Goal: Task Accomplishment & Management: Manage account settings

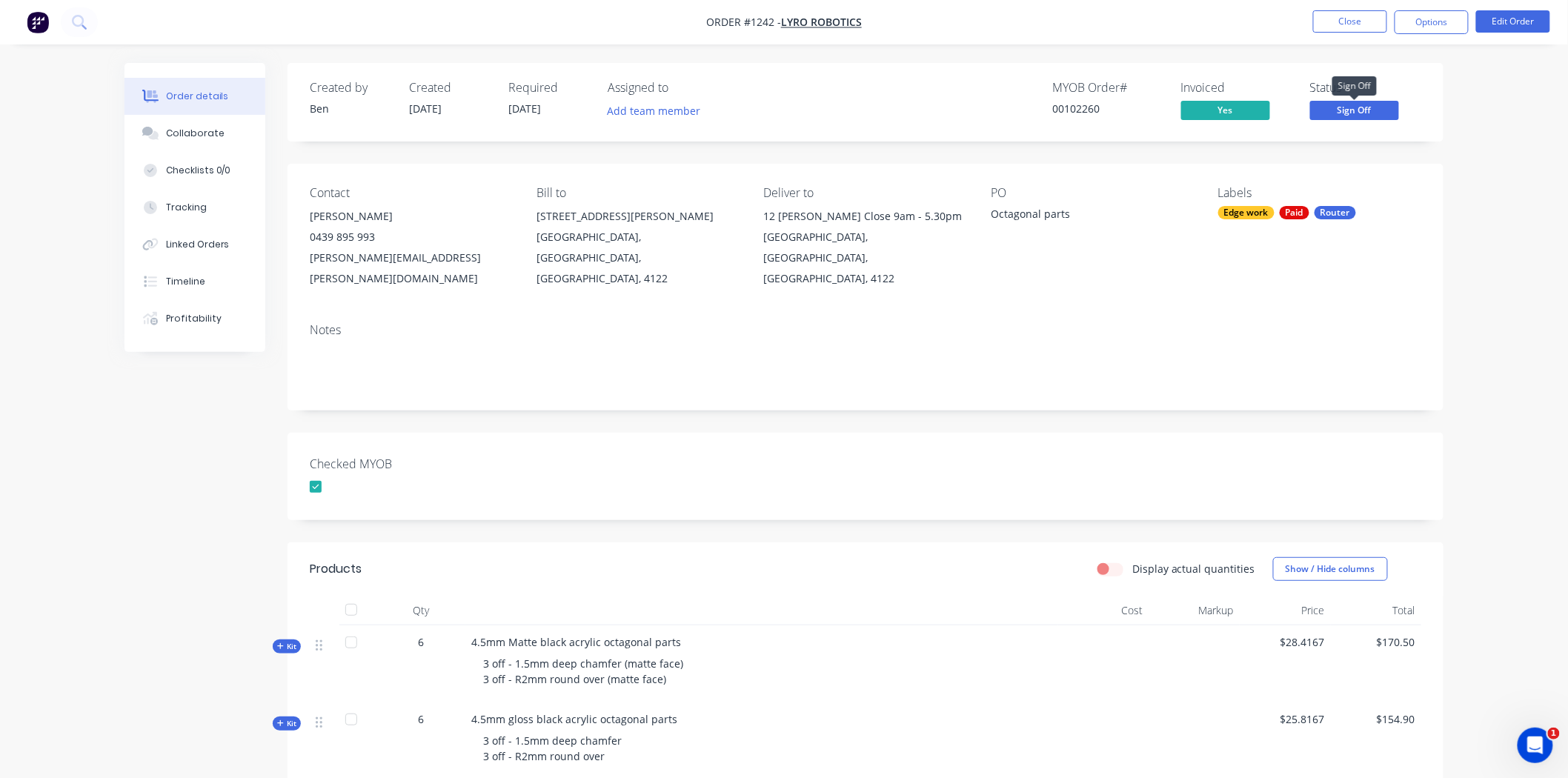
click at [1374, 108] on span "Sign Off" at bounding box center [1355, 110] width 89 height 18
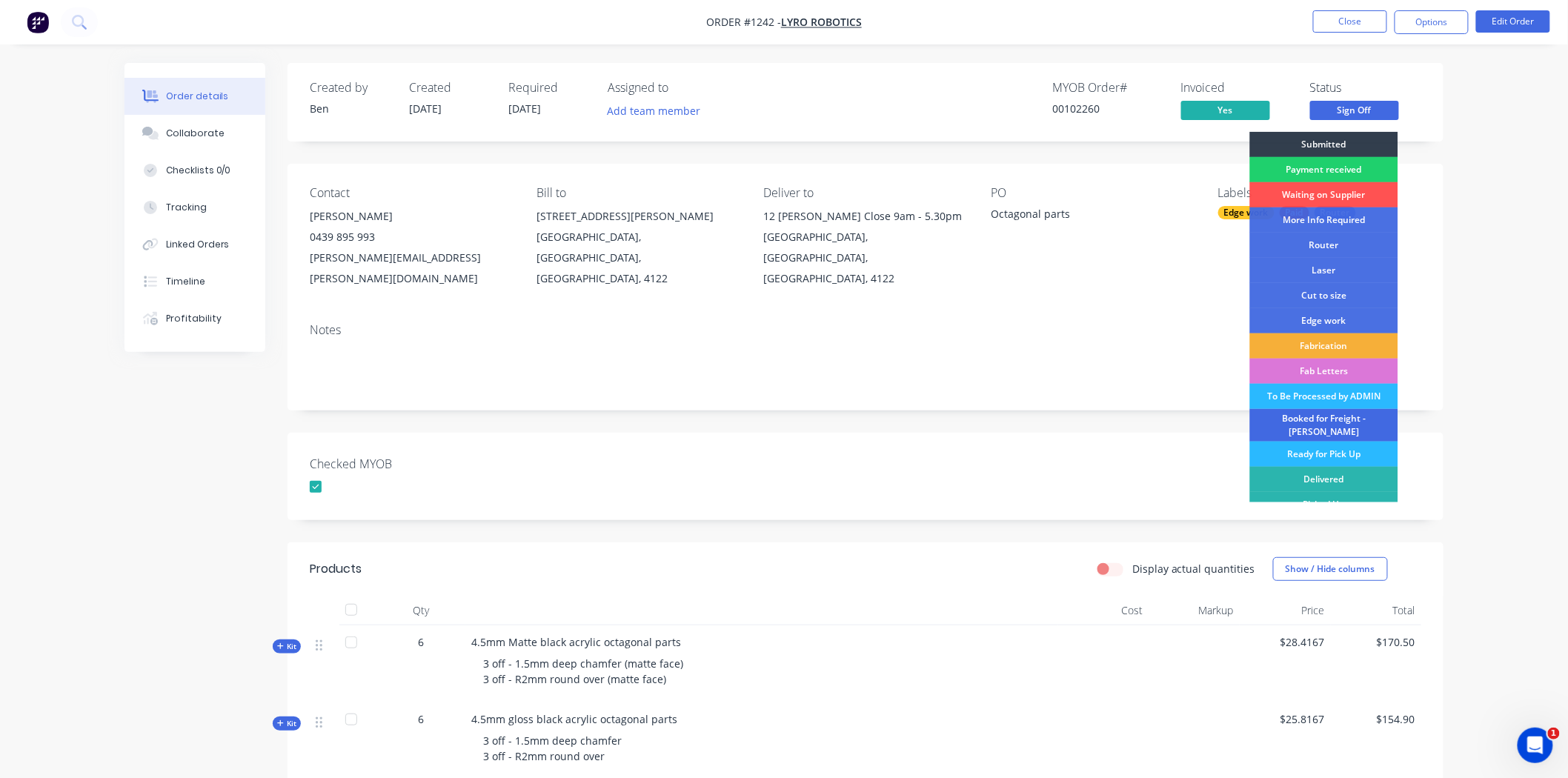
click at [1309, 418] on div "Booked for Freight - [PERSON_NAME]" at bounding box center [1324, 424] width 148 height 33
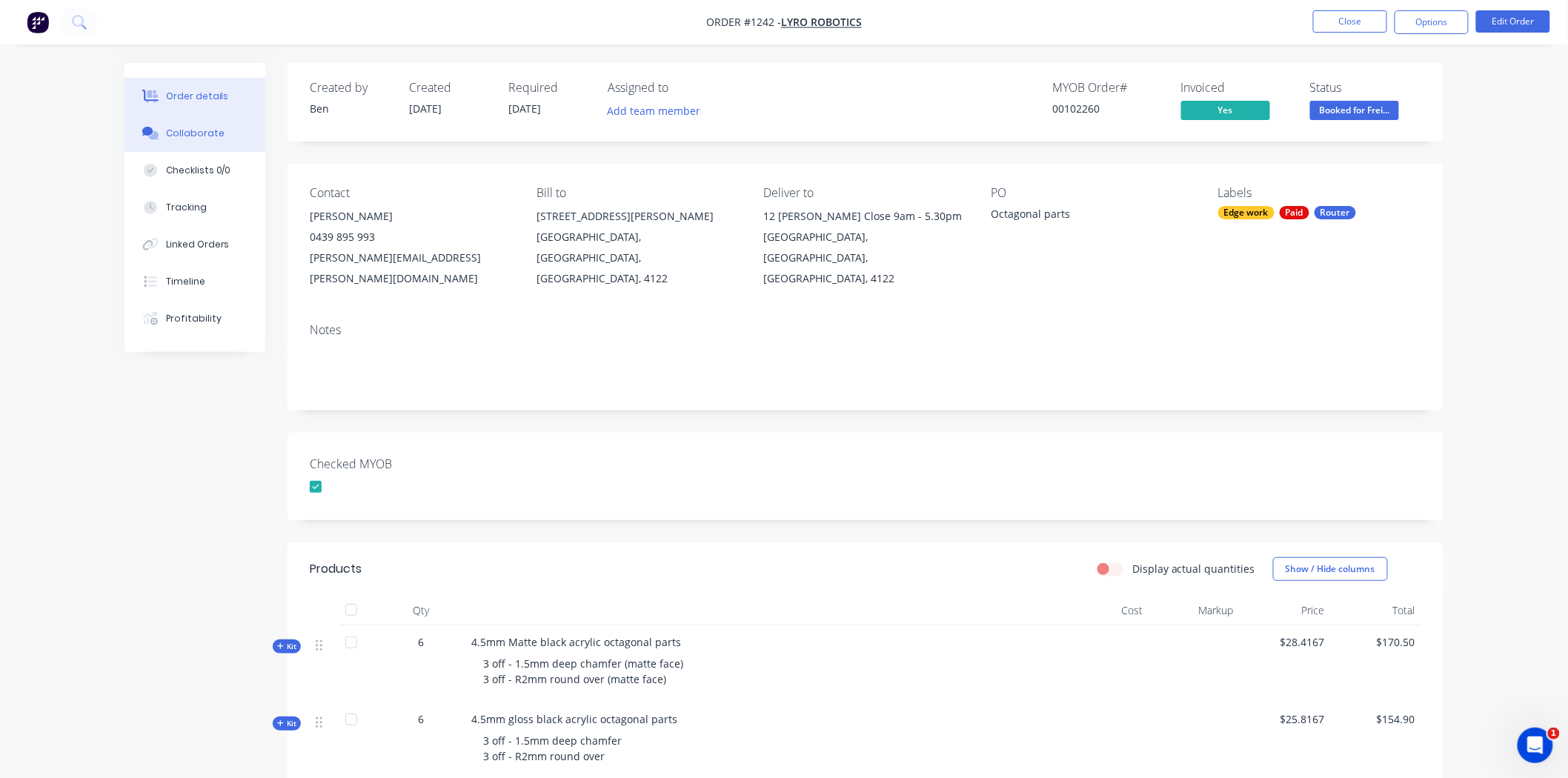
click at [214, 127] on div "Collaborate" at bounding box center [194, 133] width 58 height 14
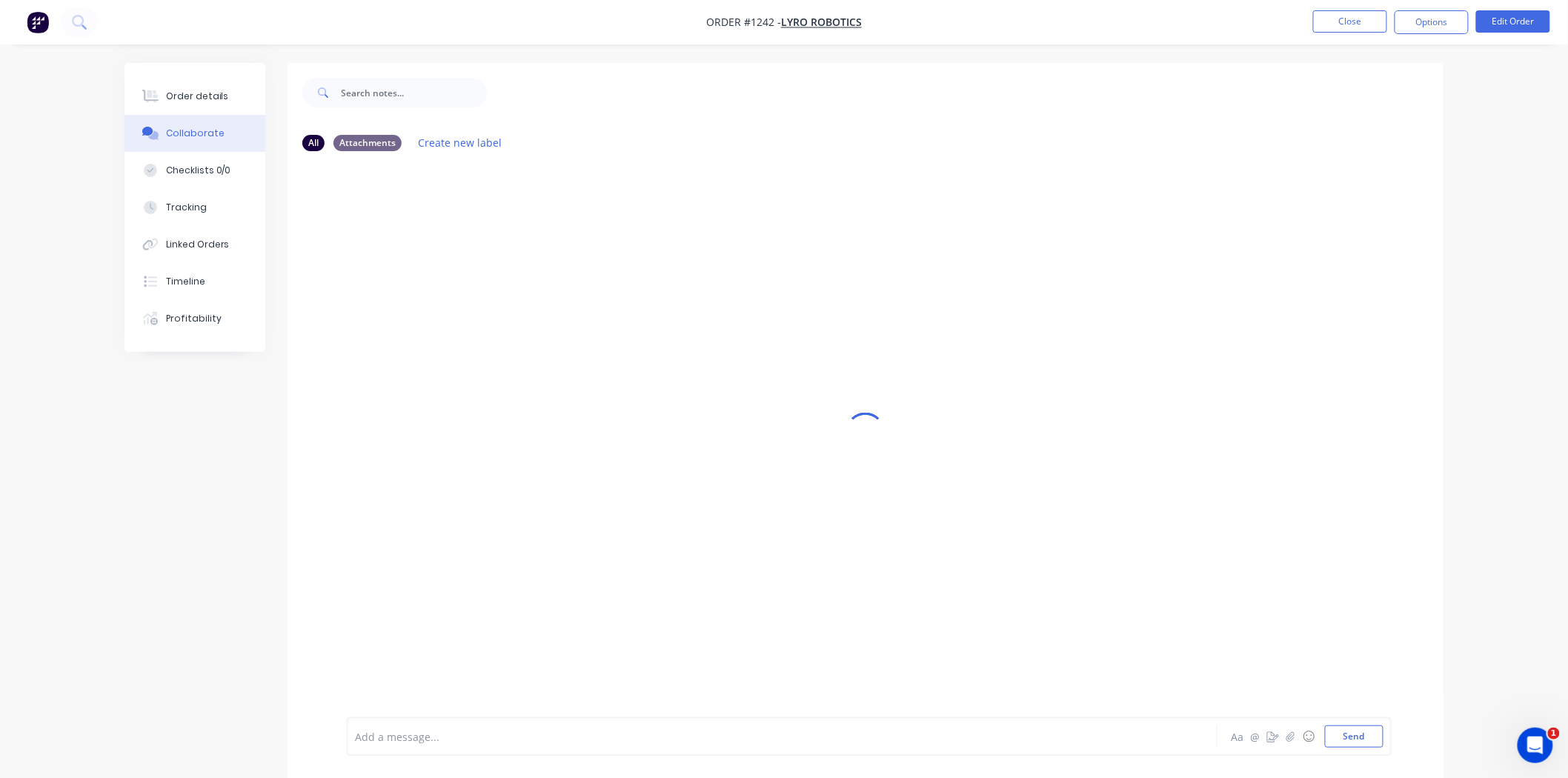
click at [468, 744] on div "Add a message..." at bounding box center [741, 737] width 771 height 22
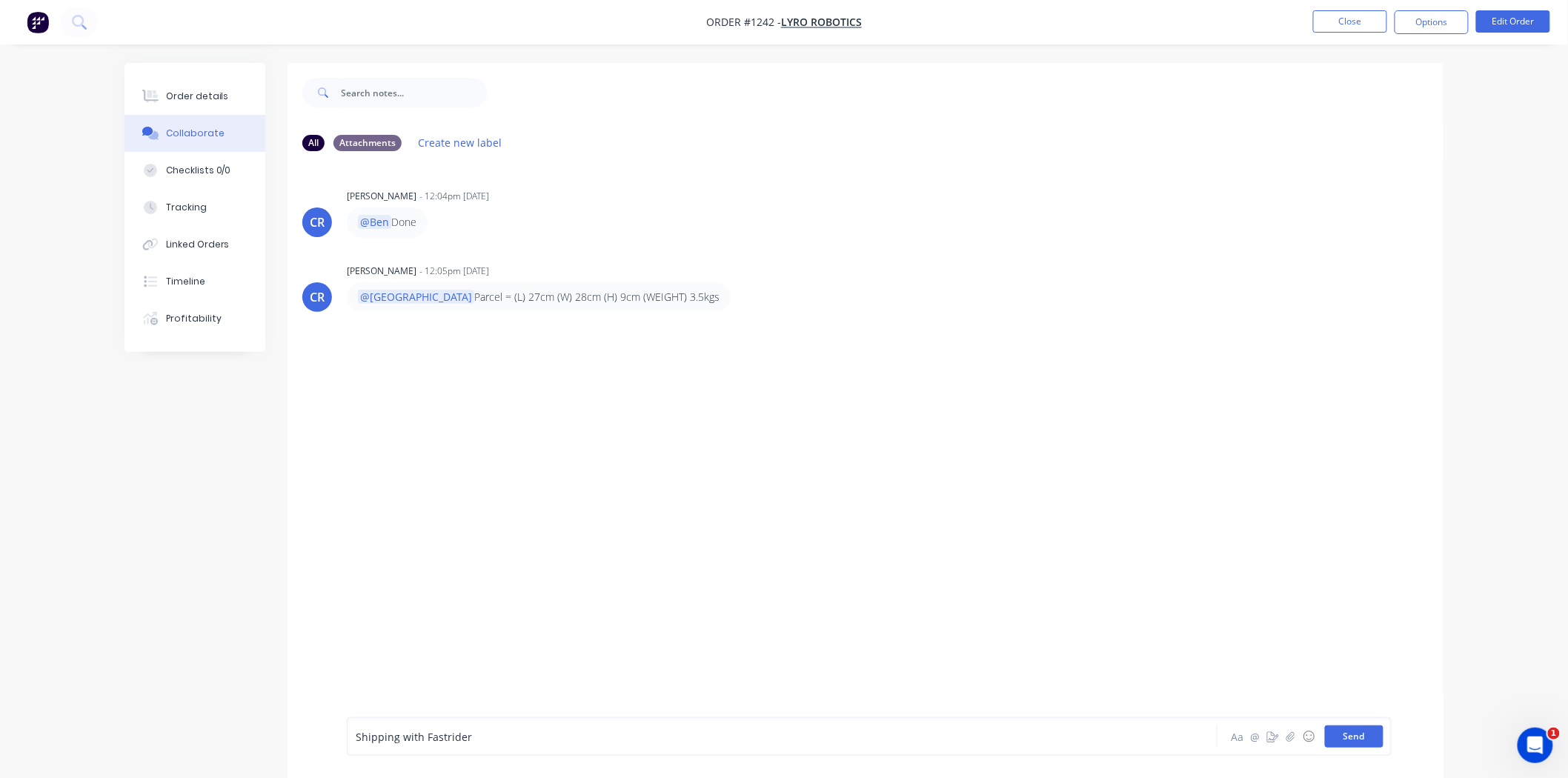
click at [1373, 736] on button "Send" at bounding box center [1354, 737] width 58 height 22
click at [1346, 16] on button "Close" at bounding box center [1350, 22] width 74 height 22
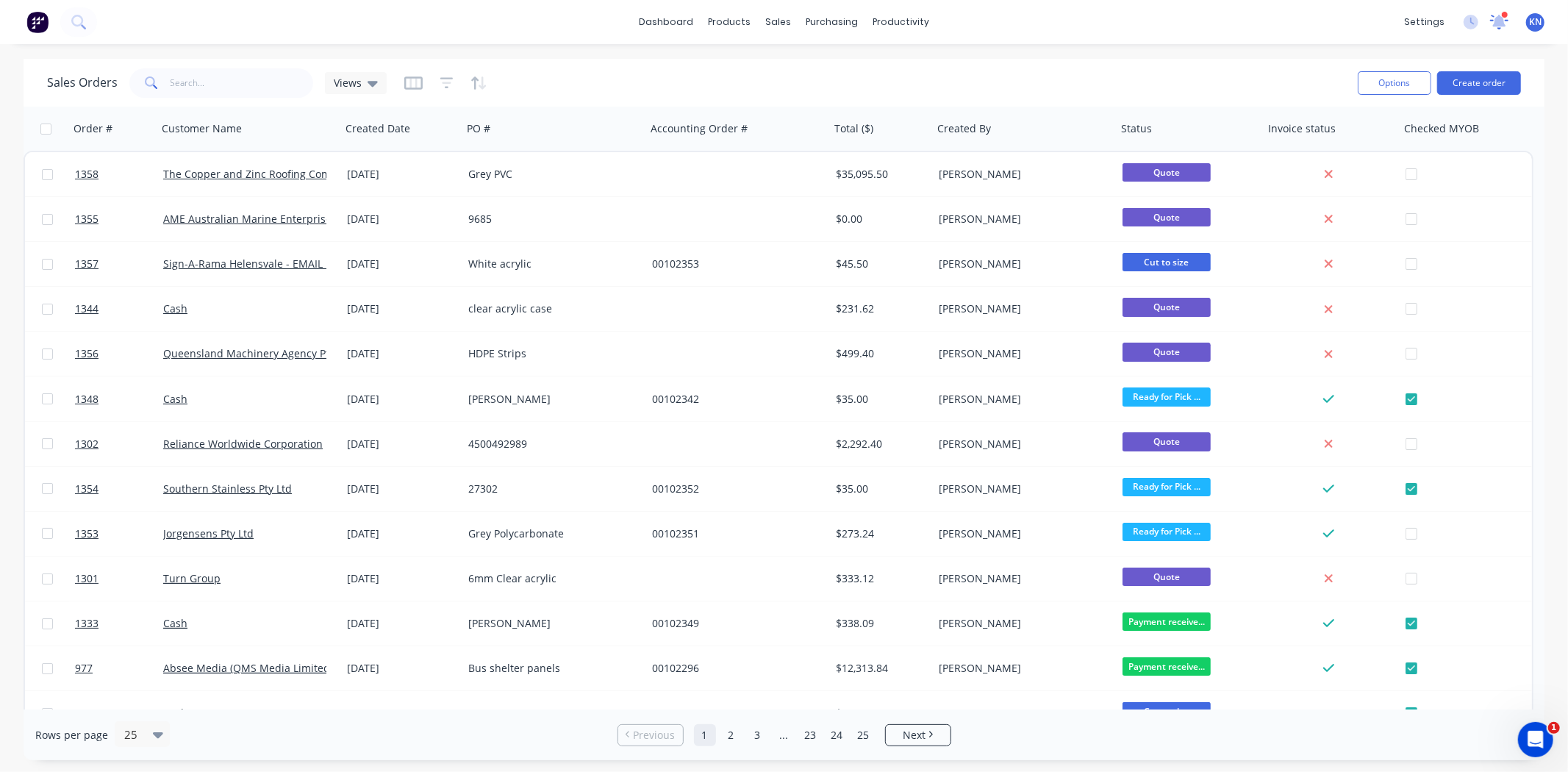
click at [1502, 23] on icon at bounding box center [1499, 20] width 13 height 12
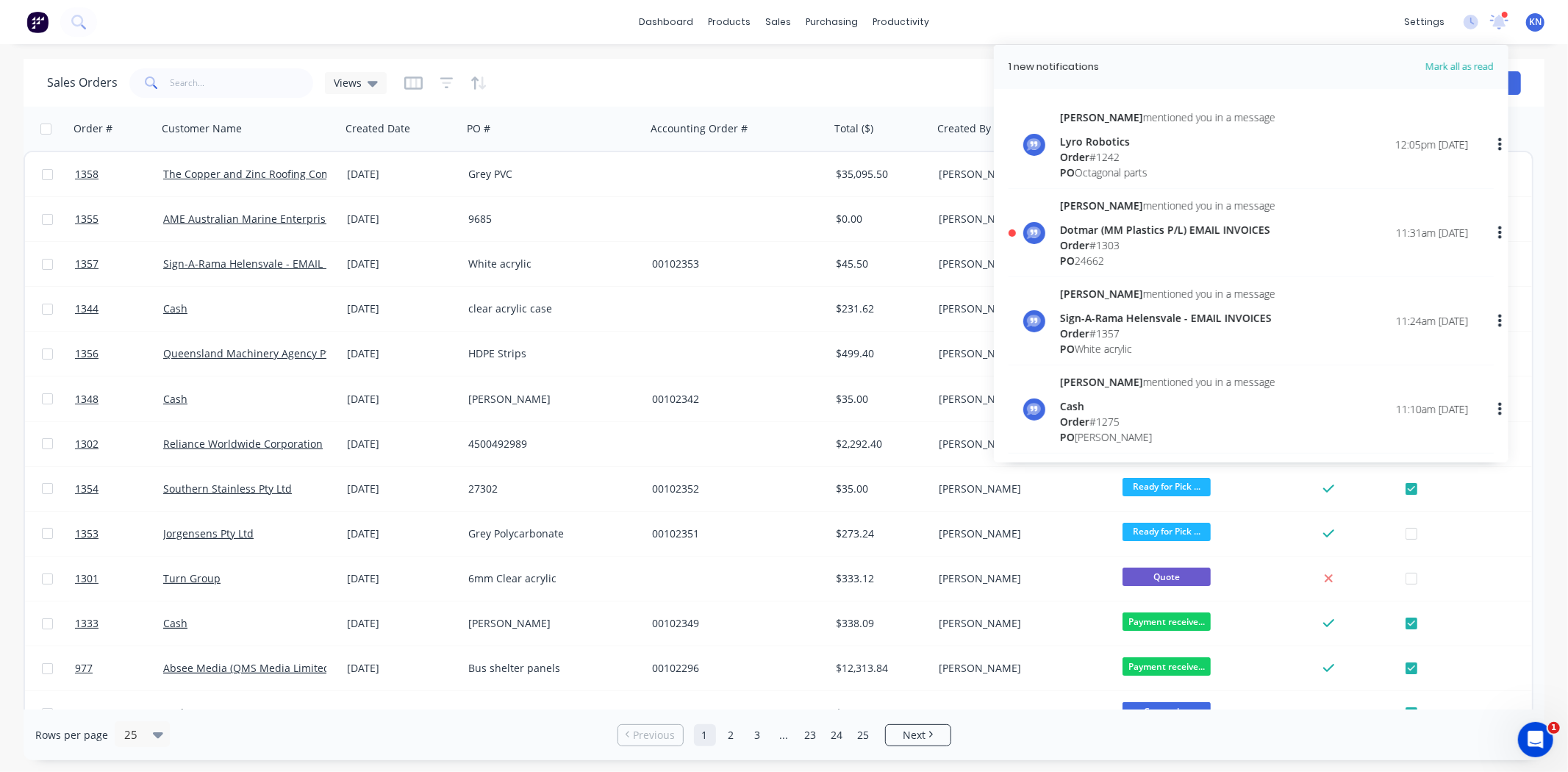
click at [1080, 244] on span "Order" at bounding box center [1074, 245] width 29 height 14
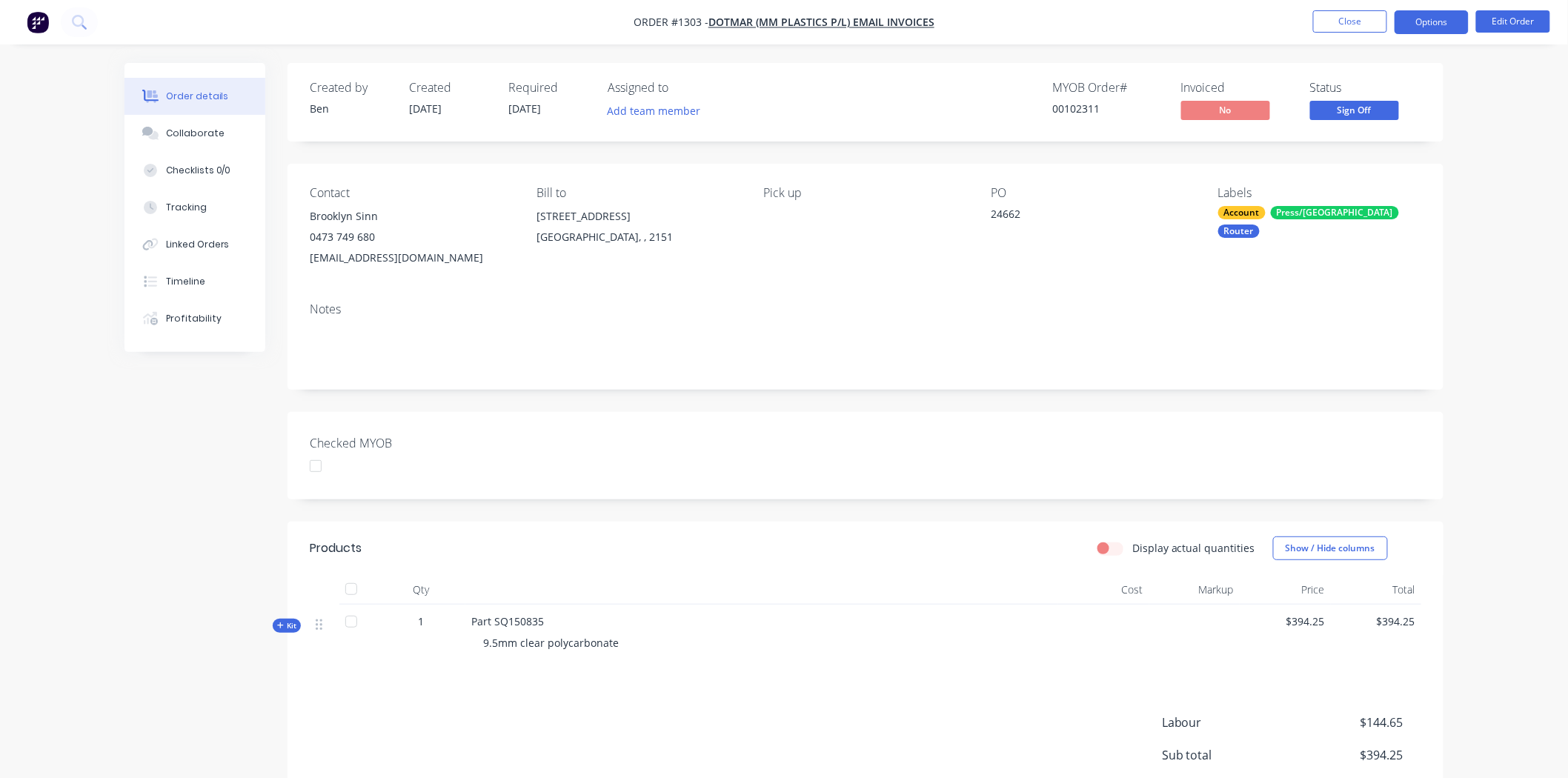
click at [1427, 24] on button "Options" at bounding box center [1432, 22] width 74 height 24
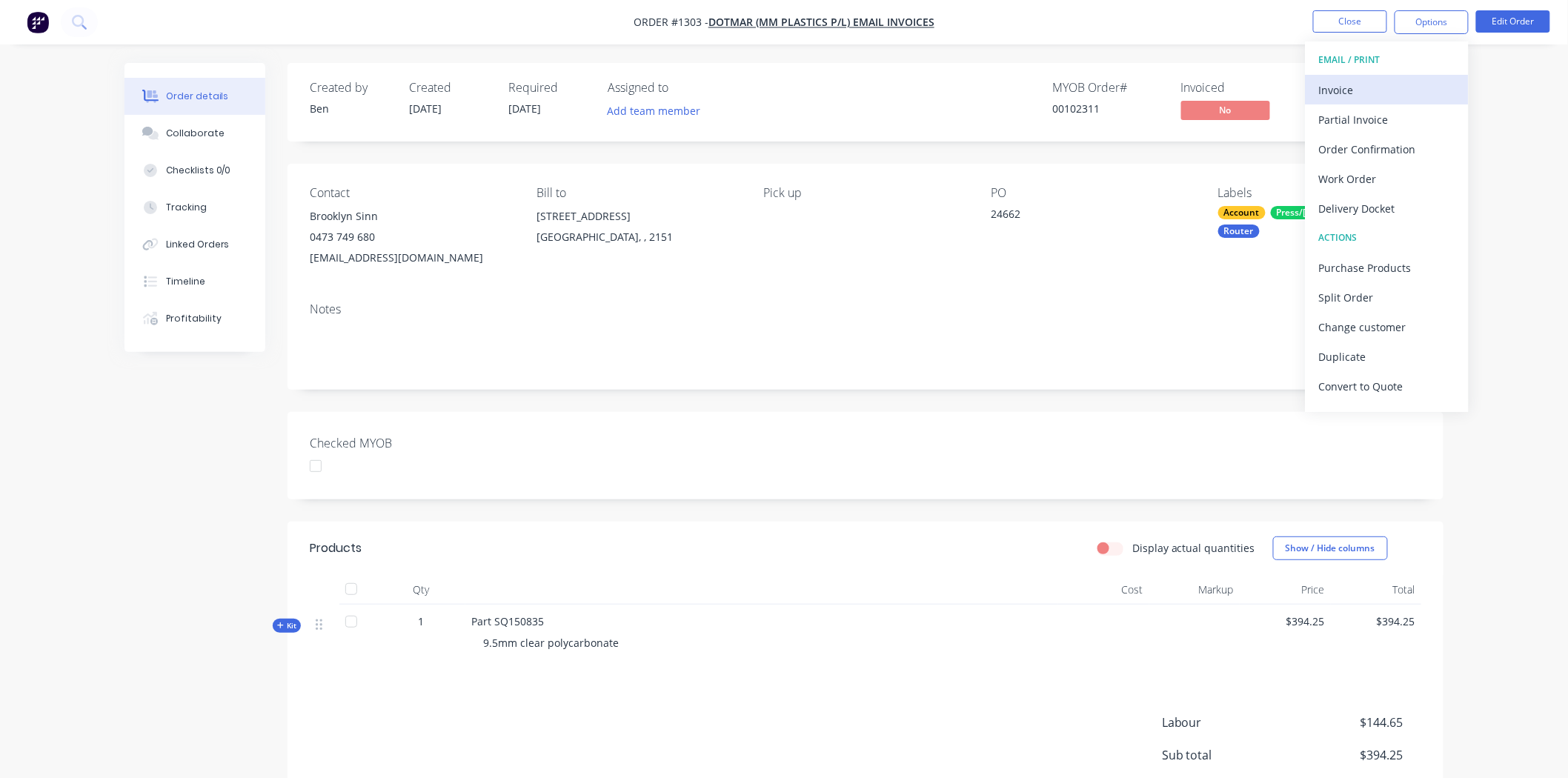
click at [1352, 84] on div "Invoice" at bounding box center [1387, 90] width 136 height 22
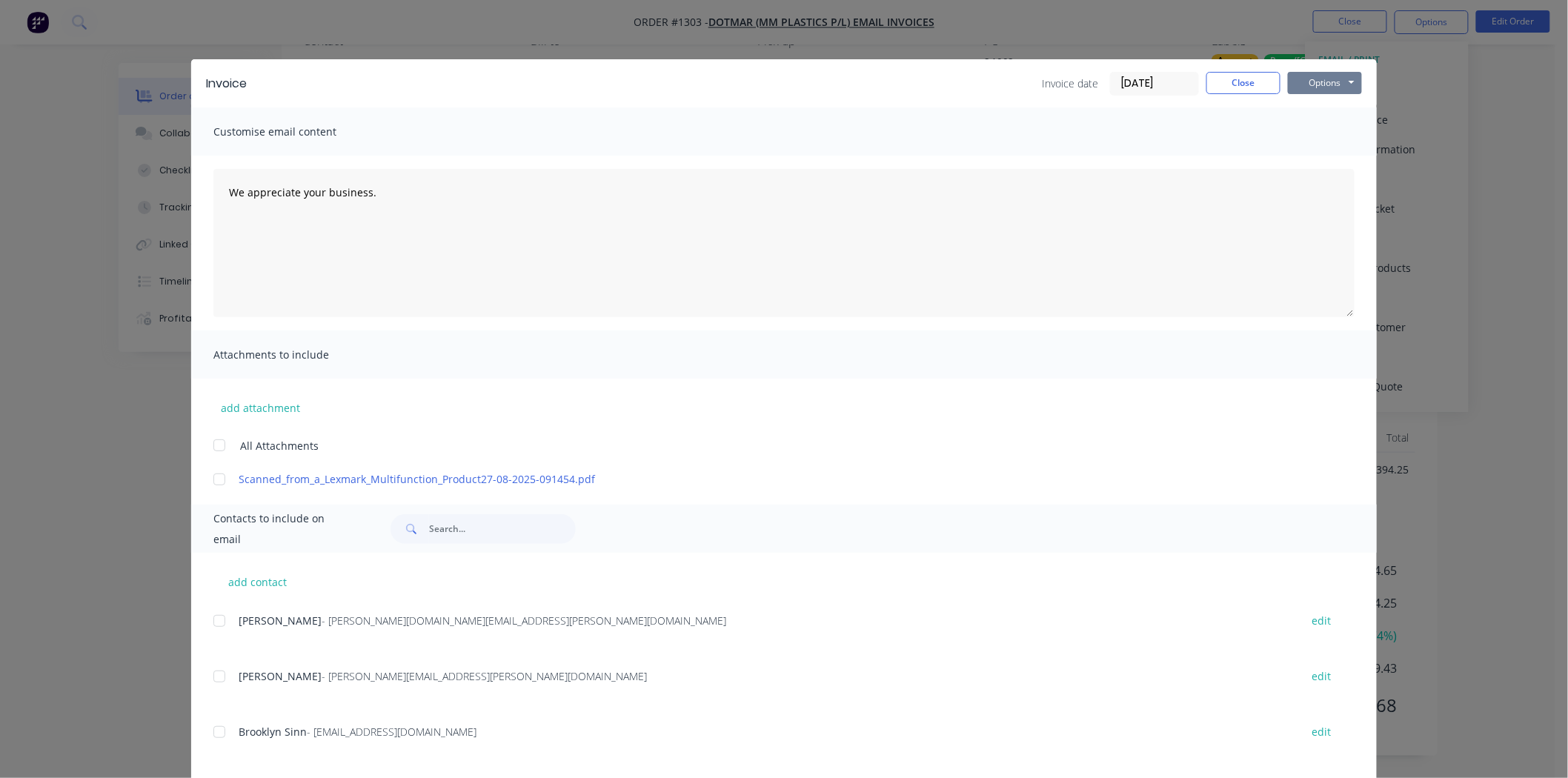
click at [1305, 83] on button "Options" at bounding box center [1325, 83] width 74 height 22
click at [1307, 133] on button "Print" at bounding box center [1335, 134] width 95 height 25
click at [1249, 80] on button "Close" at bounding box center [1243, 83] width 74 height 22
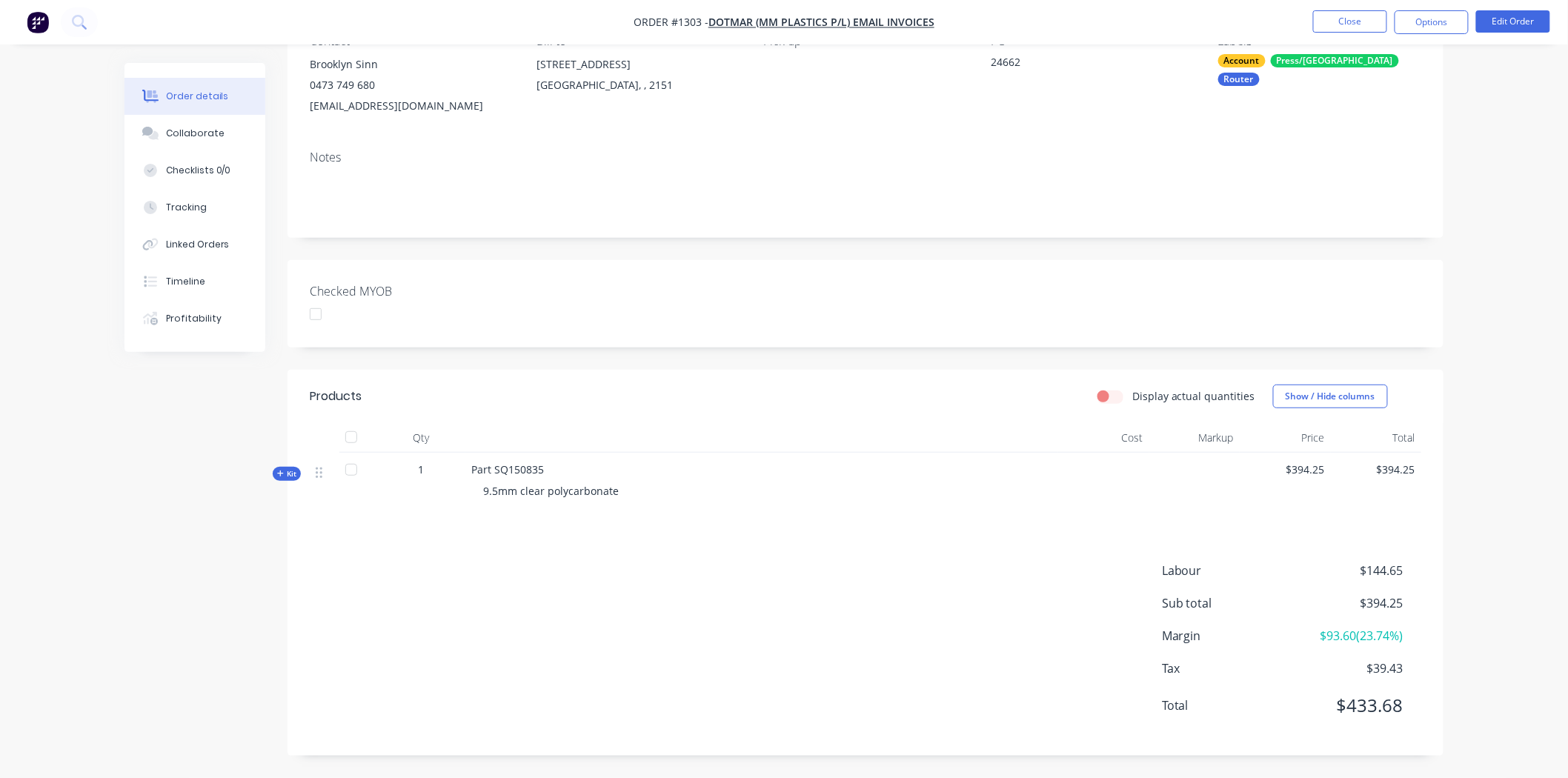
click at [317, 314] on div at bounding box center [316, 314] width 29 height 29
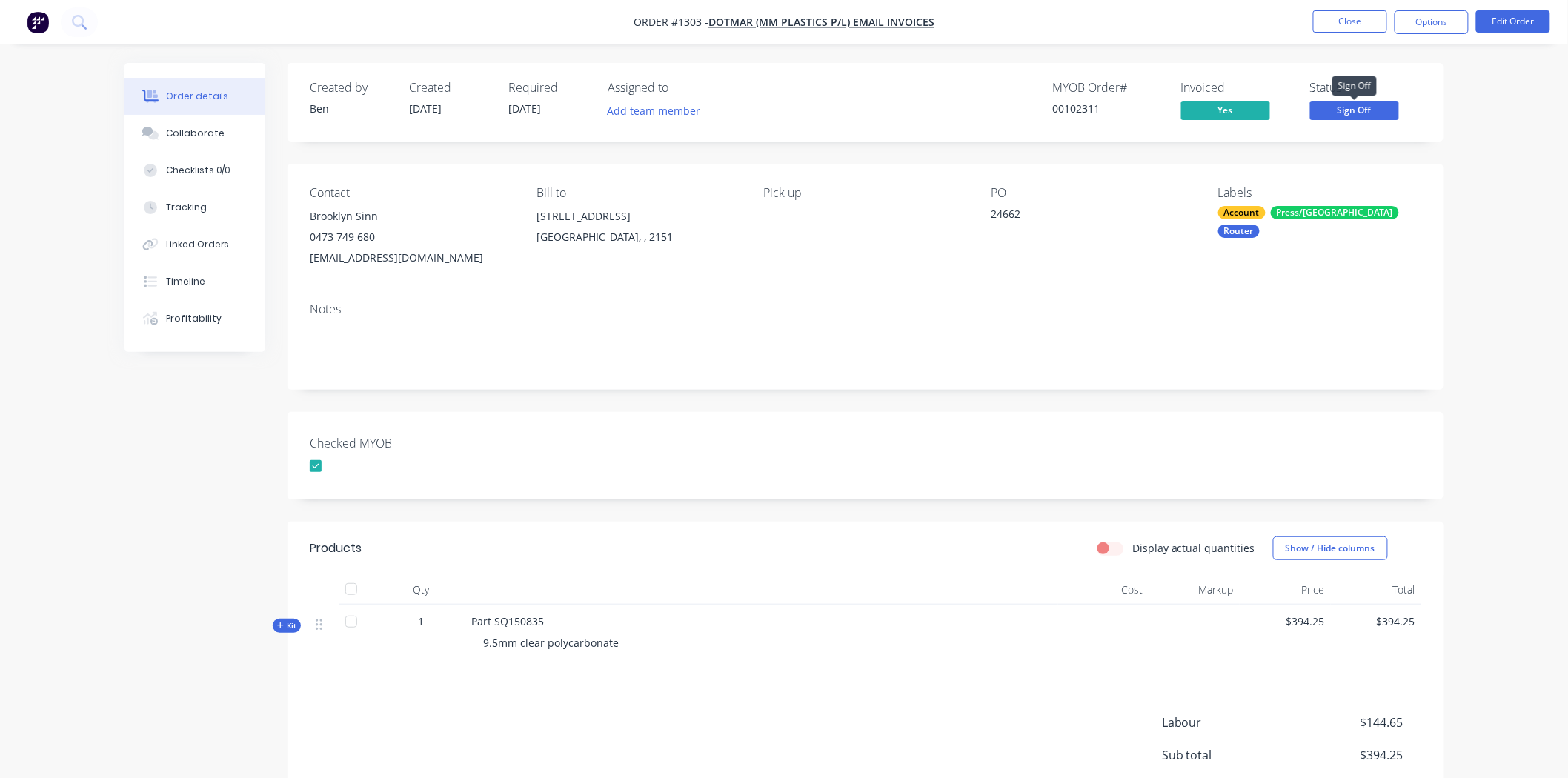
click at [1380, 108] on span "Sign Off" at bounding box center [1355, 110] width 89 height 18
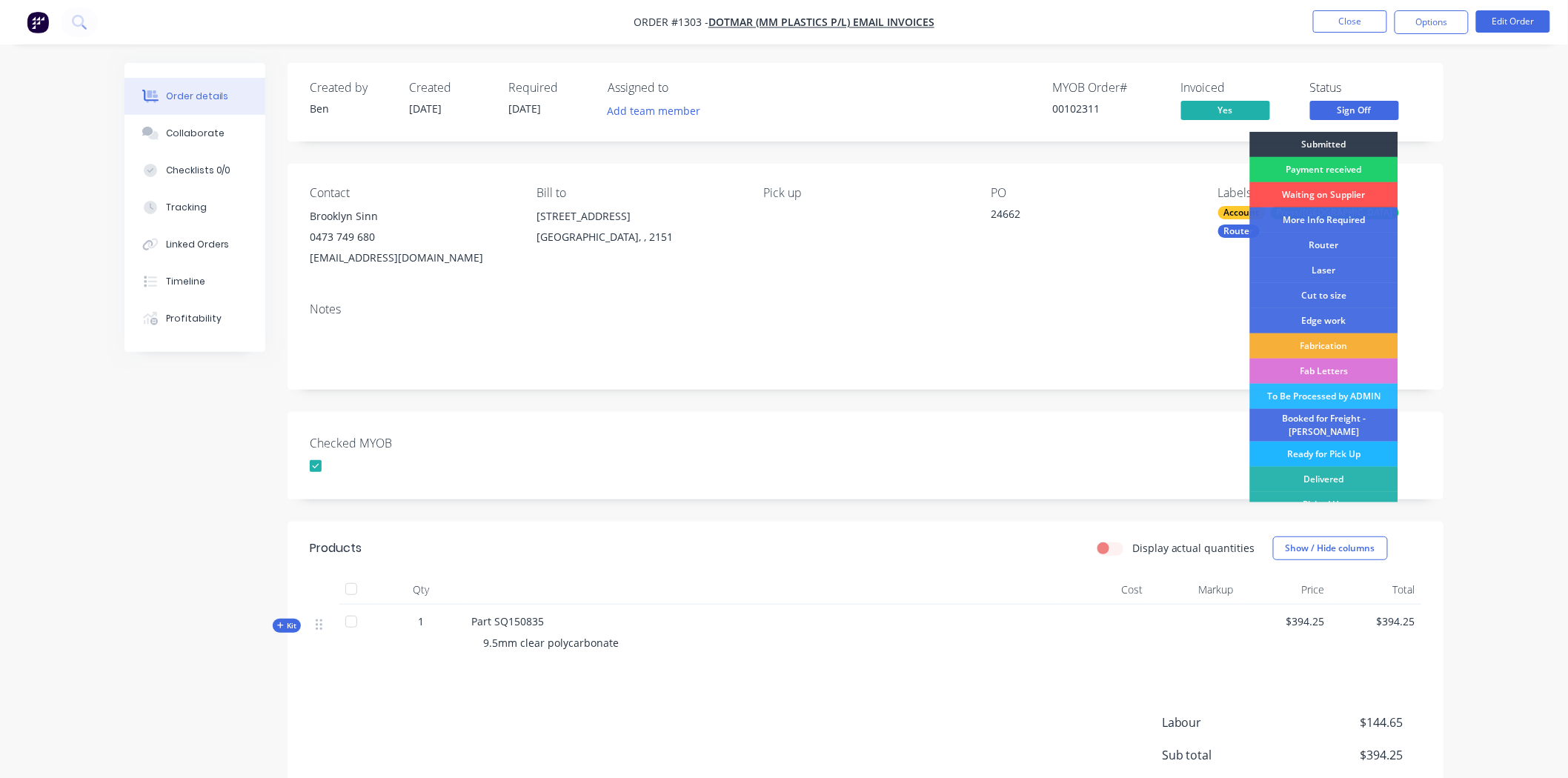
click at [1307, 441] on div "Ready for Pick Up" at bounding box center [1324, 454] width 148 height 25
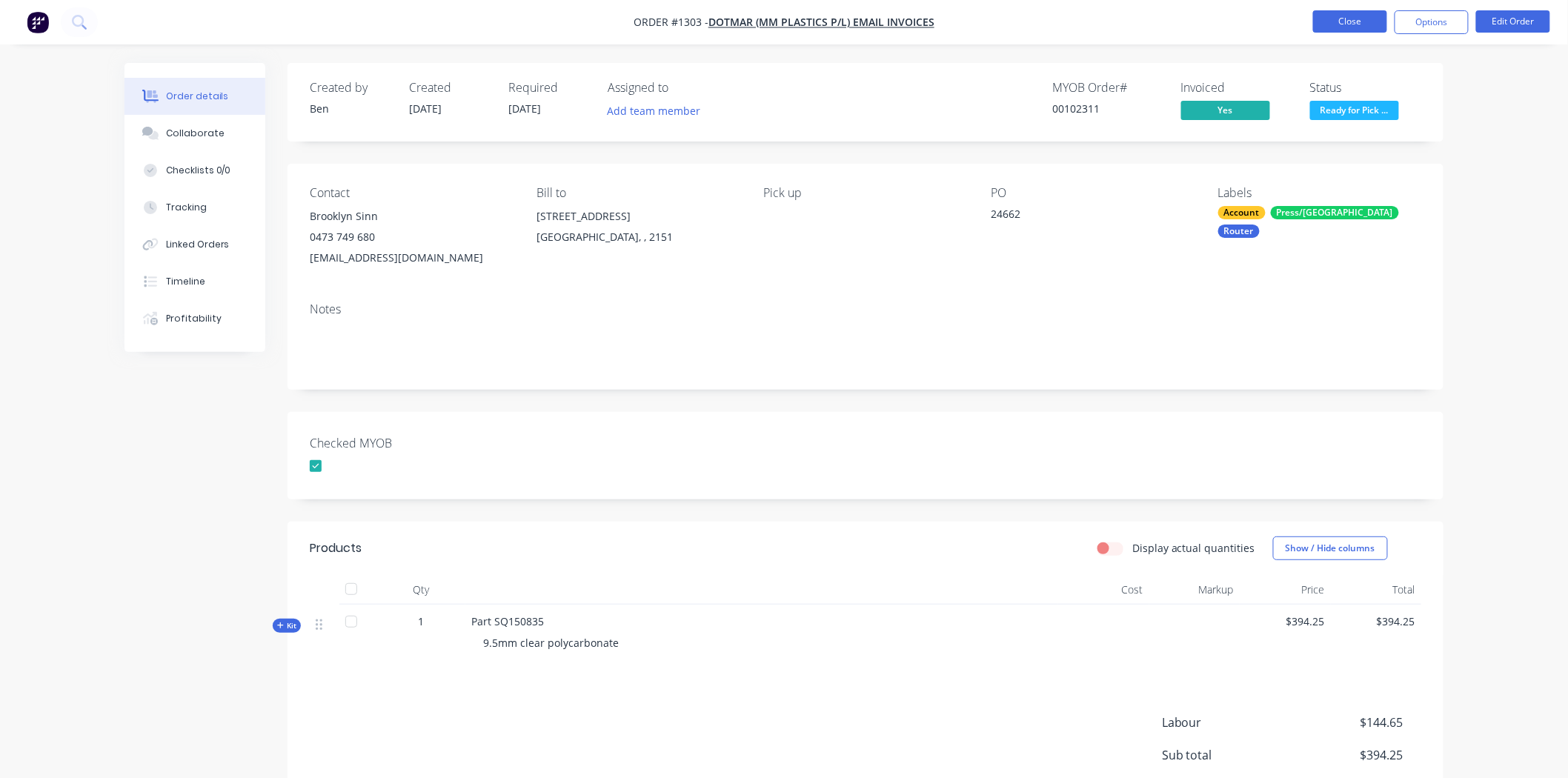
click at [1347, 21] on button "Close" at bounding box center [1350, 22] width 74 height 22
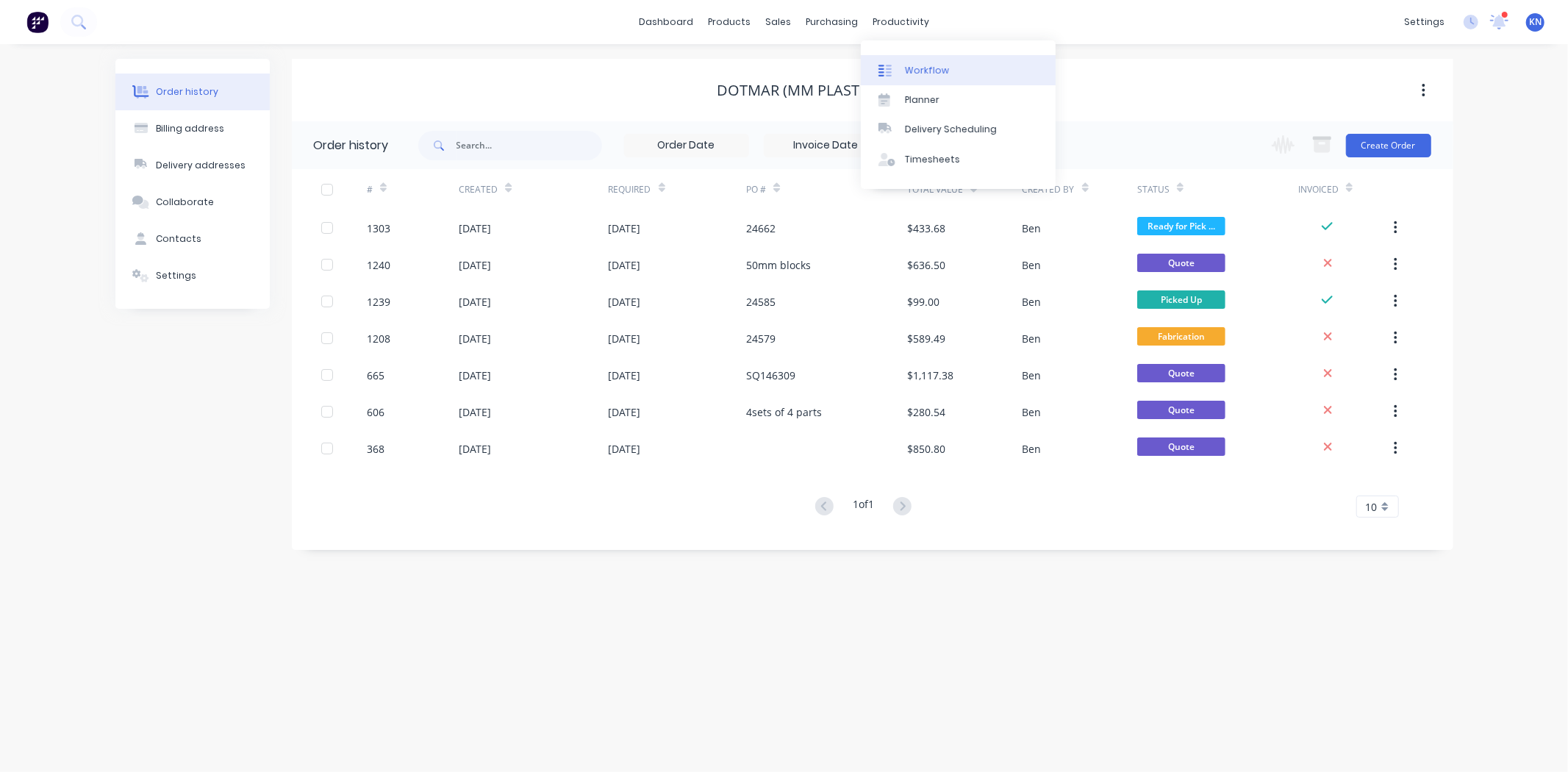
click at [929, 68] on div "Workflow" at bounding box center [927, 70] width 44 height 13
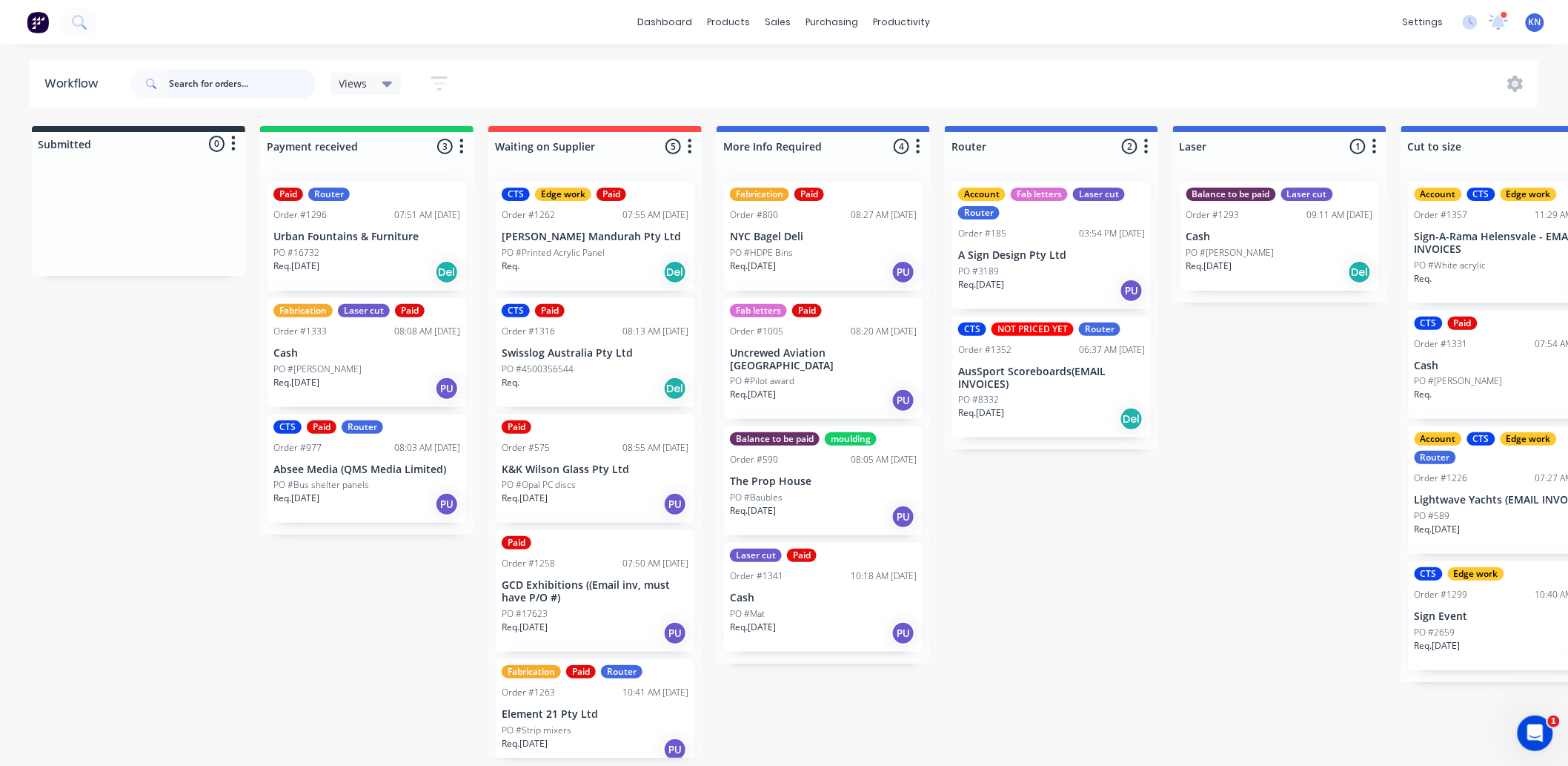
drag, startPoint x: 200, startPoint y: 78, endPoint x: 249, endPoint y: 89, distance: 50.2
click at [200, 78] on input "text" at bounding box center [242, 84] width 147 height 29
type input "empire"
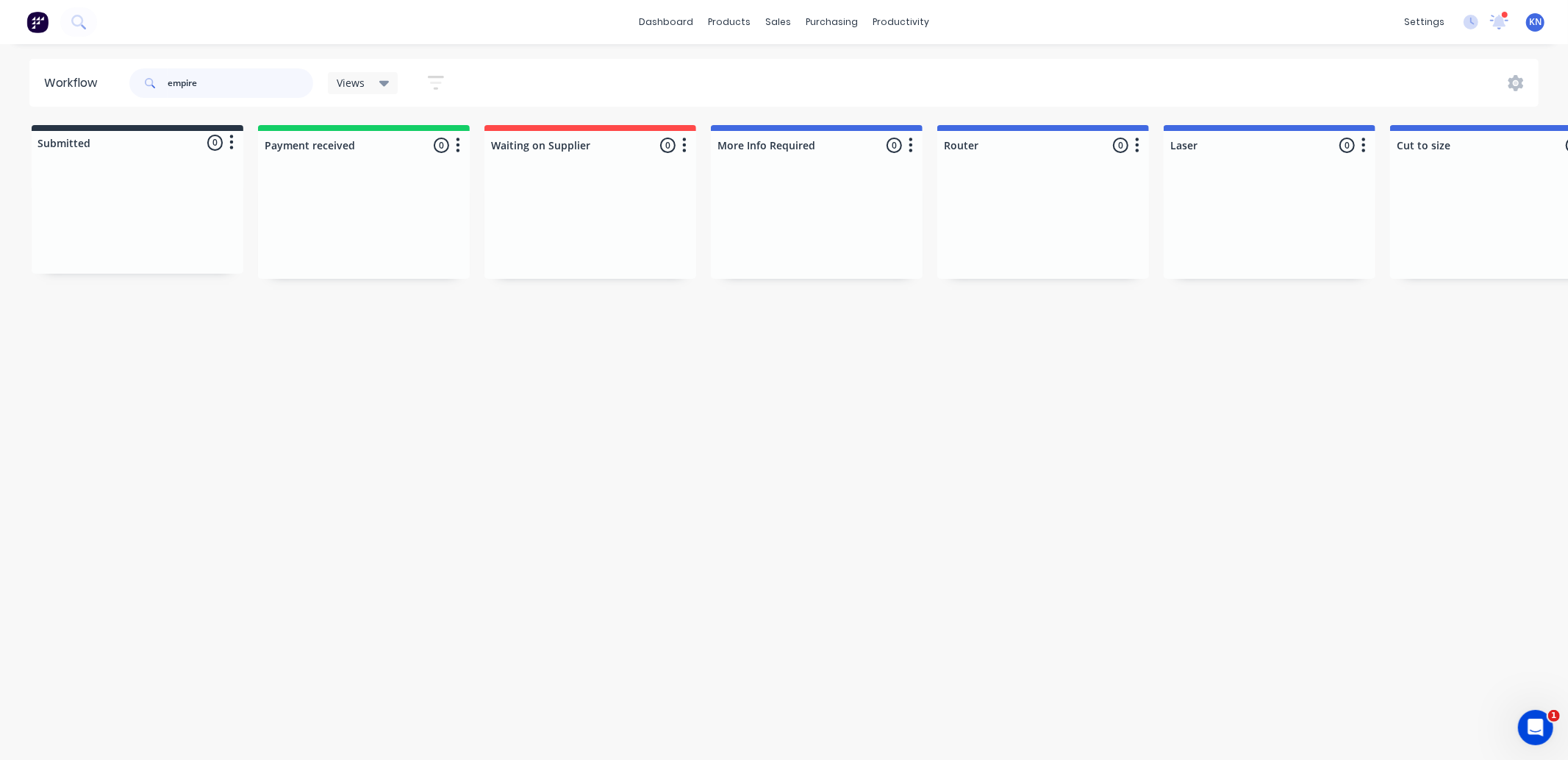
drag, startPoint x: 224, startPoint y: 85, endPoint x: 156, endPoint y: 78, distance: 68.4
click at [156, 78] on div "empire" at bounding box center [221, 83] width 184 height 29
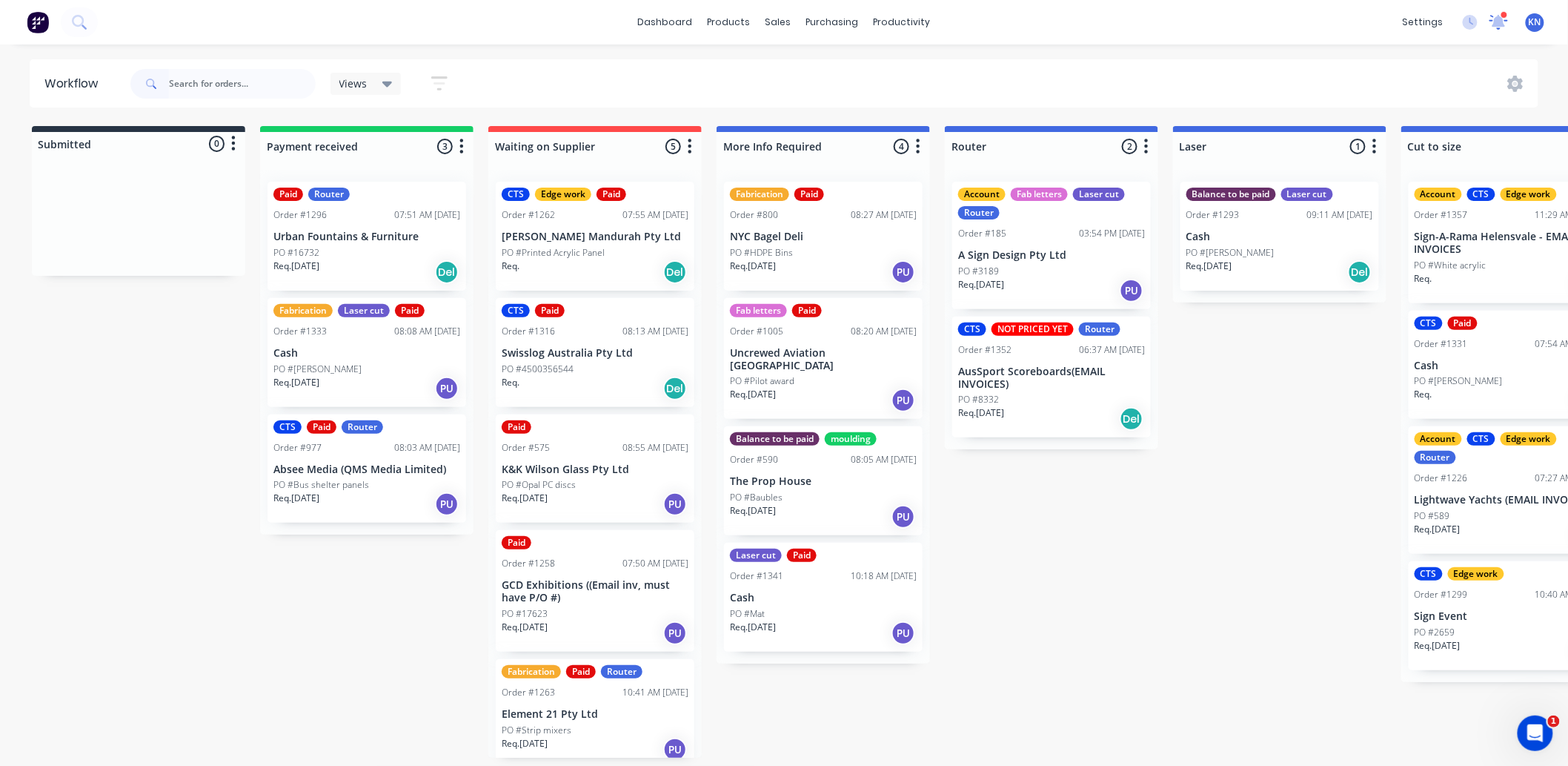
click at [1499, 20] on icon at bounding box center [1499, 21] width 14 height 13
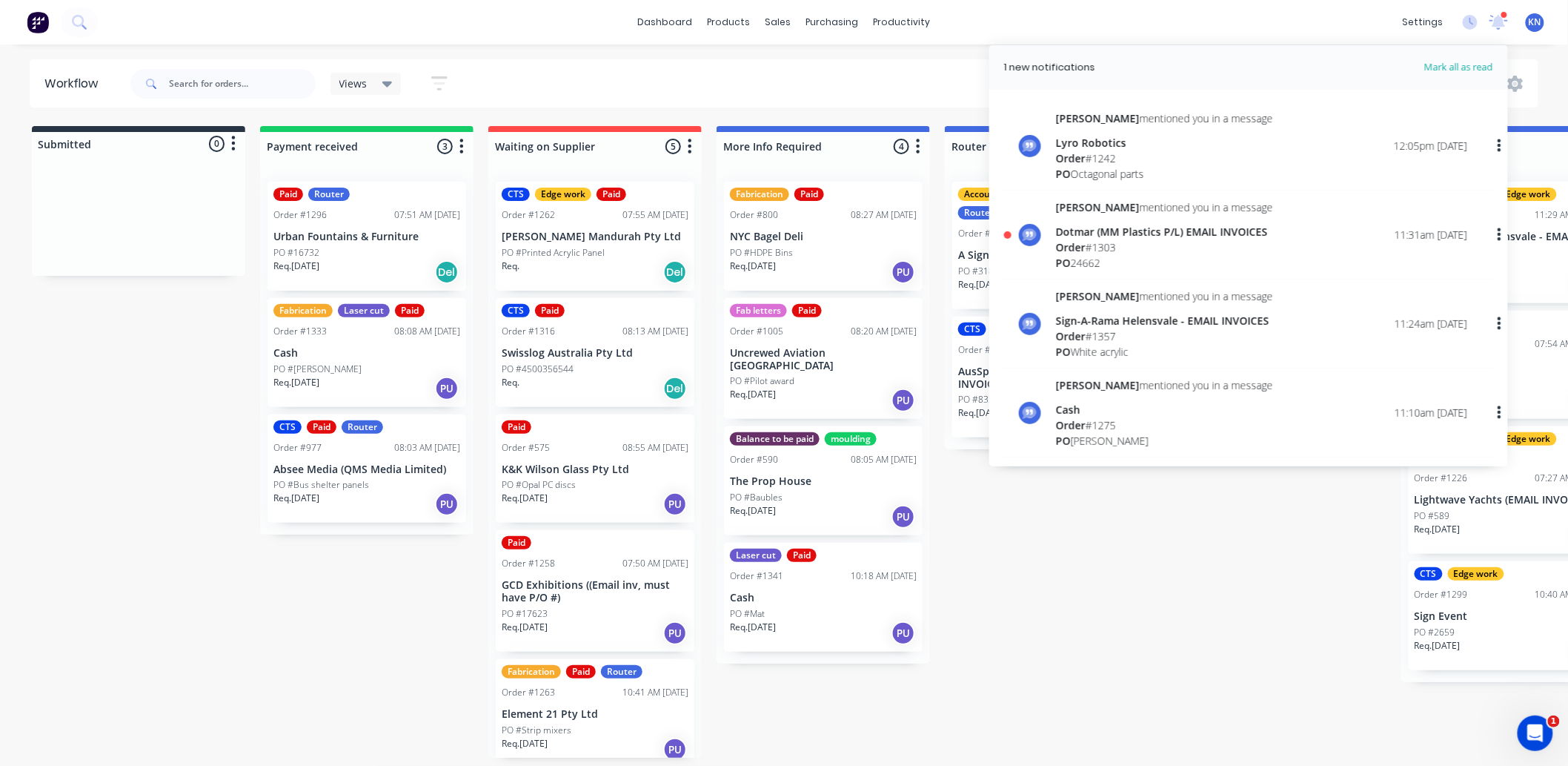
click at [1107, 238] on div "Dotmar (MM Plastics P/L) EMAIL INVOICES" at bounding box center [1165, 232] width 218 height 16
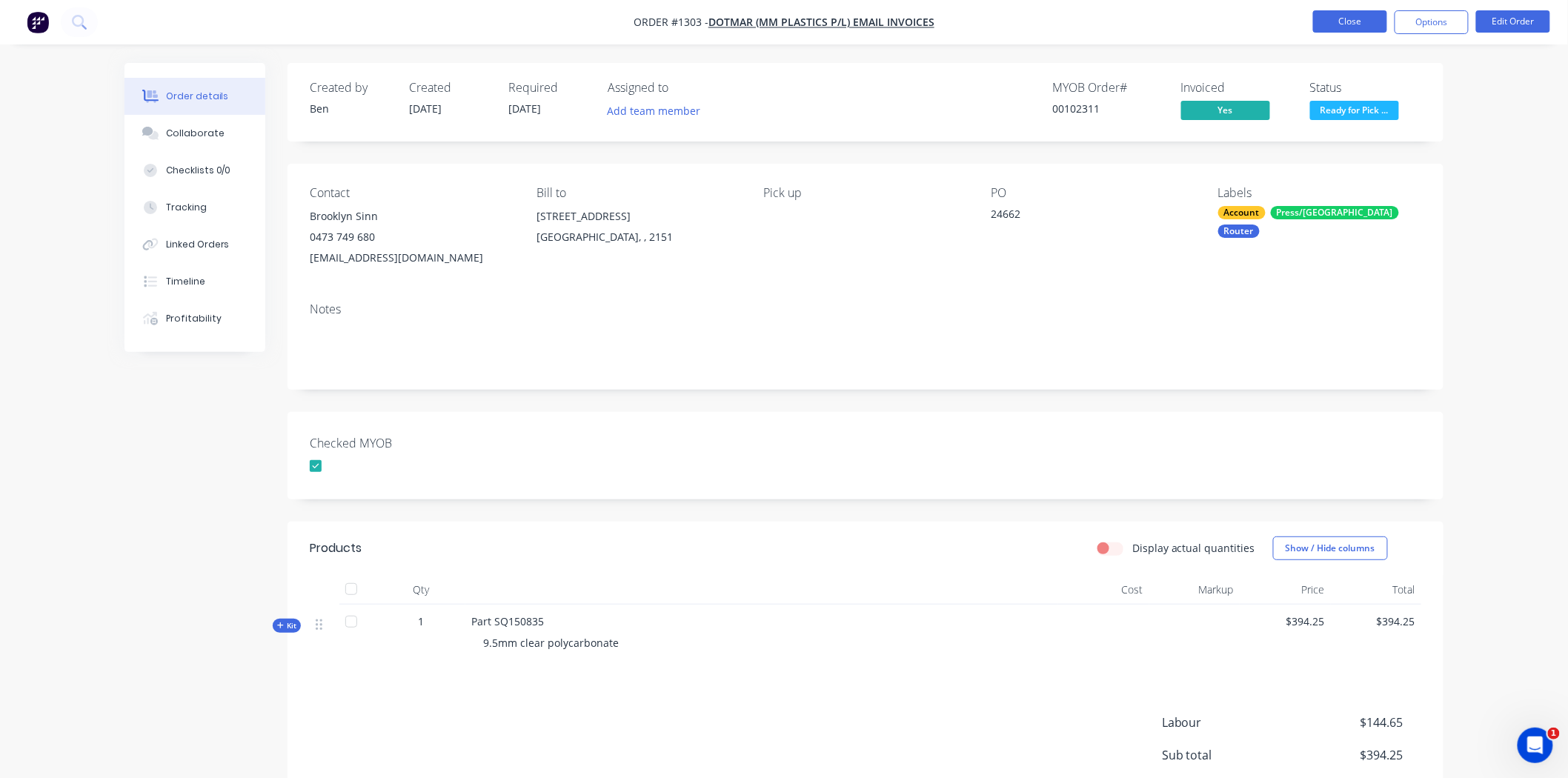
click at [1347, 21] on button "Close" at bounding box center [1350, 22] width 74 height 22
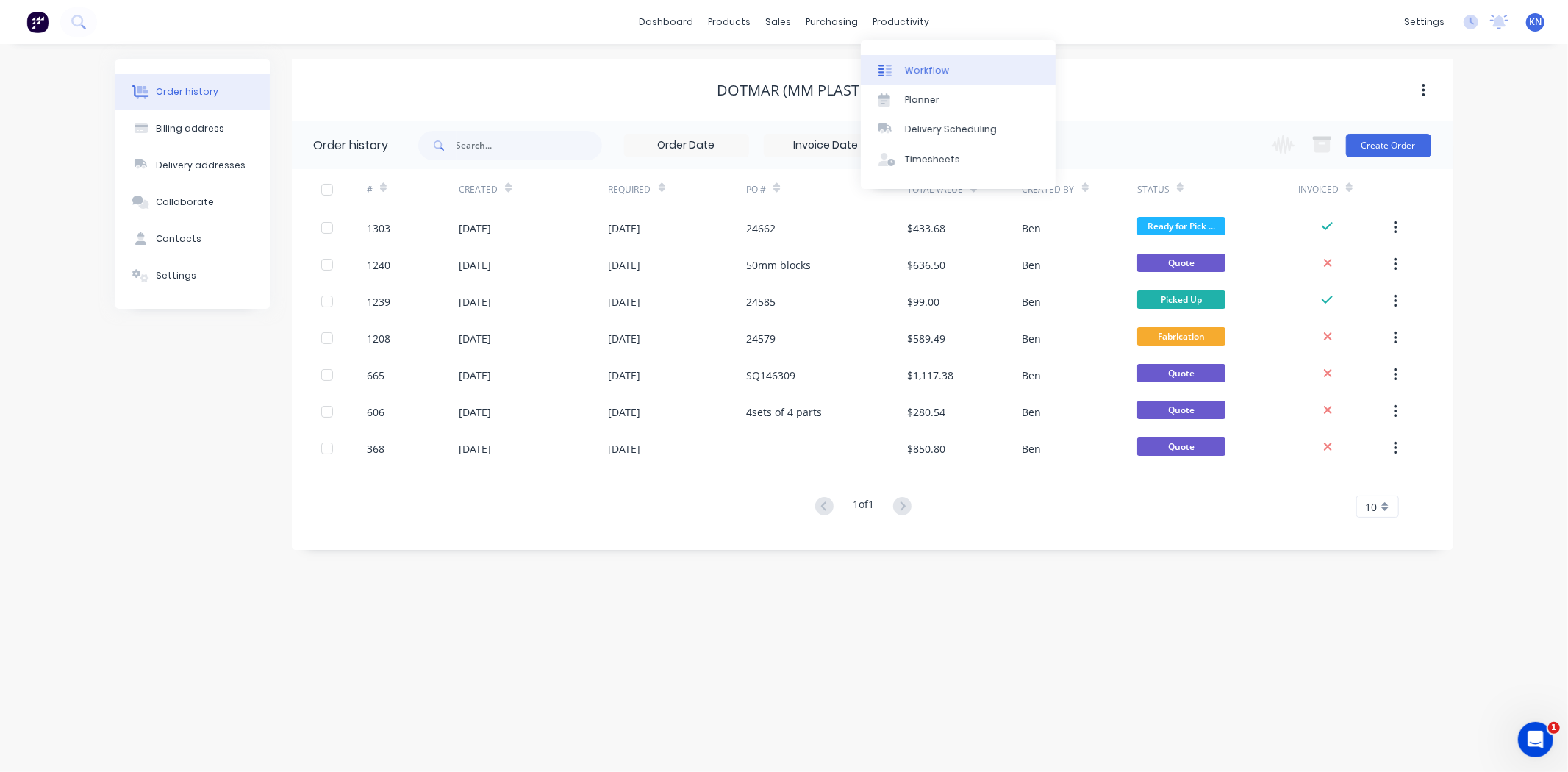
click at [920, 64] on div "Workflow" at bounding box center [927, 70] width 44 height 13
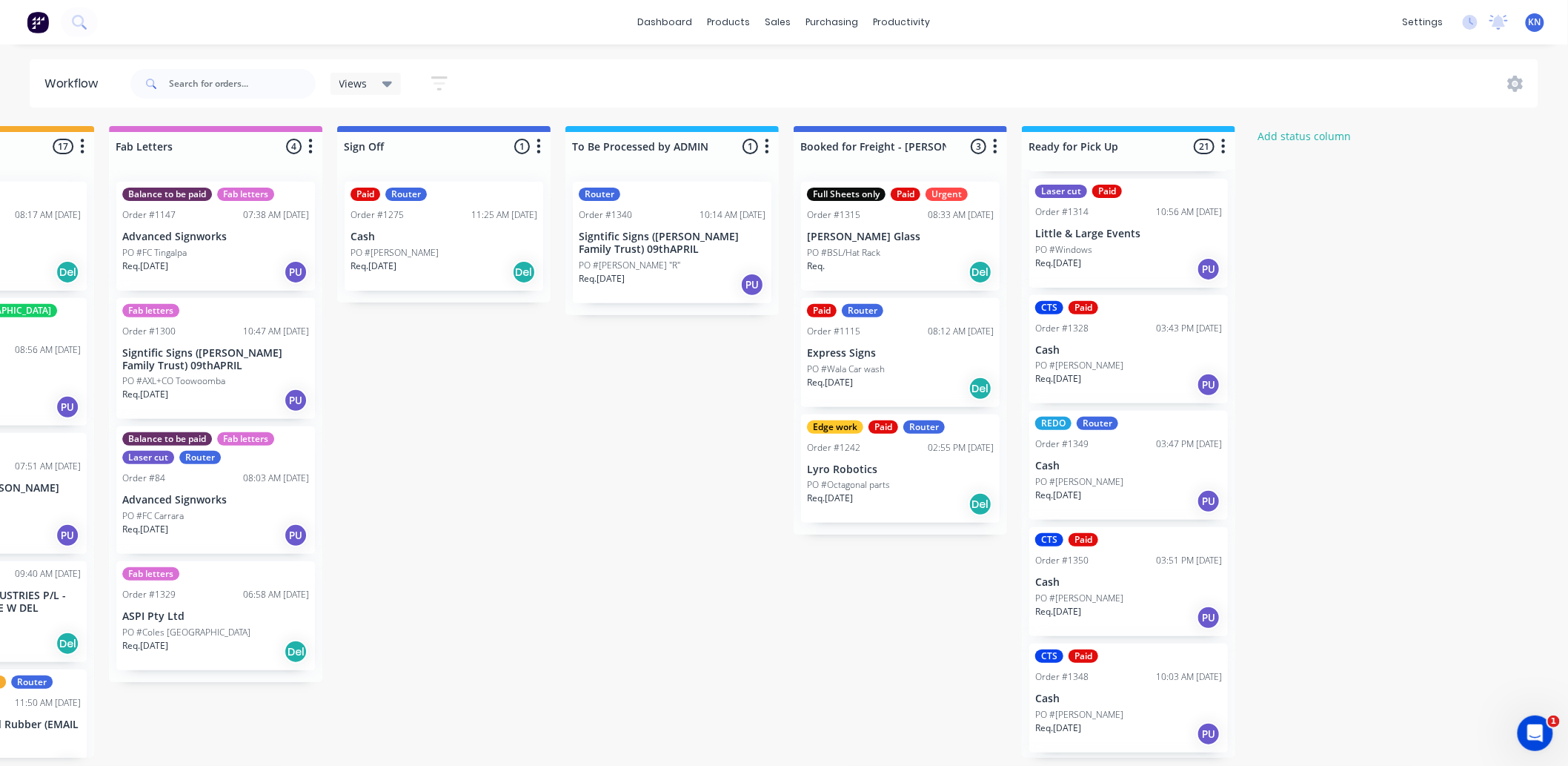
scroll to position [1882, 0]
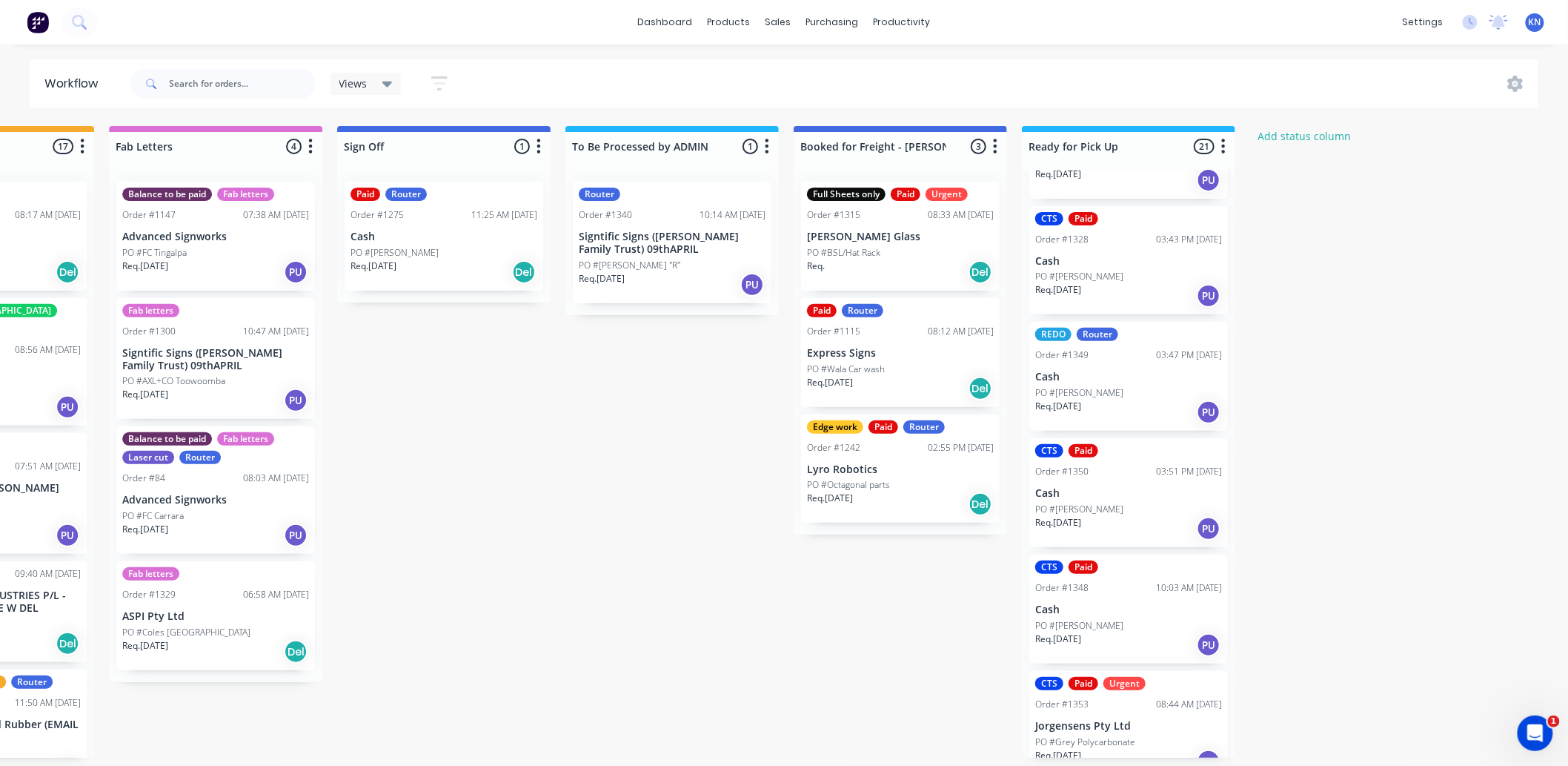
click at [1087, 371] on p "Cash" at bounding box center [1129, 377] width 186 height 13
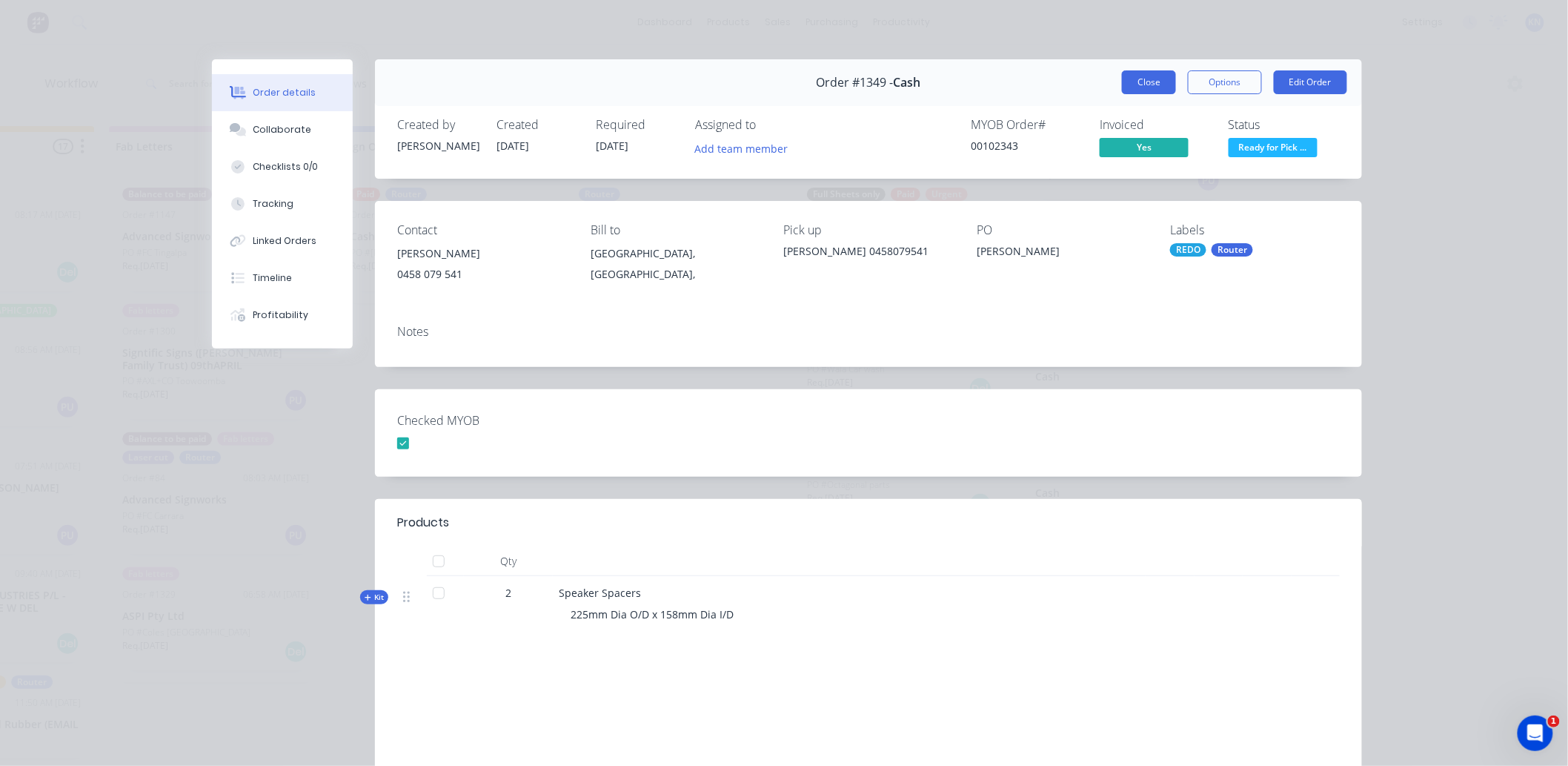
click at [1151, 80] on button "Close" at bounding box center [1149, 82] width 54 height 24
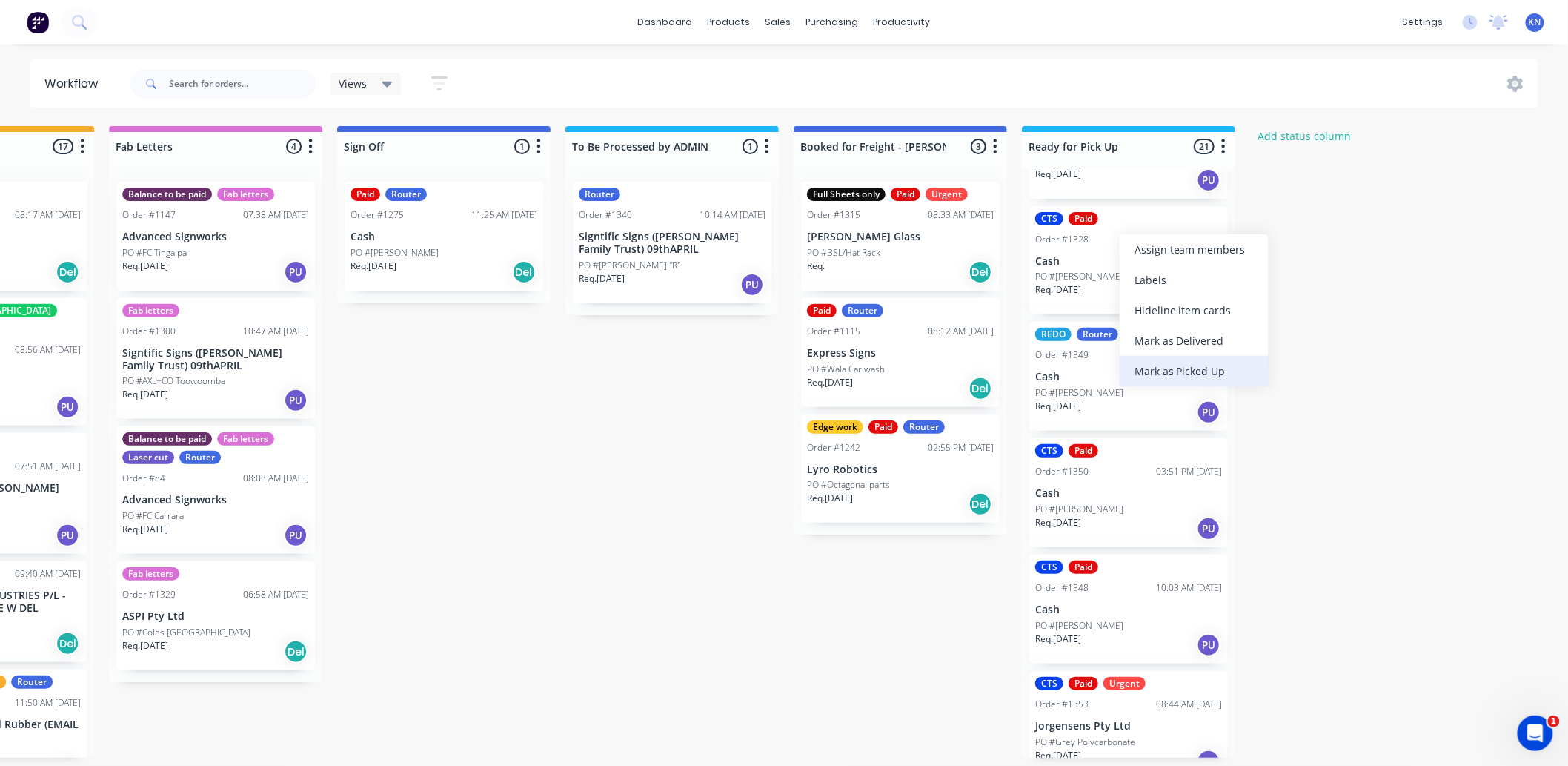
click at [1190, 368] on div "Mark as Picked Up" at bounding box center [1194, 371] width 149 height 30
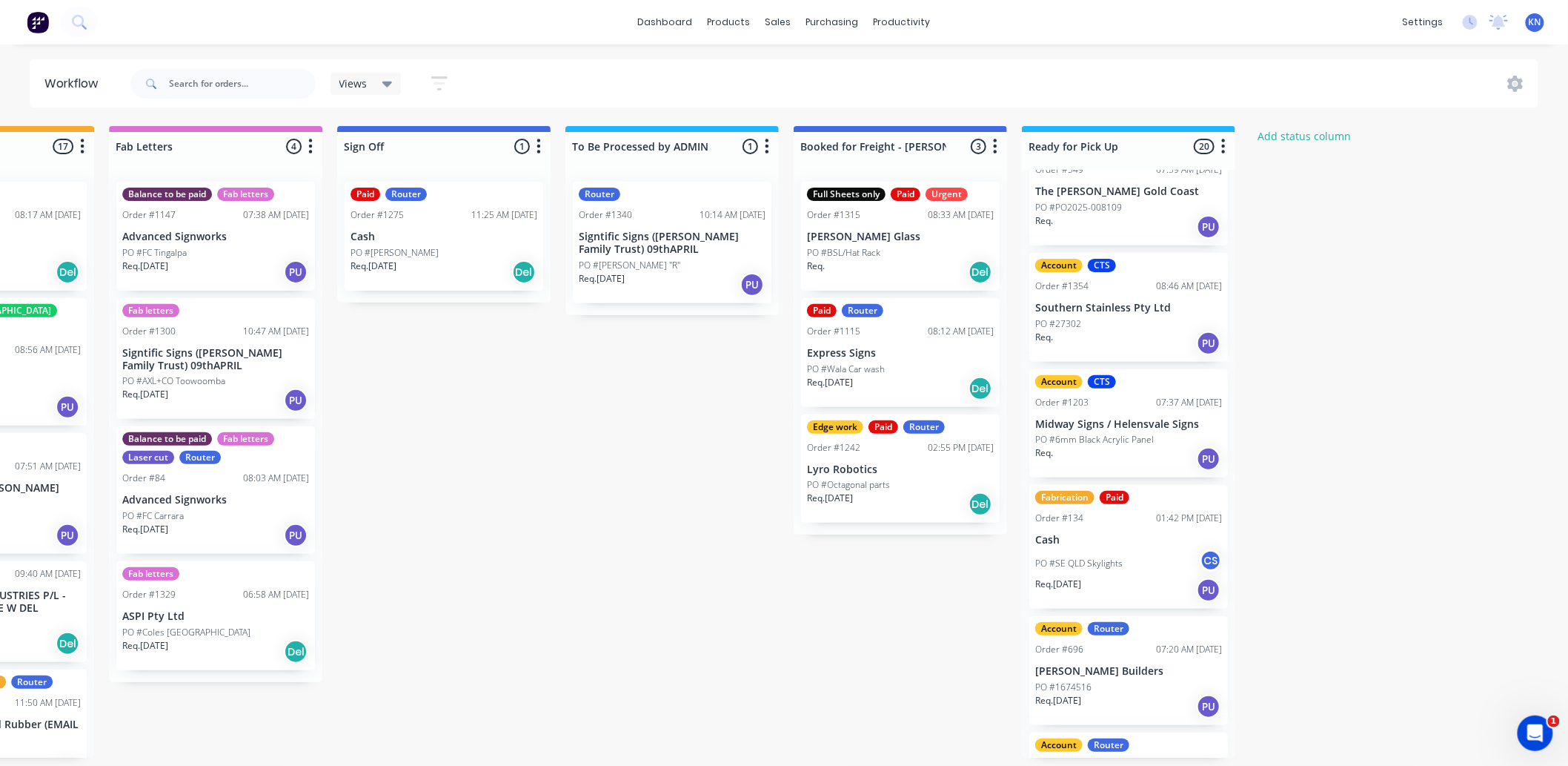
scroll to position [82, 0]
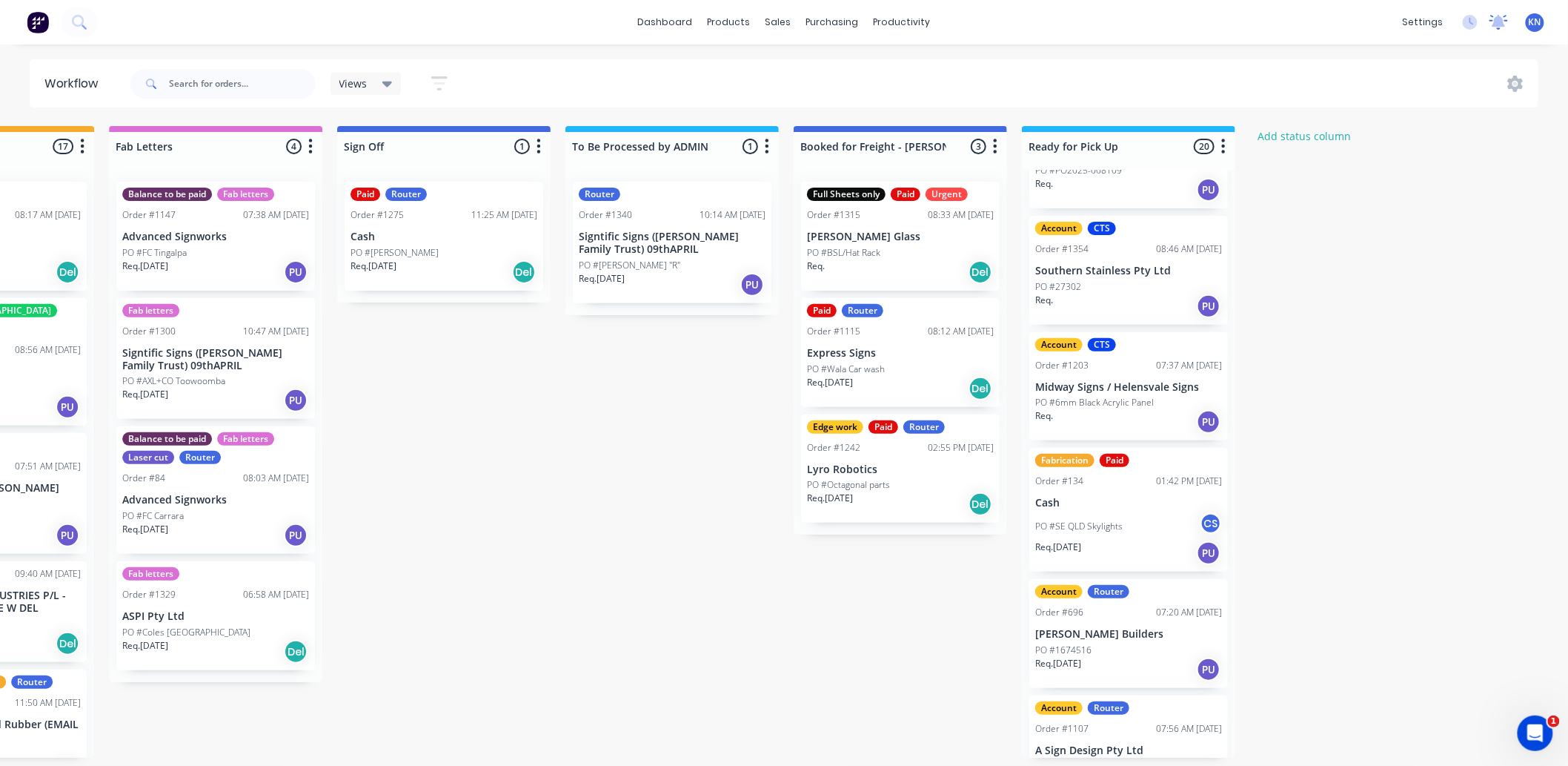
click at [1501, 19] on icon at bounding box center [1499, 21] width 14 height 12
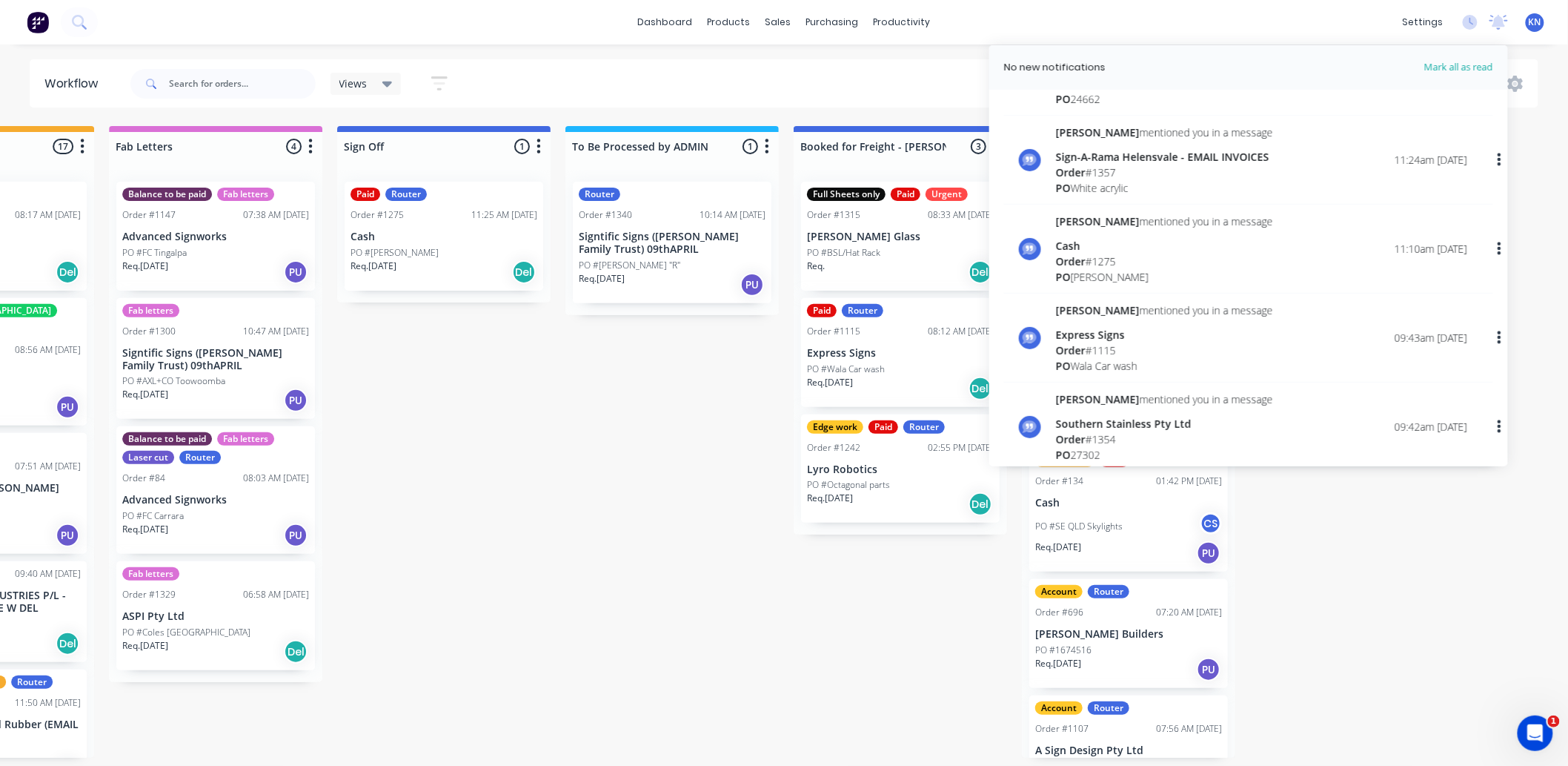
scroll to position [165, 0]
click at [1092, 260] on div "Order # 1275" at bounding box center [1165, 261] width 218 height 16
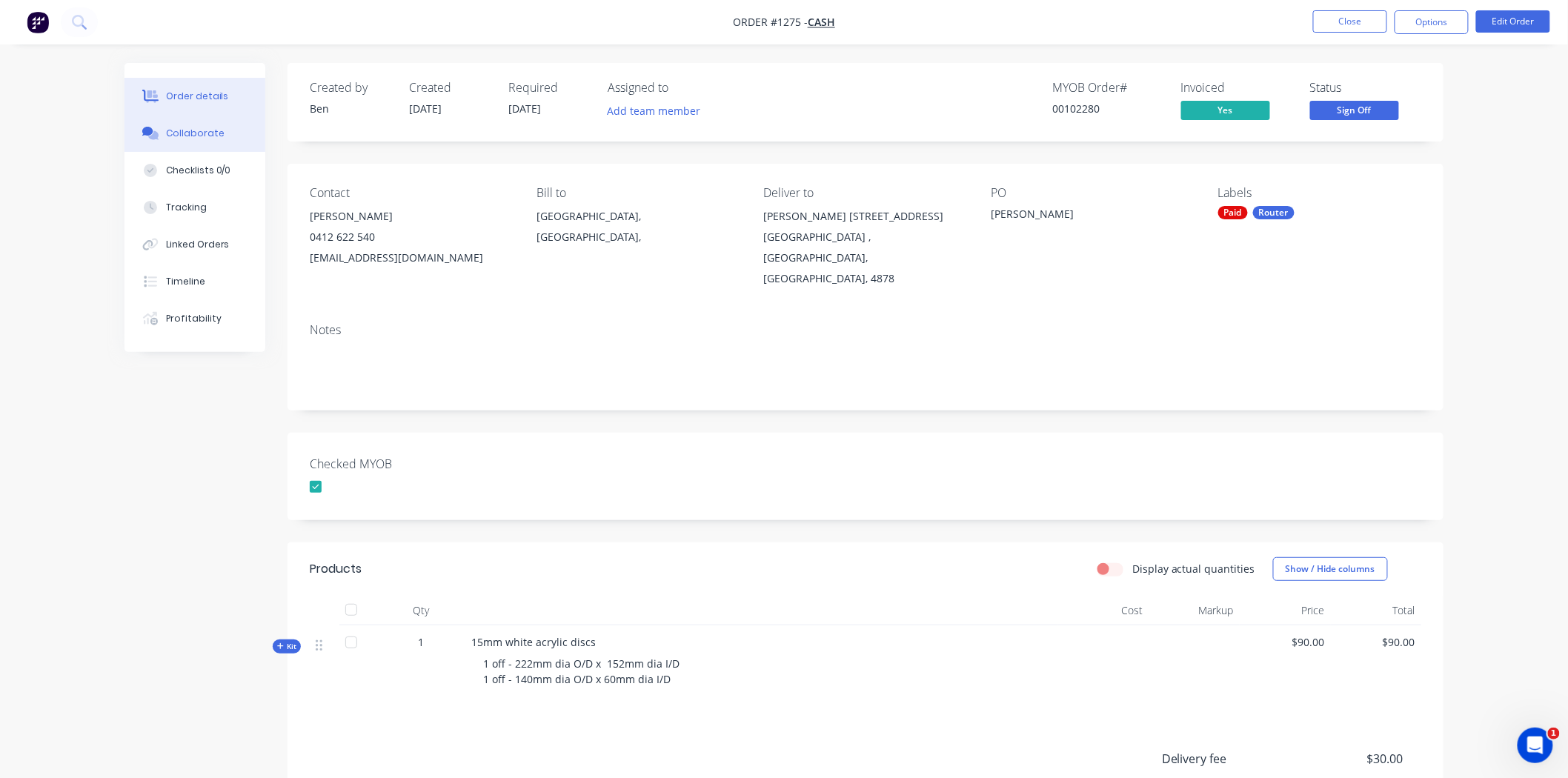
click at [186, 132] on div "Collaborate" at bounding box center [194, 133] width 58 height 14
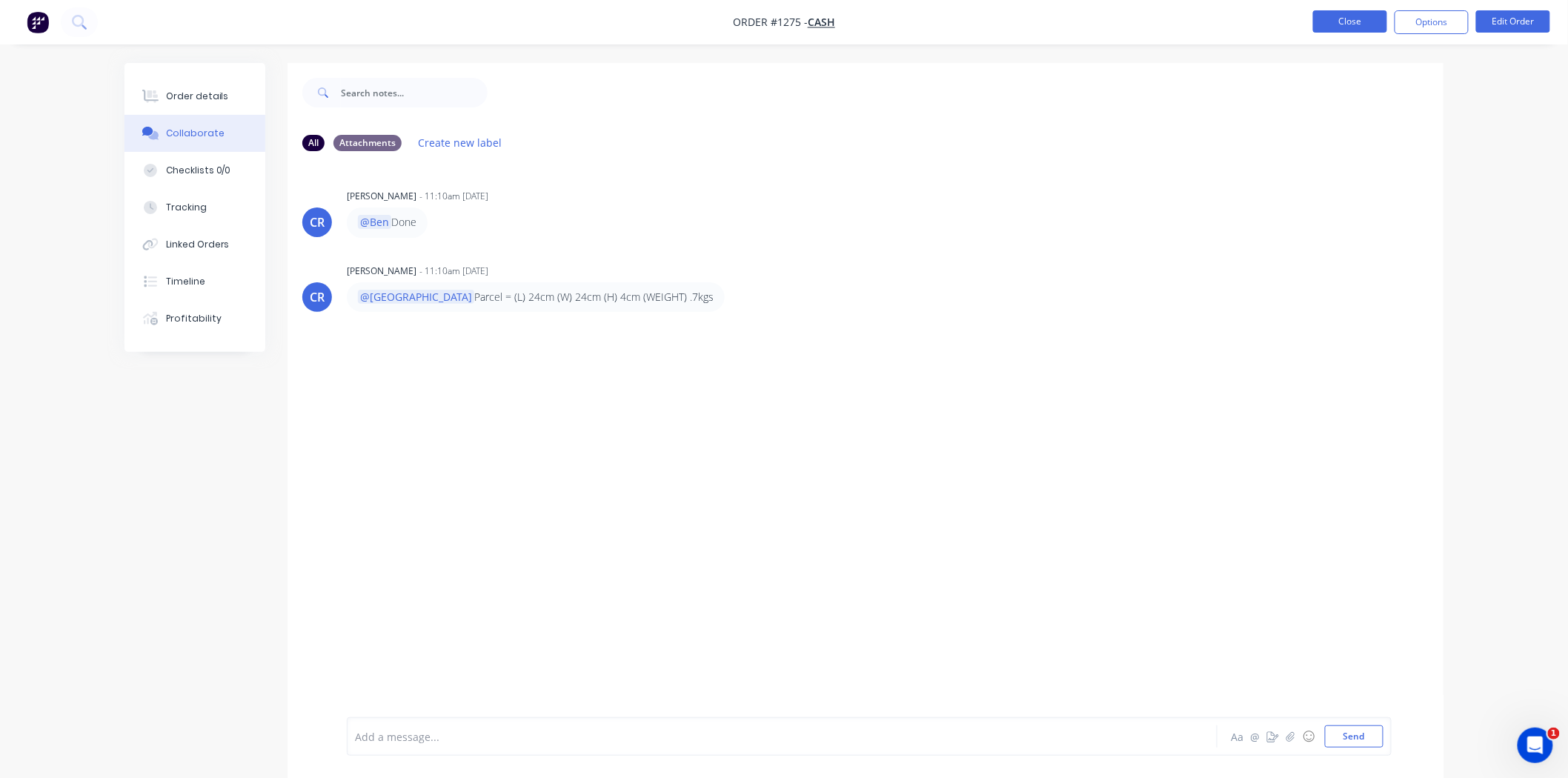
click at [1364, 23] on button "Close" at bounding box center [1350, 22] width 74 height 22
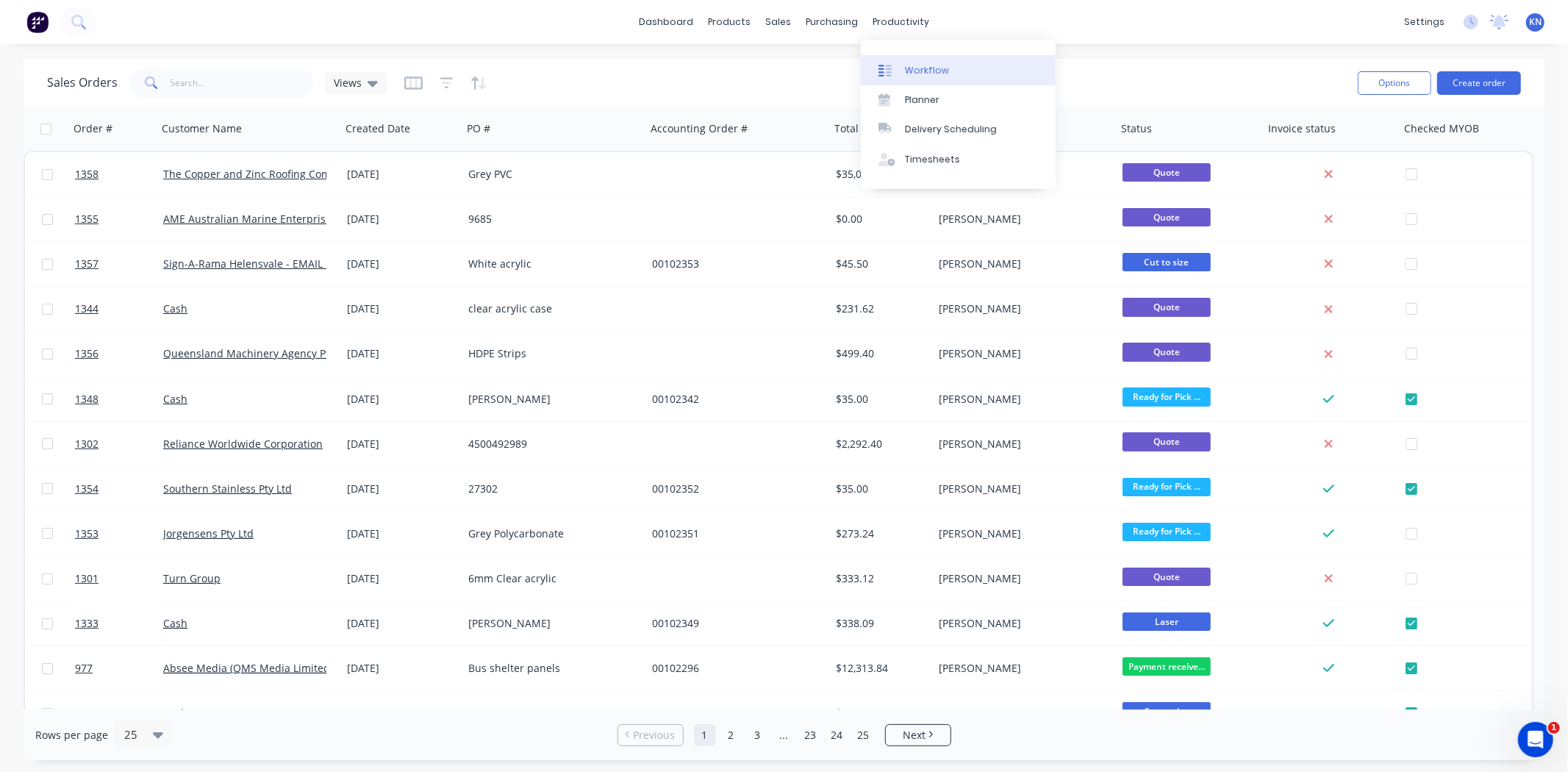
click at [932, 65] on div "Workflow" at bounding box center [927, 70] width 44 height 13
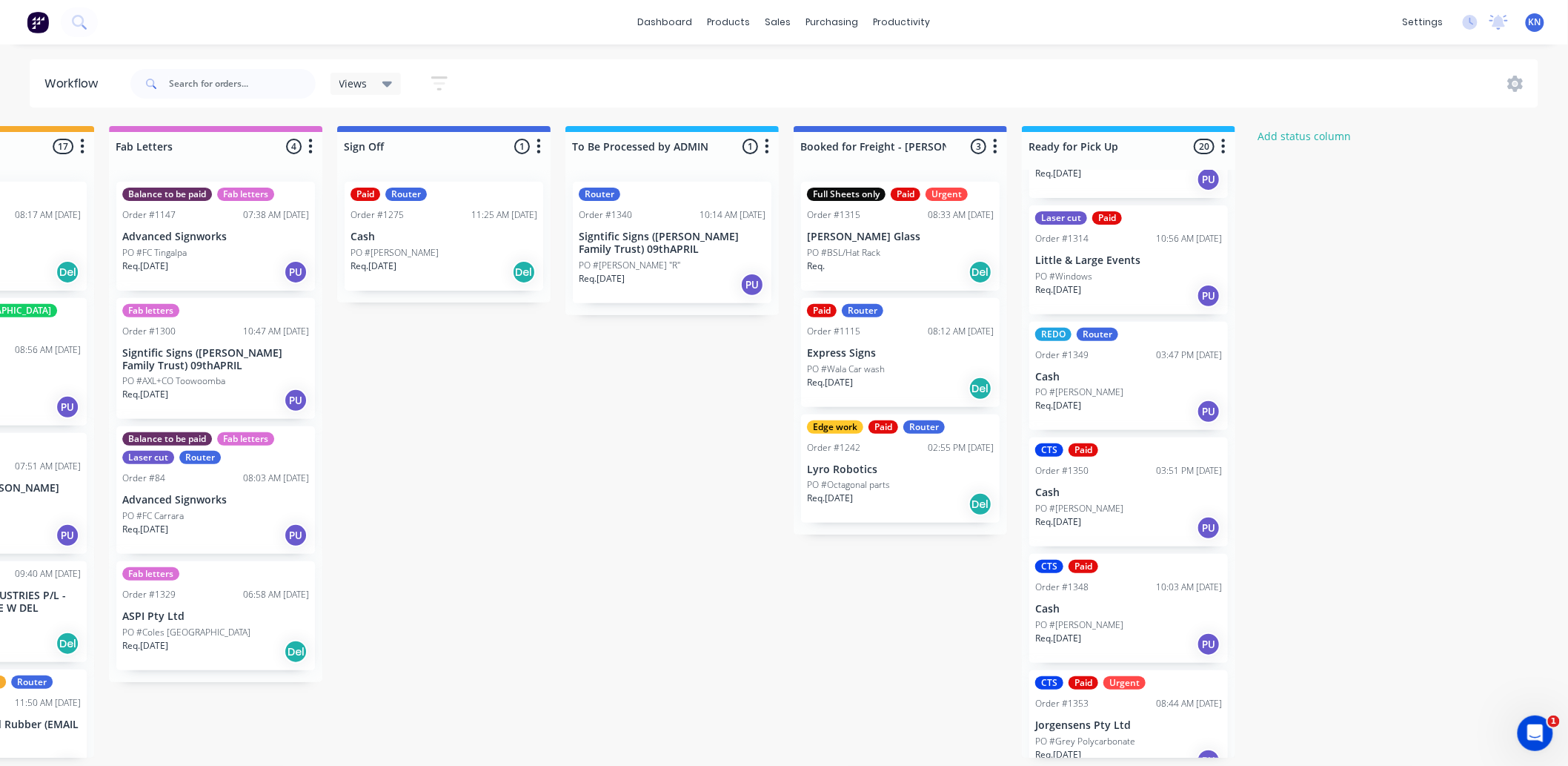
scroll to position [4, 1978]
click at [1164, 755] on div "Mark as Picked Up" at bounding box center [1177, 768] width 149 height 30
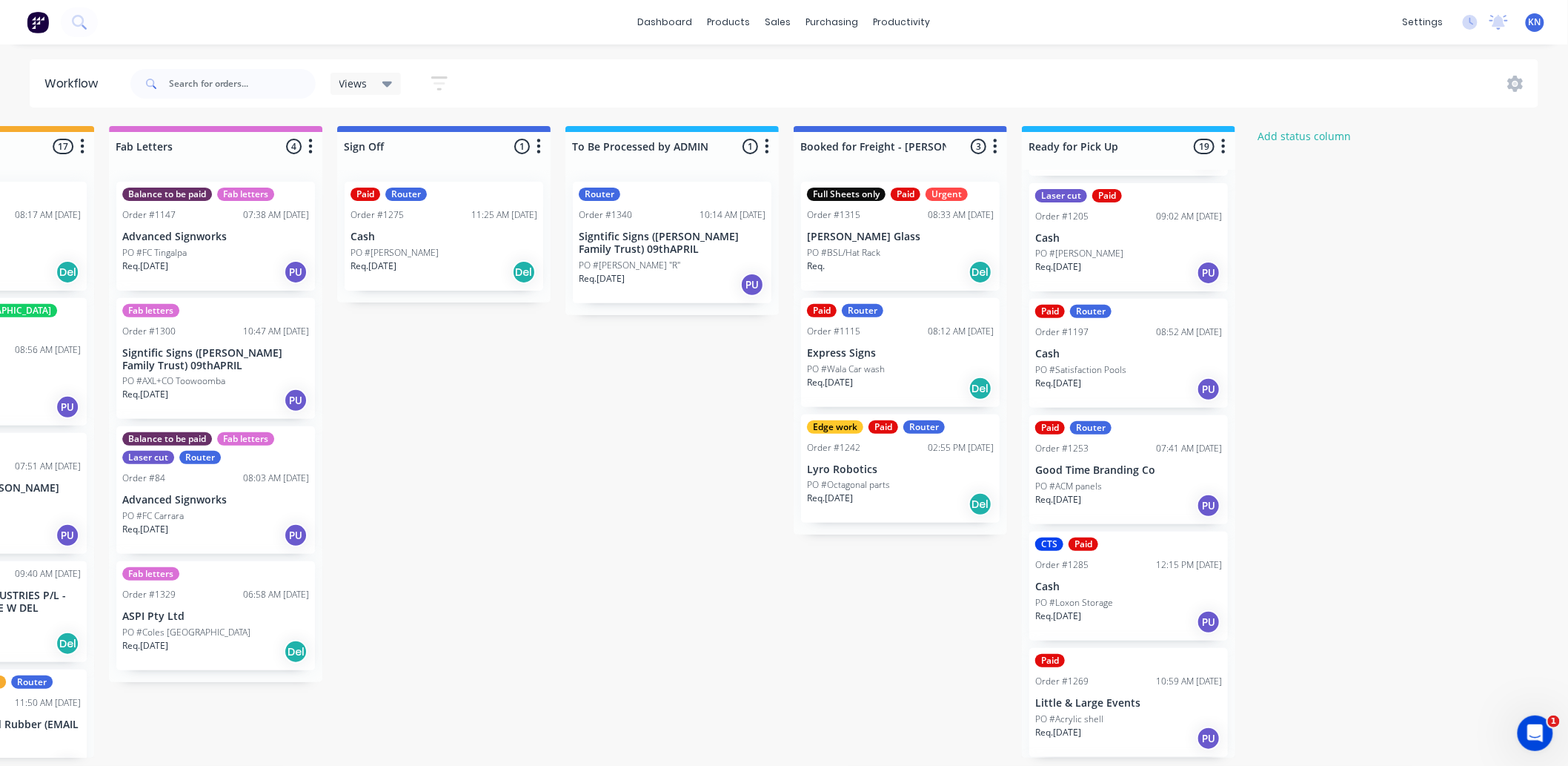
scroll to position [826, 0]
click at [1172, 603] on div "Mark as Picked Up" at bounding box center [1186, 610] width 149 height 30
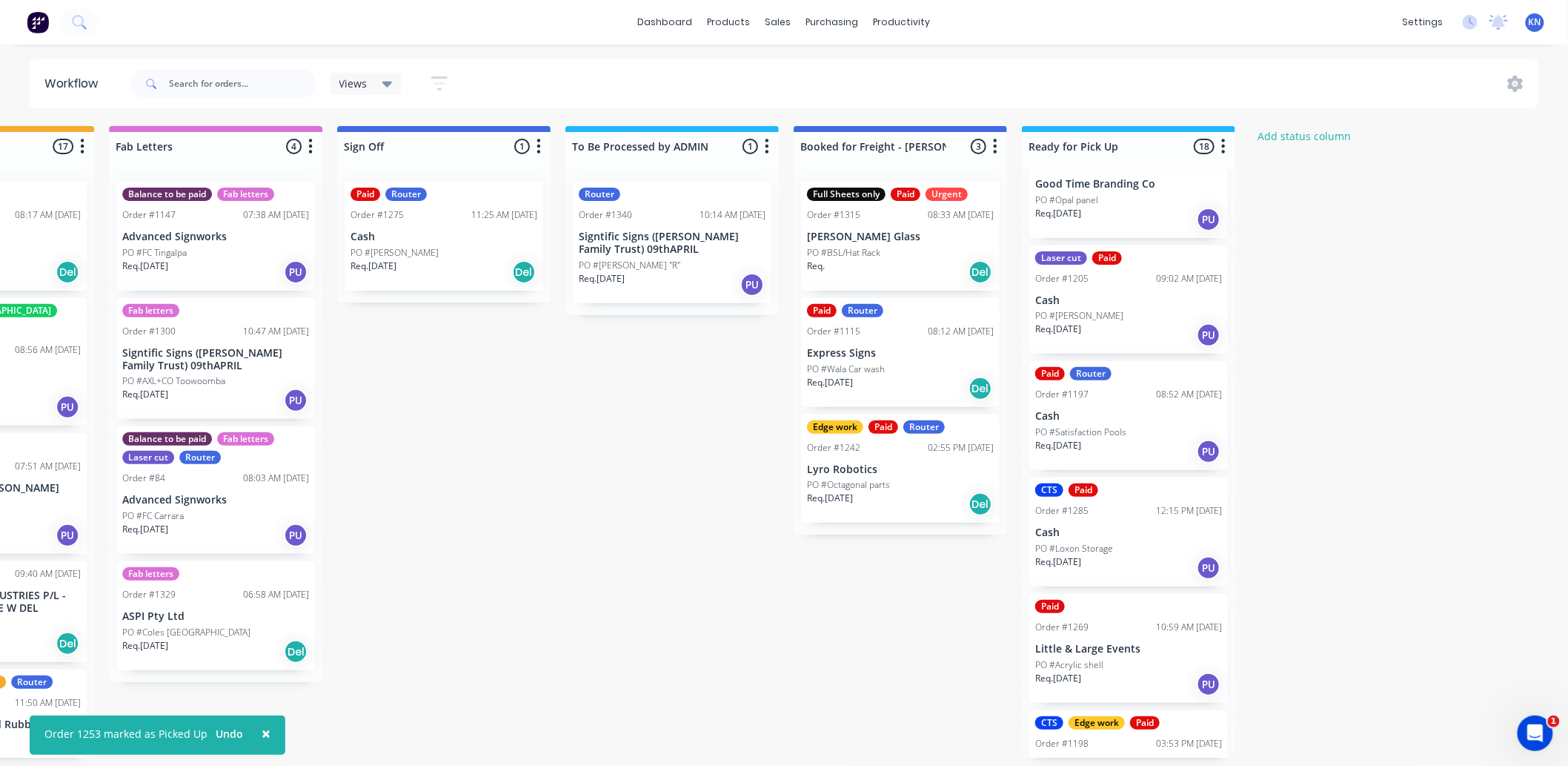
scroll to position [662, 0]
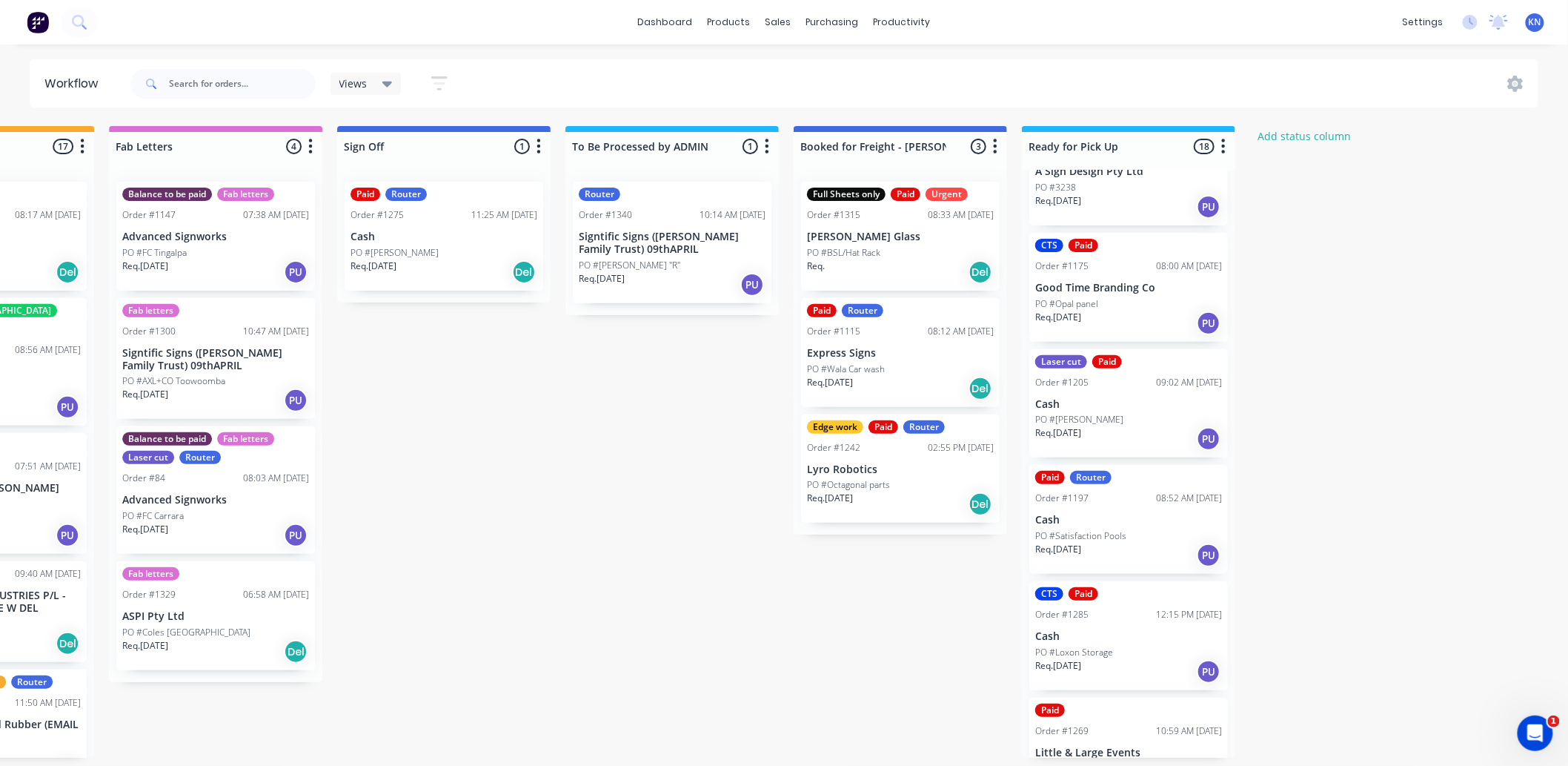
click at [425, 246] on div "PO #[PERSON_NAME]" at bounding box center [444, 253] width 186 height 14
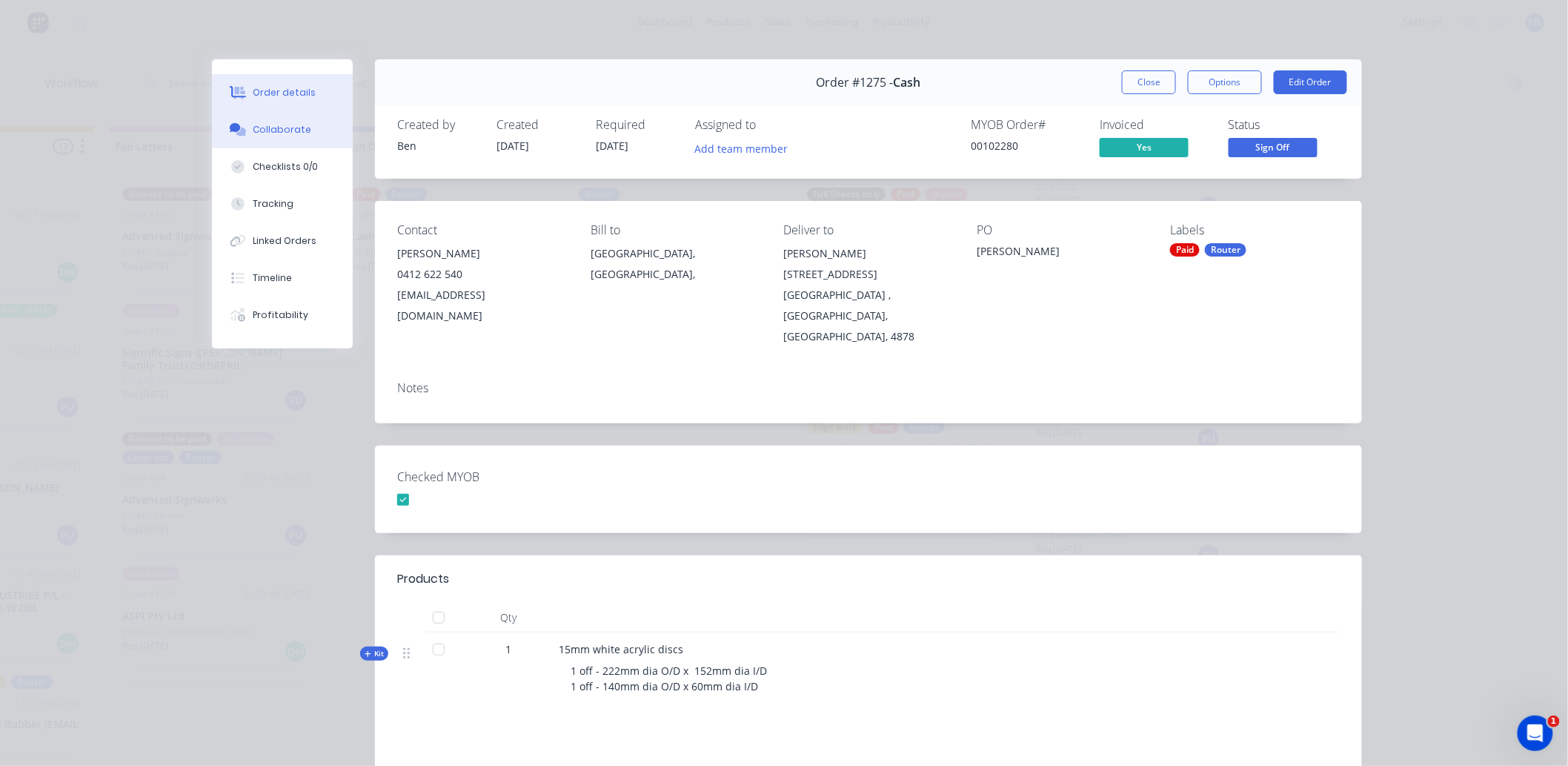
click at [283, 128] on div "Collaborate" at bounding box center [282, 129] width 58 height 14
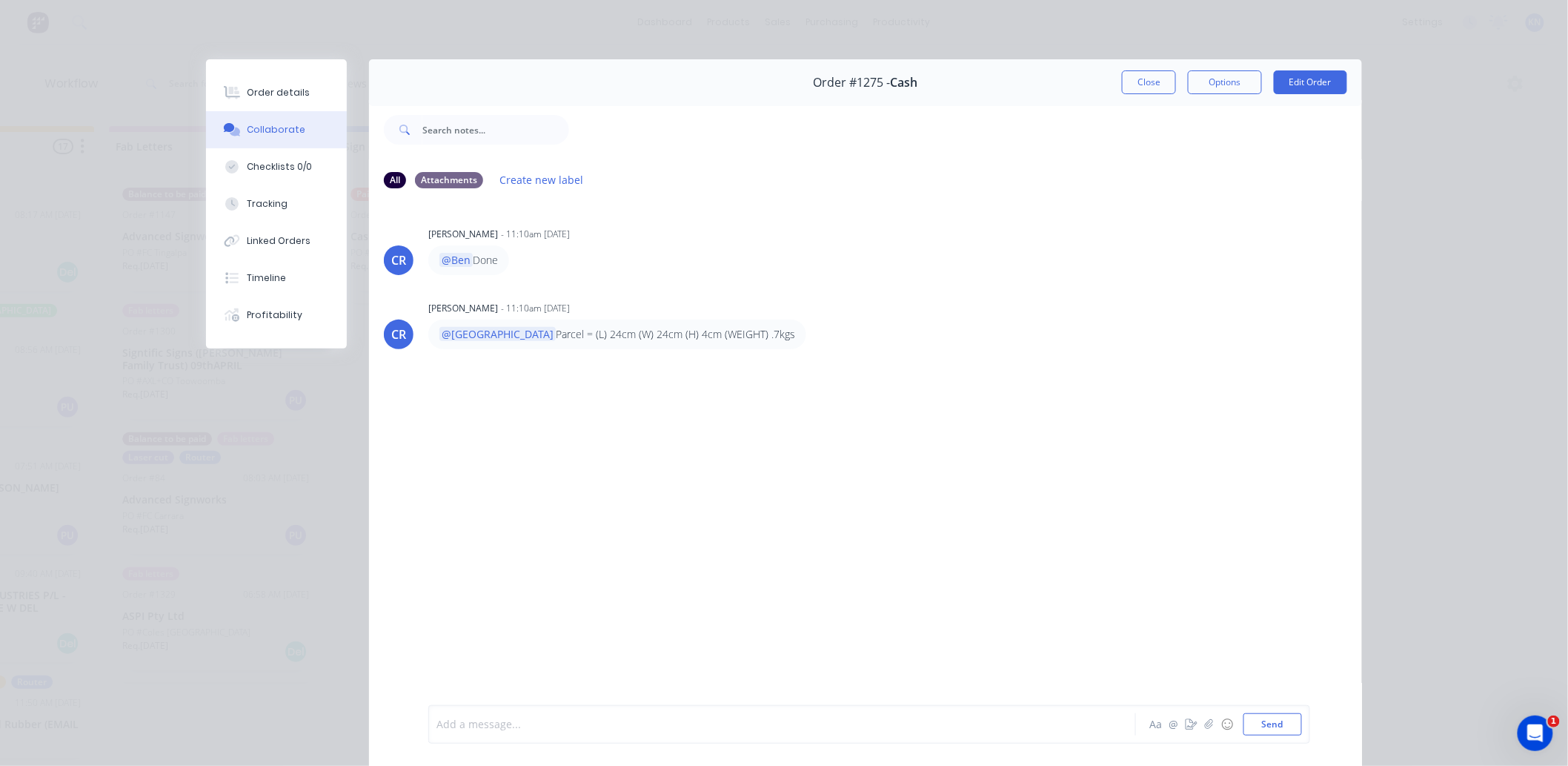
click at [606, 727] on div at bounding box center [762, 725] width 649 height 16
click at [265, 89] on div "Order details" at bounding box center [279, 92] width 63 height 14
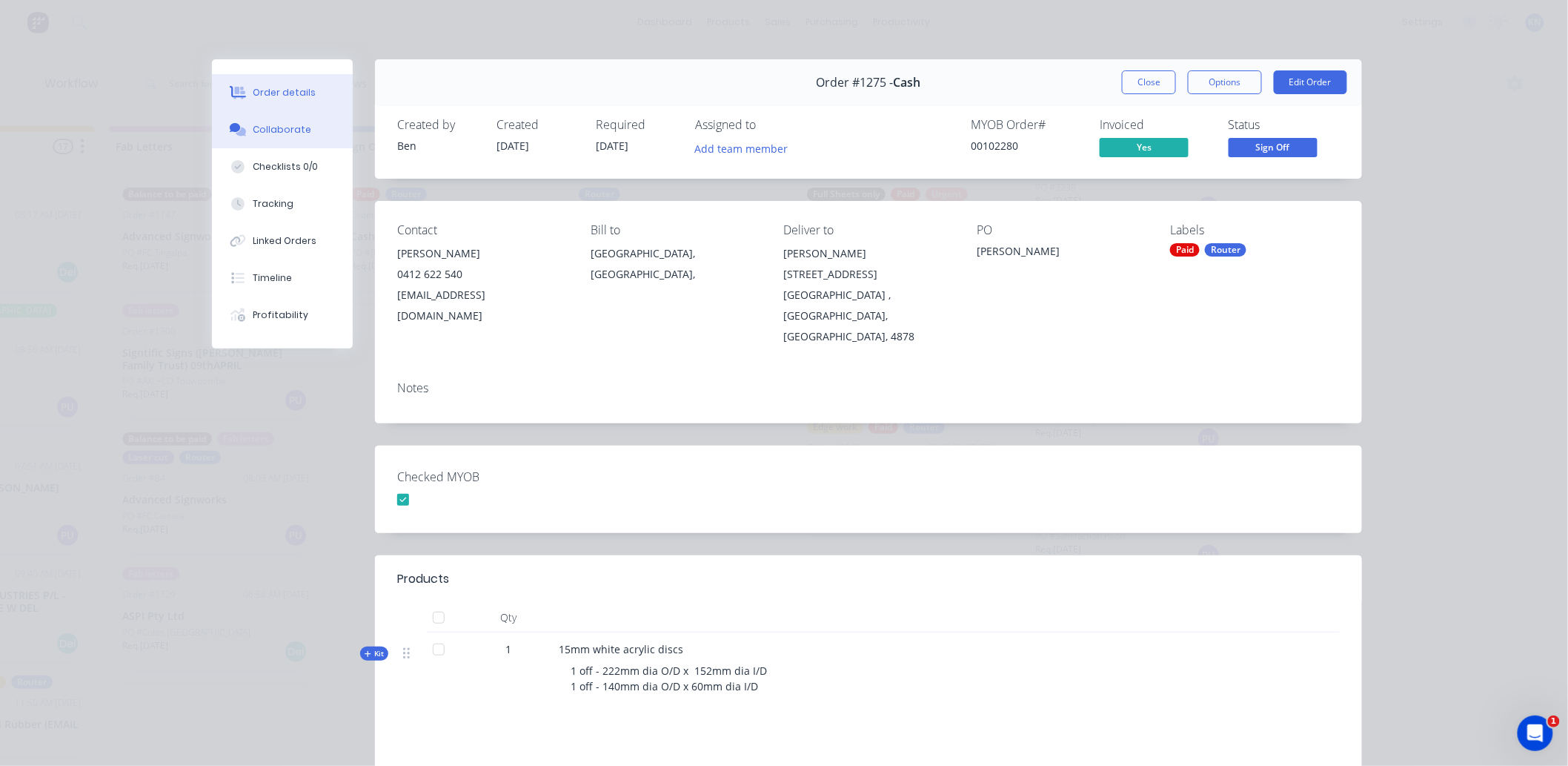
click at [276, 130] on div "Collaborate" at bounding box center [282, 129] width 58 height 14
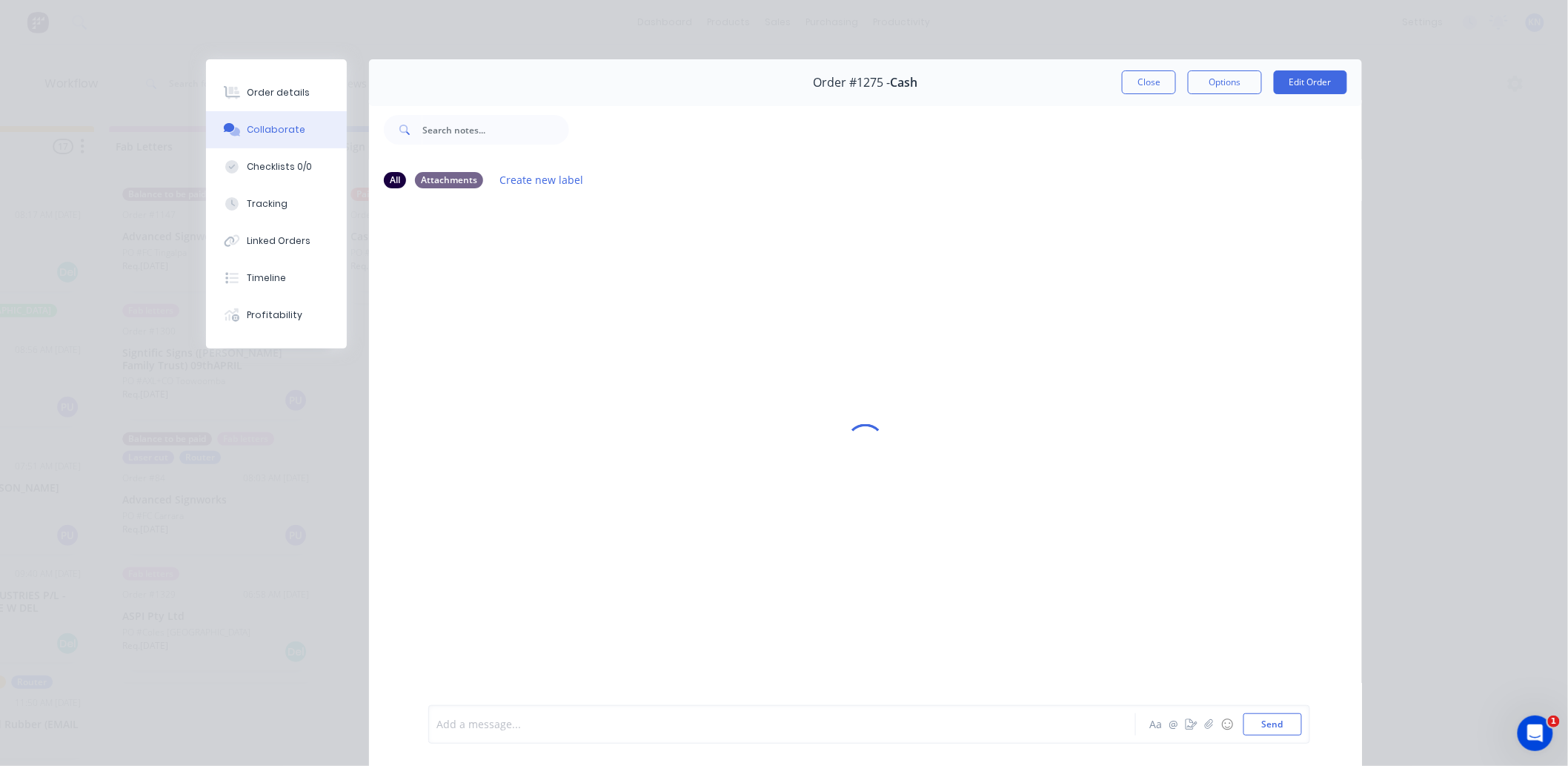
click at [522, 728] on div at bounding box center [762, 725] width 649 height 16
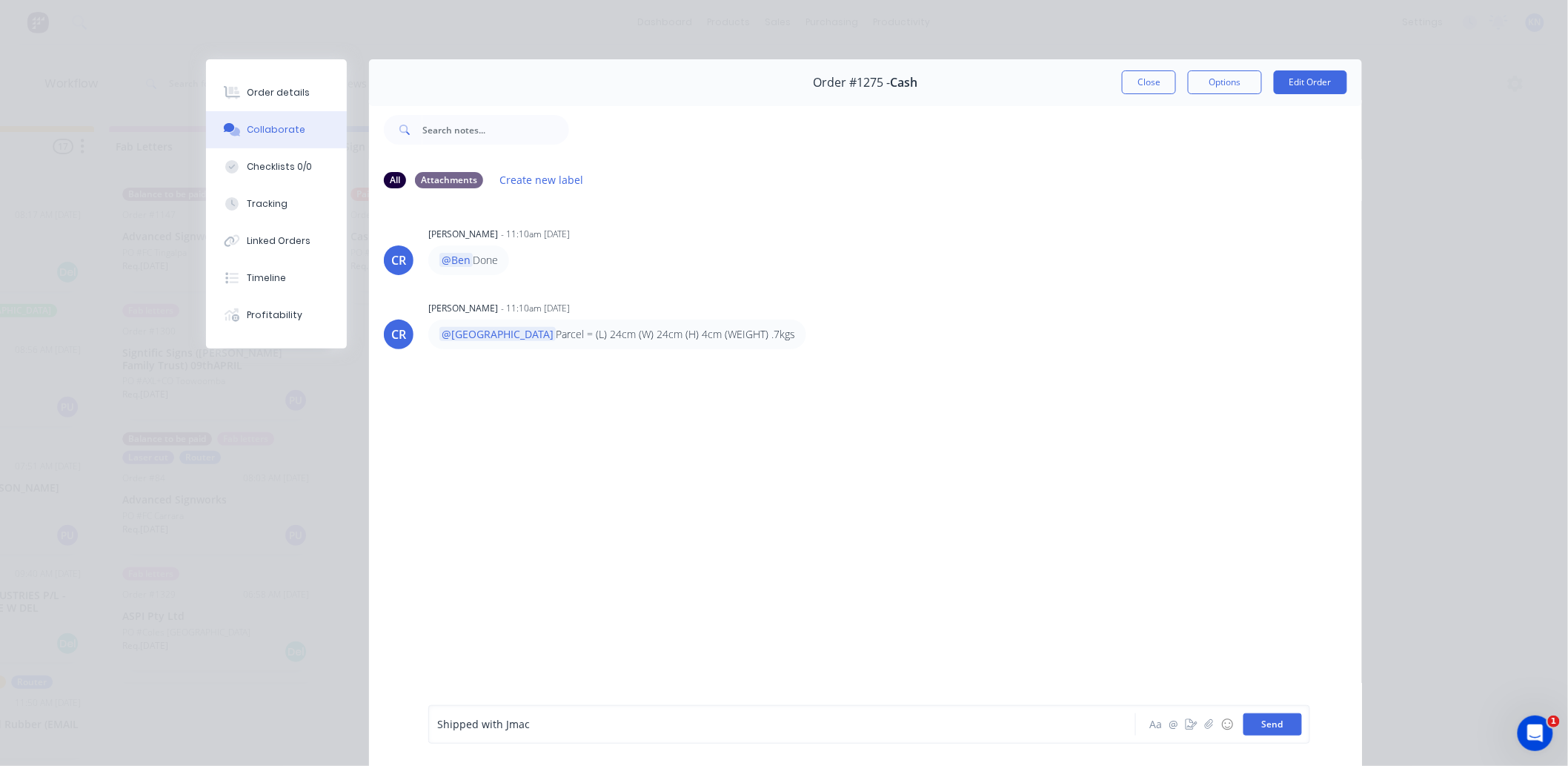
click at [1265, 721] on button "Send" at bounding box center [1272, 725] width 58 height 22
click at [1142, 80] on button "Close" at bounding box center [1149, 82] width 54 height 24
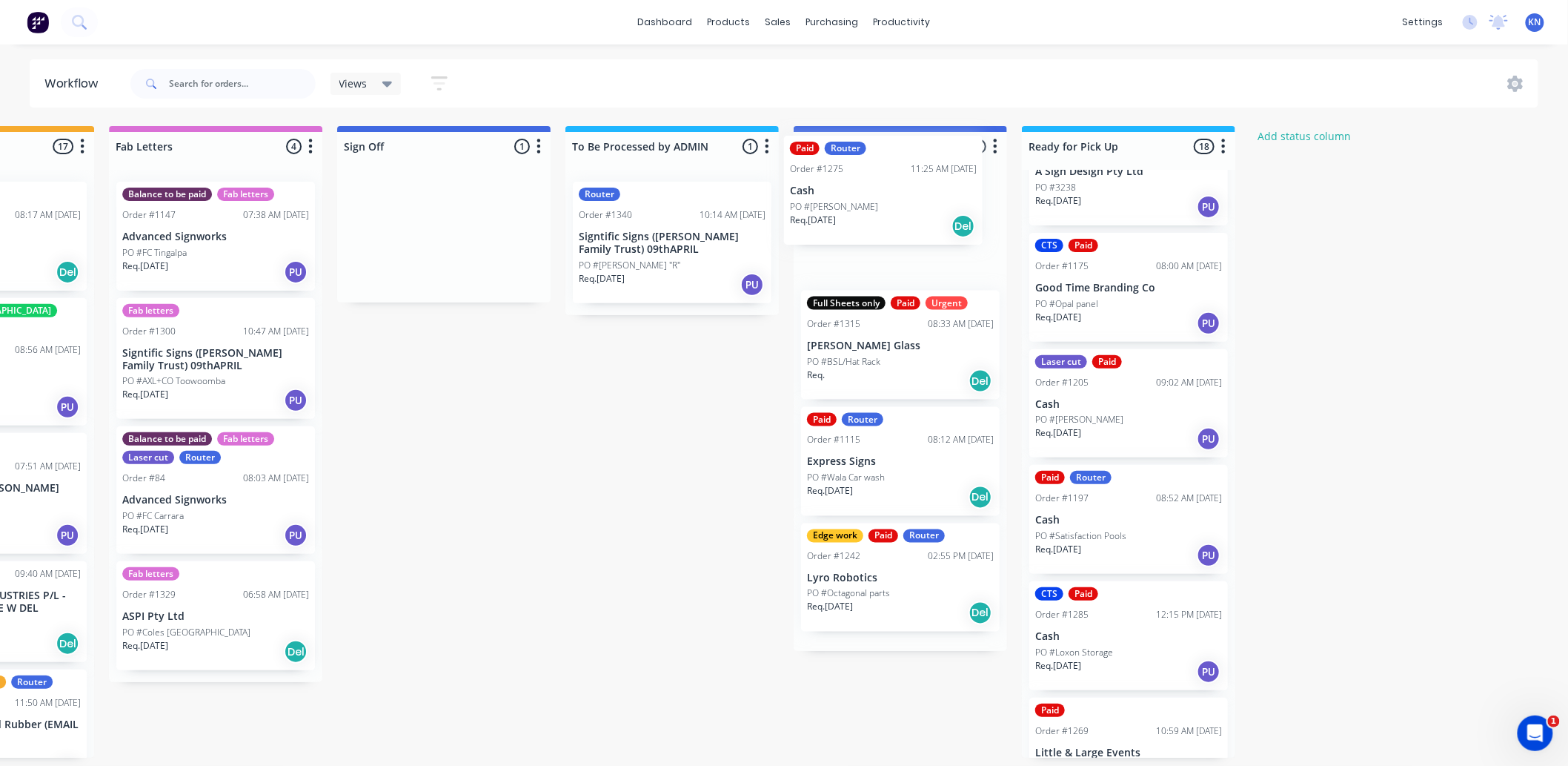
drag, startPoint x: 378, startPoint y: 227, endPoint x: 833, endPoint y: 193, distance: 456.3
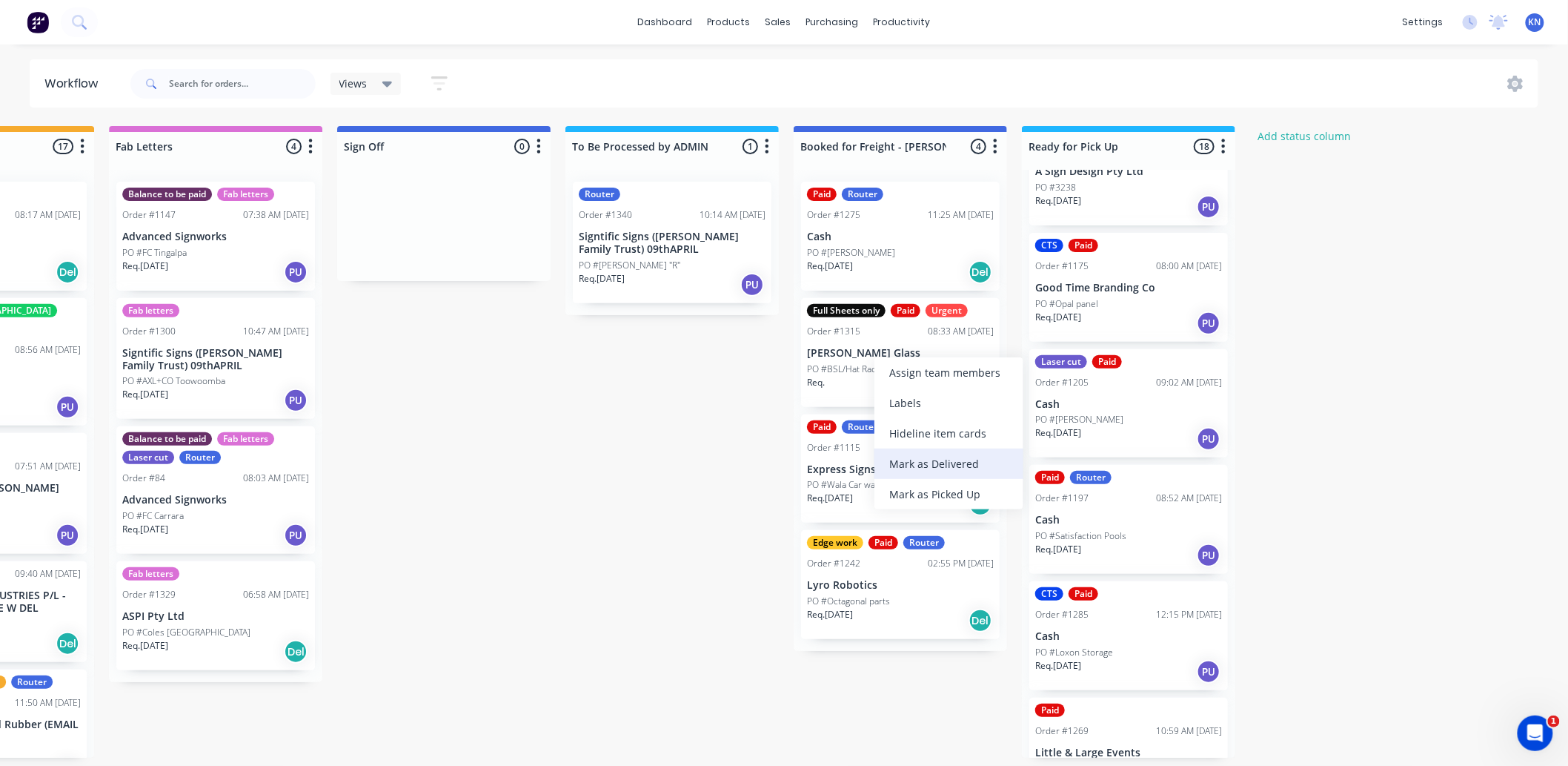
click at [950, 462] on div "Mark as Delivered" at bounding box center [949, 464] width 149 height 30
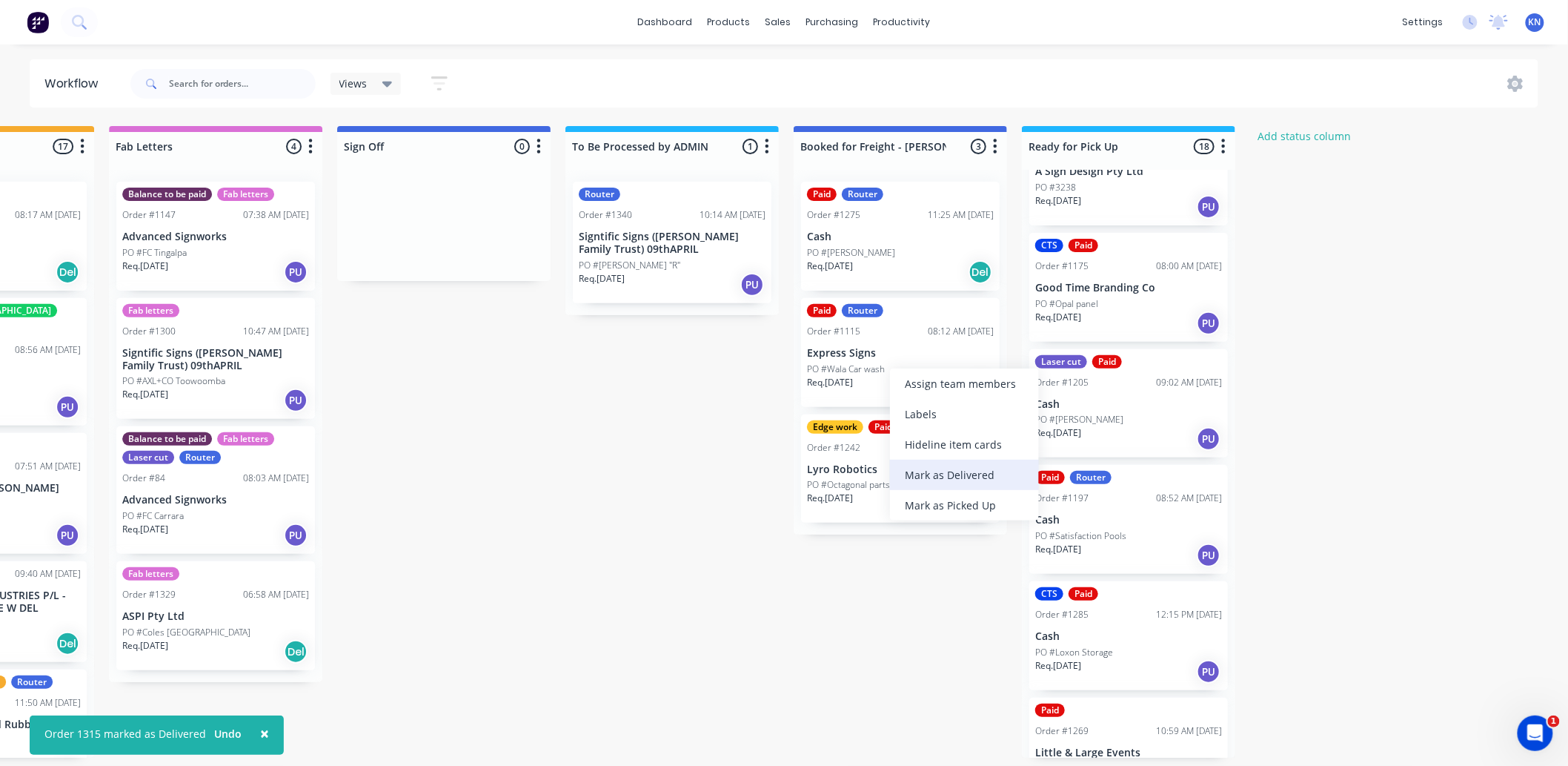
click at [970, 467] on div "Mark as Delivered" at bounding box center [964, 475] width 149 height 30
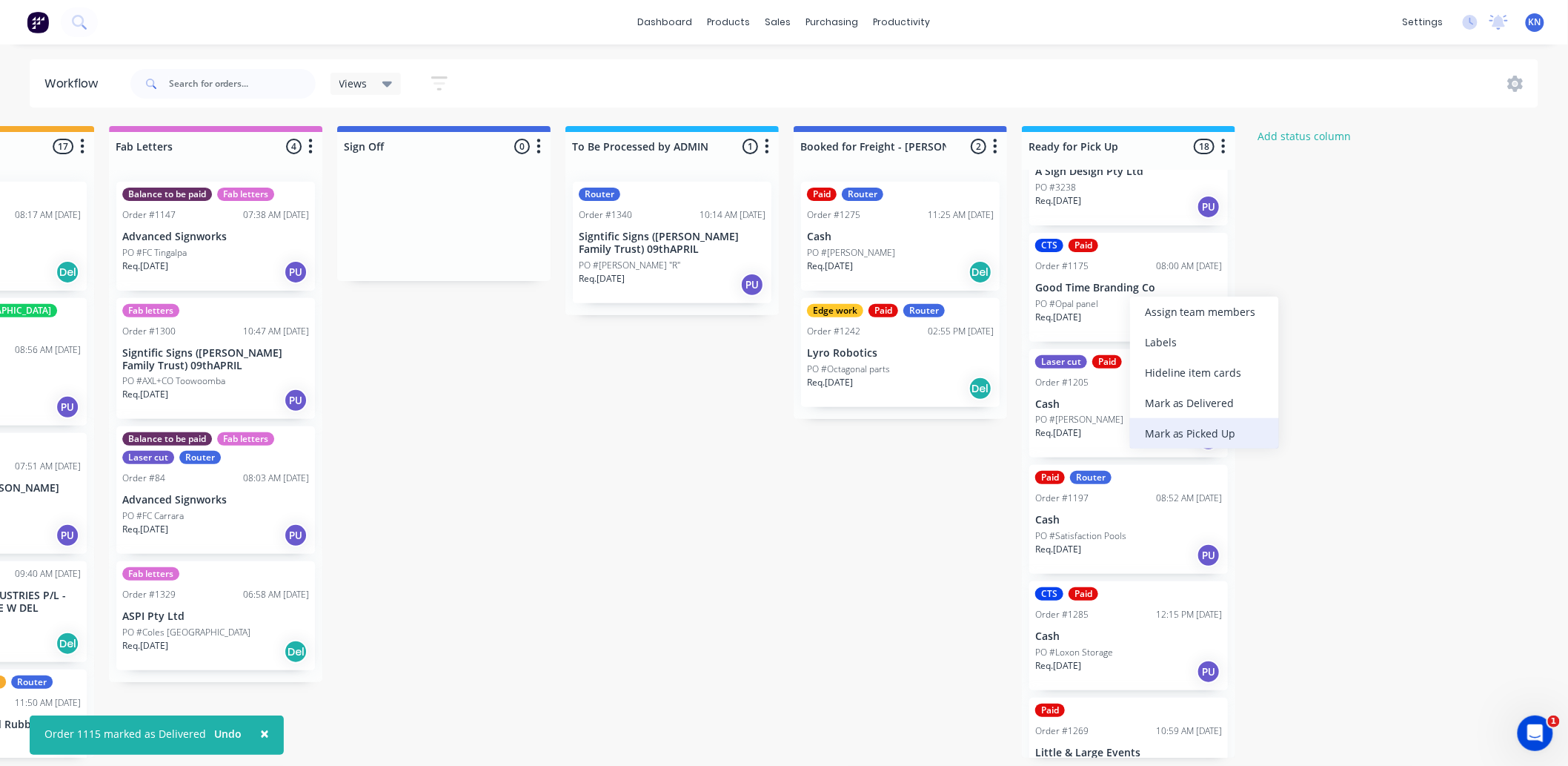
click at [1184, 429] on div "Mark as Picked Up" at bounding box center [1205, 434] width 149 height 30
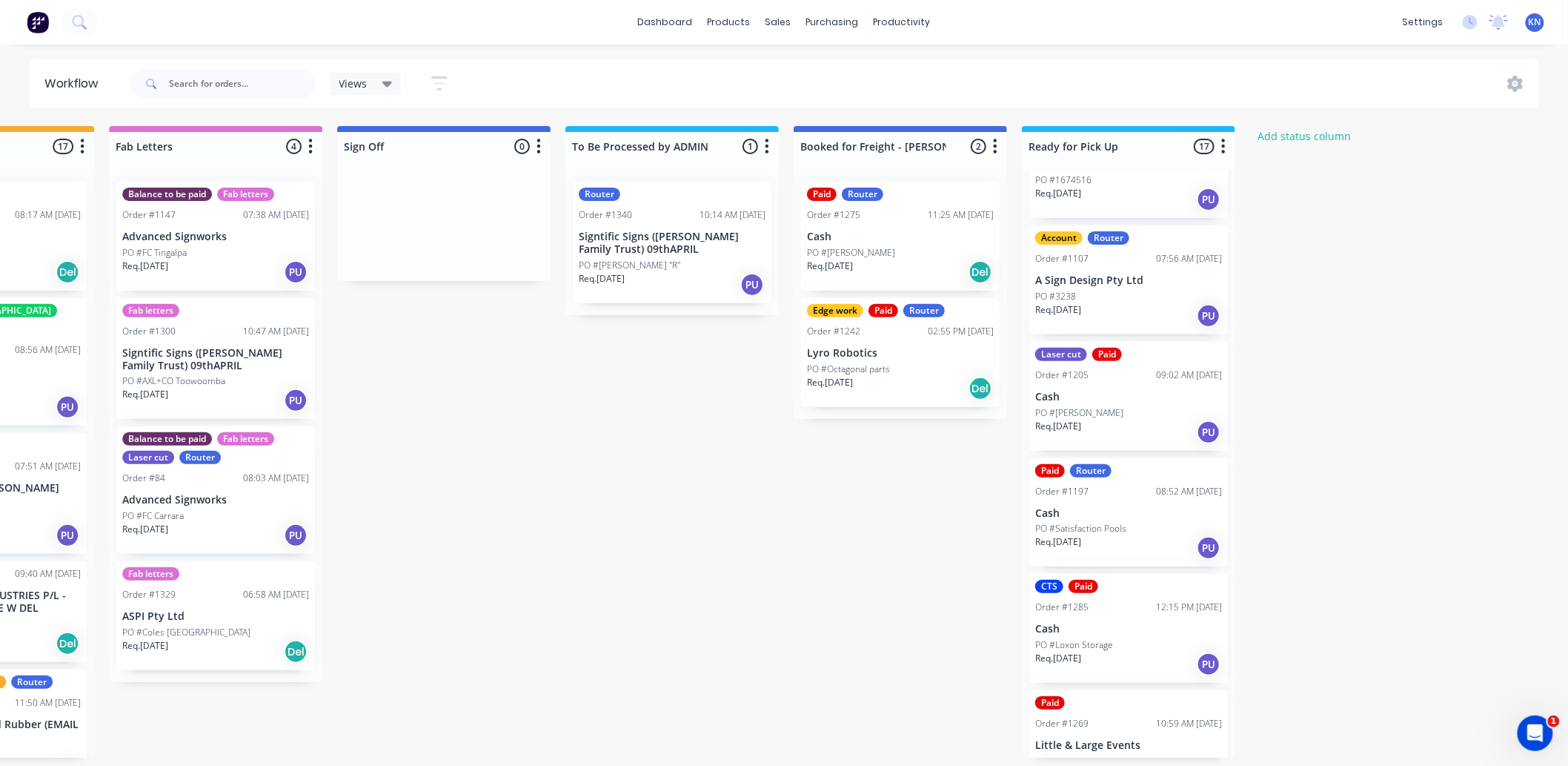
scroll to position [576, 0]
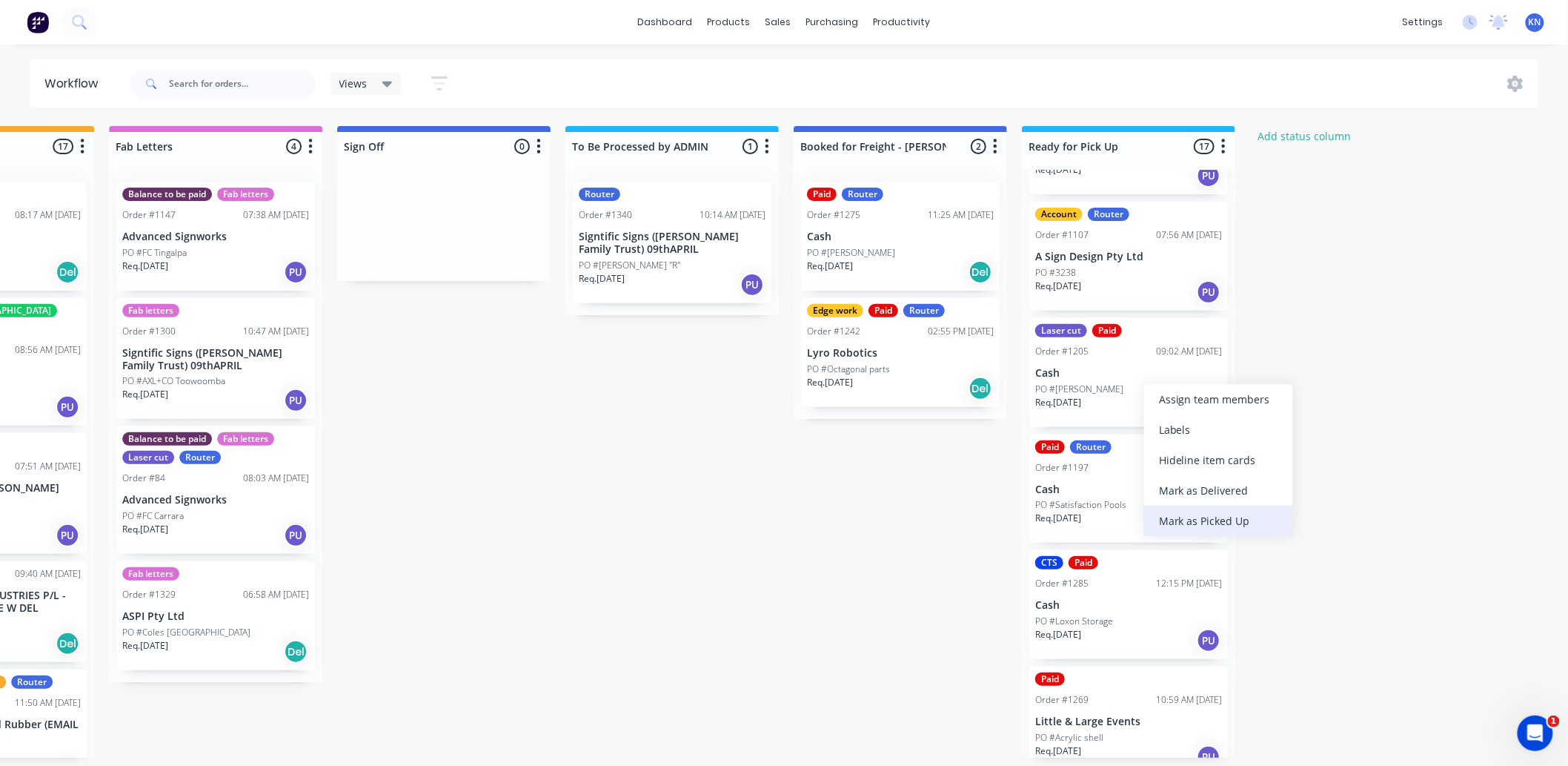
click at [1231, 517] on div "Mark as Picked Up" at bounding box center [1218, 520] width 149 height 30
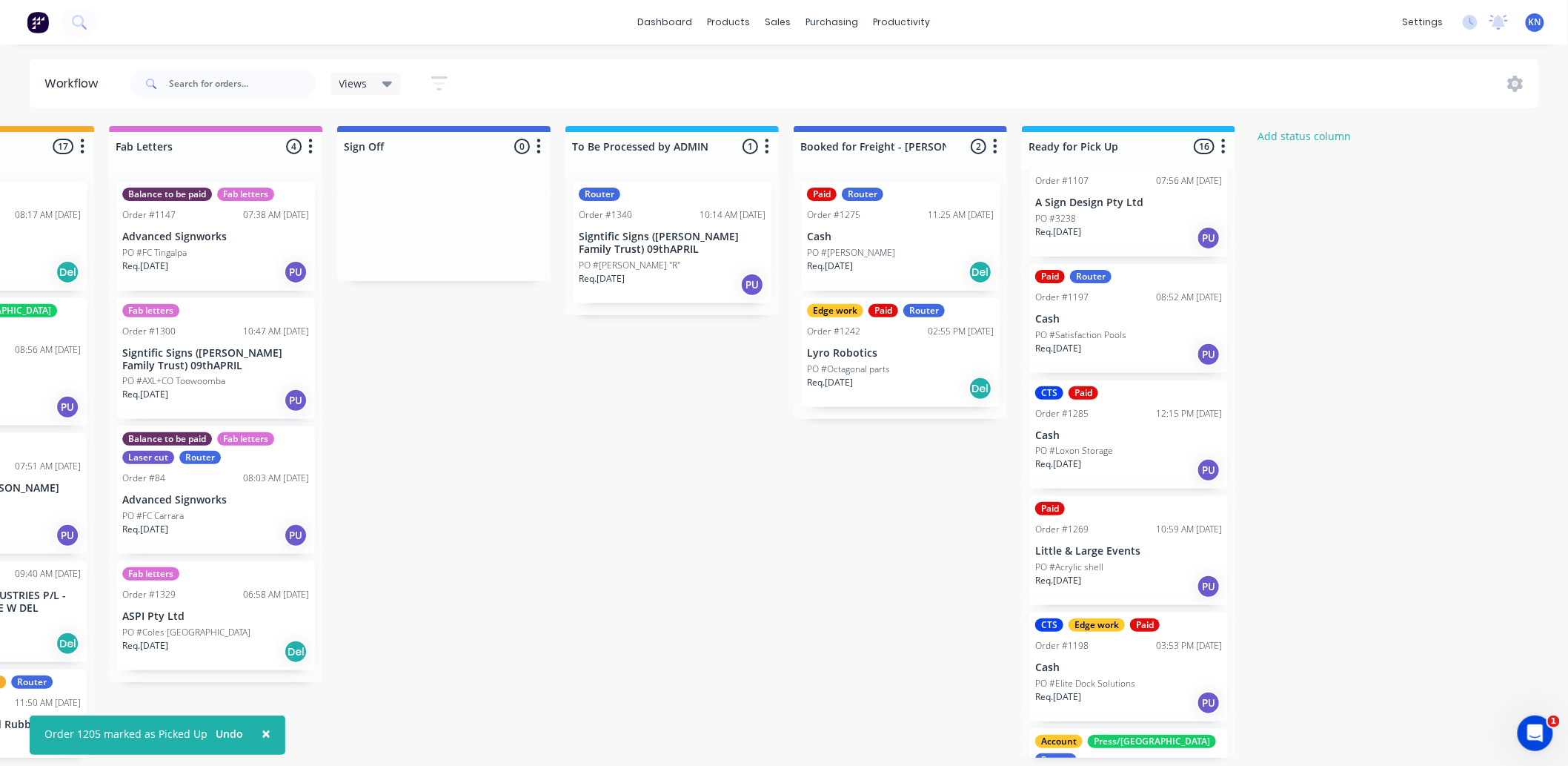
scroll to position [658, 0]
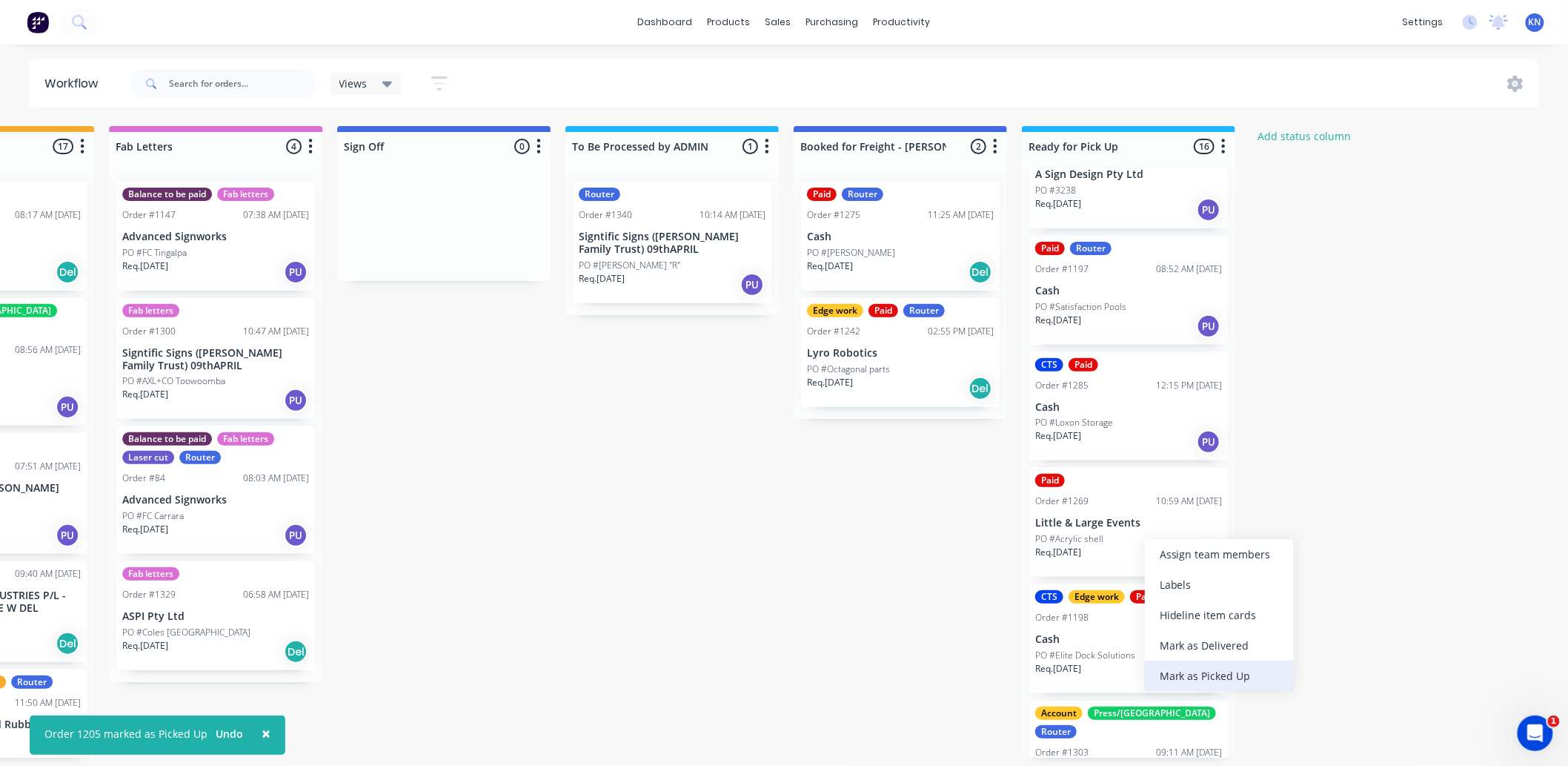
click at [1201, 668] on div "Mark as Picked Up" at bounding box center [1219, 676] width 149 height 30
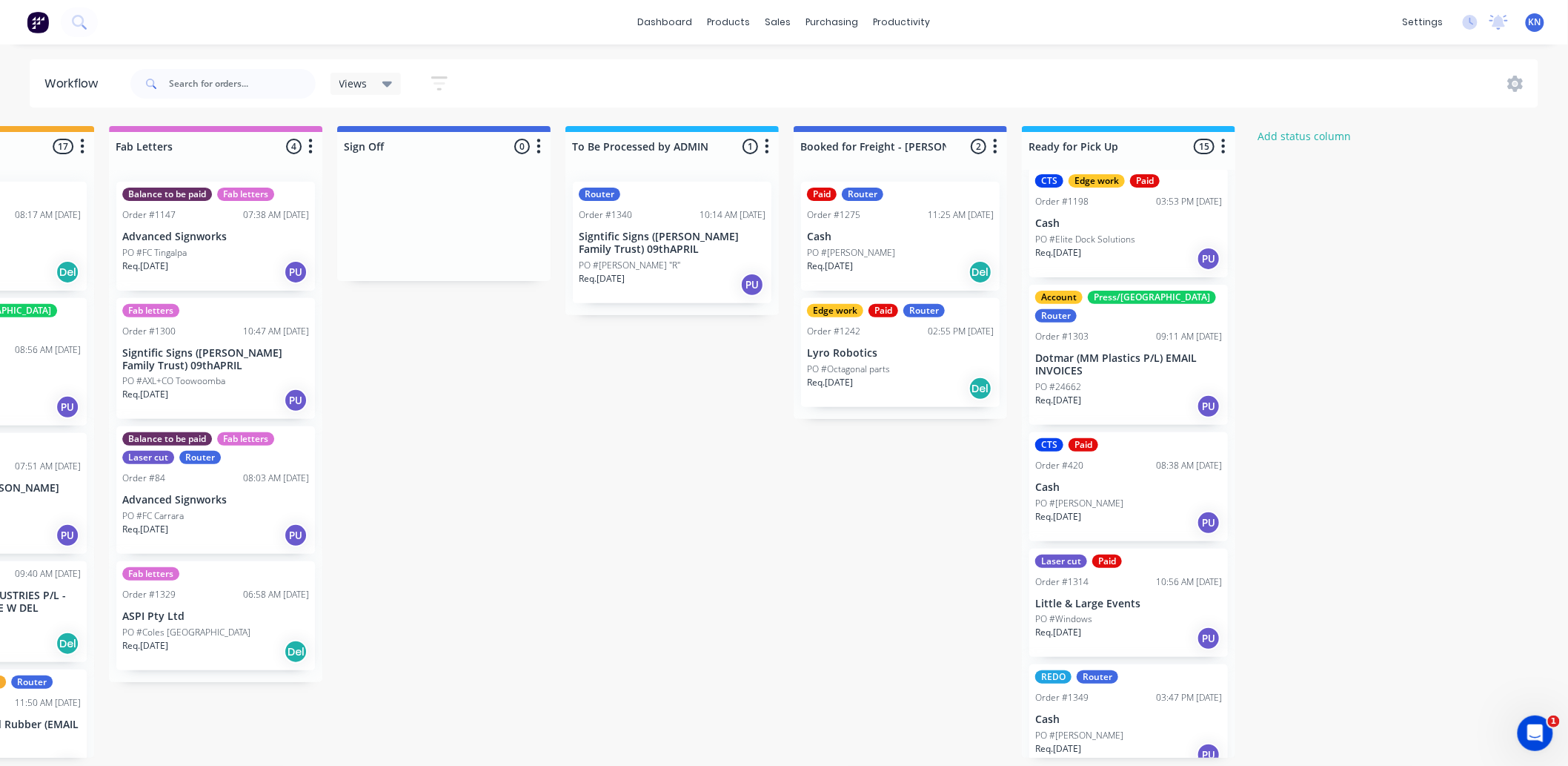
scroll to position [1070, 0]
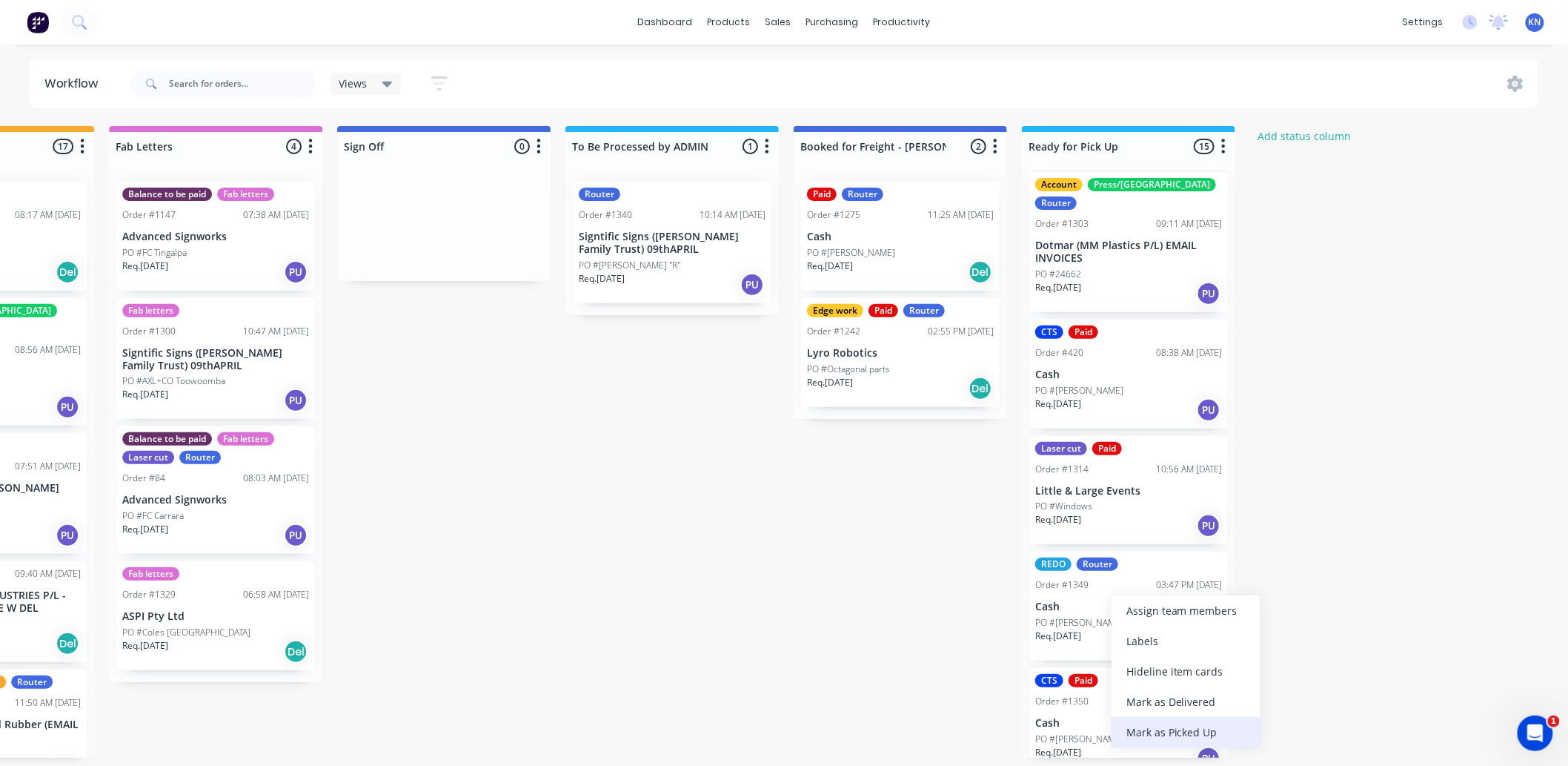
click at [1182, 727] on div "Mark as Picked Up" at bounding box center [1186, 733] width 149 height 30
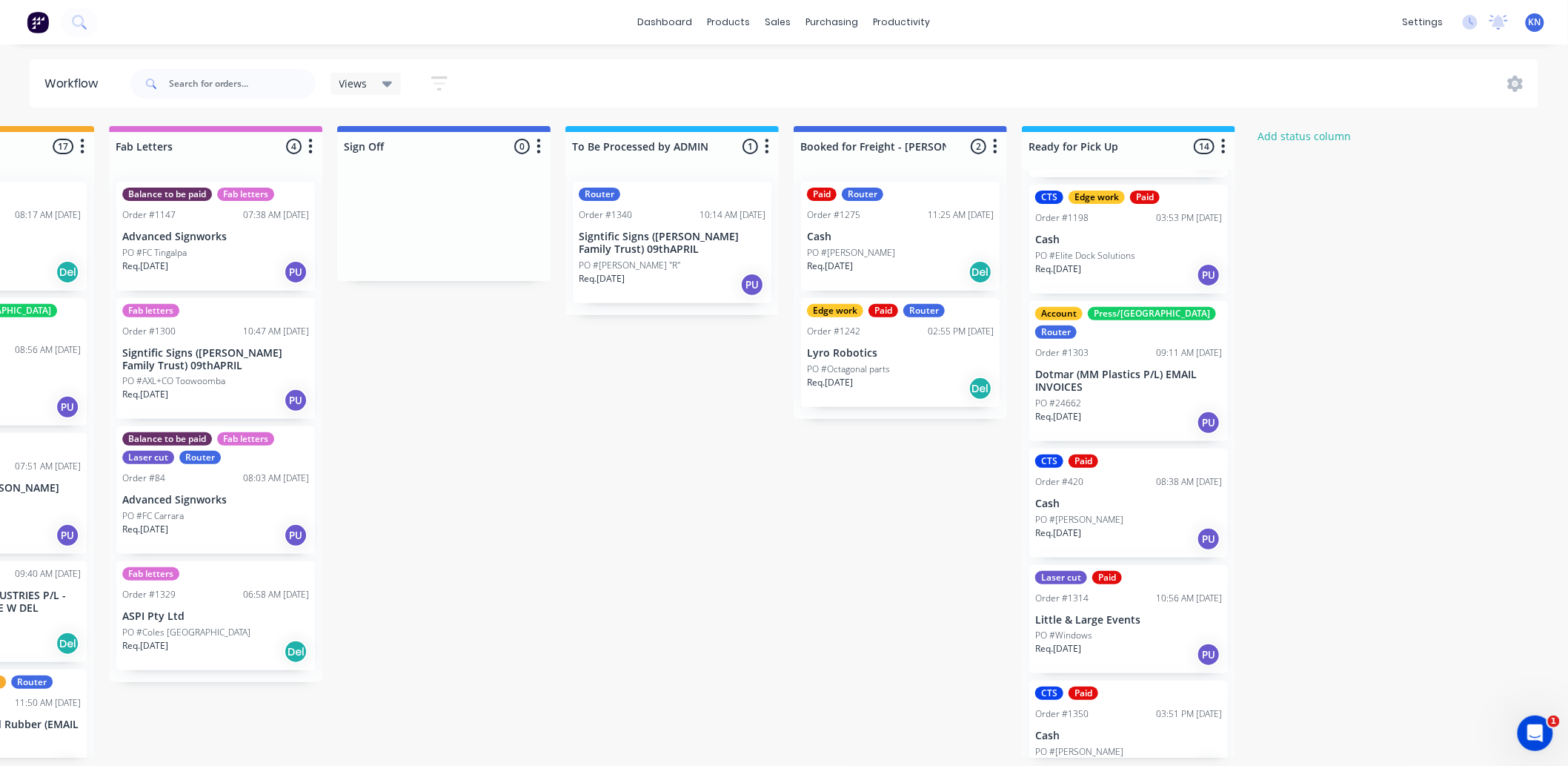
scroll to position [905, 0]
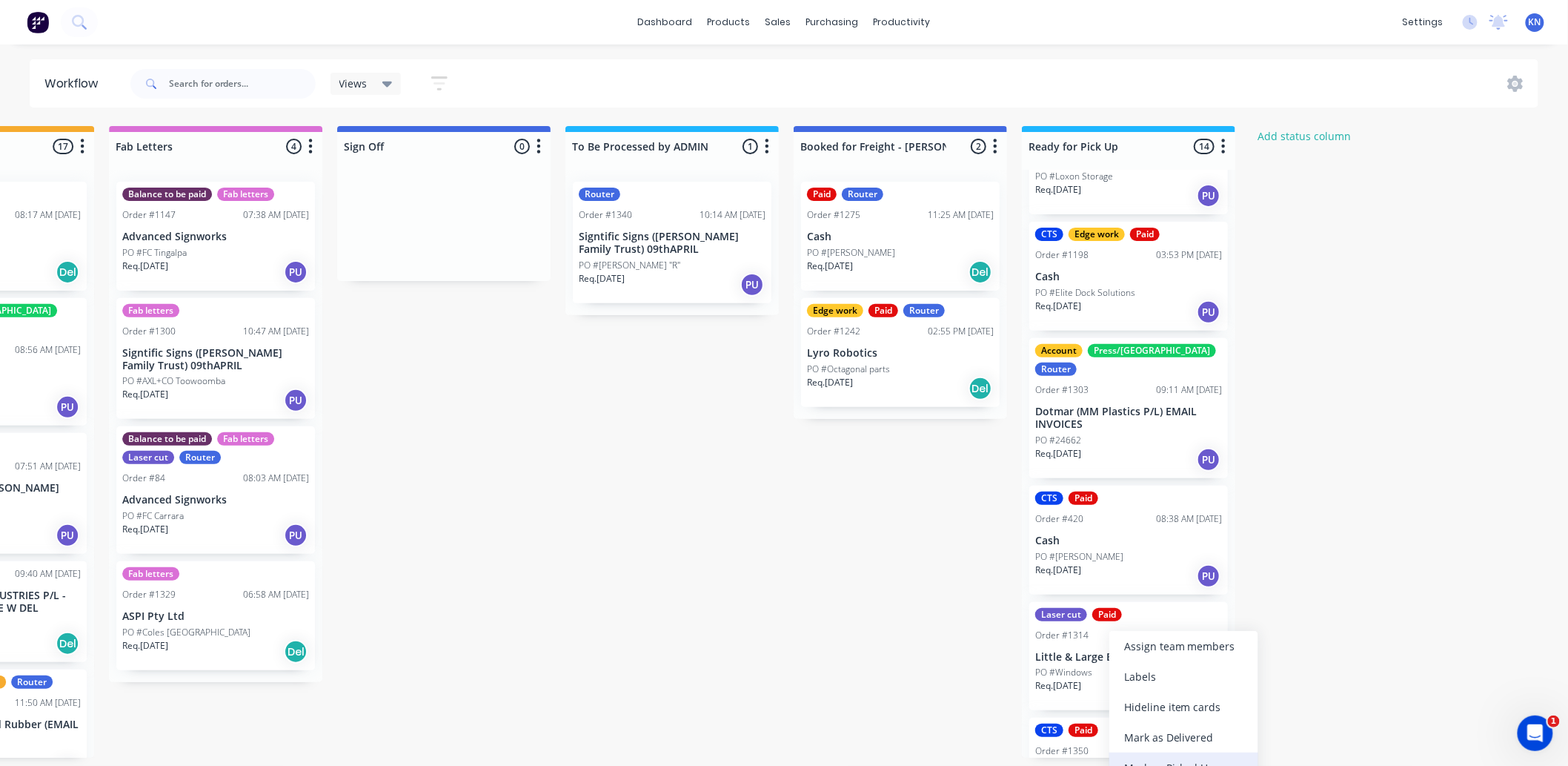
click at [1205, 759] on div "Mark as Picked Up" at bounding box center [1184, 768] width 149 height 30
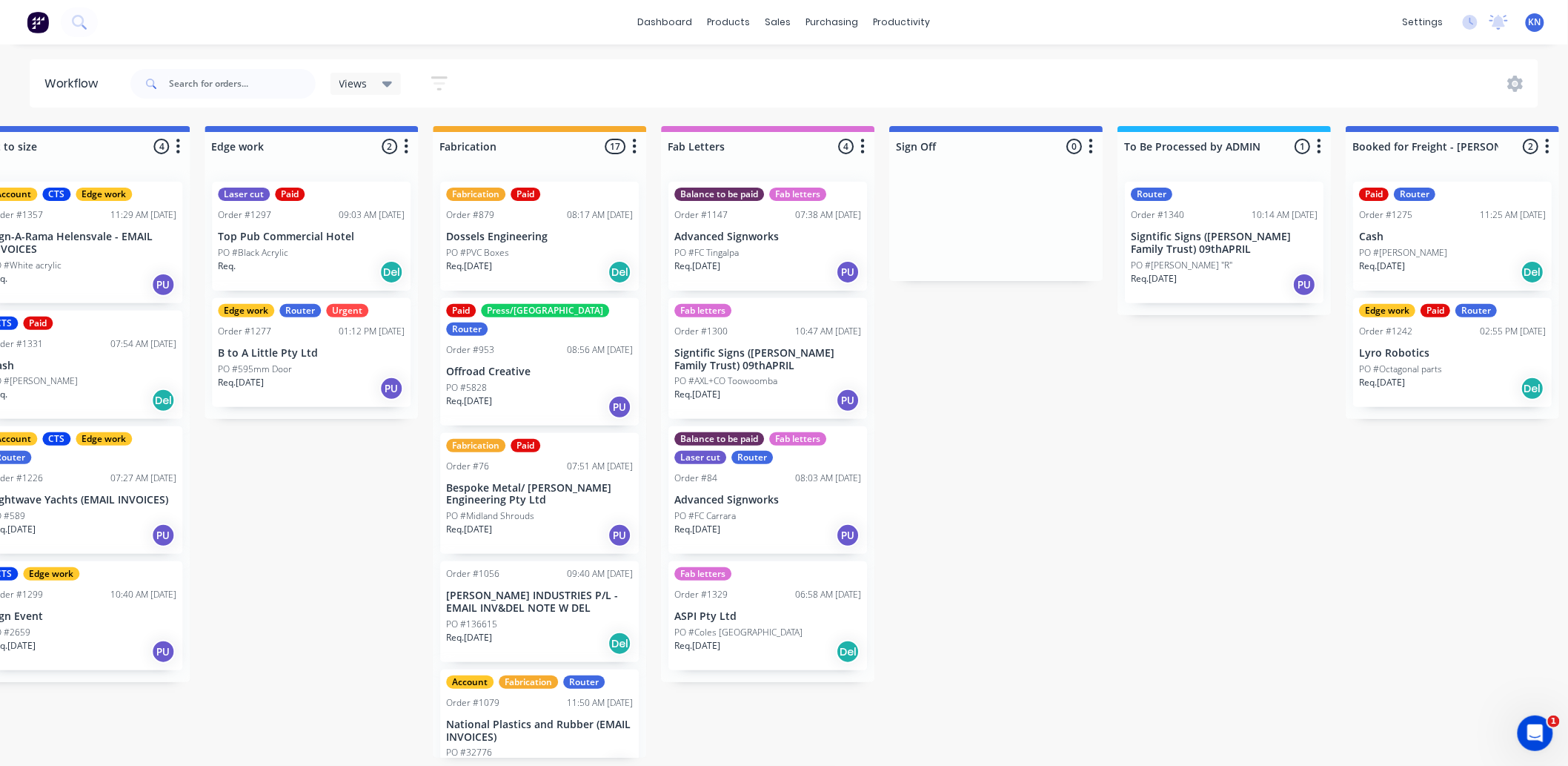
scroll to position [4, 1395]
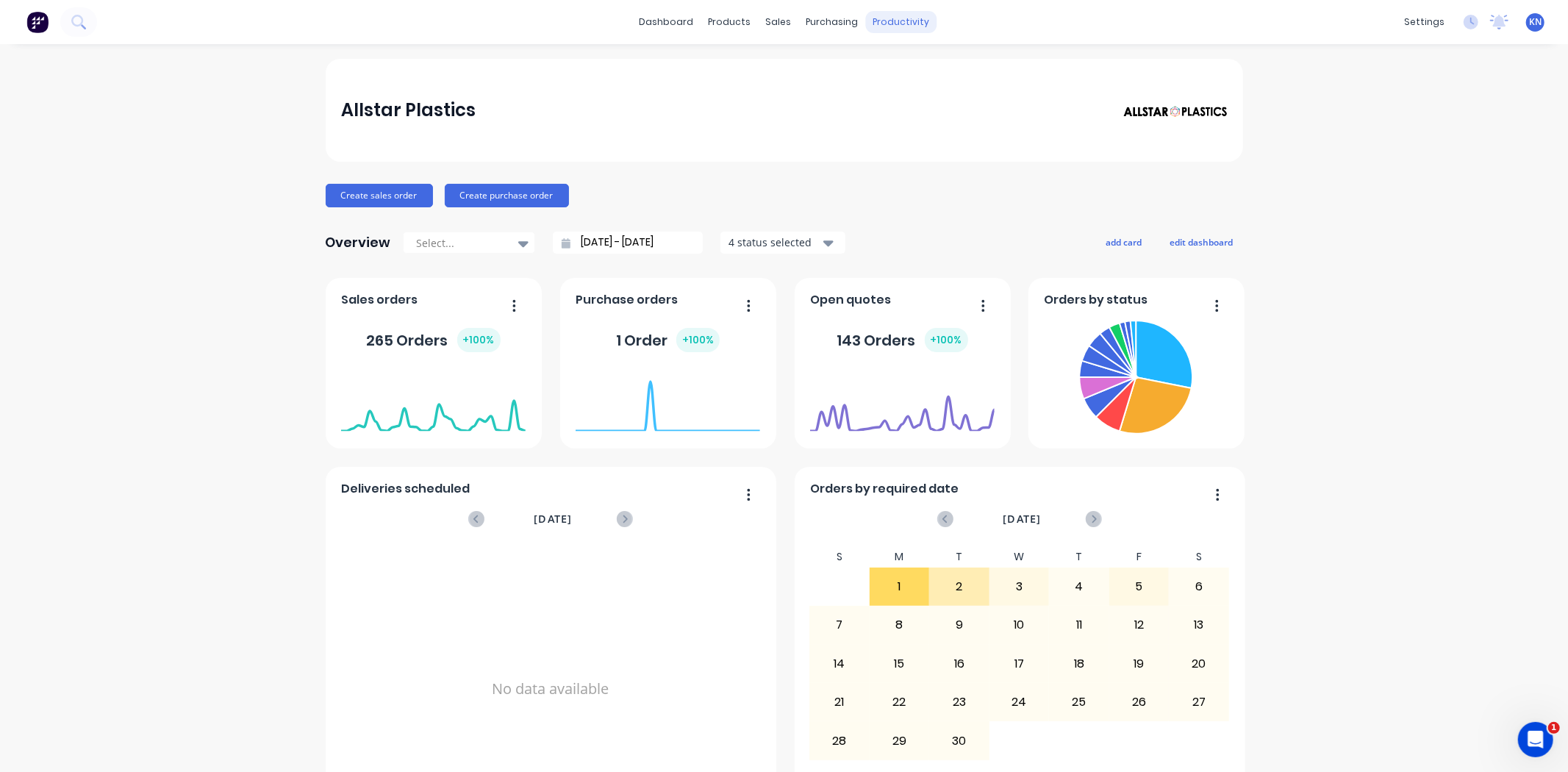
drag, startPoint x: 1486, startPoint y: 26, endPoint x: 907, endPoint y: 17, distance: 579.1
click at [1493, 26] on icon at bounding box center [1499, 21] width 13 height 12
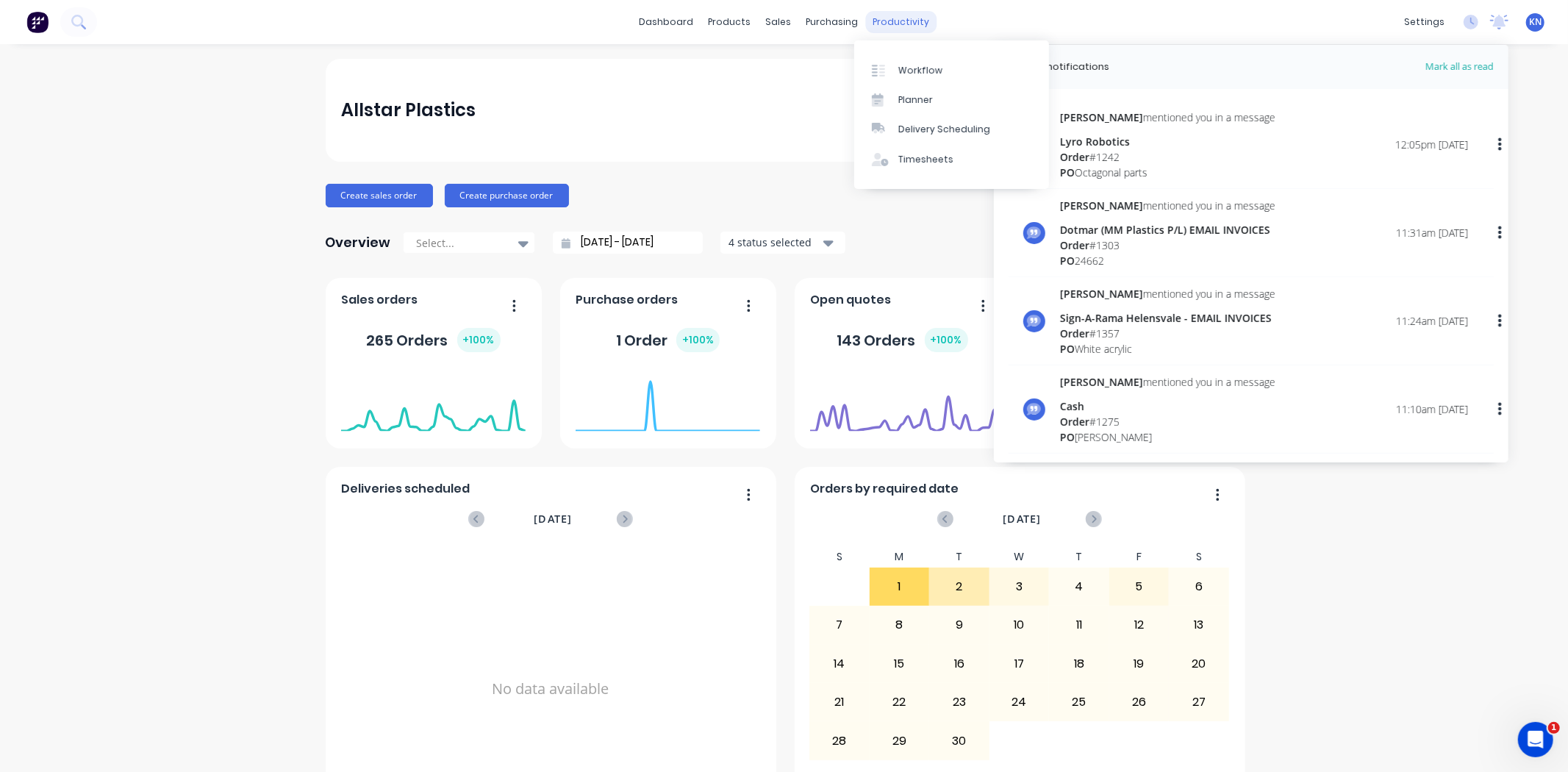
click at [899, 16] on div "productivity" at bounding box center [901, 22] width 71 height 22
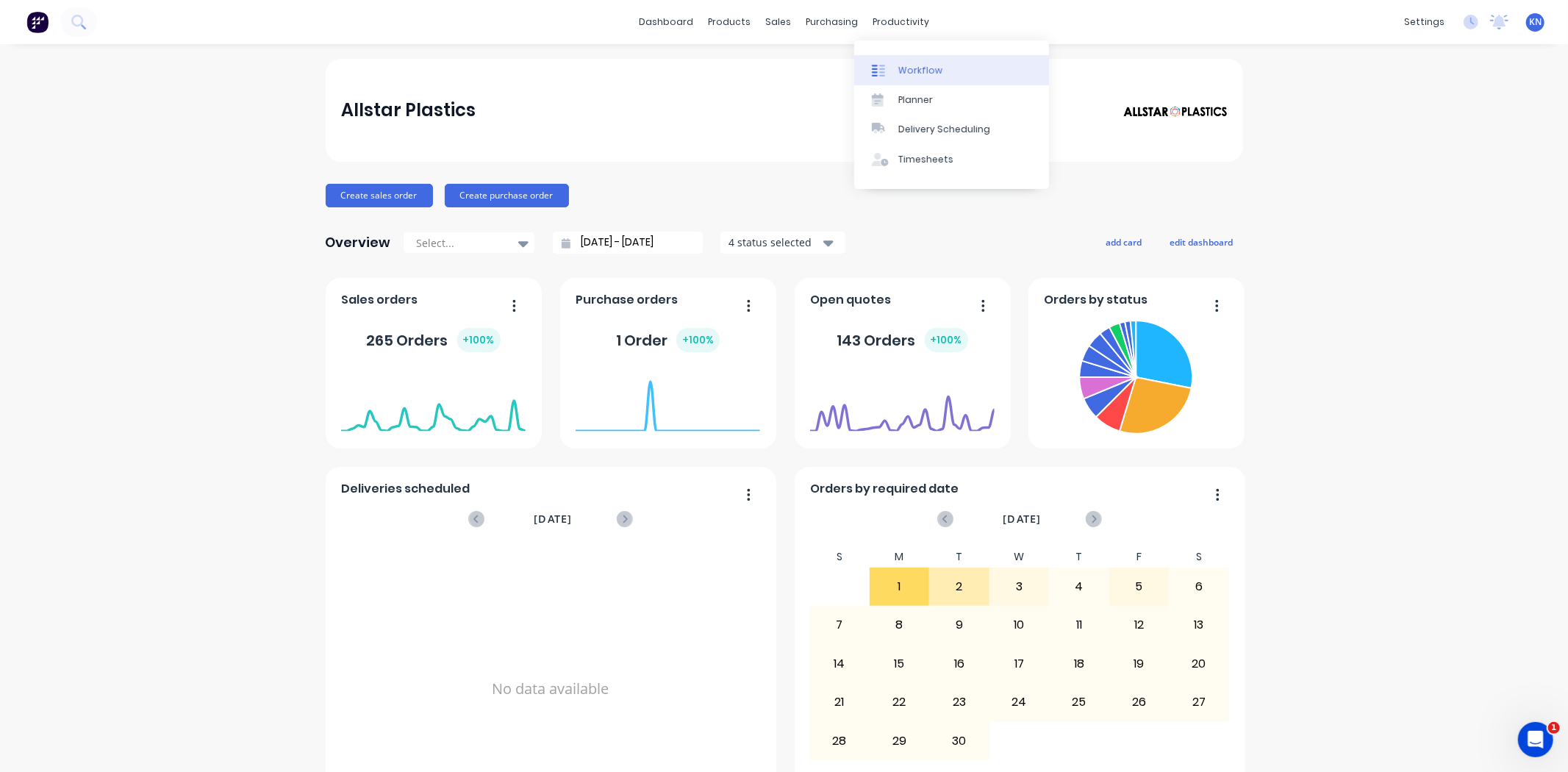
click at [929, 66] on div "Workflow" at bounding box center [921, 70] width 44 height 13
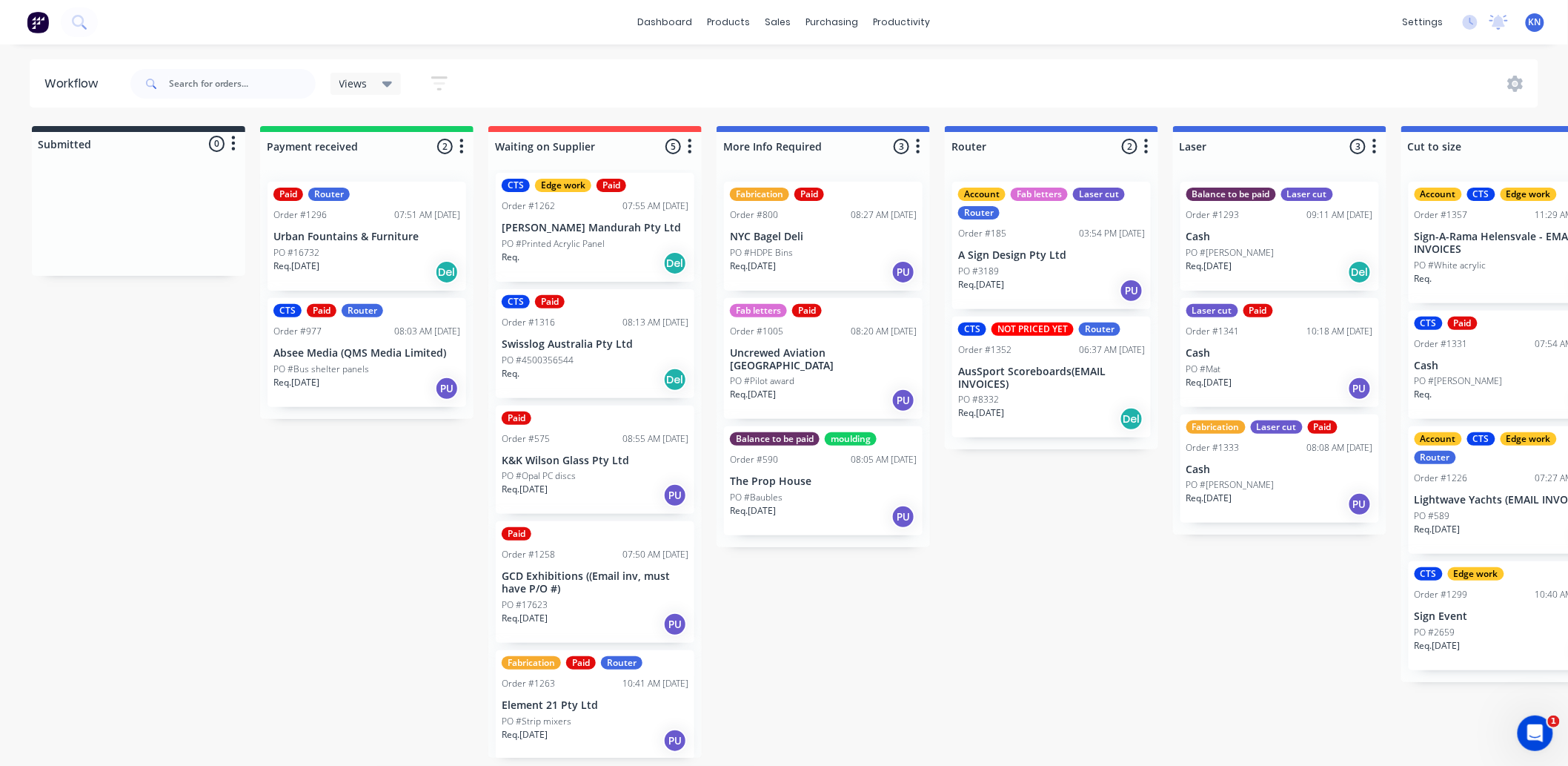
scroll to position [4, 0]
click at [564, 700] on p "Element 21 Pty Ltd" at bounding box center [595, 705] width 186 height 13
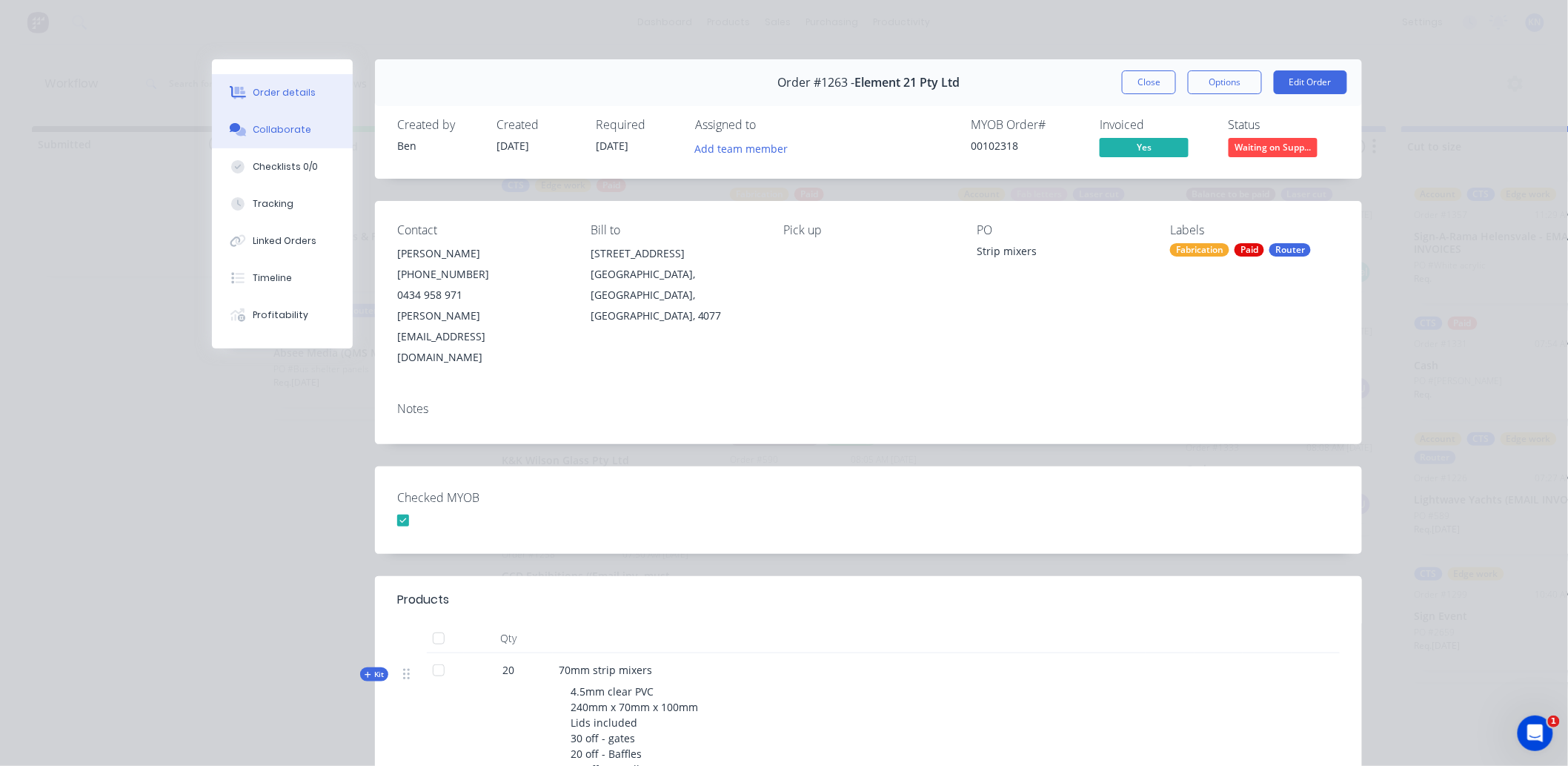
click at [264, 128] on div "Collaborate" at bounding box center [282, 129] width 58 height 14
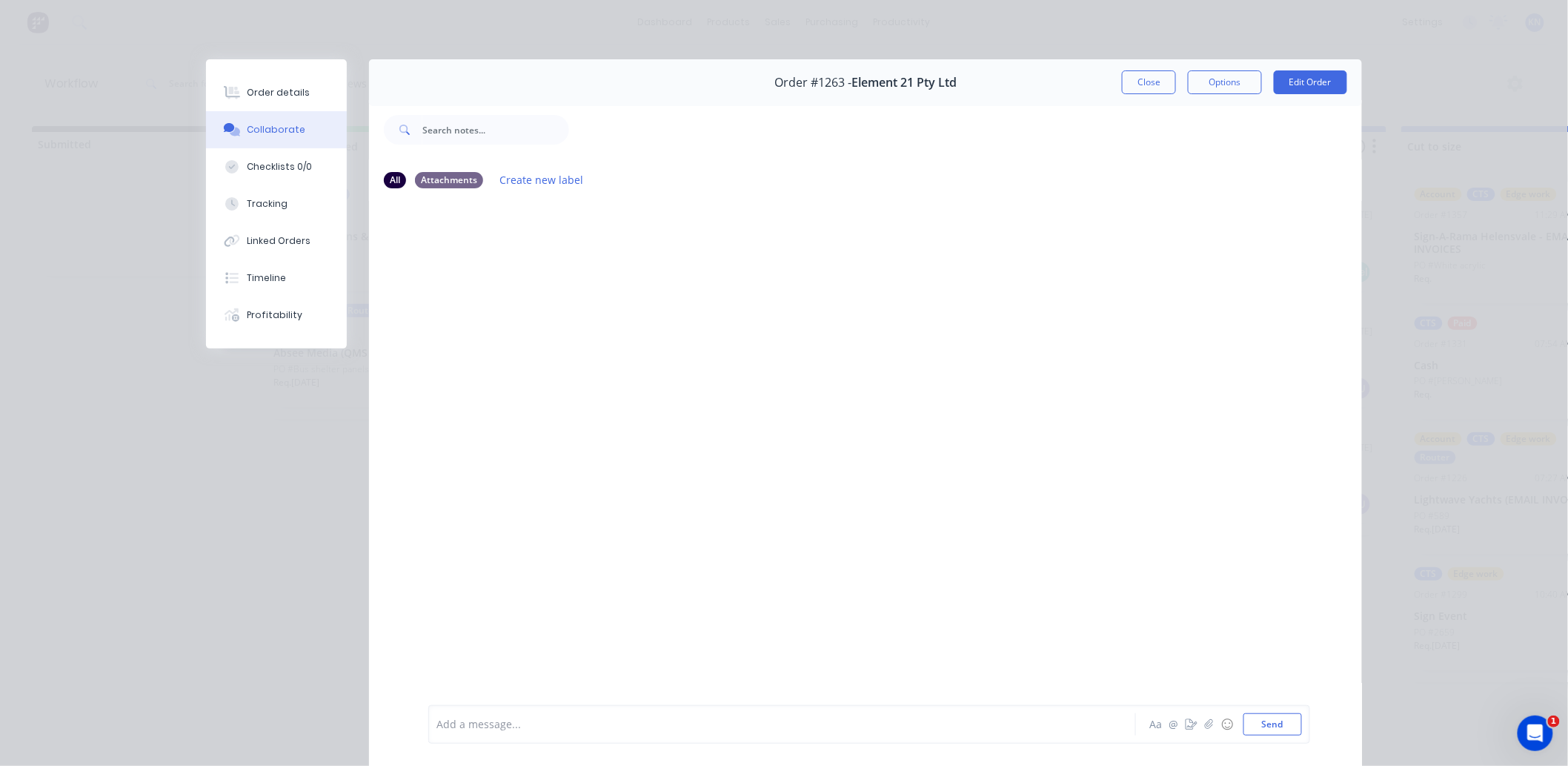
scroll to position [0, 0]
click at [1144, 83] on button "Close" at bounding box center [1149, 82] width 54 height 24
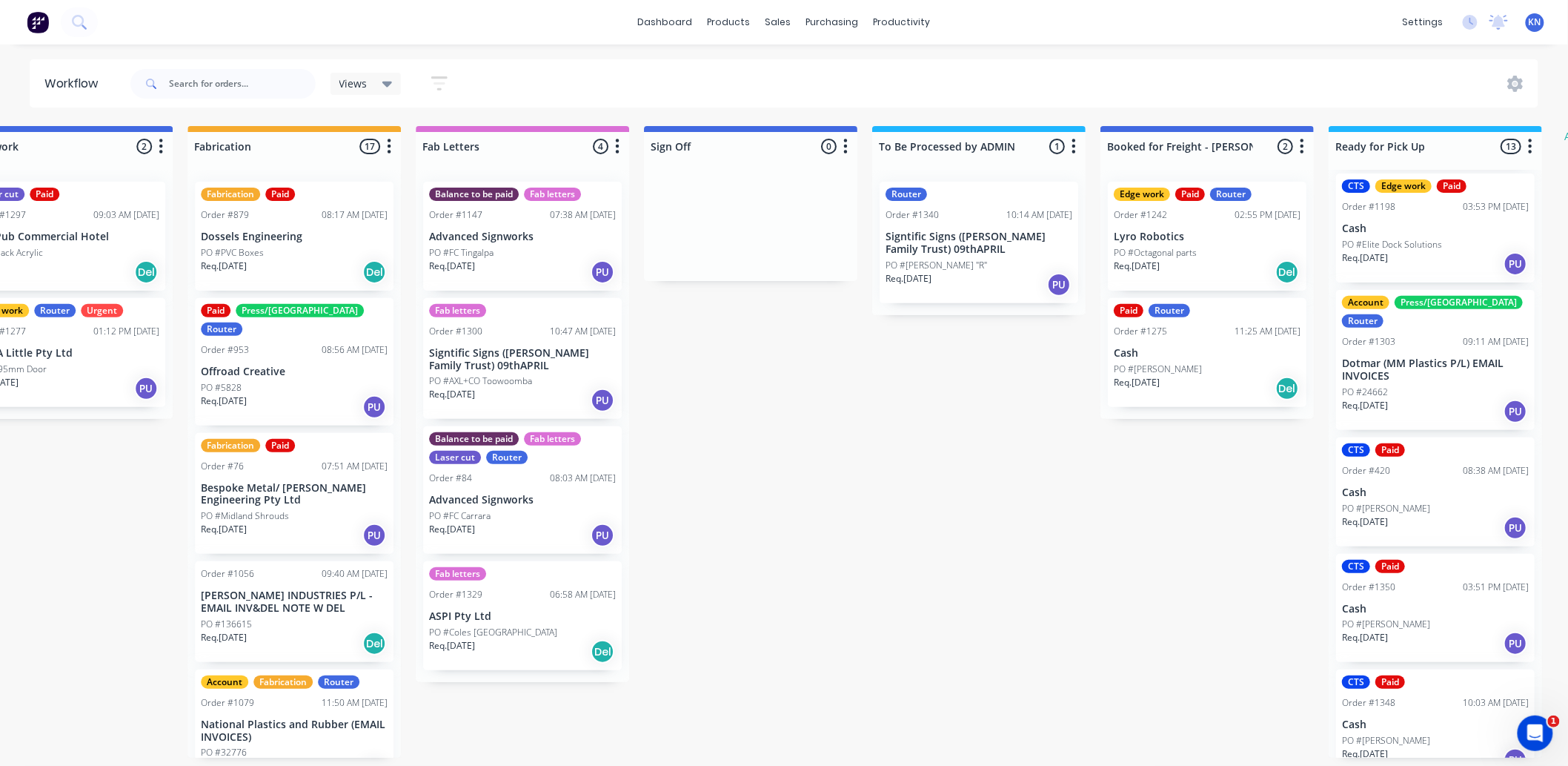
scroll to position [4, 1671]
click at [1472, 729] on div "Mark as Picked Up" at bounding box center [1480, 729] width 149 height 30
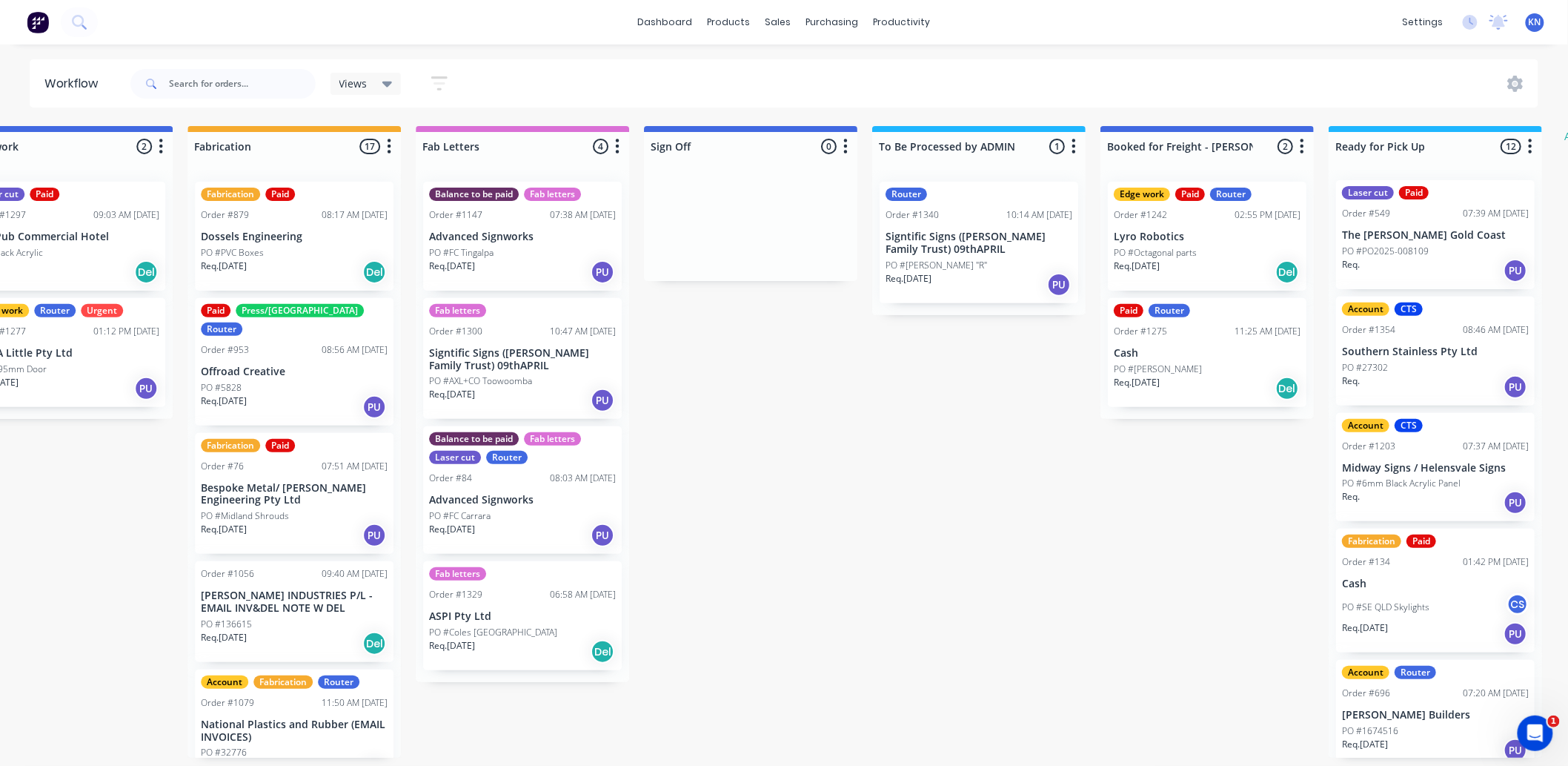
scroll to position [0, 0]
click at [1260, 516] on div "Submitted 0 Status colour #273444 hex #273444 Save Cancel Summaries Total order…" at bounding box center [91, 442] width 3546 height 632
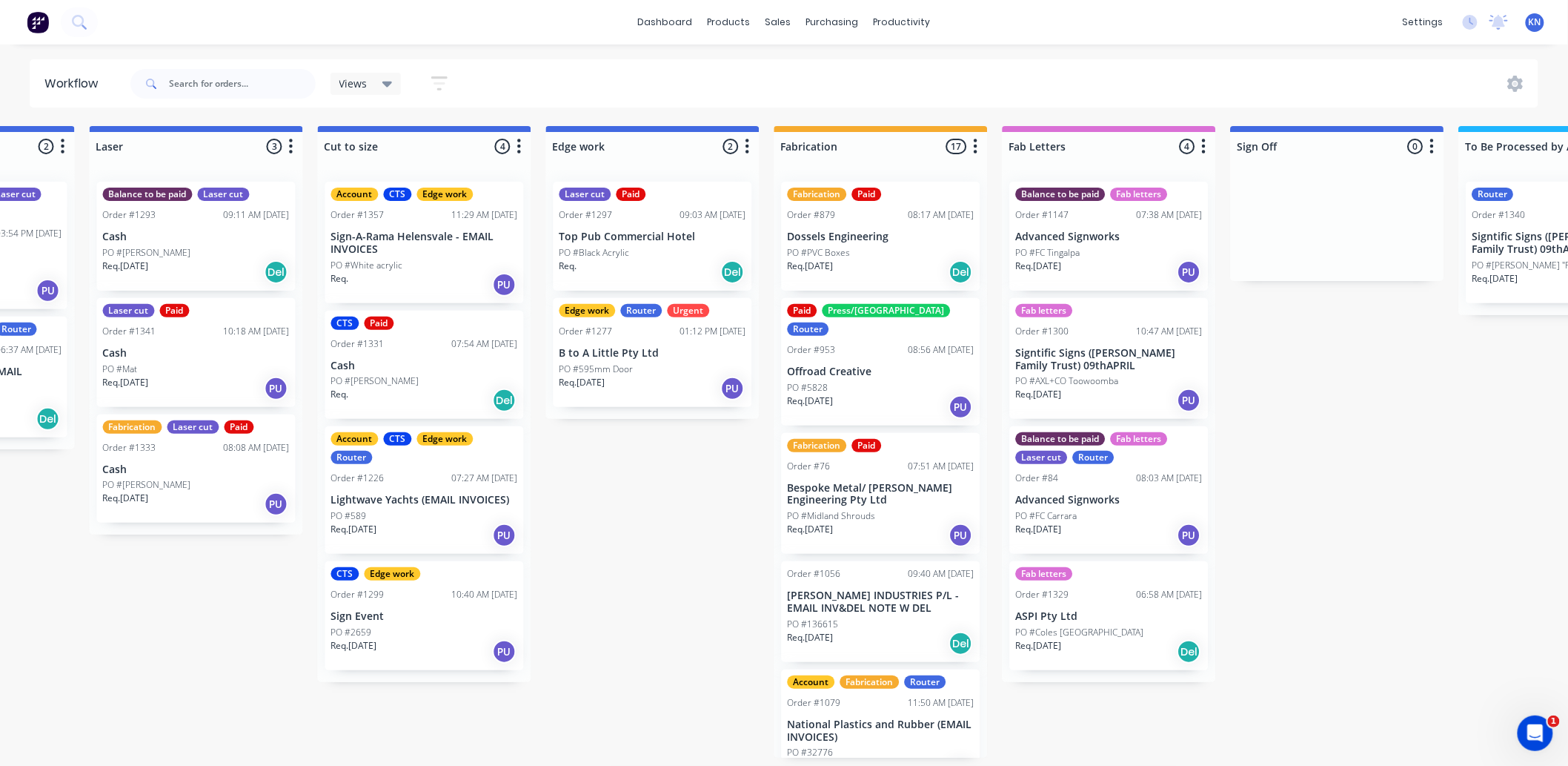
scroll to position [4, 1068]
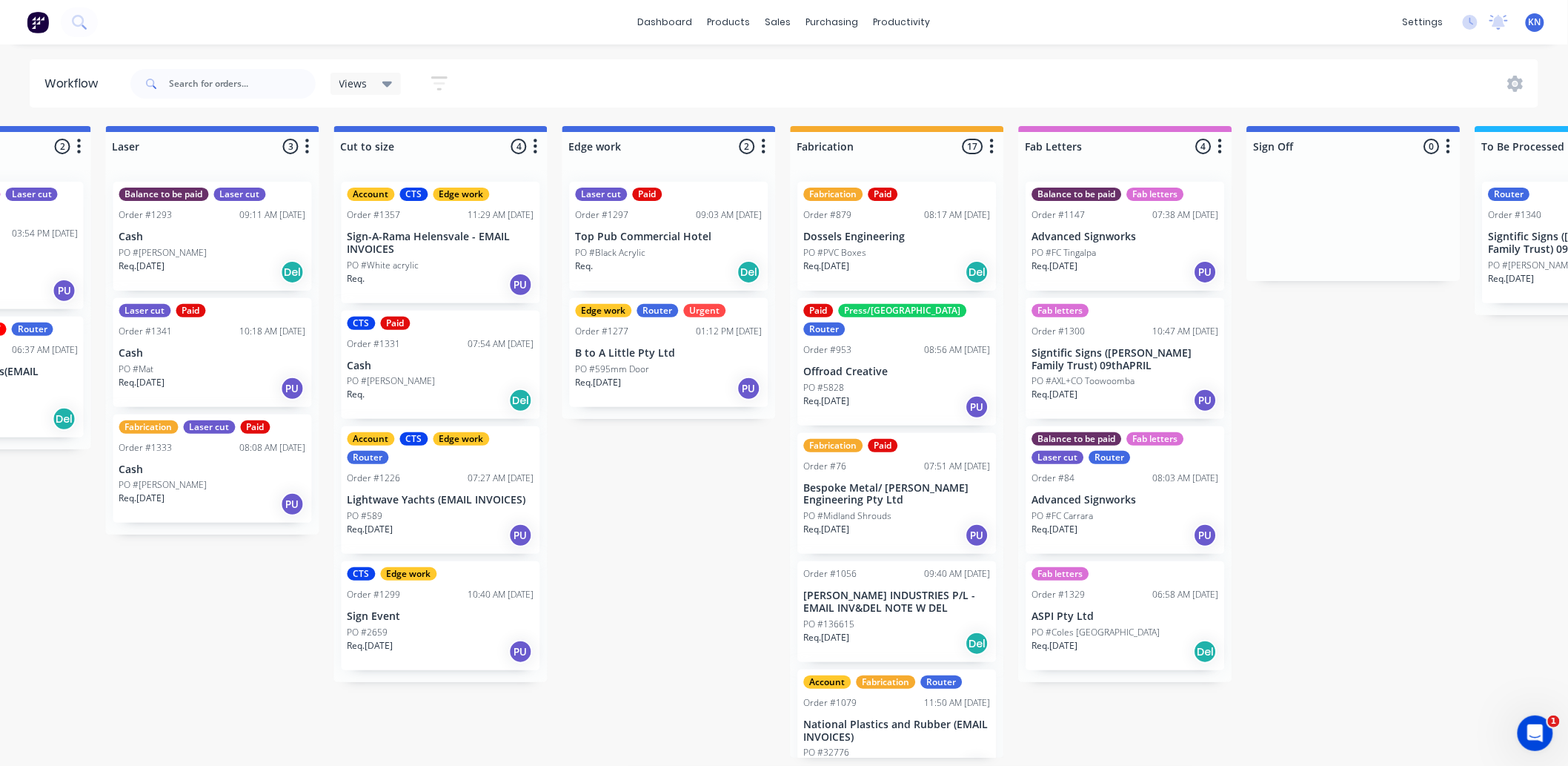
click at [421, 242] on p "Sign-A-Rama Helensvale - EMAIL INVOICES" at bounding box center [441, 243] width 186 height 26
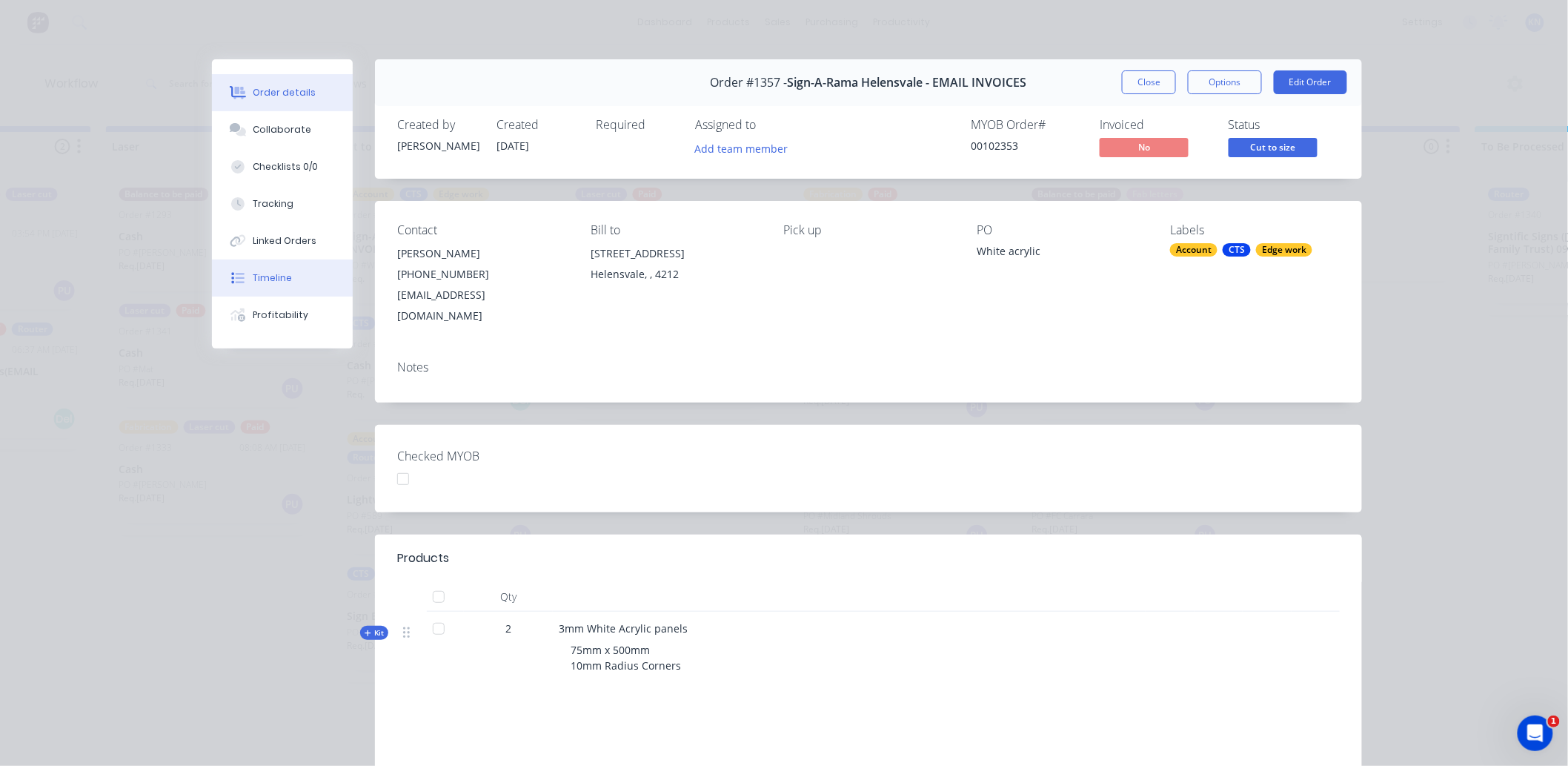
click at [271, 271] on div "Timeline" at bounding box center [272, 277] width 39 height 14
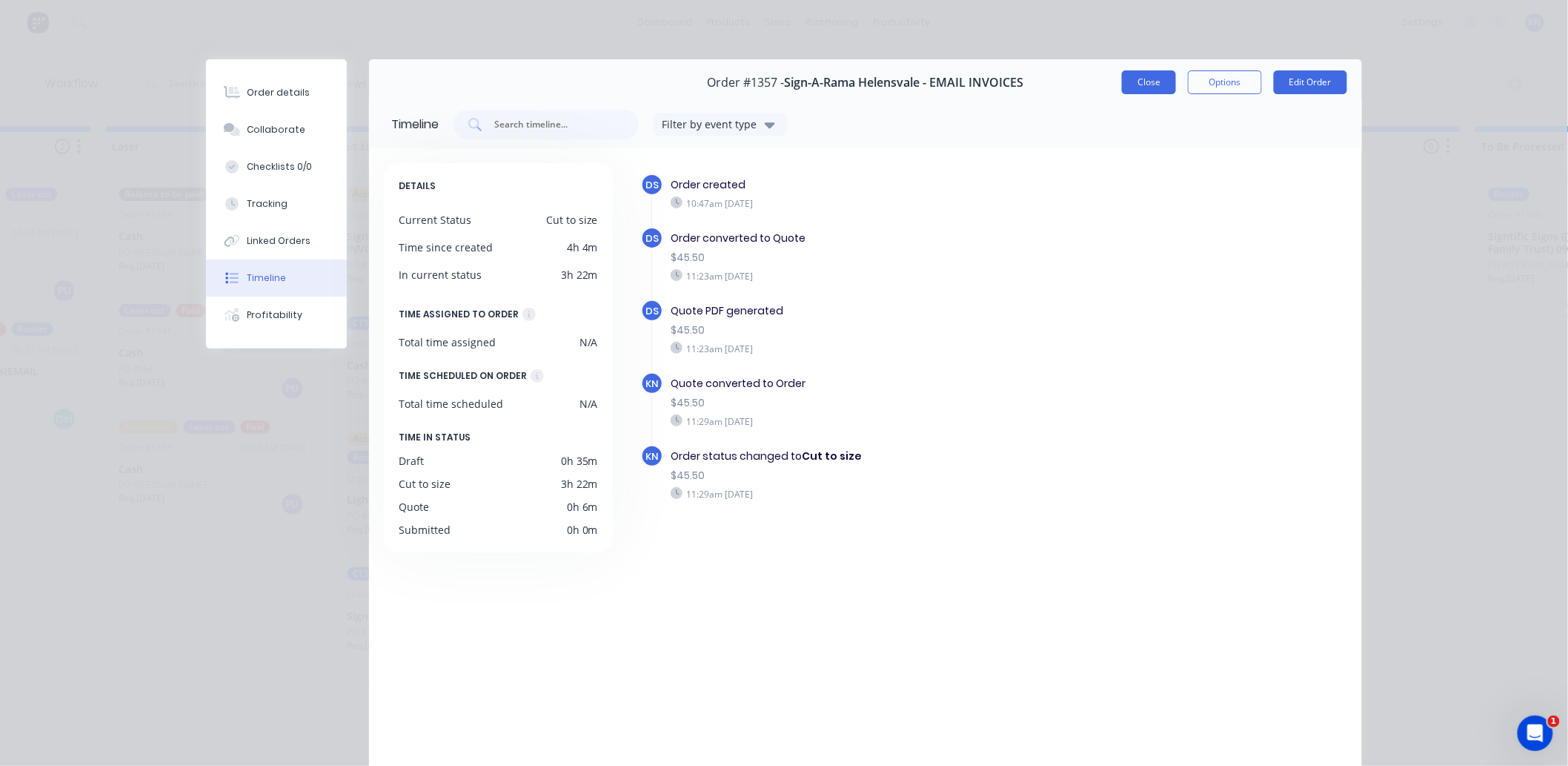
click at [1137, 79] on button "Close" at bounding box center [1149, 82] width 54 height 24
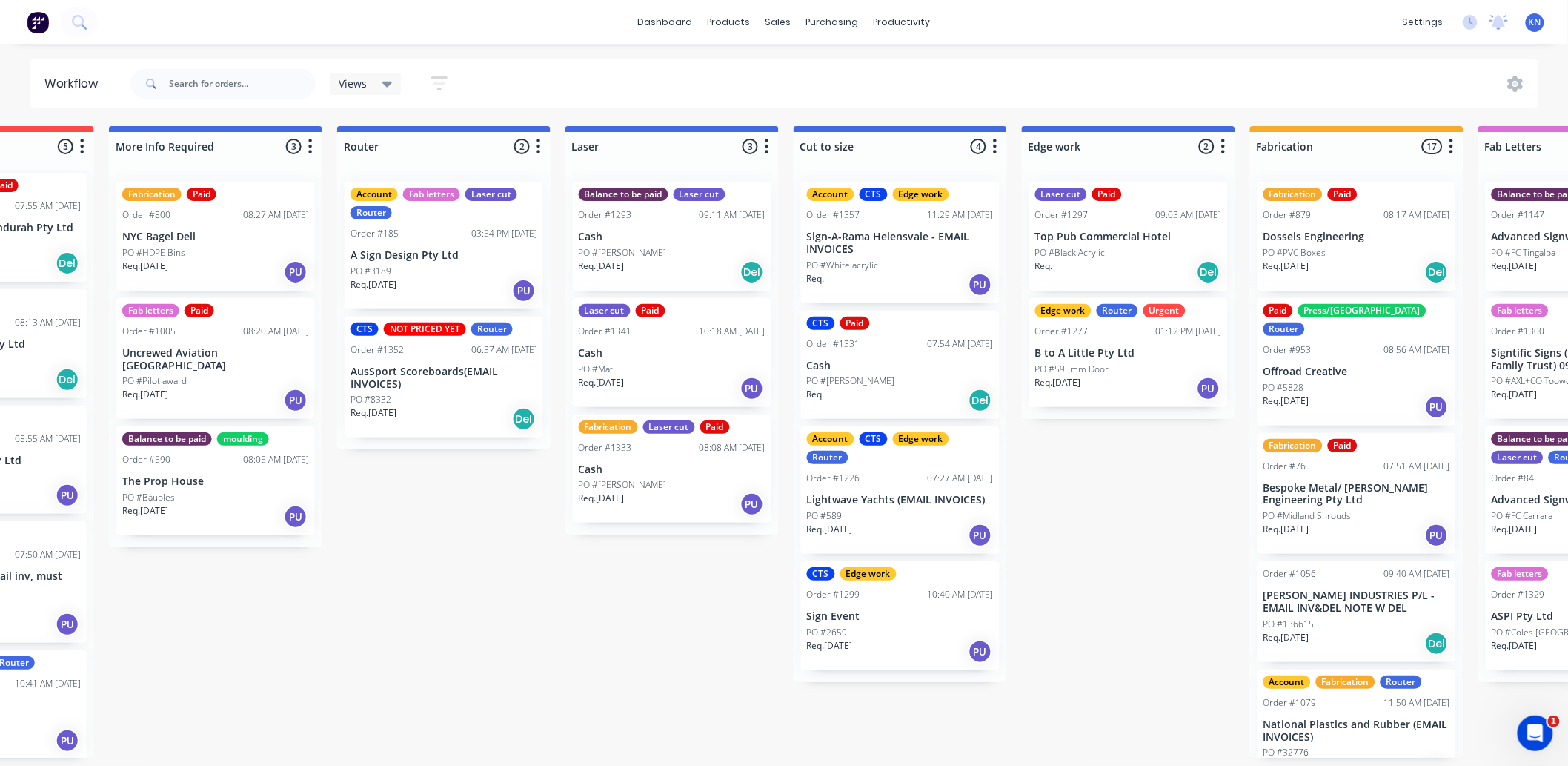
scroll to position [4, 0]
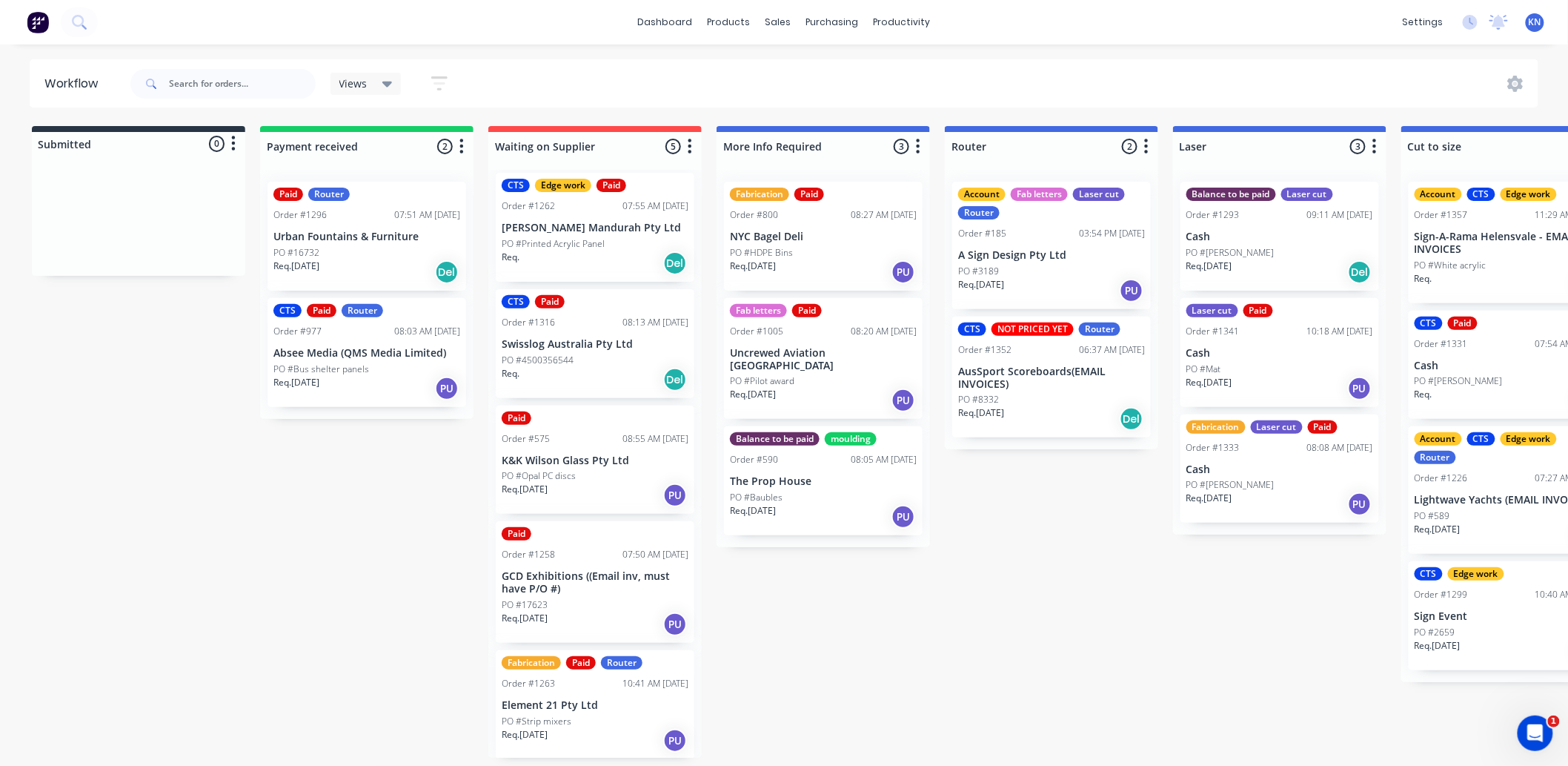
click at [573, 717] on div "PO #Strip mixers" at bounding box center [595, 721] width 186 height 14
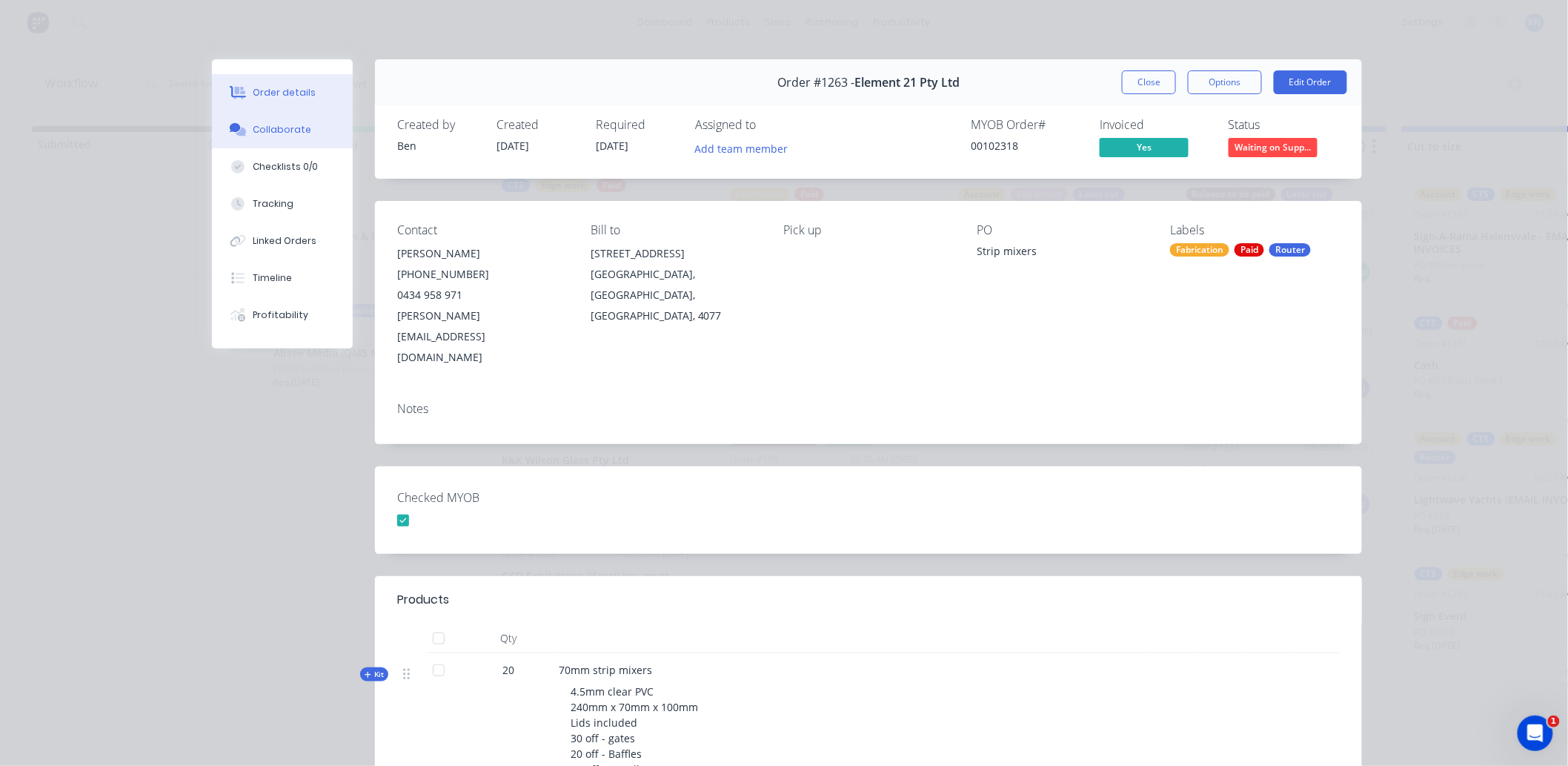
click at [281, 132] on div "Collaborate" at bounding box center [282, 129] width 58 height 14
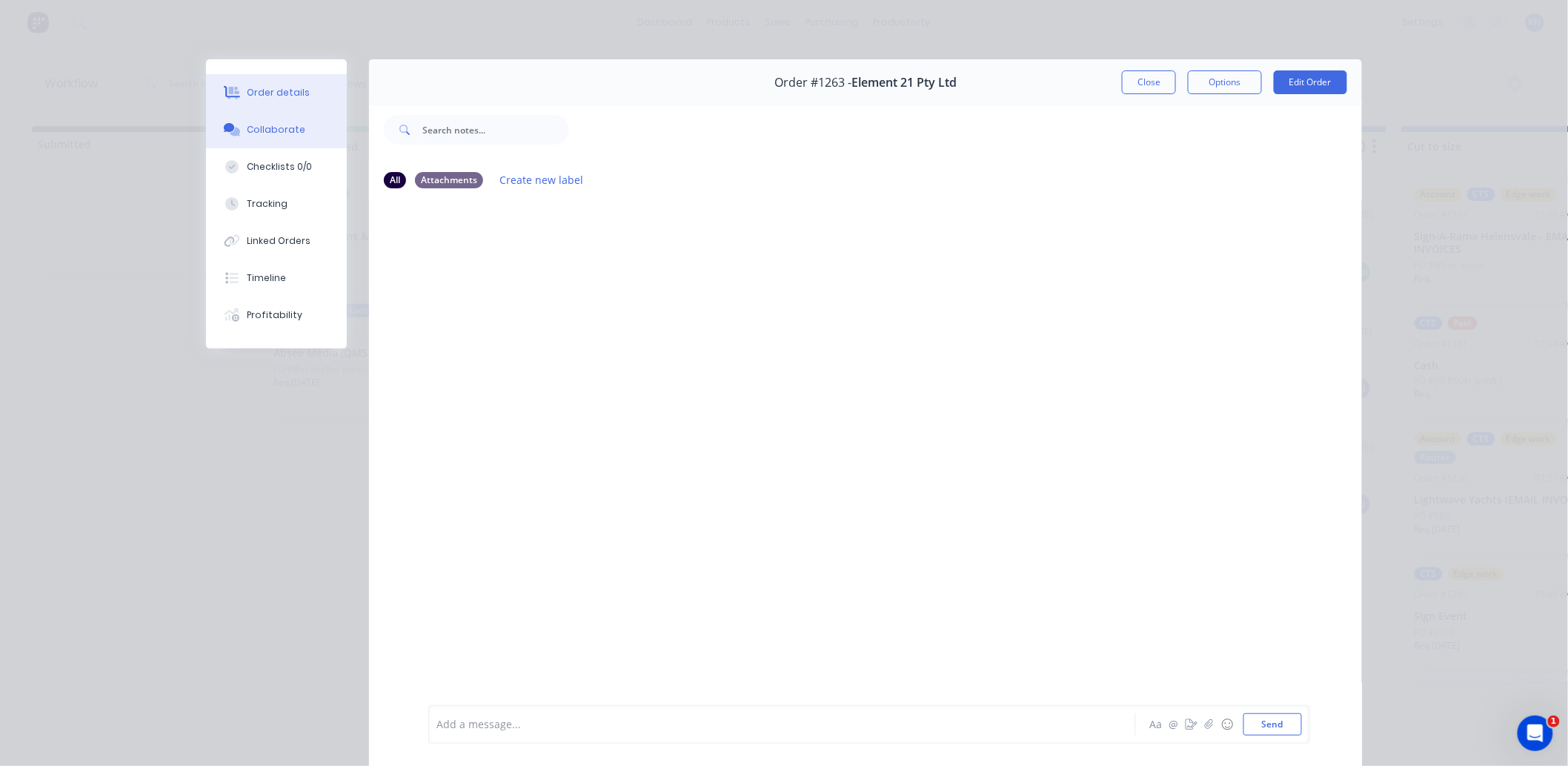
click at [269, 91] on div "Order details" at bounding box center [279, 92] width 63 height 14
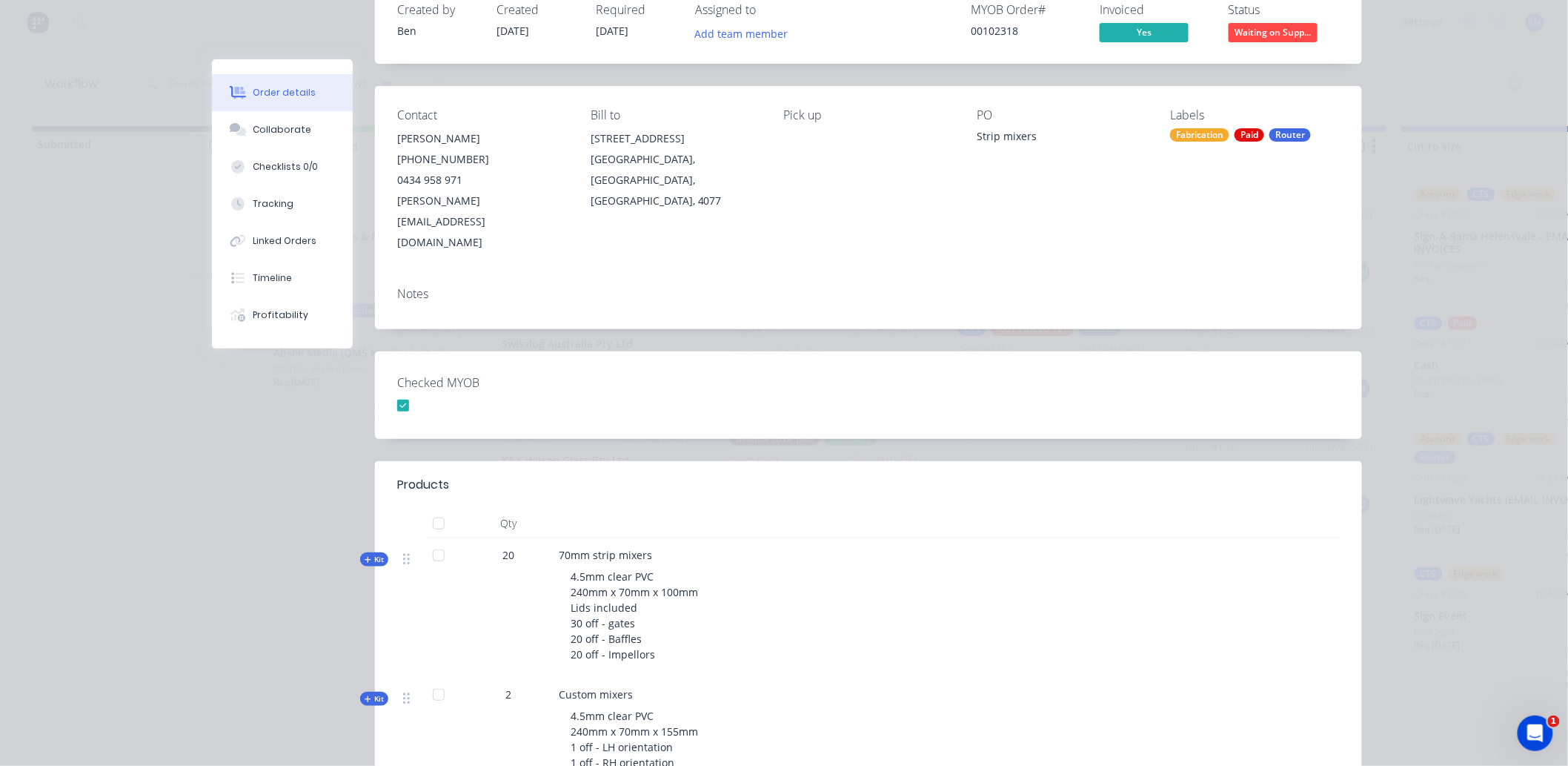
scroll to position [0, 0]
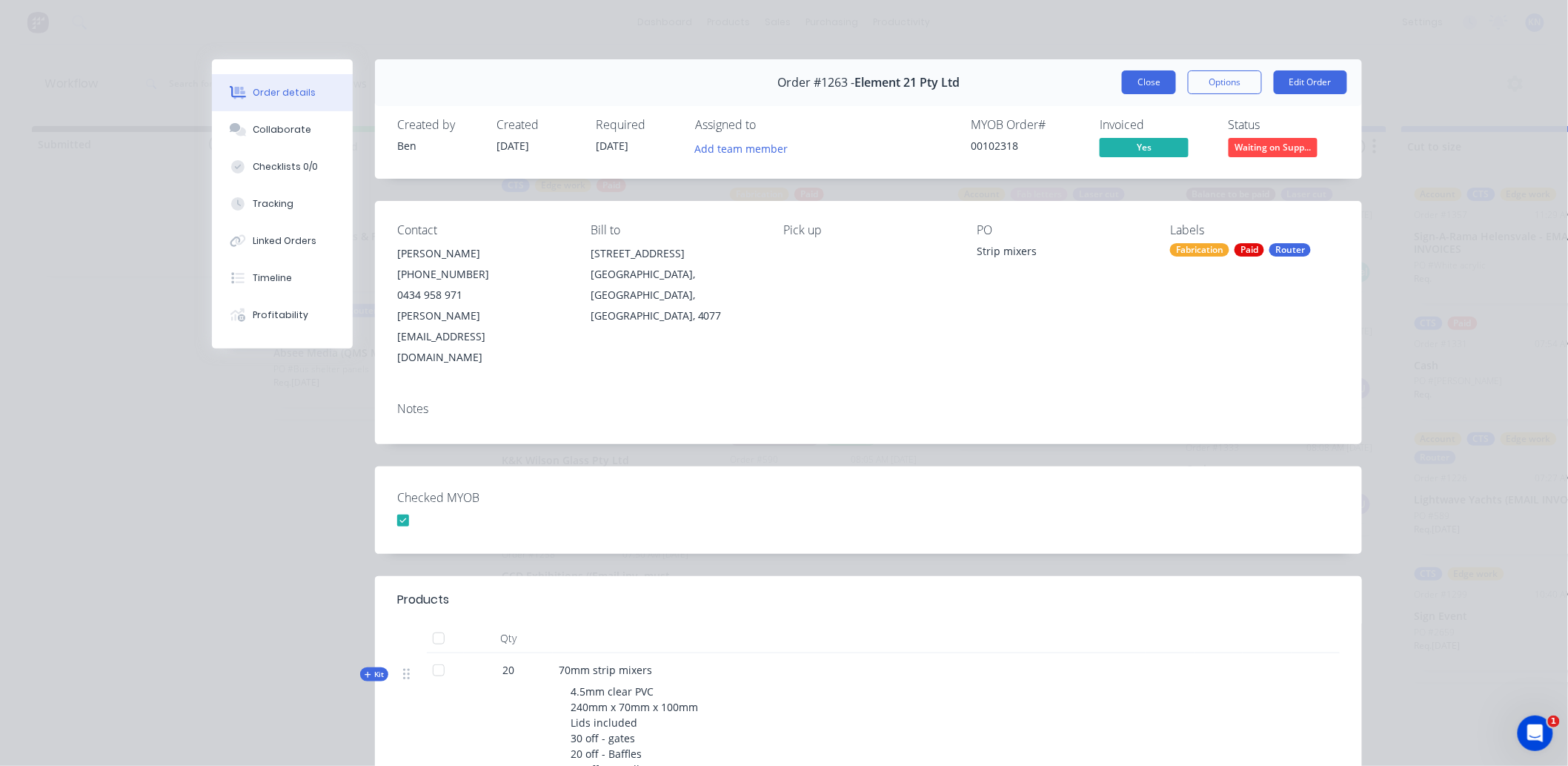
click at [1139, 79] on button "Close" at bounding box center [1149, 82] width 54 height 24
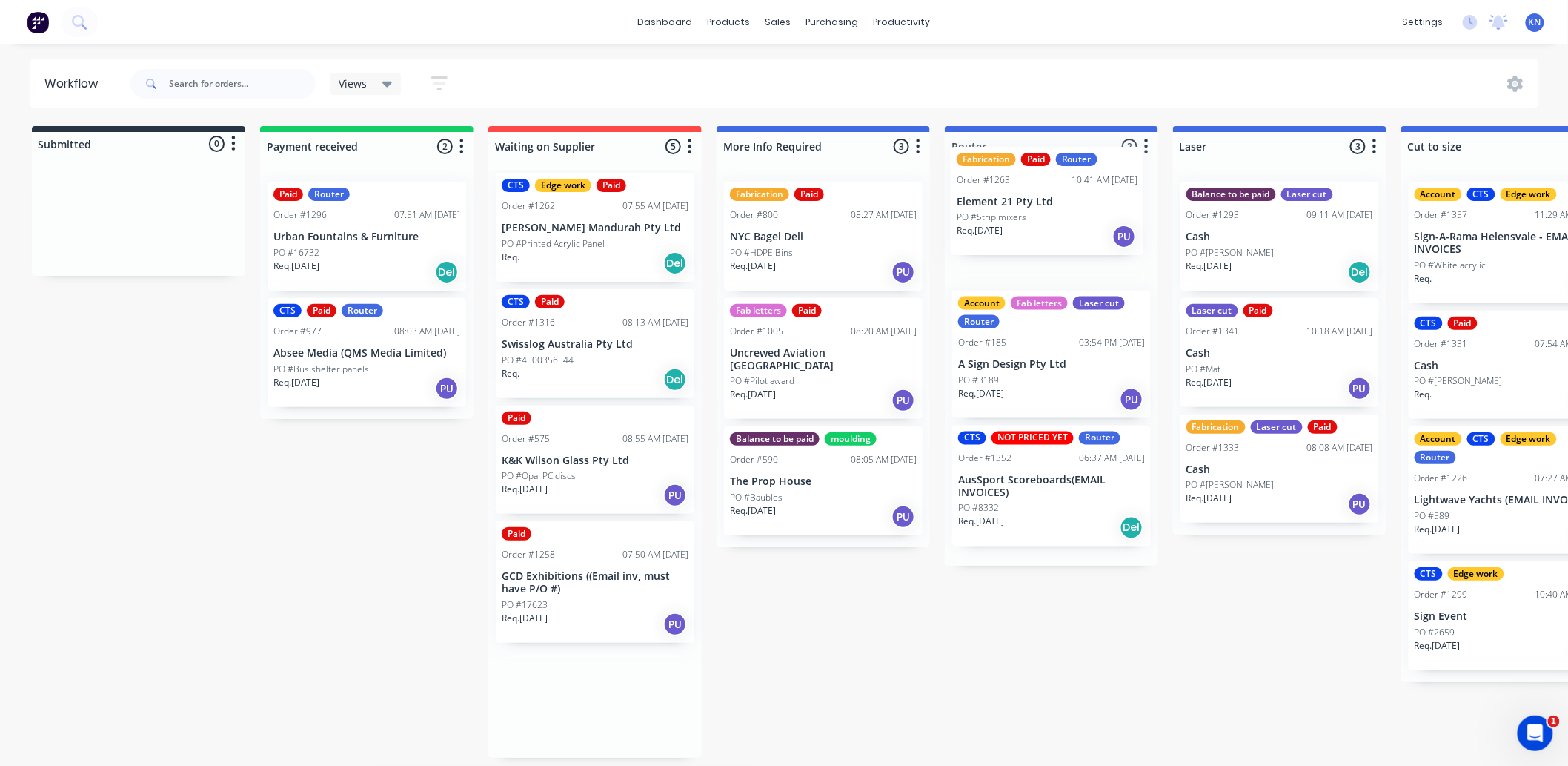
drag, startPoint x: 556, startPoint y: 717, endPoint x: 1021, endPoint y: 209, distance: 688.7
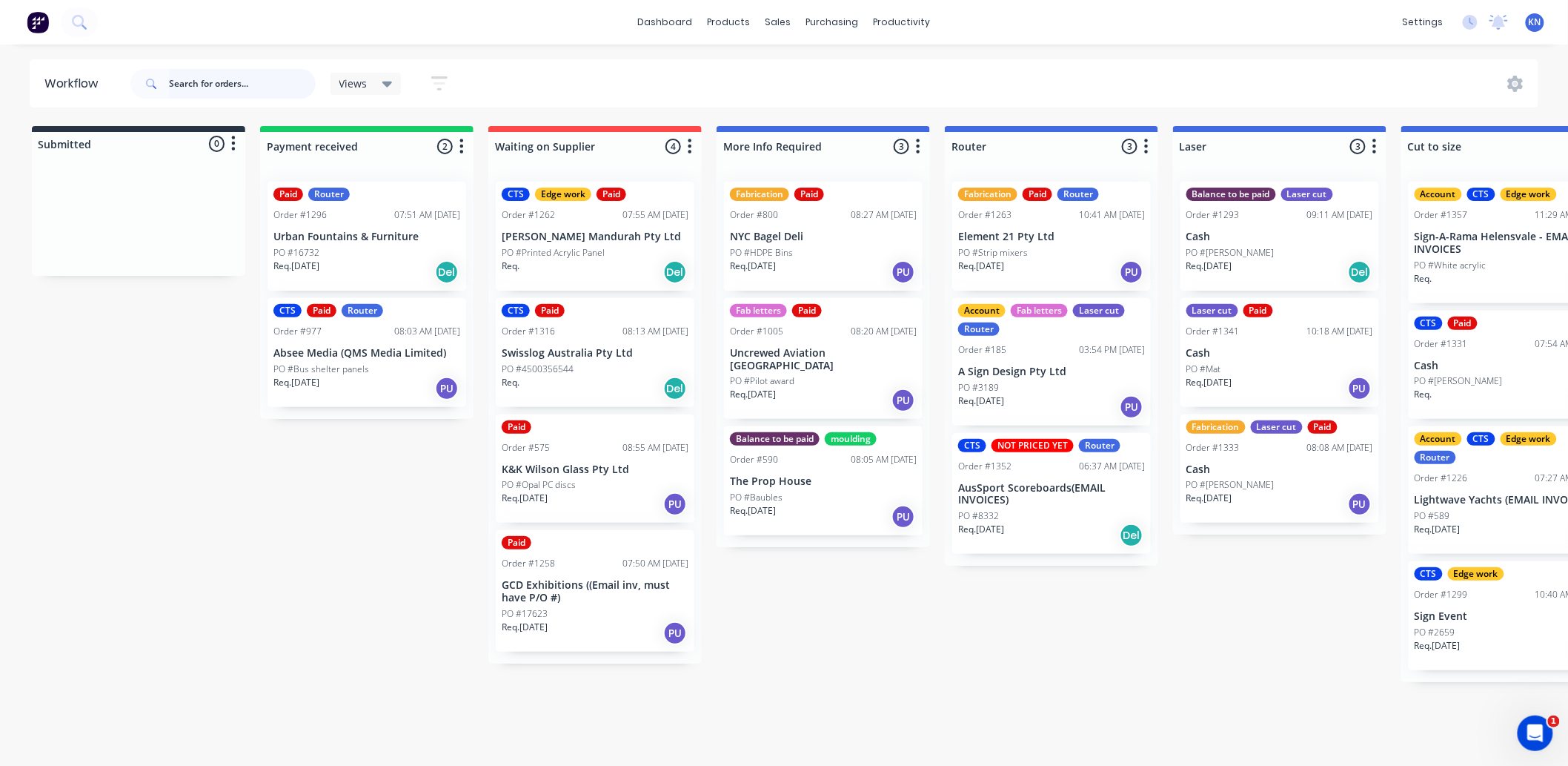
click at [238, 91] on input "text" at bounding box center [242, 84] width 147 height 29
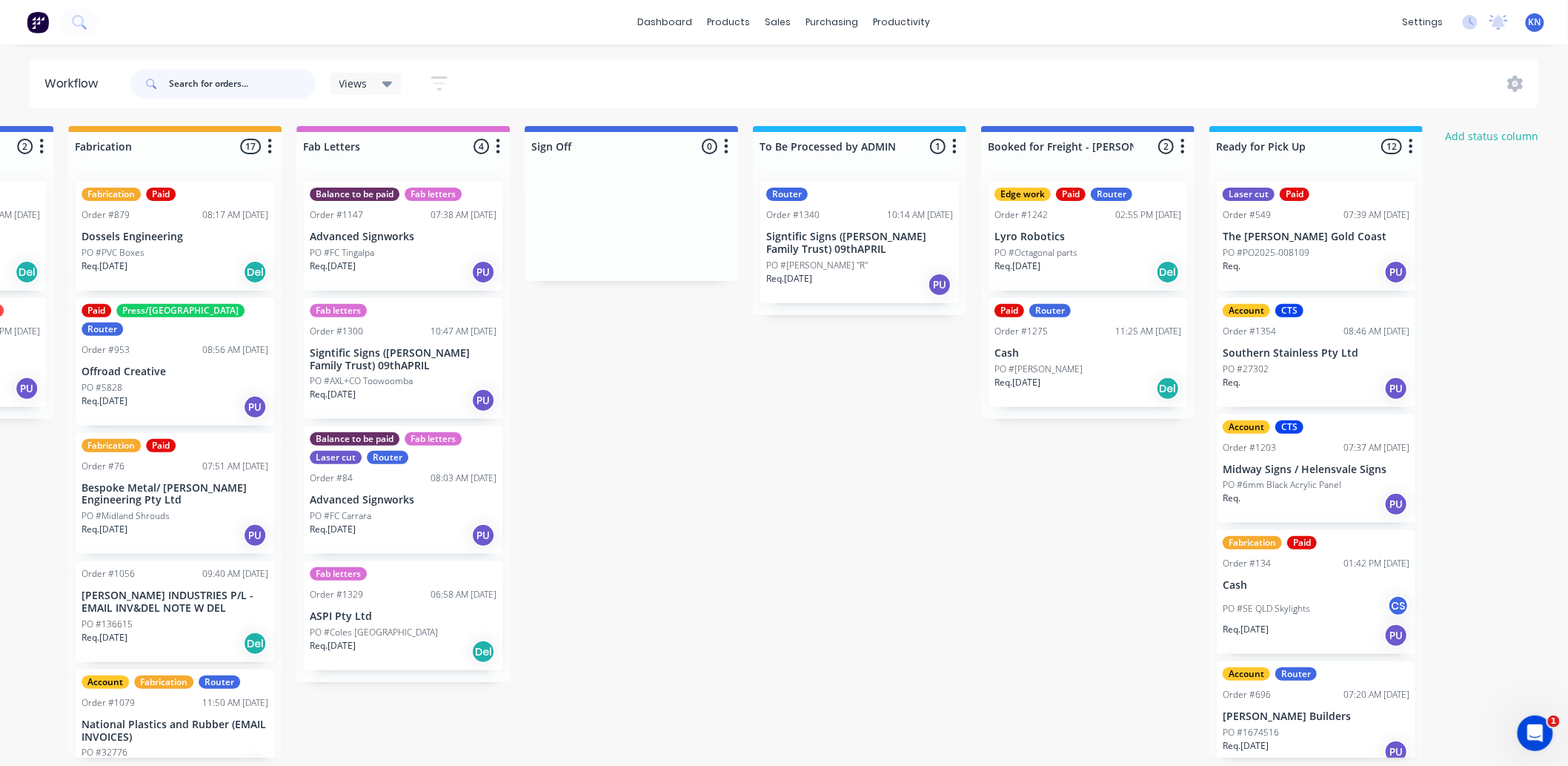
scroll to position [4, 1880]
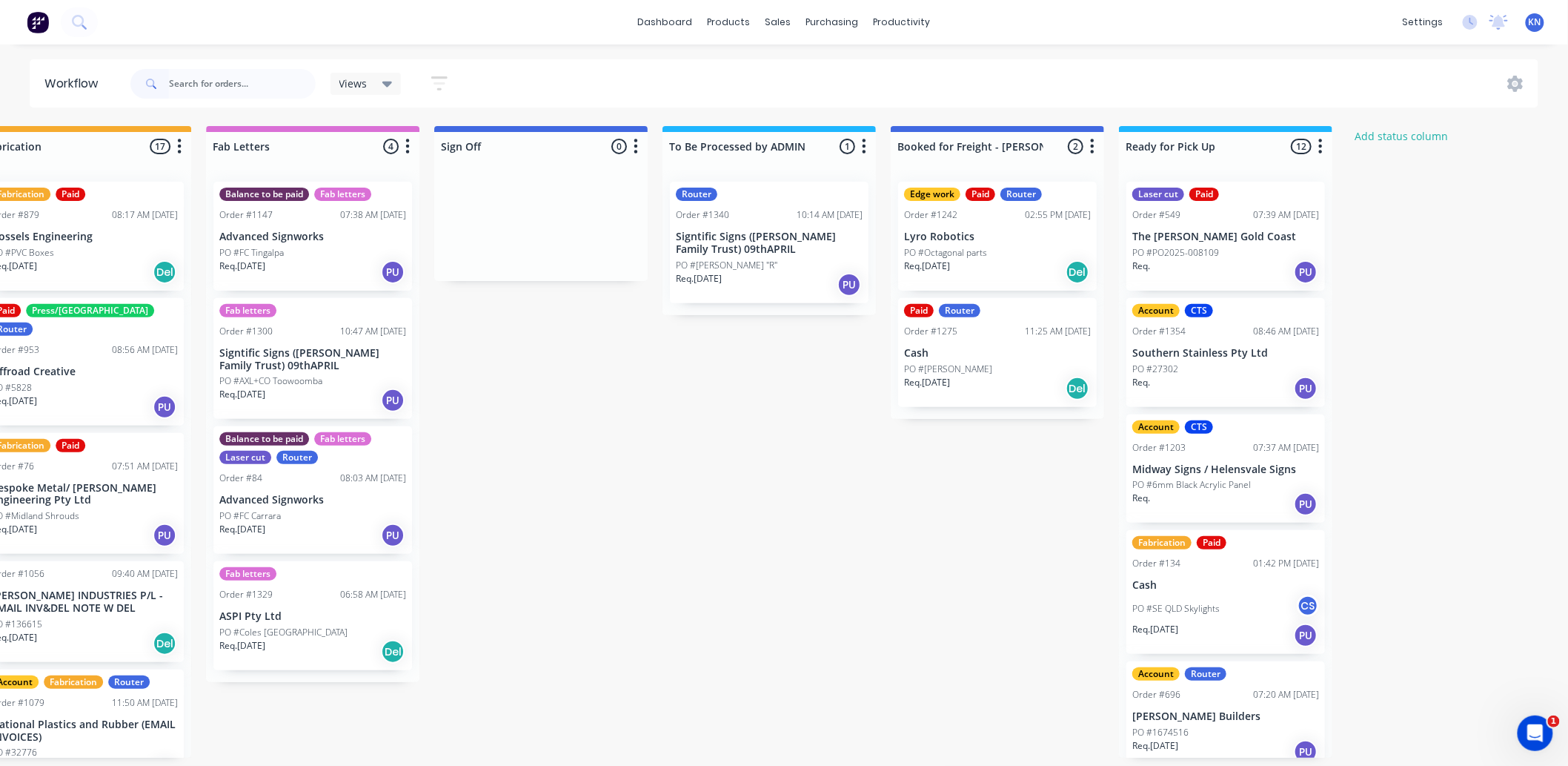
click at [764, 239] on p "Signtific Signs ([PERSON_NAME] Family Trust) 09thAPRIL" at bounding box center [769, 243] width 186 height 26
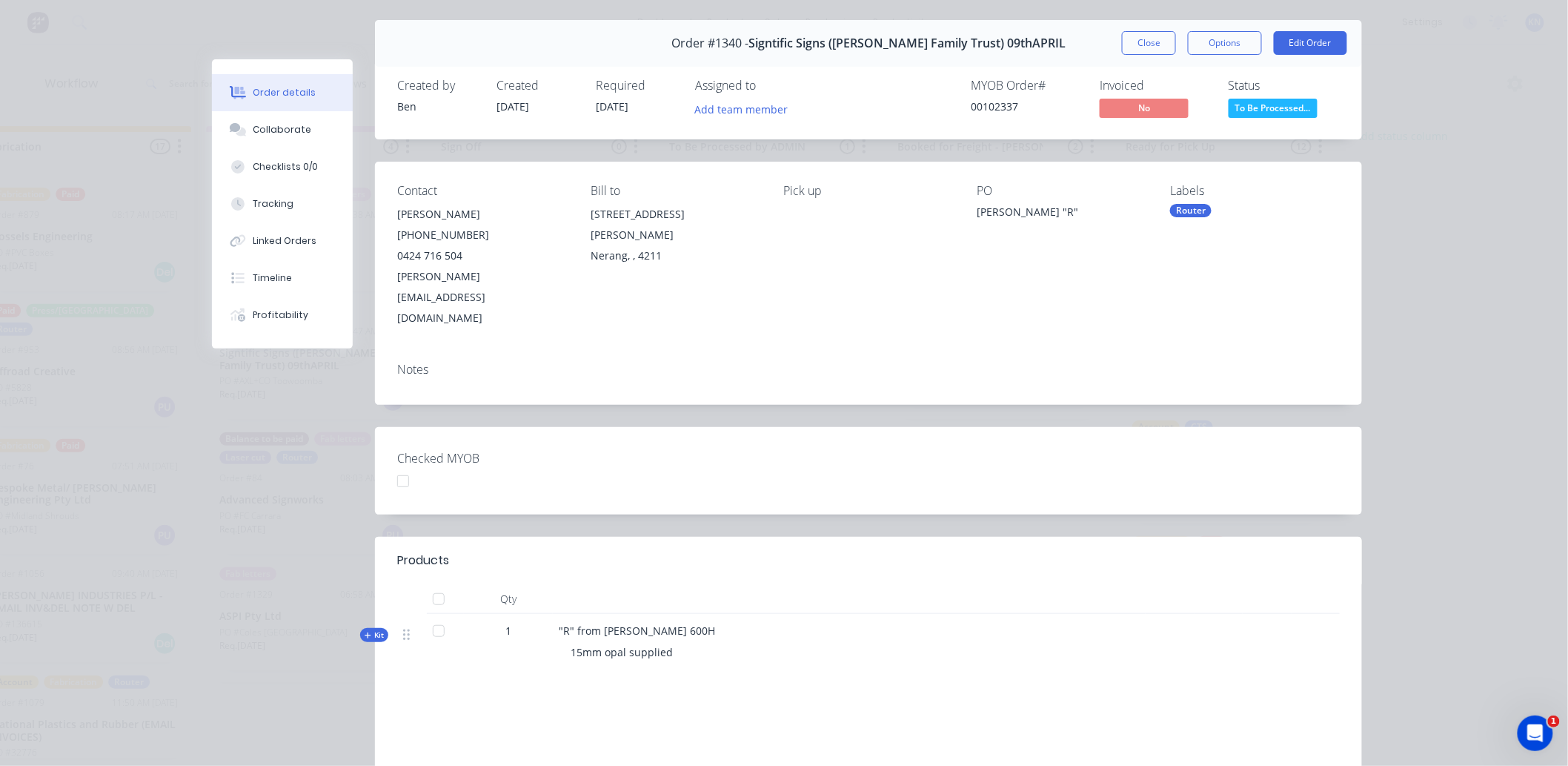
scroll to position [0, 0]
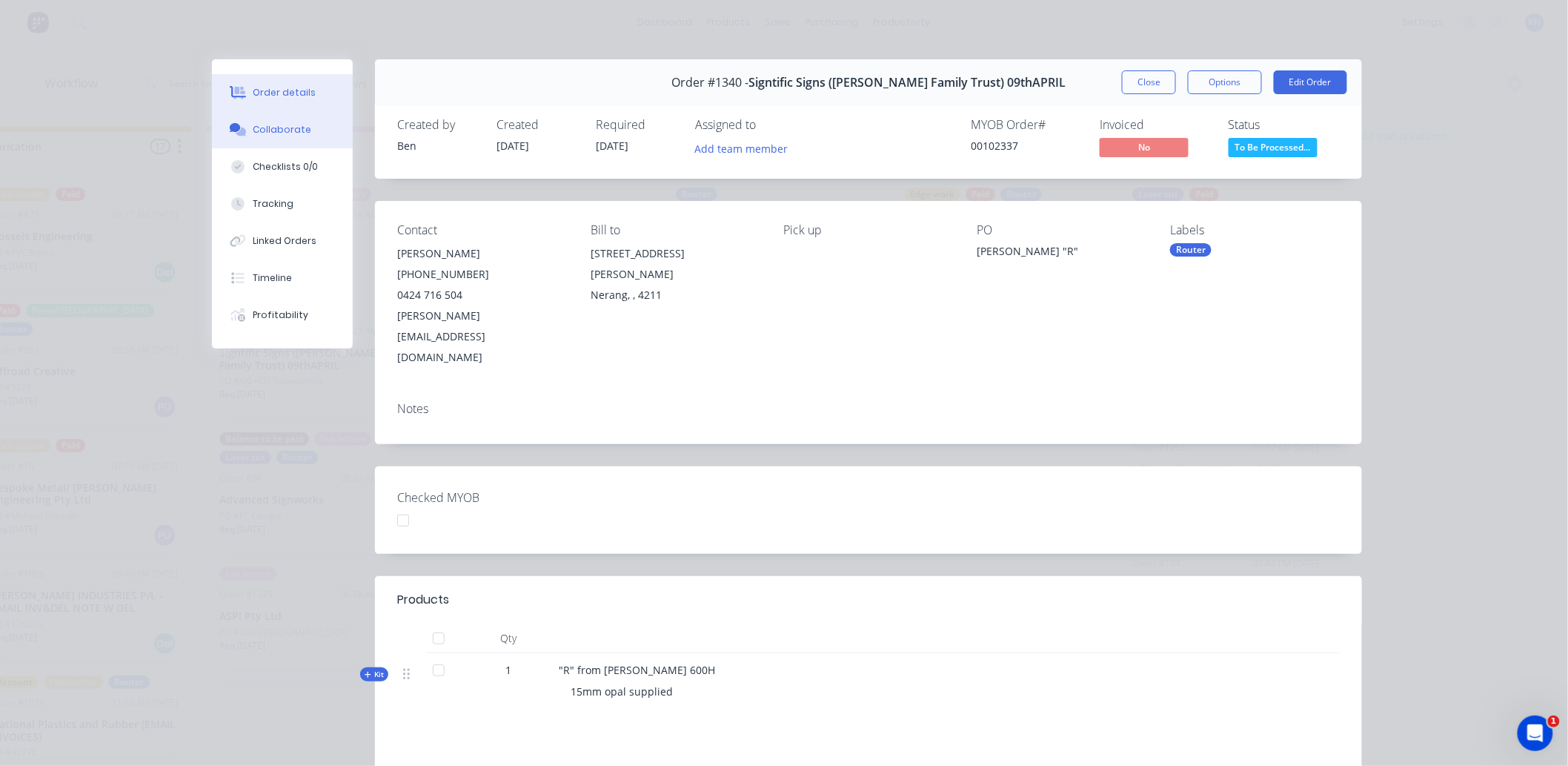
click at [271, 124] on div "Collaborate" at bounding box center [282, 129] width 58 height 14
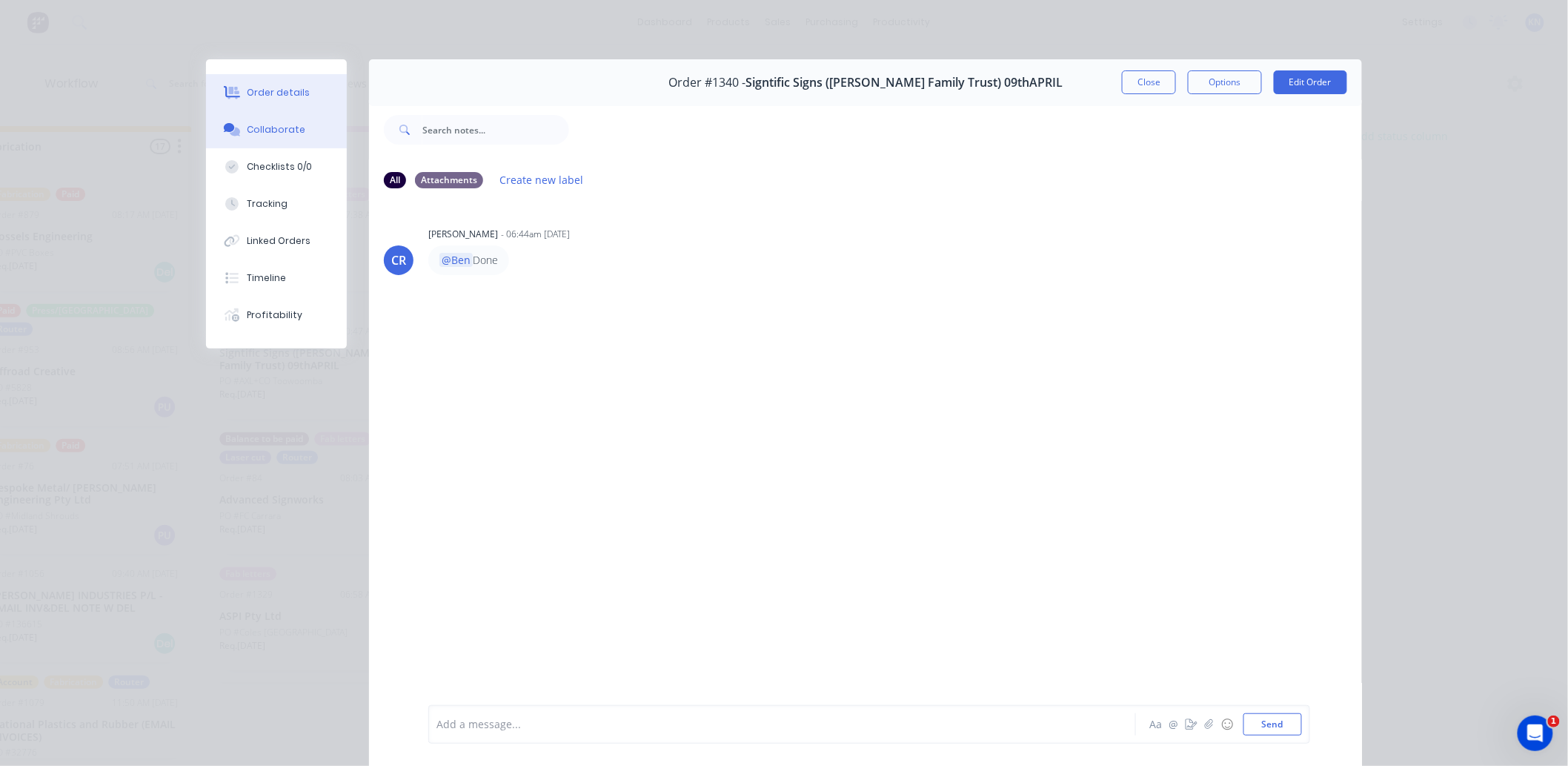
click at [267, 90] on div "Order details" at bounding box center [279, 92] width 63 height 14
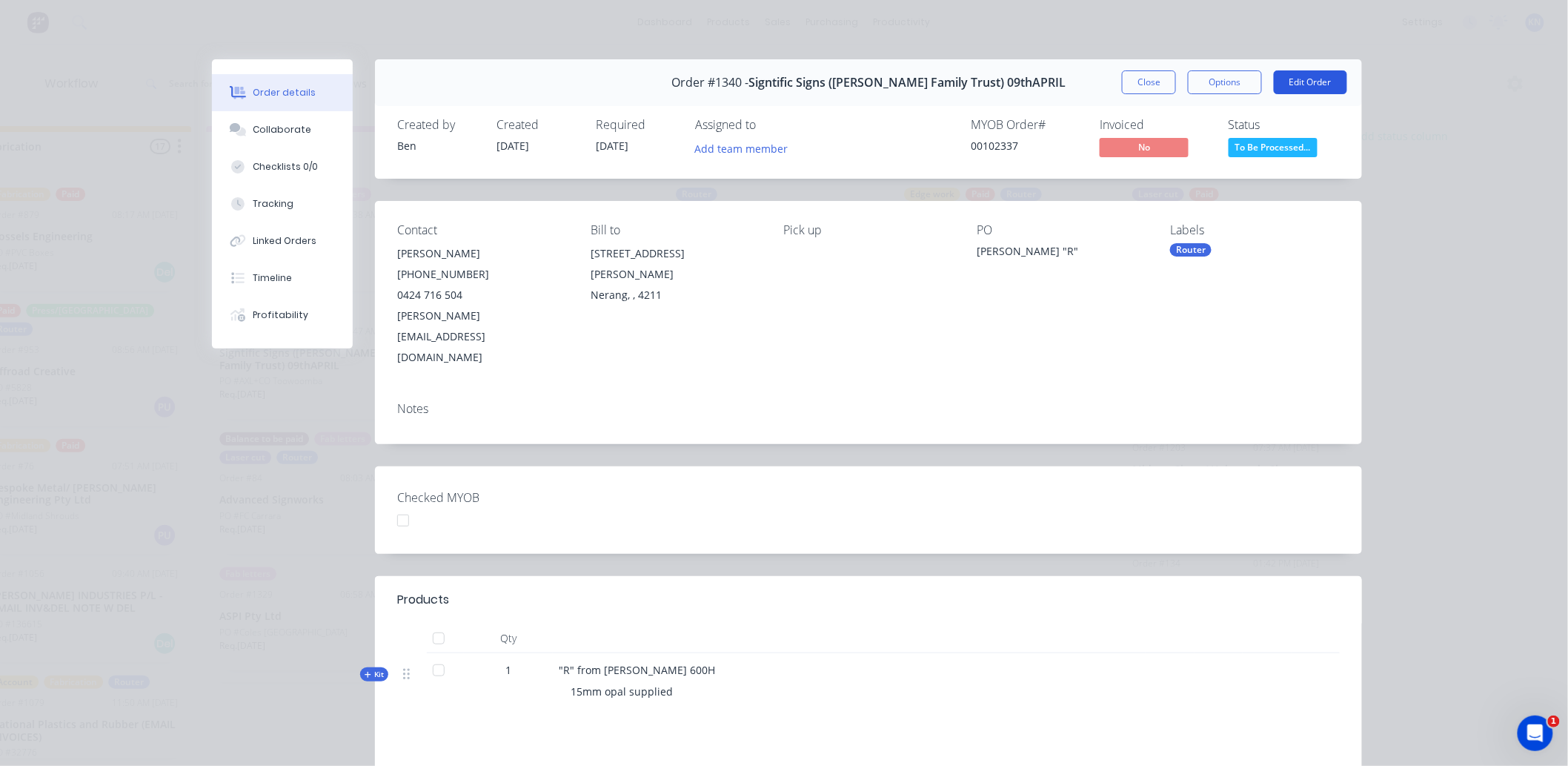
click at [1307, 78] on button "Edit Order" at bounding box center [1311, 82] width 73 height 24
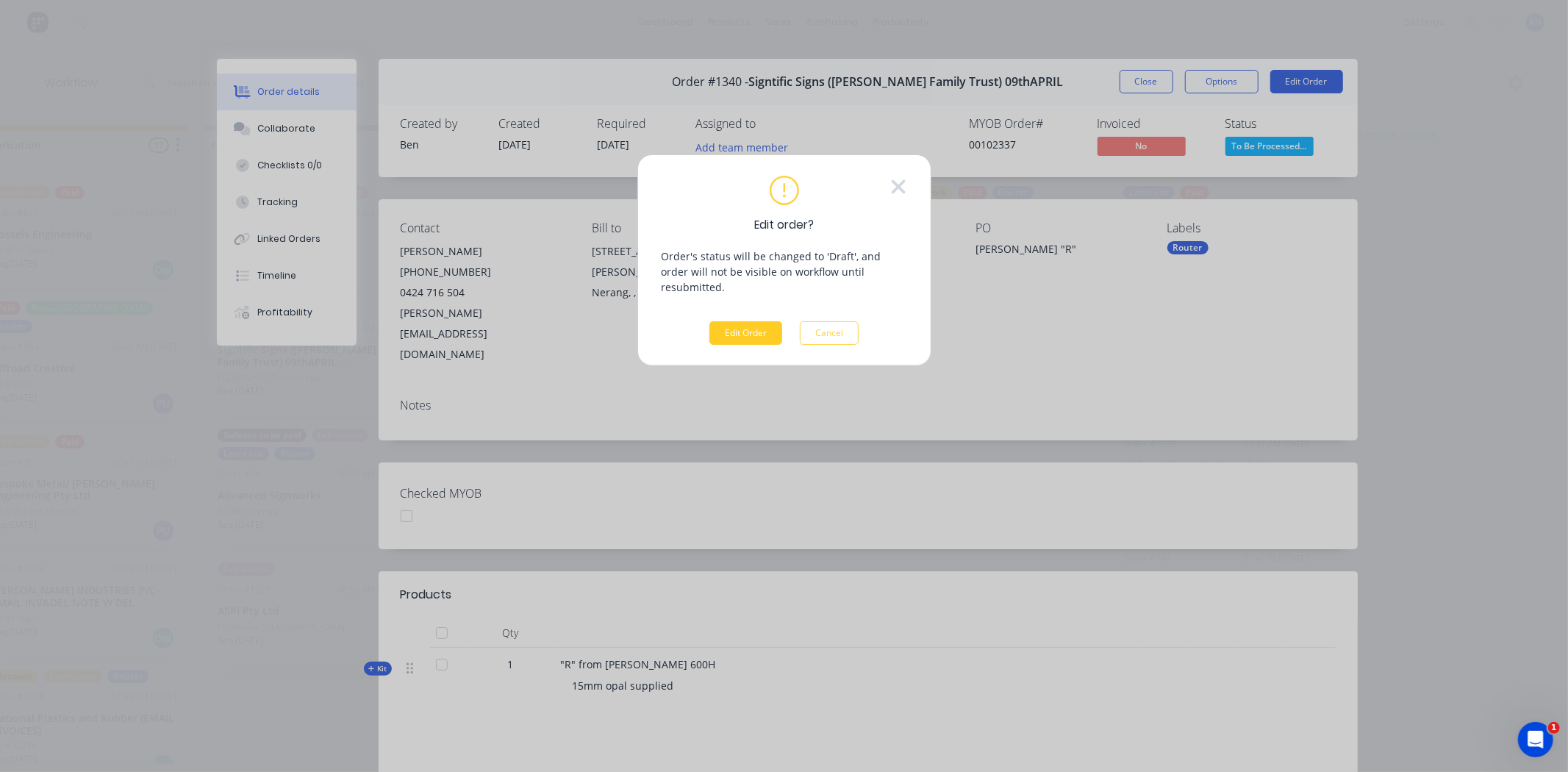
click at [759, 322] on button "Edit Order" at bounding box center [746, 333] width 73 height 24
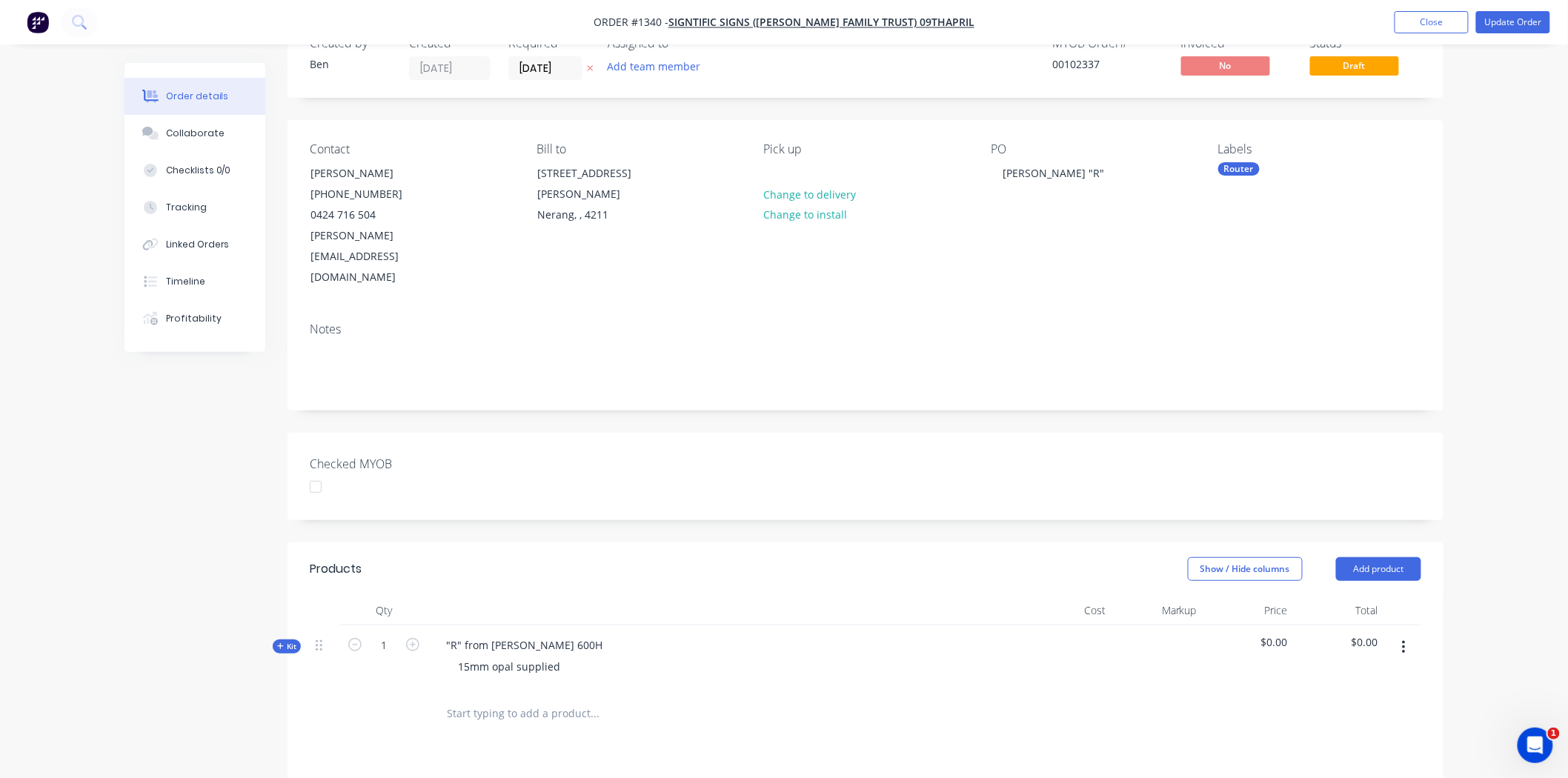
scroll to position [82, 0]
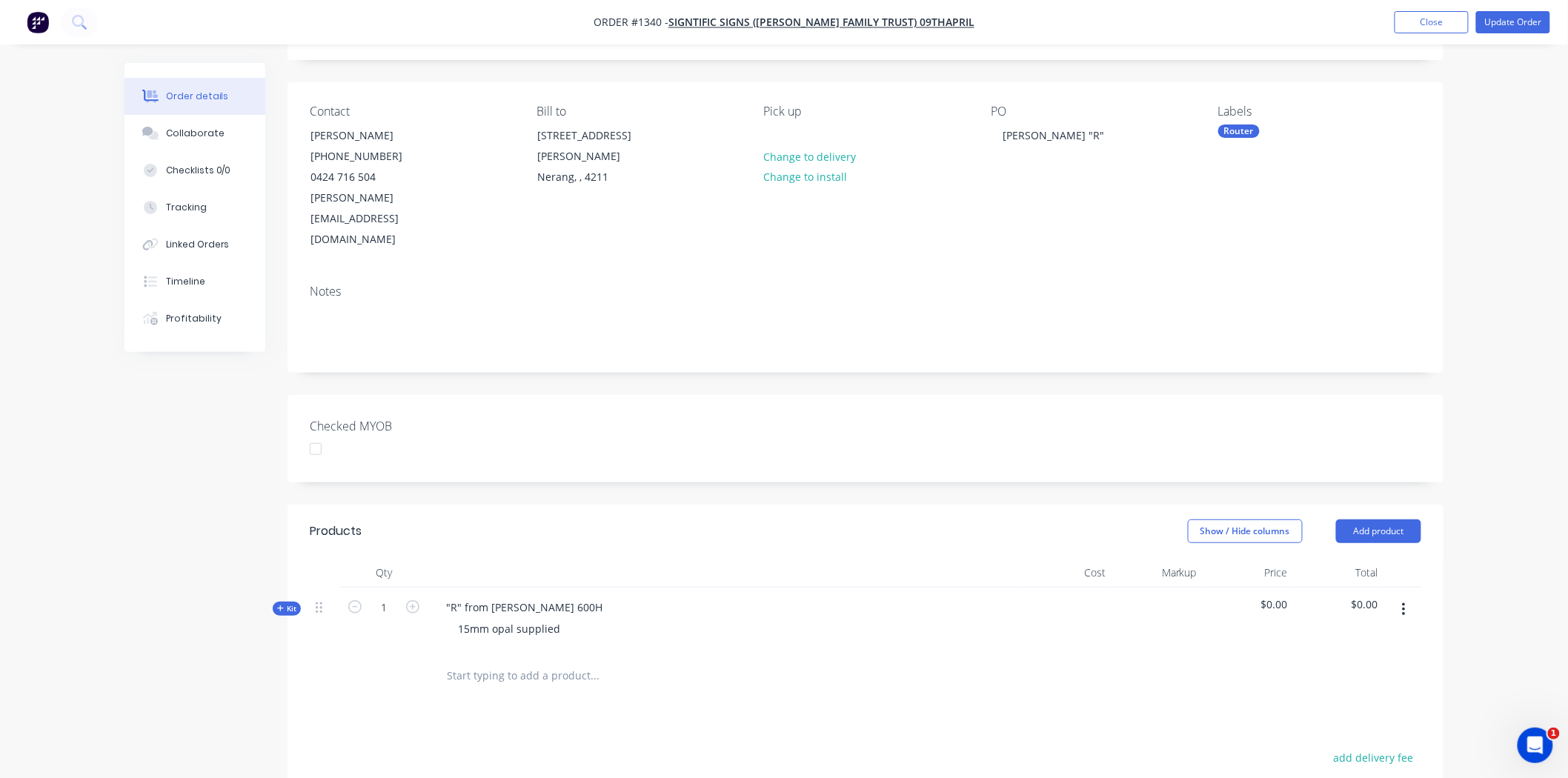
click at [287, 603] on span "Kit" at bounding box center [287, 608] width 19 height 11
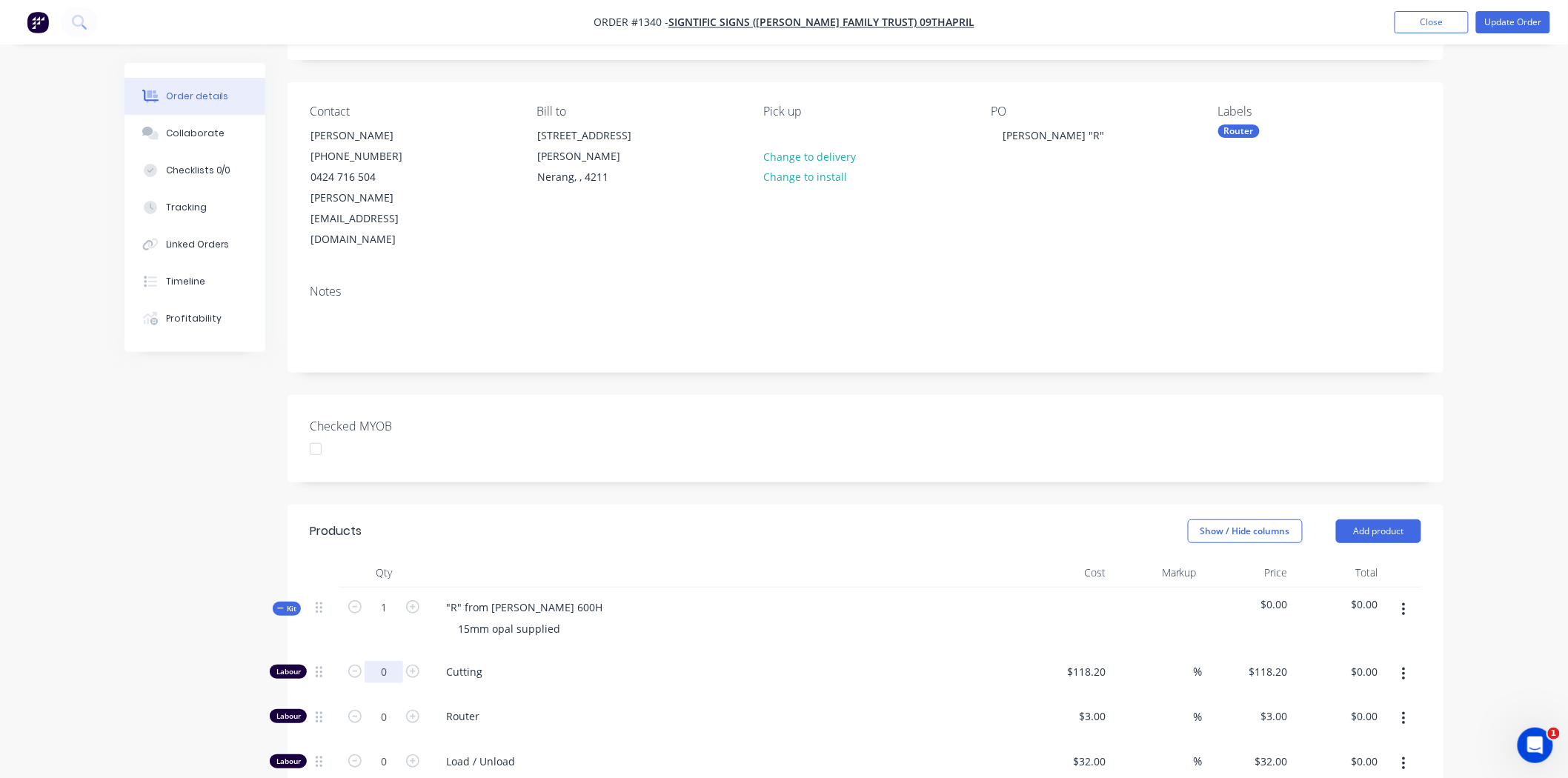
click at [383, 661] on input "0" at bounding box center [384, 672] width 38 height 22
type input "1"
type input "118.2"
type input "$118.20"
click at [1084, 661] on input "118.2" at bounding box center [1095, 671] width 34 height 22
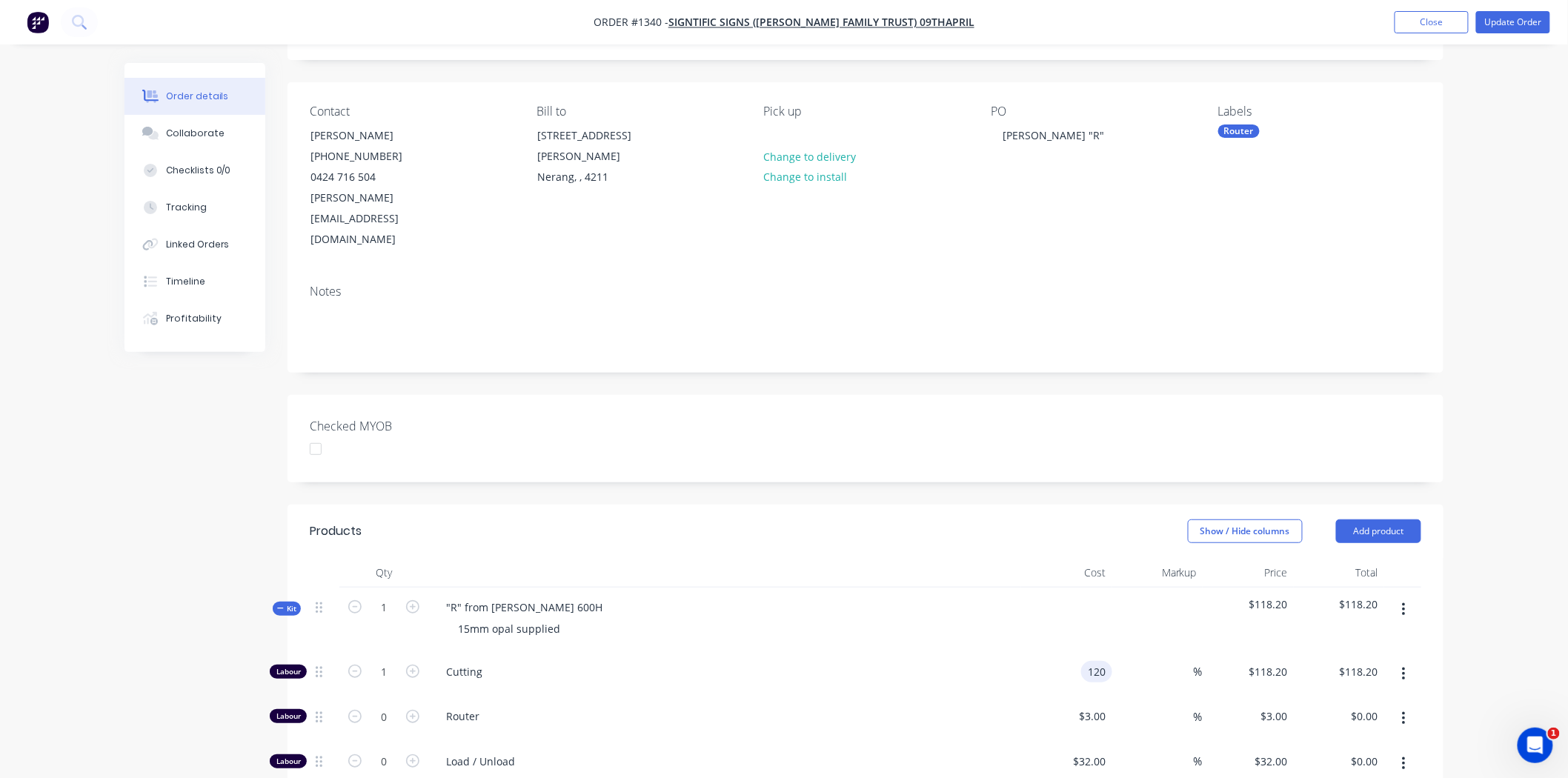
type input "$120.00"
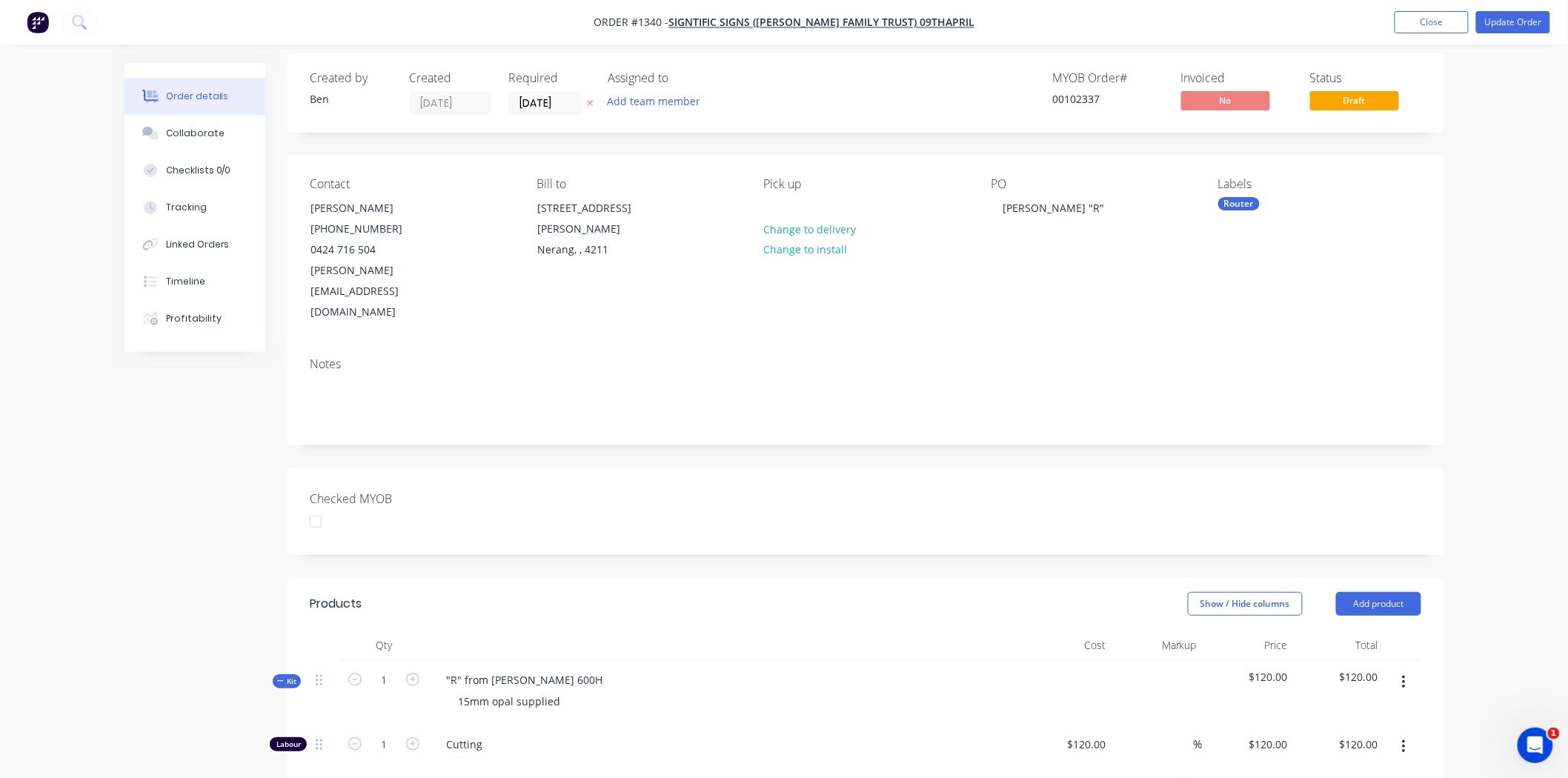
scroll to position [0, 0]
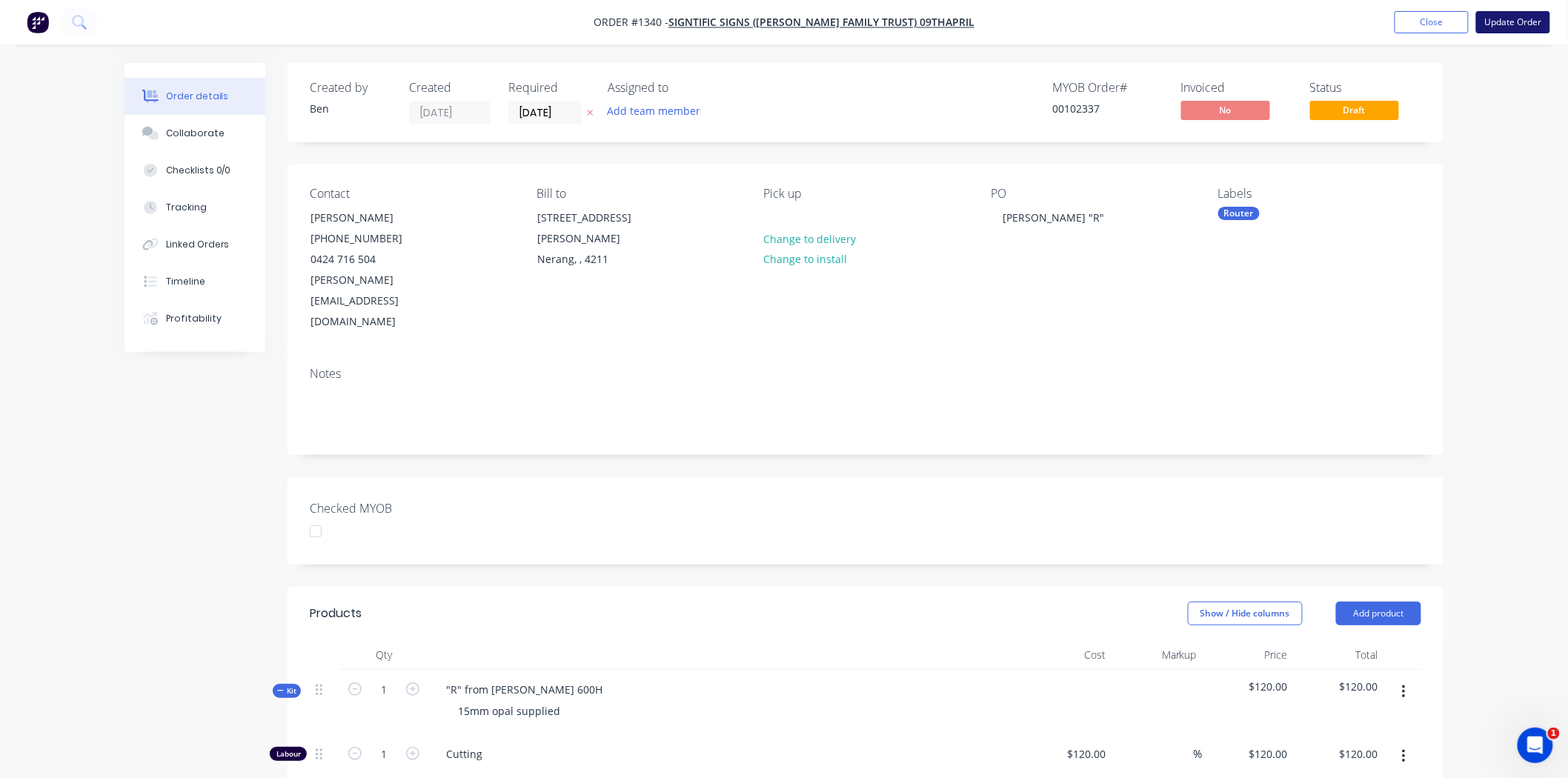
click at [1517, 21] on button "Update Order" at bounding box center [1513, 22] width 74 height 22
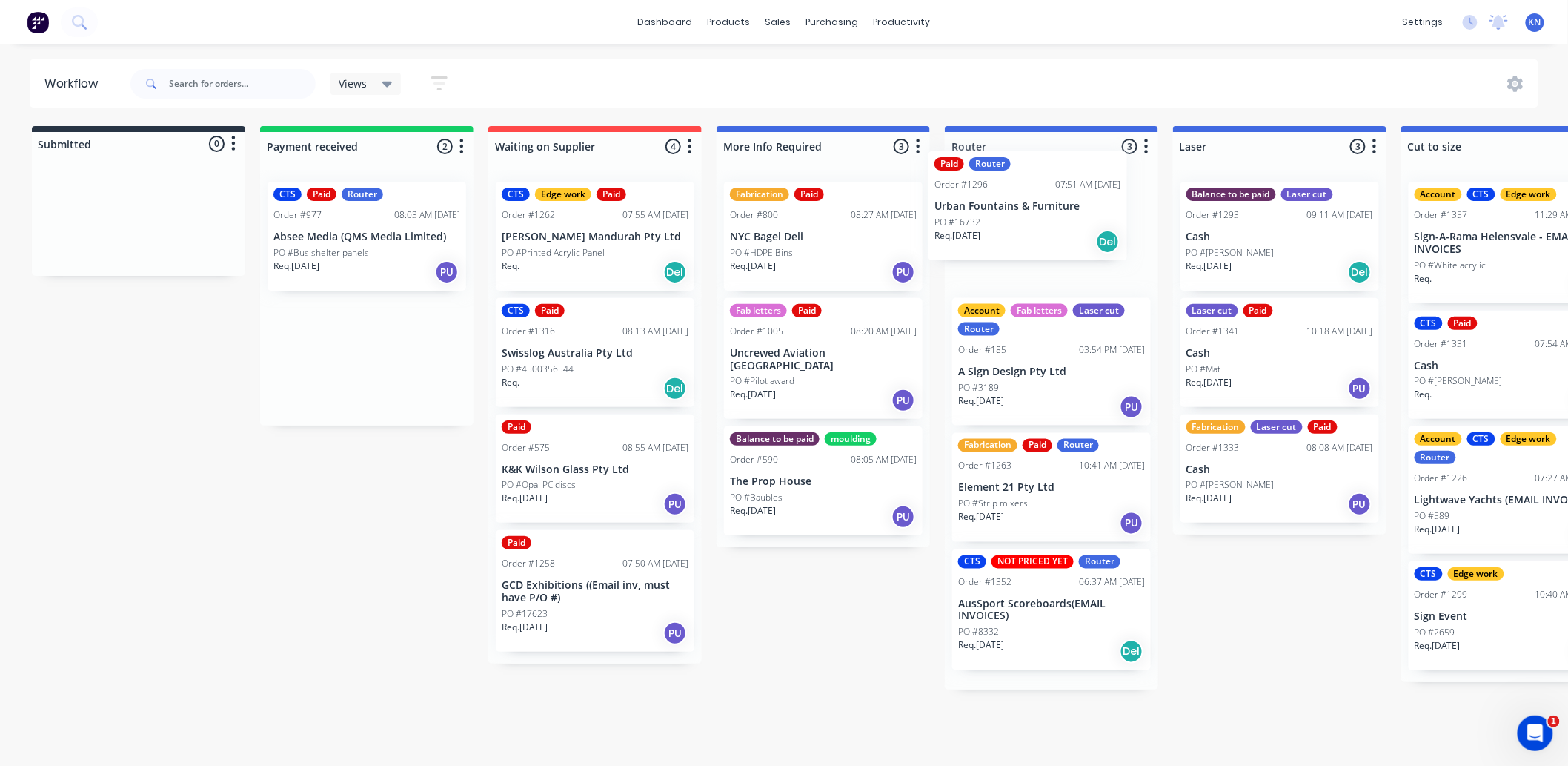
drag, startPoint x: 317, startPoint y: 239, endPoint x: 1013, endPoint y: 208, distance: 696.7
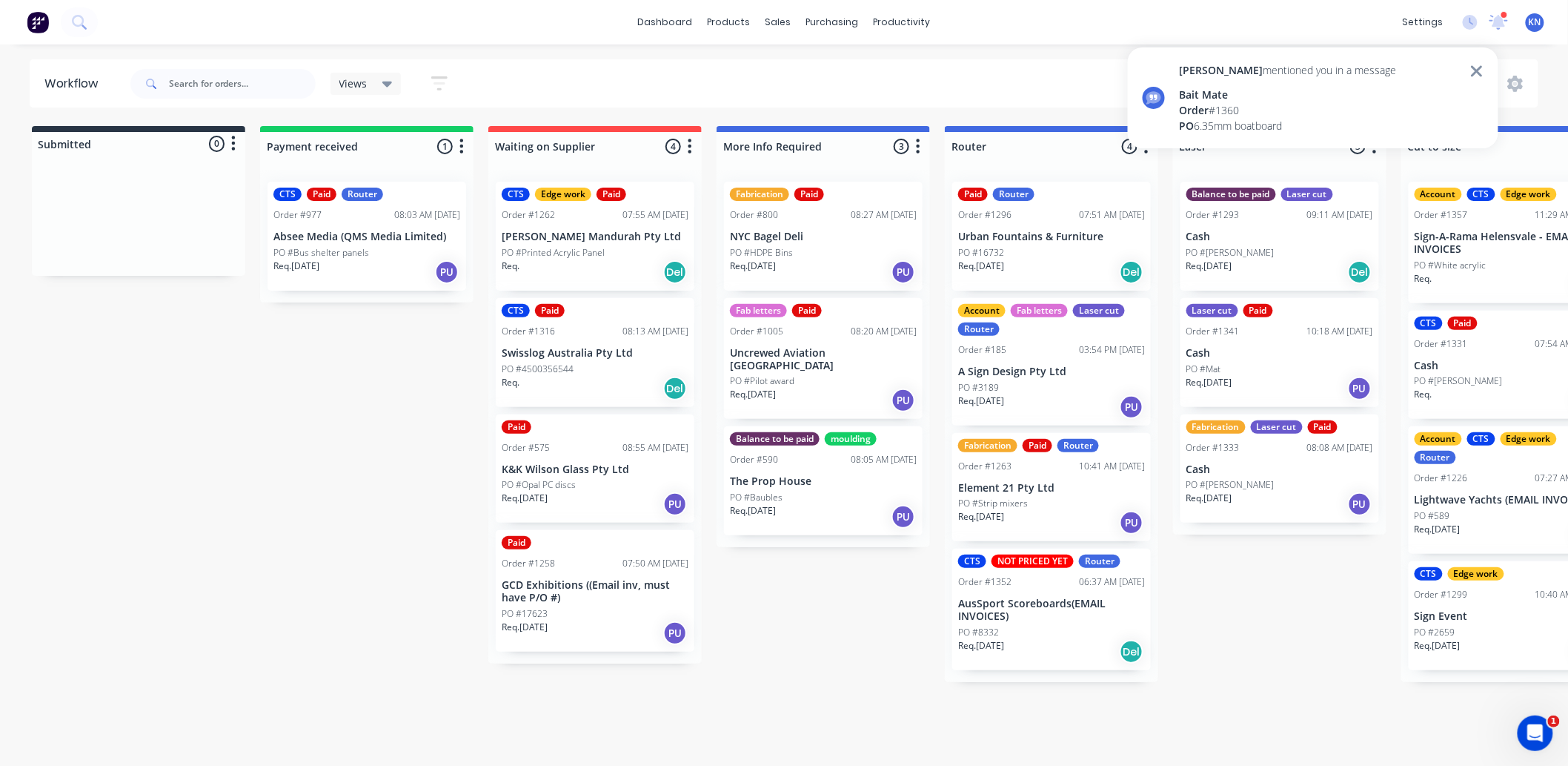
click at [1321, 89] on div "Bait Mate" at bounding box center [1288, 95] width 218 height 16
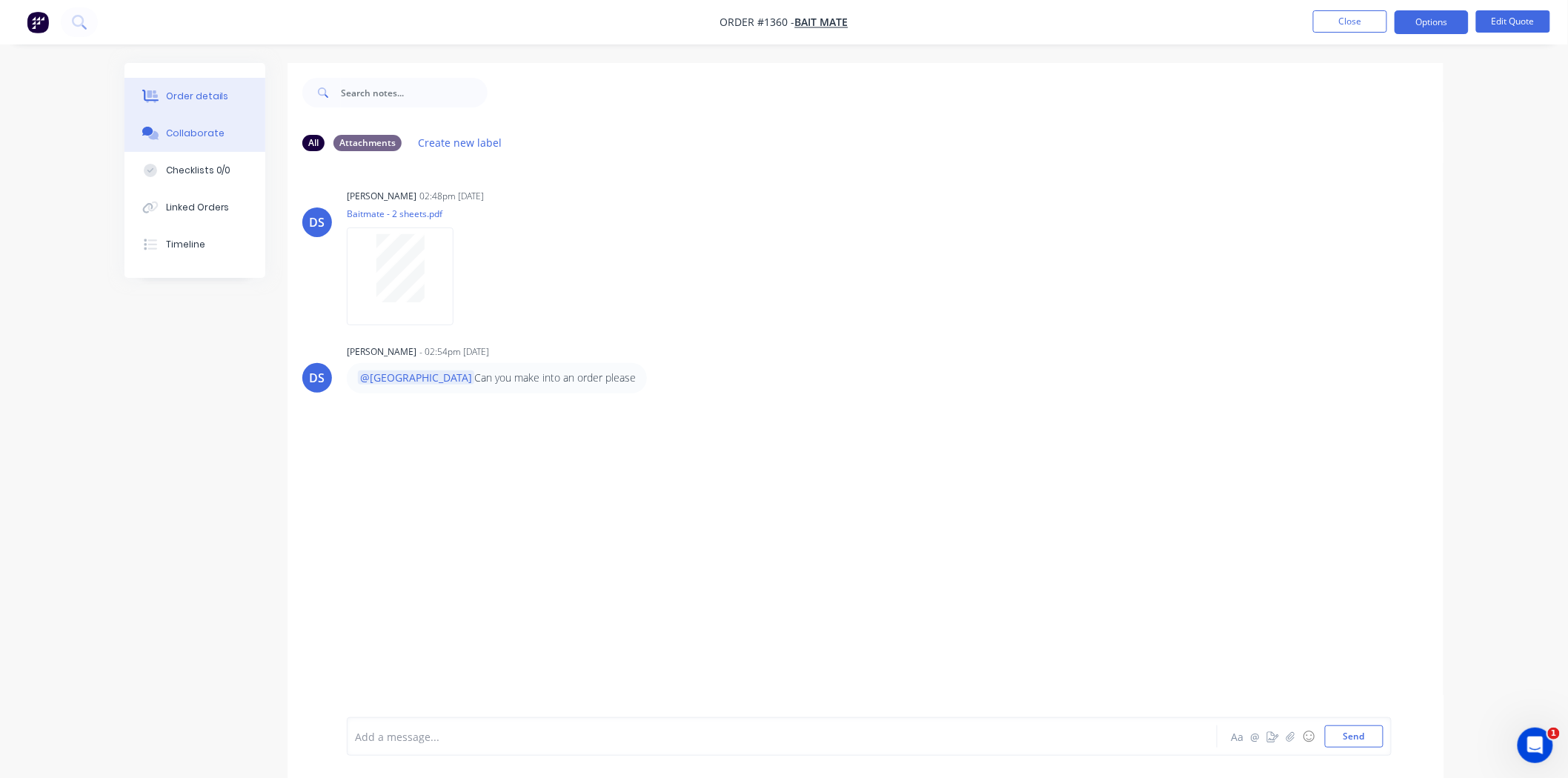
click at [207, 94] on div "Order details" at bounding box center [197, 96] width 63 height 14
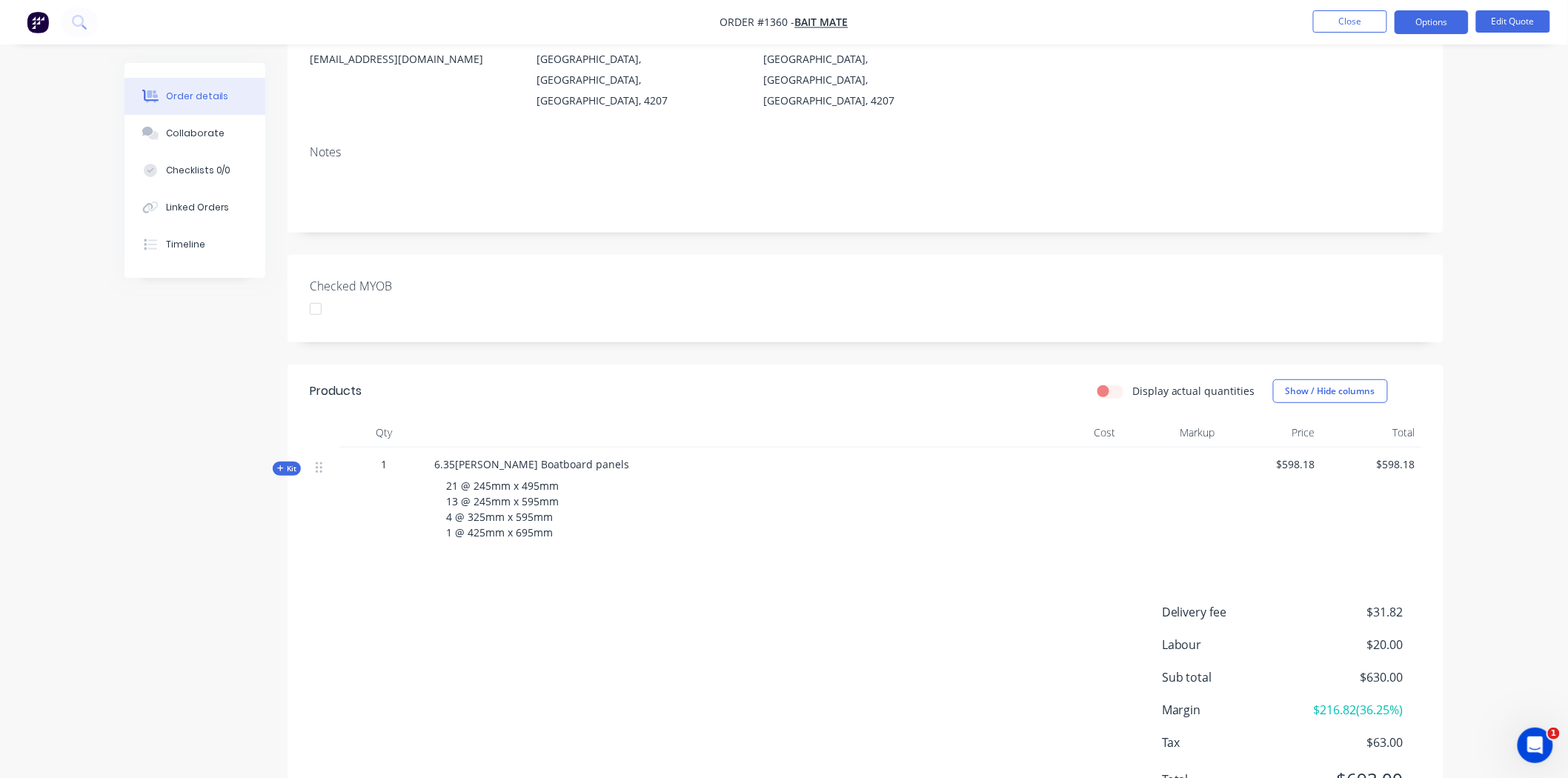
scroll to position [232, 0]
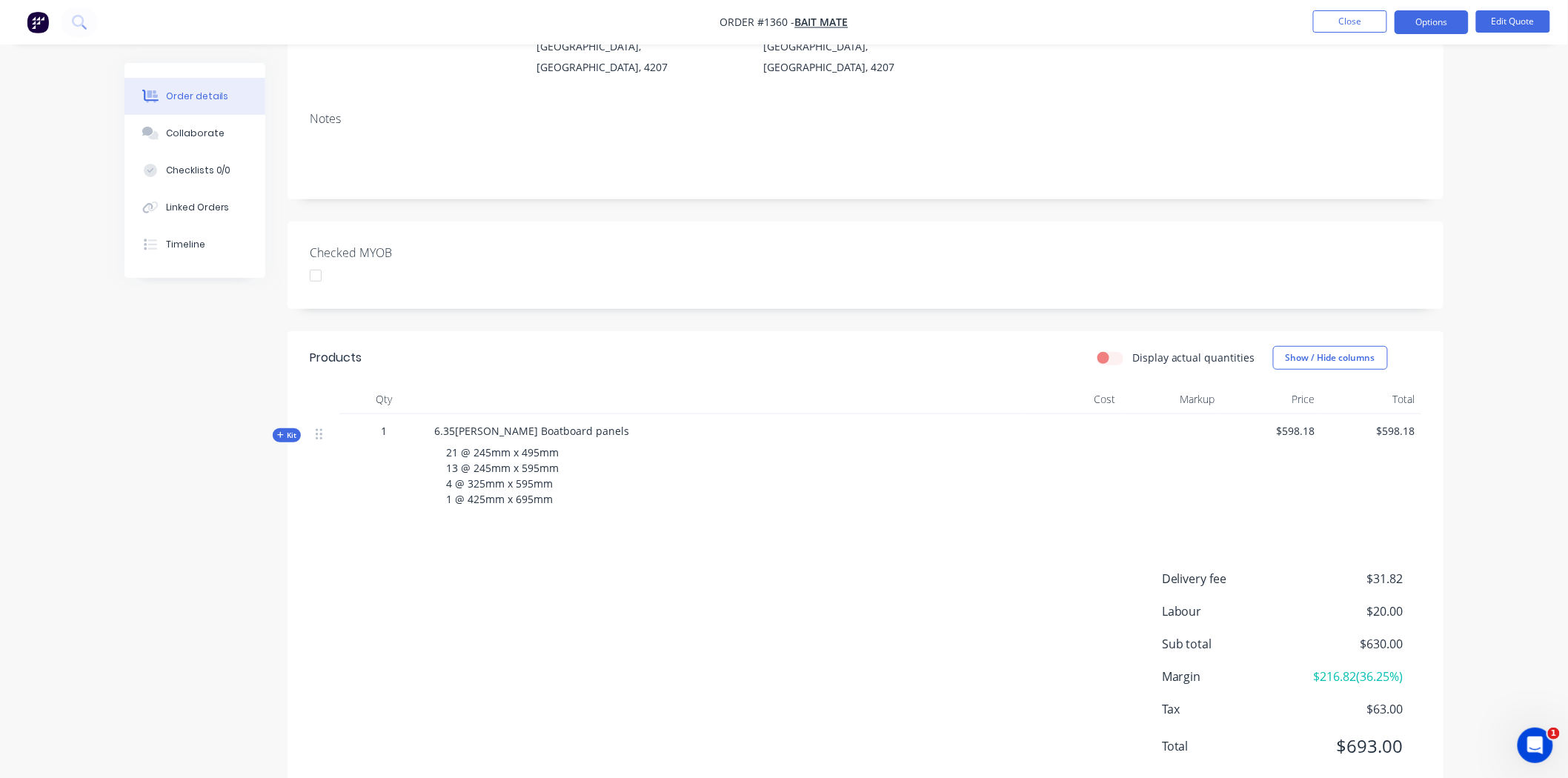
click at [290, 430] on span "Kit" at bounding box center [287, 436] width 19 height 11
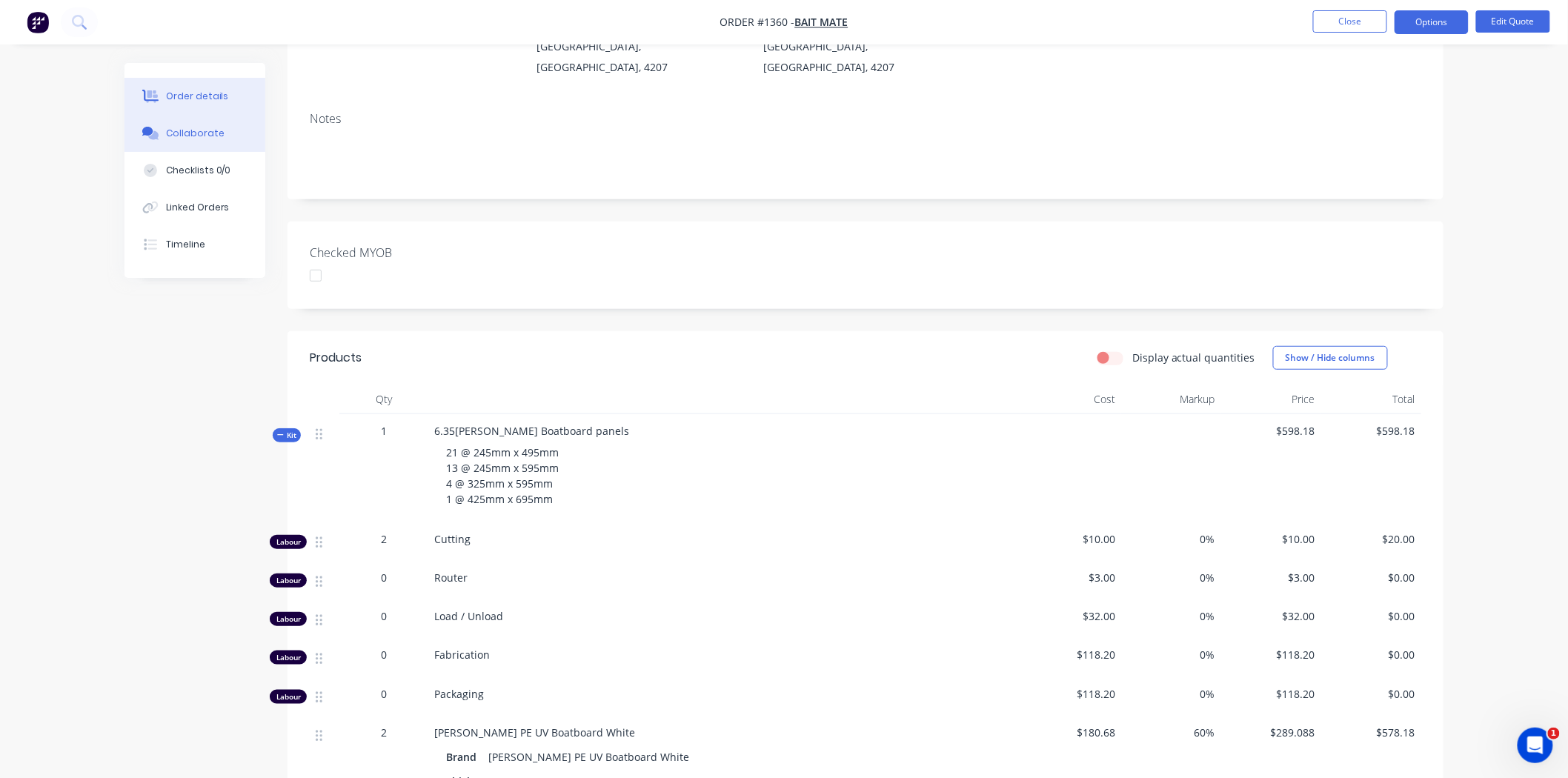
click at [202, 131] on div "Collaborate" at bounding box center [194, 133] width 58 height 14
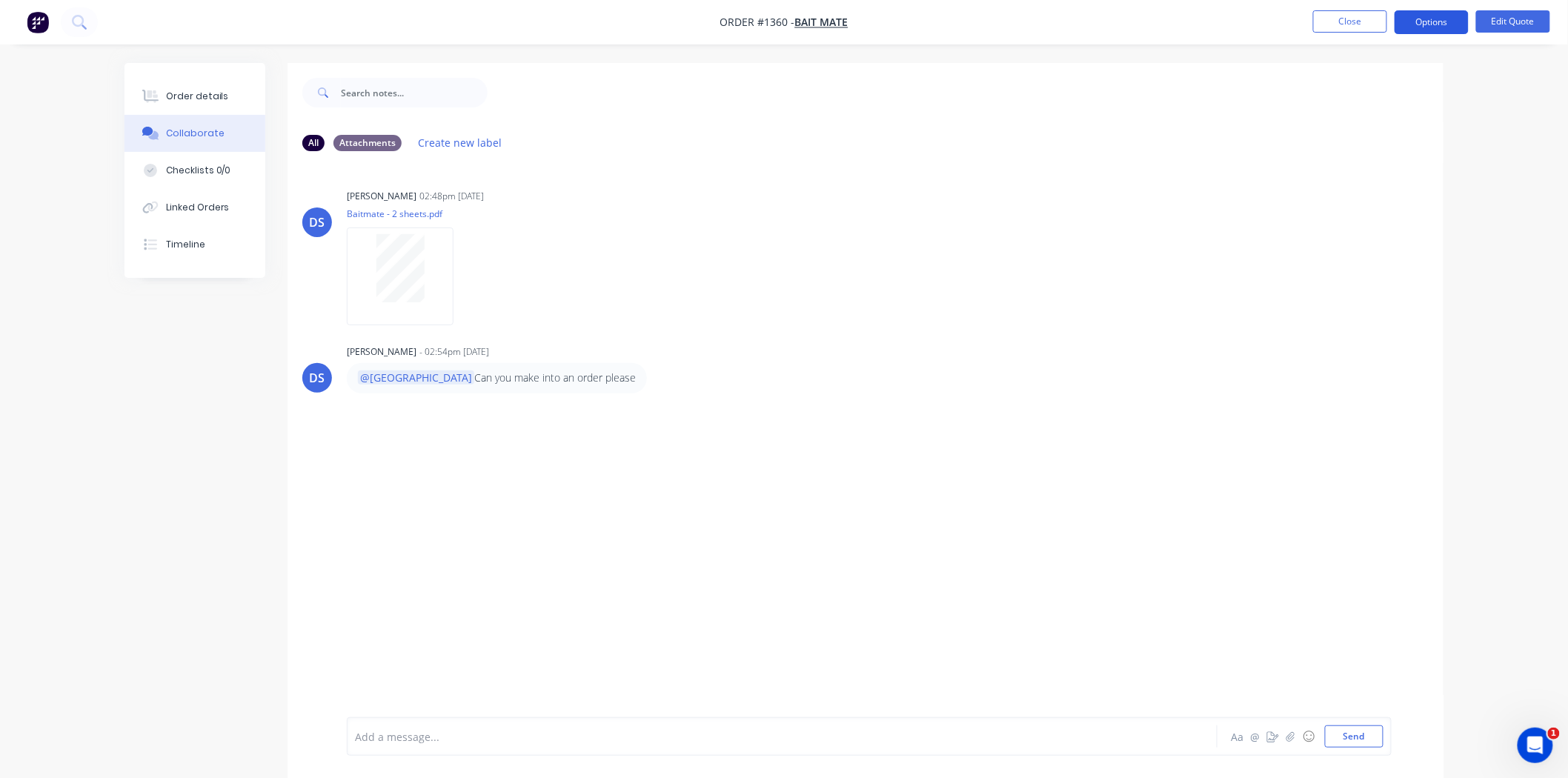
click at [1448, 16] on button "Options" at bounding box center [1432, 22] width 74 height 24
click at [1117, 191] on div "DS Darren Sheppard 02:48pm 02/09/25 Baitmate - 2 sheets.pdf Labels Download" at bounding box center [865, 252] width 1156 height 133
click at [770, 18] on span "Order #1360 -" at bounding box center [758, 23] width 75 height 14
click at [190, 97] on div "Order details" at bounding box center [197, 96] width 63 height 14
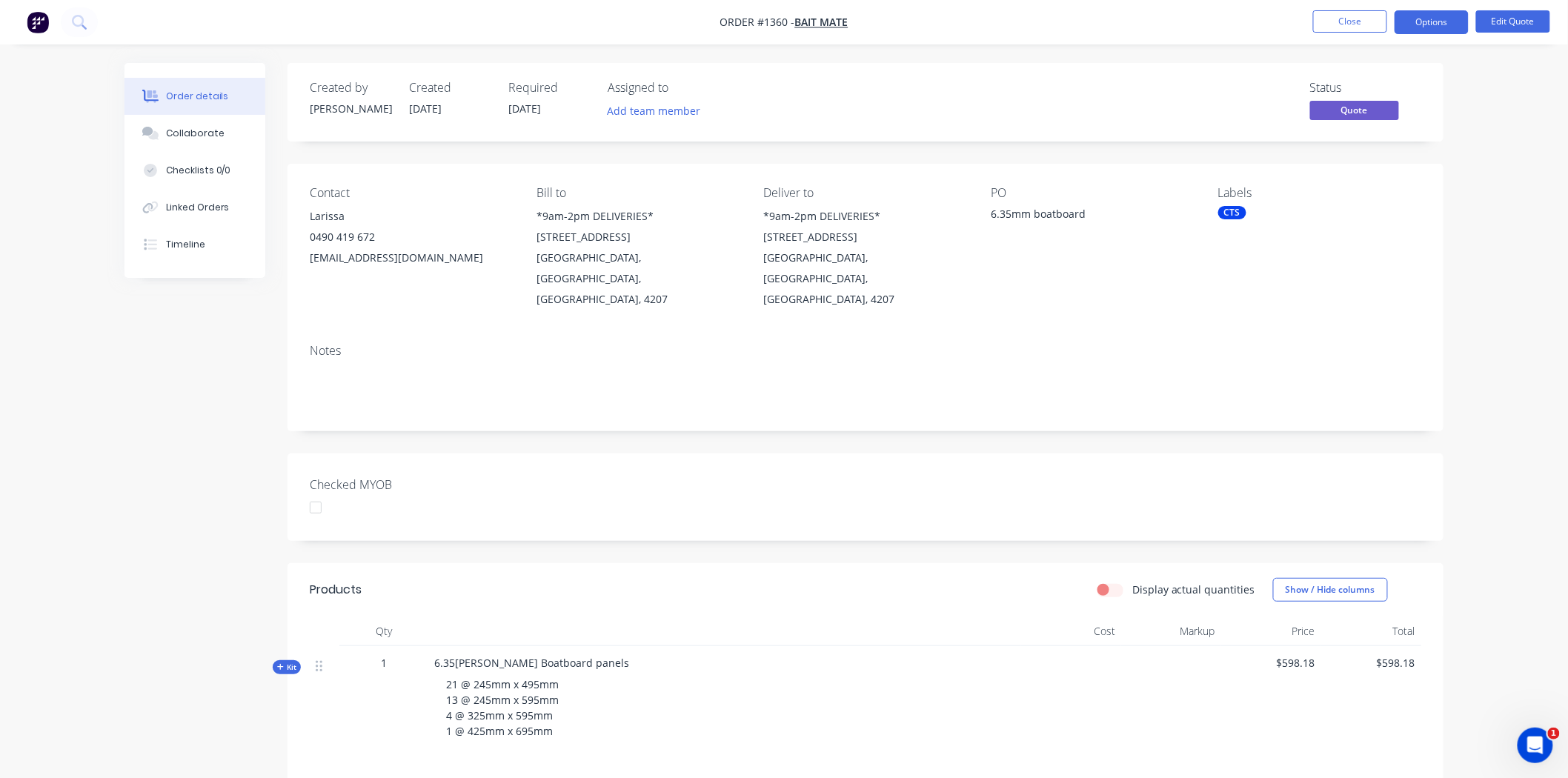
click at [751, 23] on span "Order #1360 -" at bounding box center [758, 23] width 75 height 14
click at [756, 19] on span "Order #1360 -" at bounding box center [758, 23] width 75 height 14
click at [820, 17] on span "Bait Mate" at bounding box center [821, 23] width 53 height 14
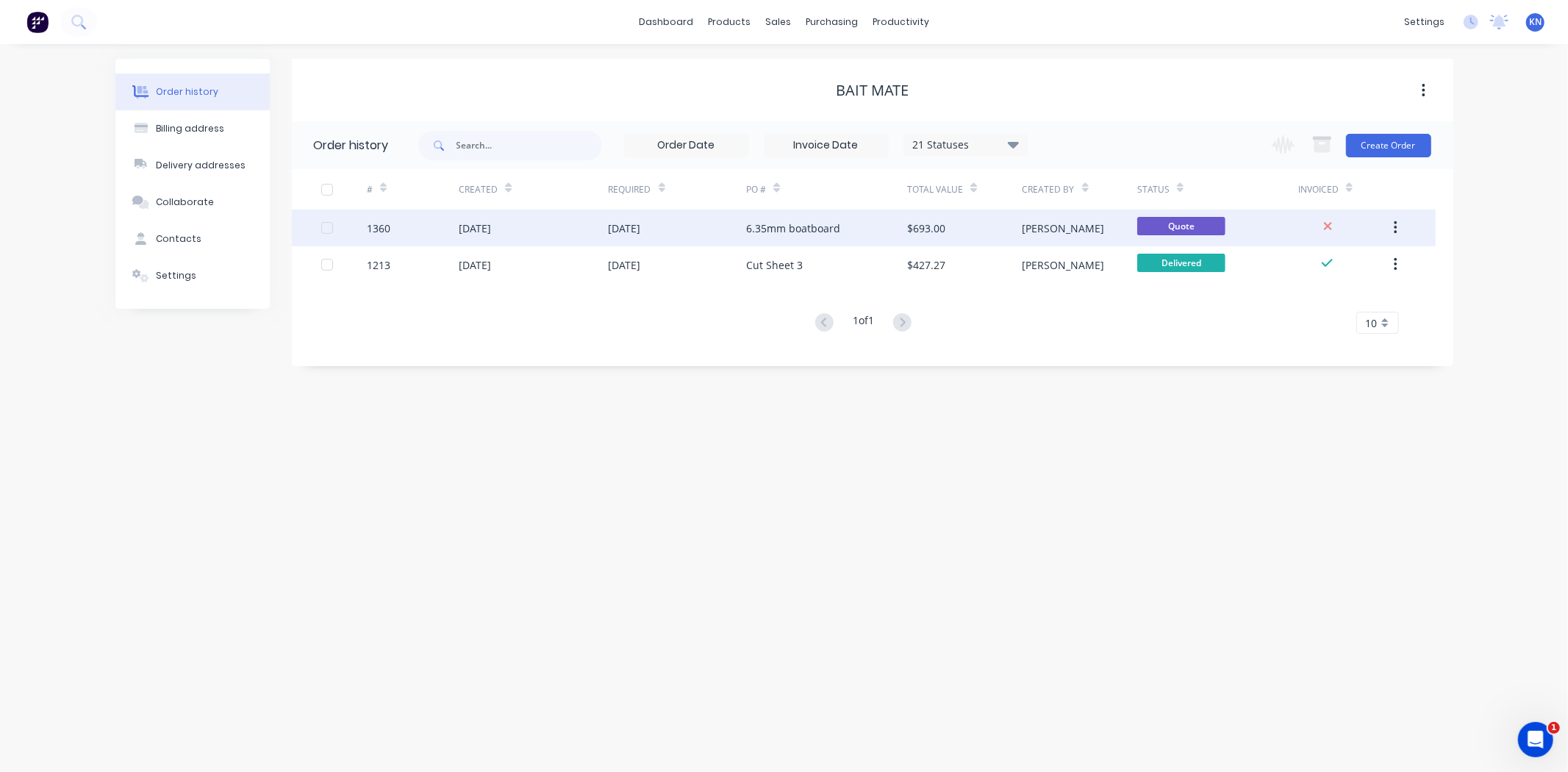
click at [387, 228] on div "1360" at bounding box center [379, 228] width 24 height 16
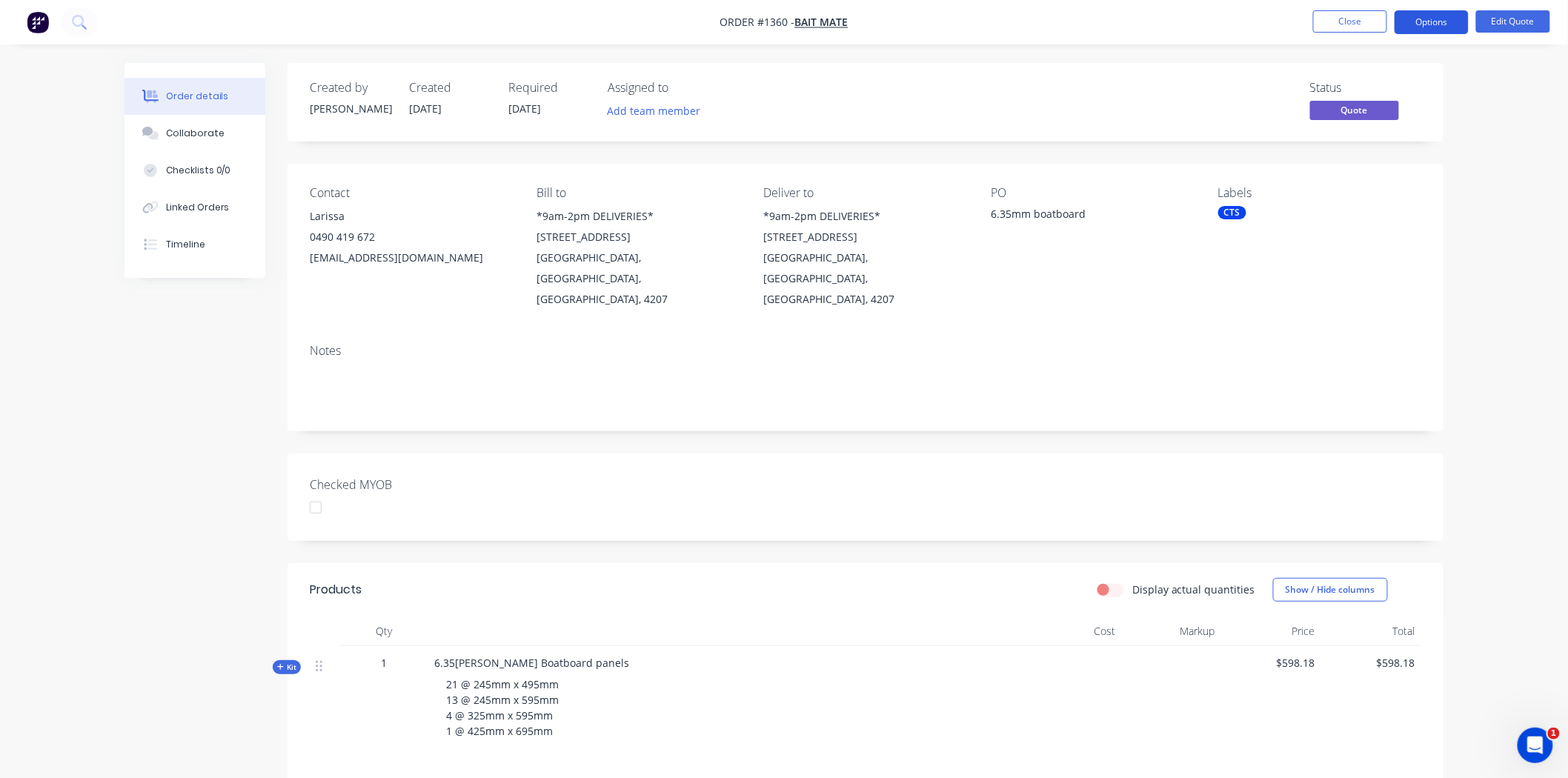
click at [1429, 16] on button "Options" at bounding box center [1432, 22] width 74 height 24
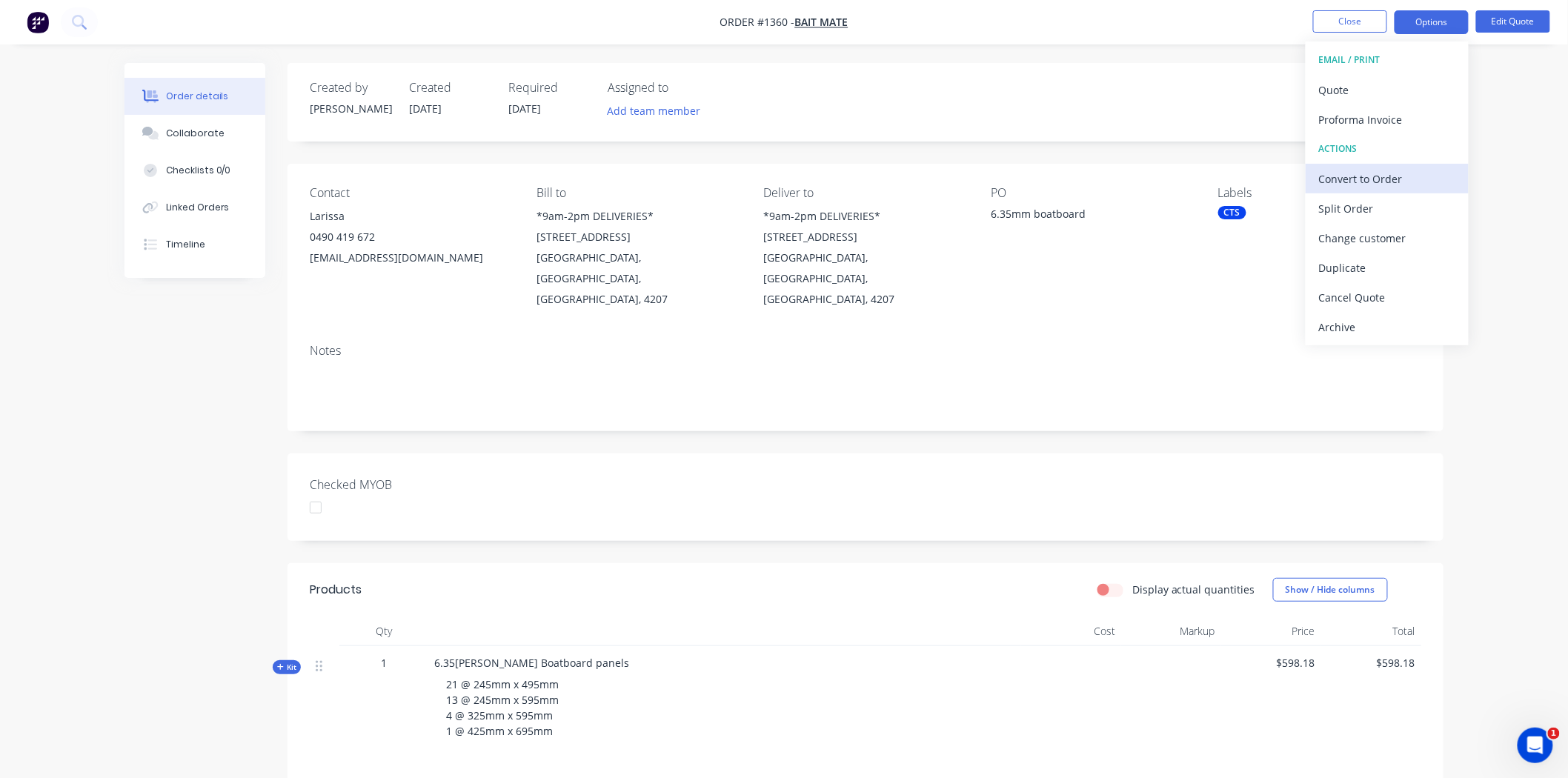
click at [1383, 179] on div "Convert to Order" at bounding box center [1387, 178] width 136 height 22
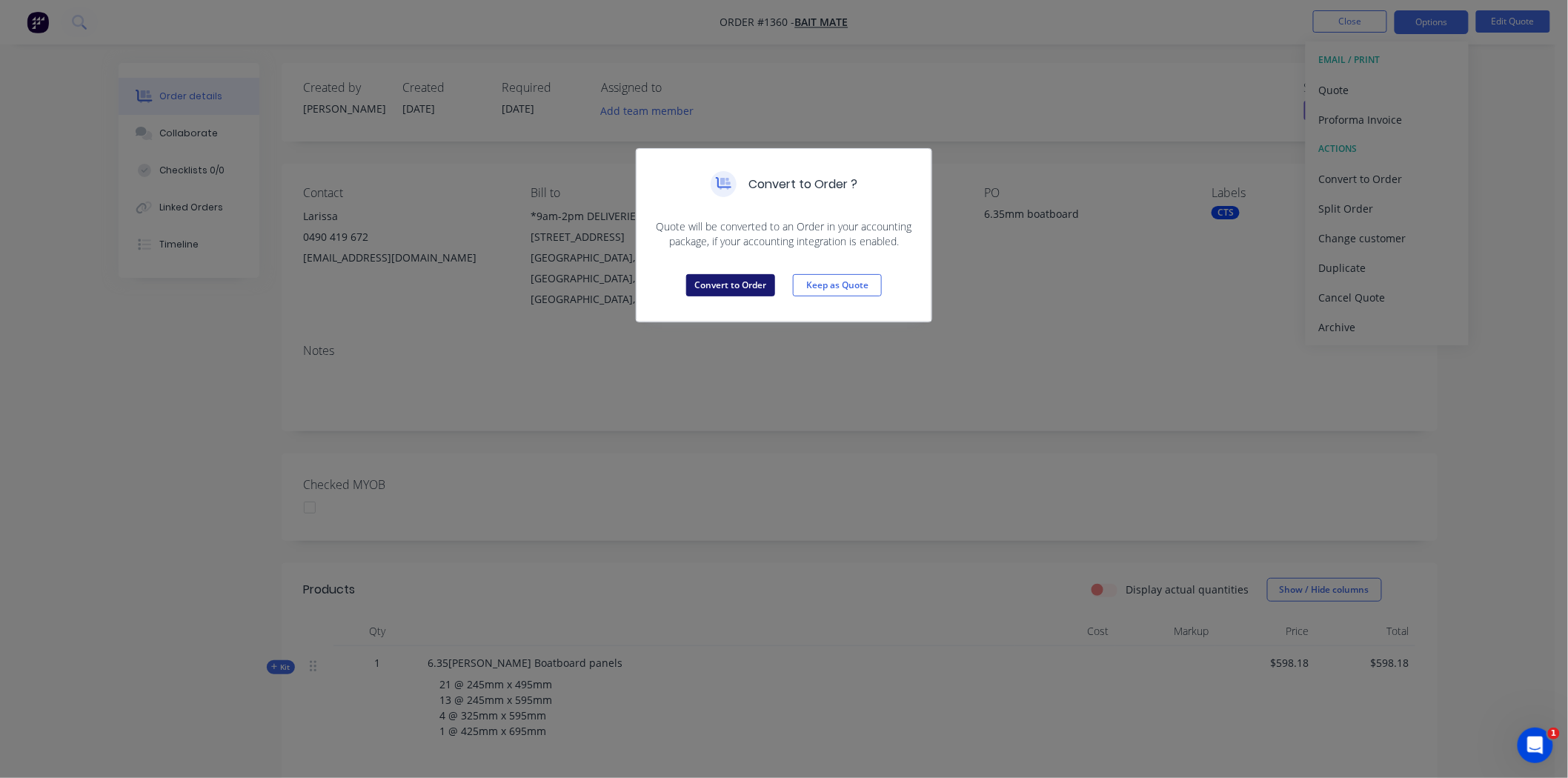
click at [731, 287] on button "Convert to Order" at bounding box center [731, 285] width 89 height 22
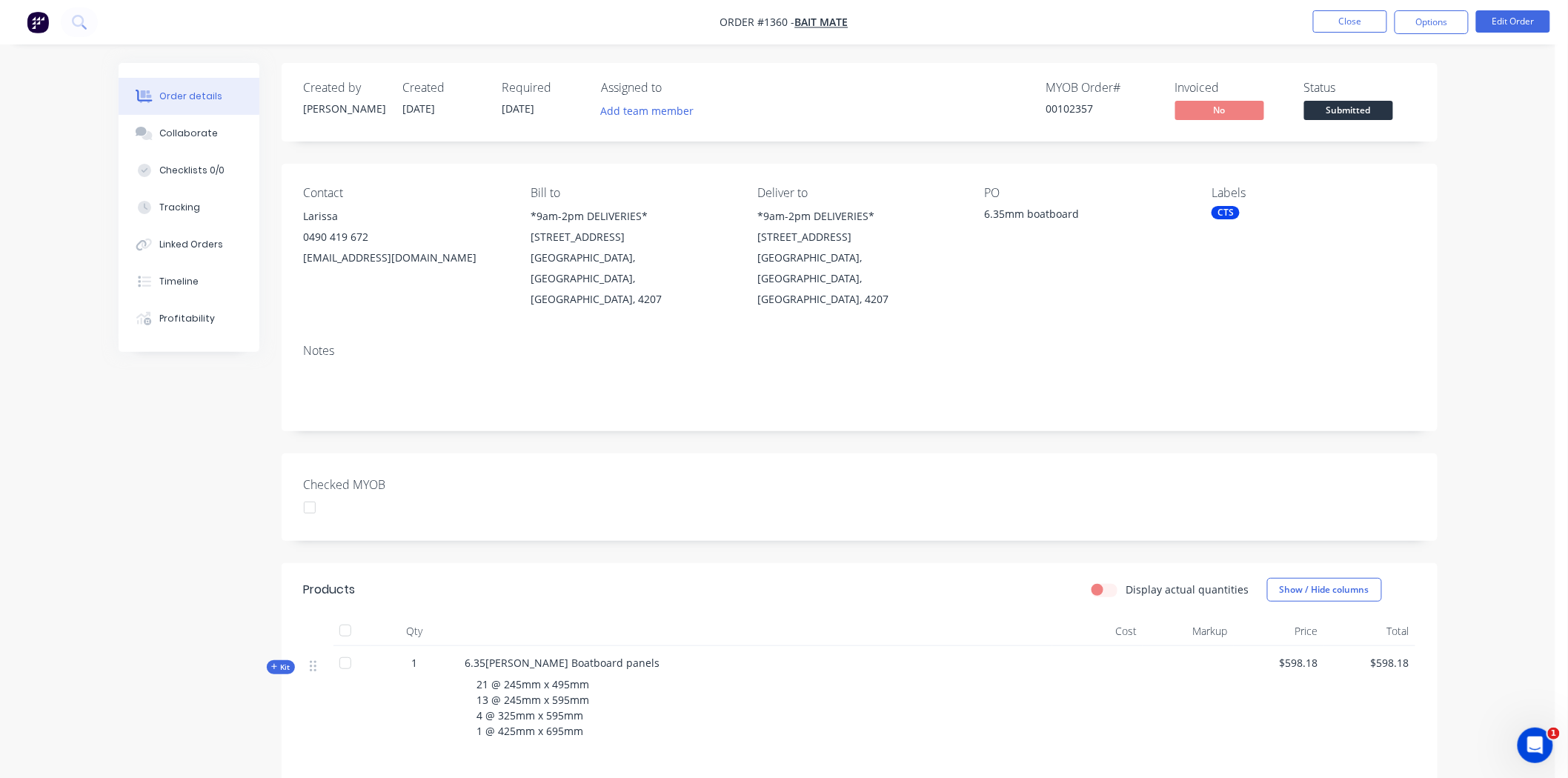
click at [1369, 108] on span "Submitted" at bounding box center [1349, 110] width 89 height 18
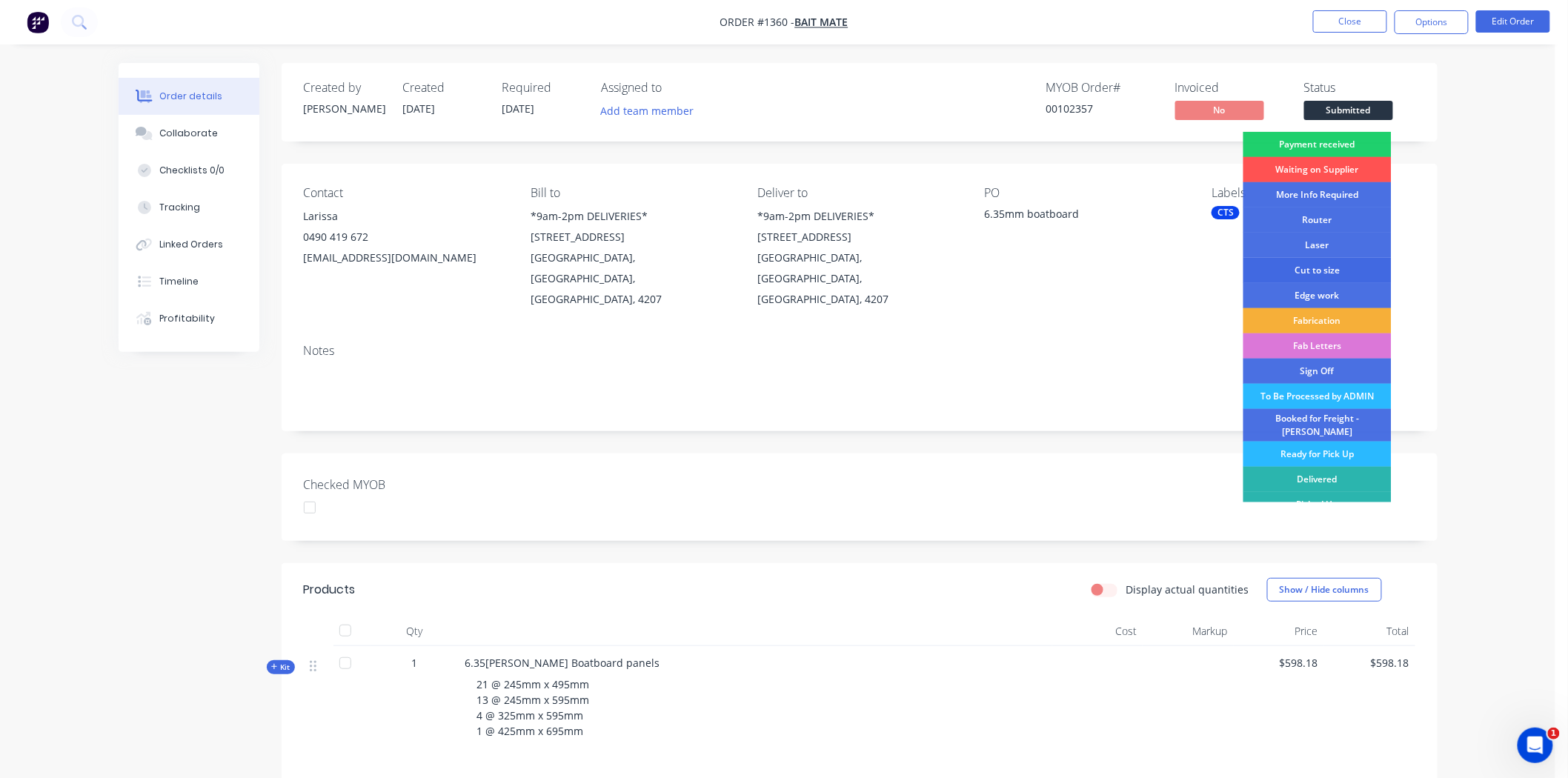
click at [1323, 264] on div "Cut to size" at bounding box center [1318, 271] width 148 height 25
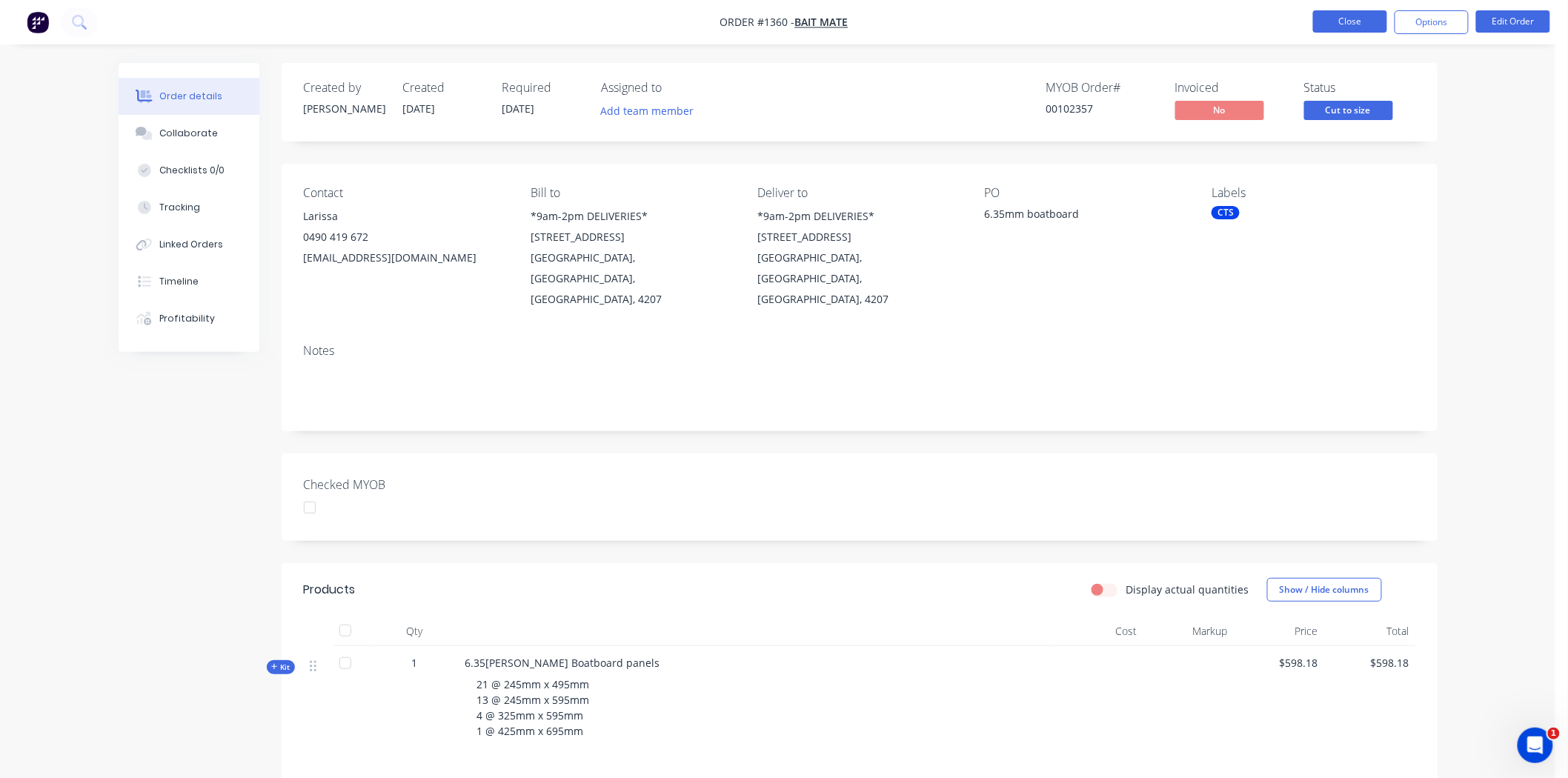
click at [1347, 18] on button "Close" at bounding box center [1350, 22] width 74 height 22
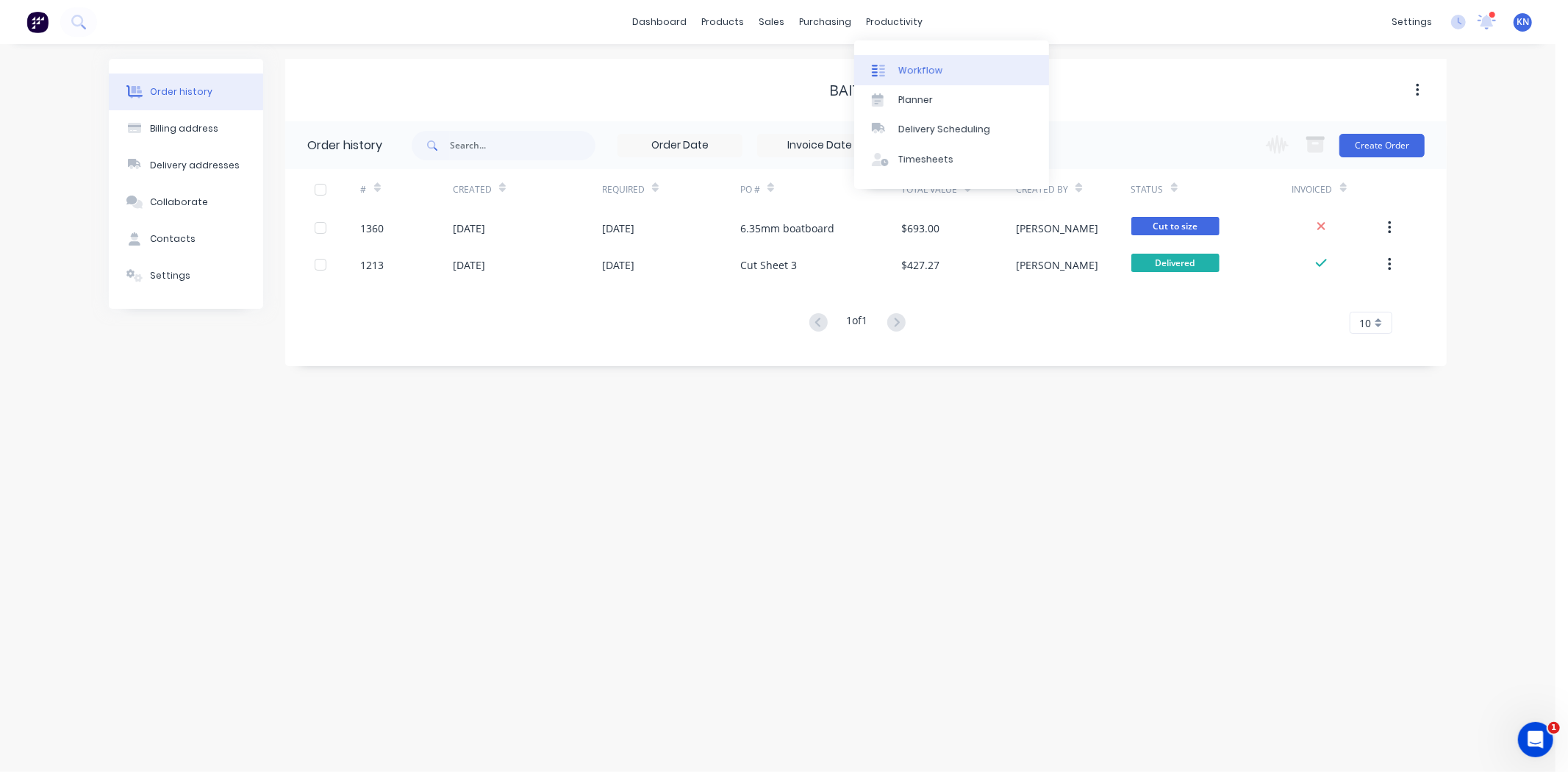
click at [910, 72] on div "Workflow" at bounding box center [921, 70] width 44 height 13
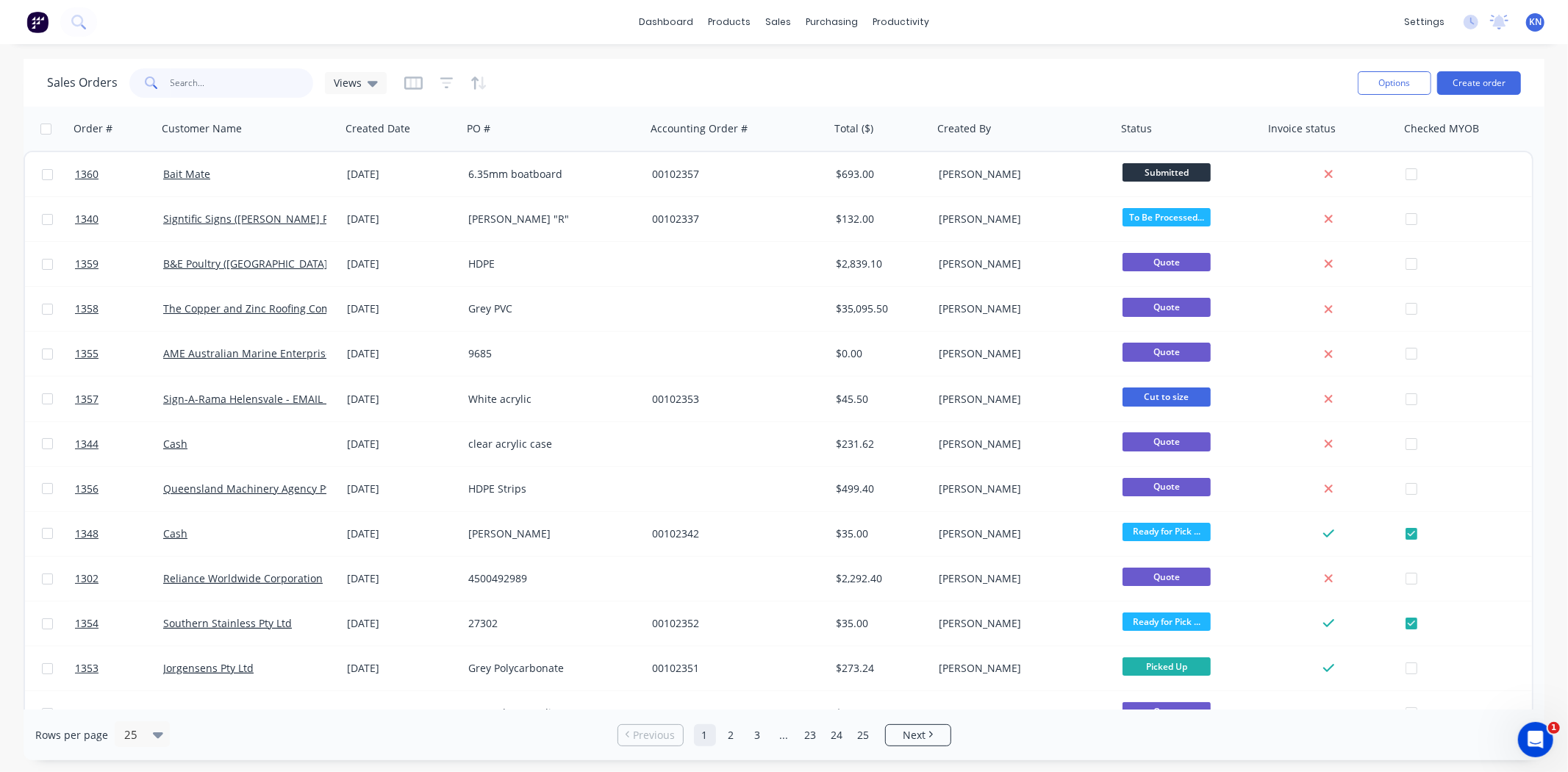
click at [259, 85] on input "text" at bounding box center [242, 83] width 143 height 29
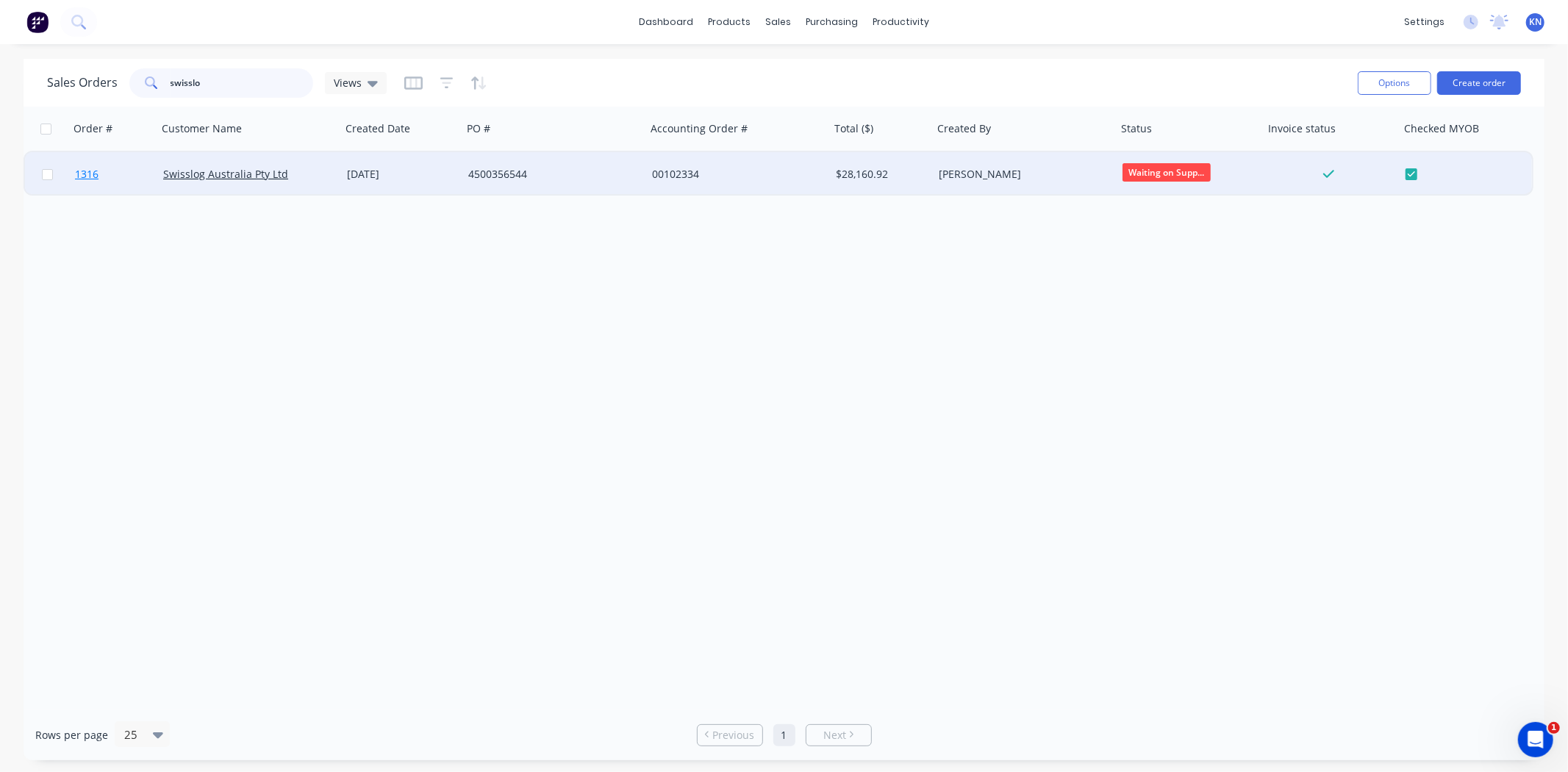
type input "swisslo"
click at [89, 164] on link "1316" at bounding box center [119, 175] width 89 height 44
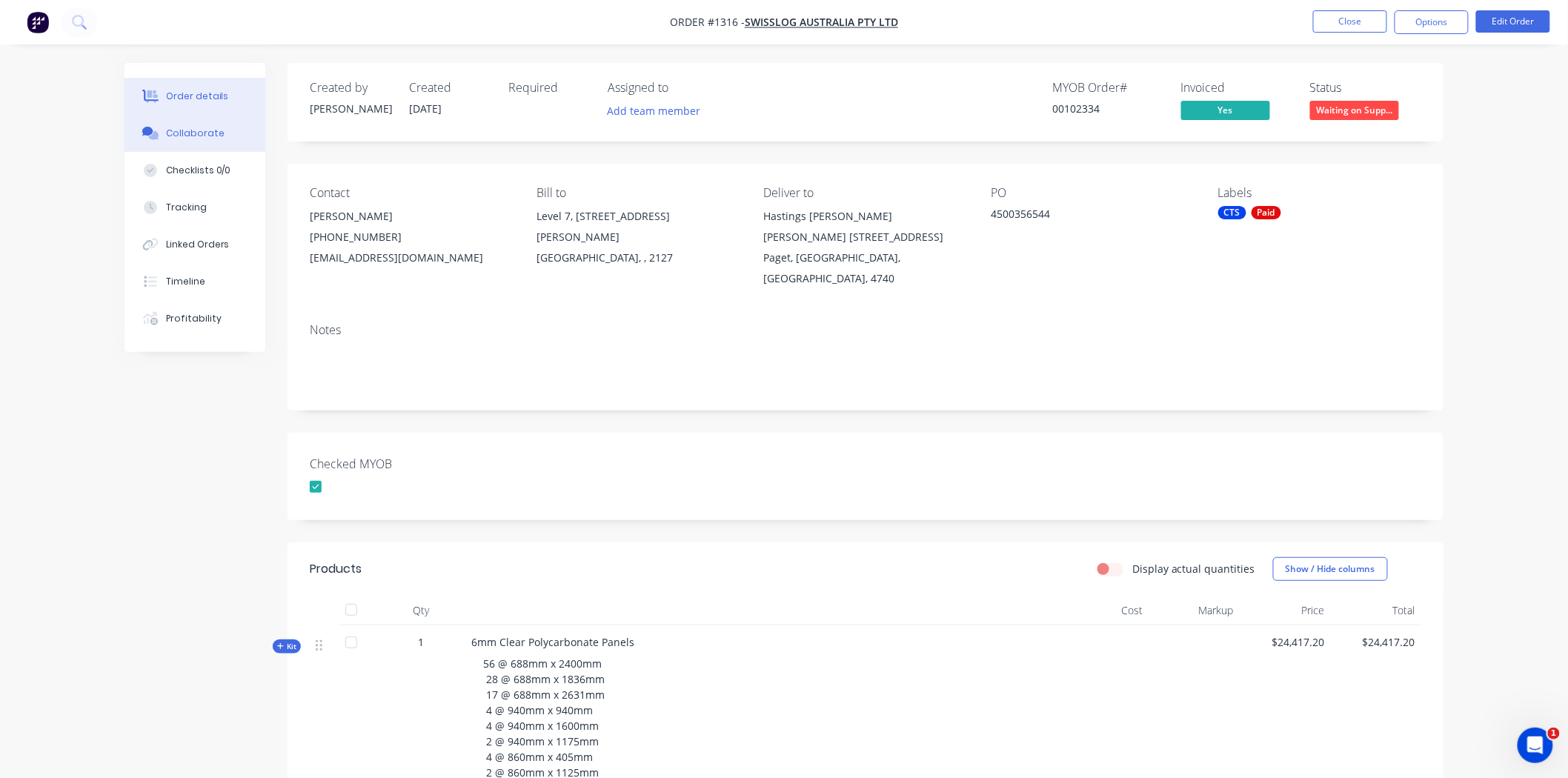
click at [222, 139] on button "Collaborate" at bounding box center [194, 133] width 141 height 37
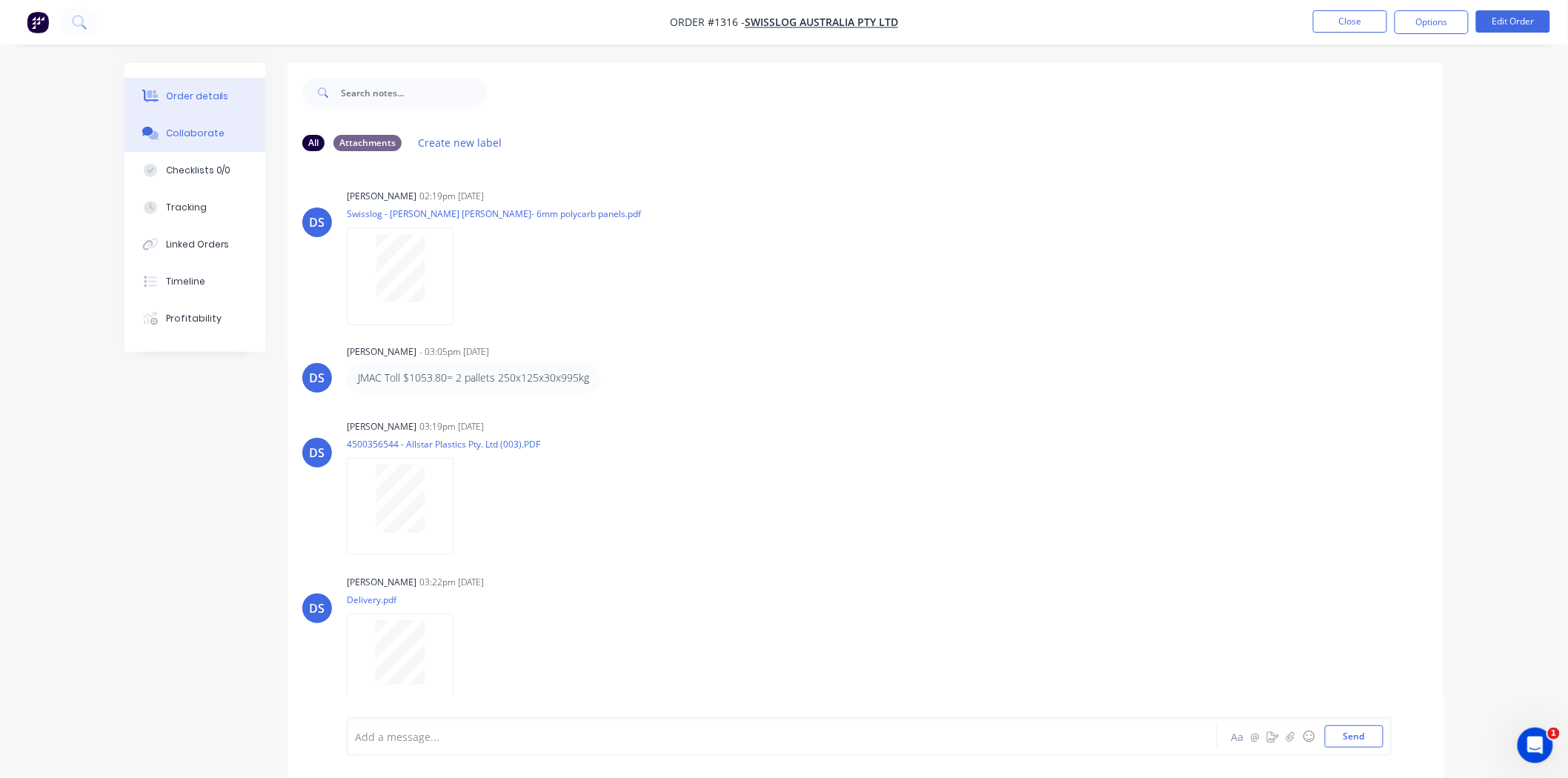
click at [207, 92] on div "Order details" at bounding box center [197, 96] width 63 height 14
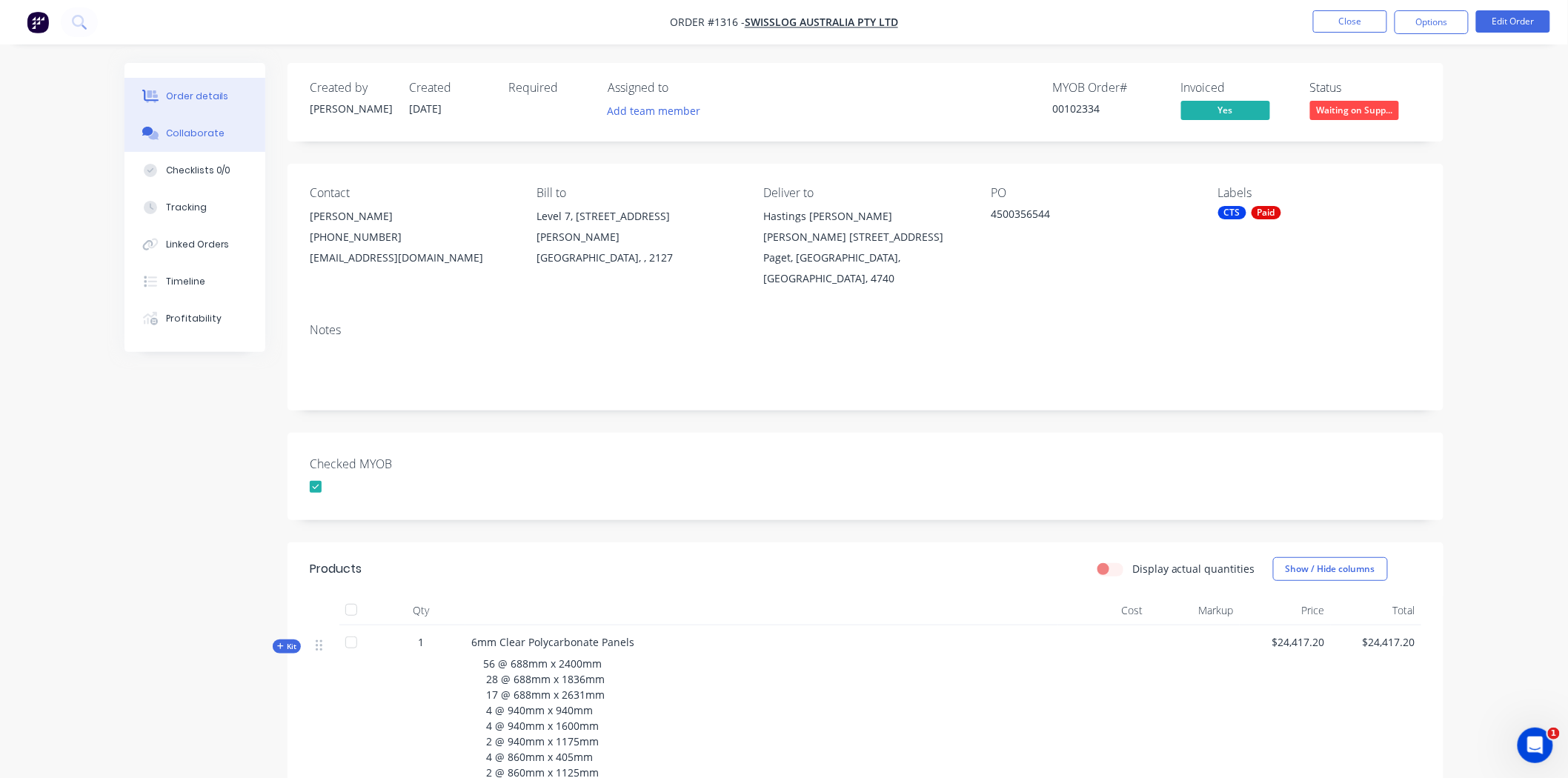
click at [218, 135] on div "Collaborate" at bounding box center [194, 133] width 58 height 14
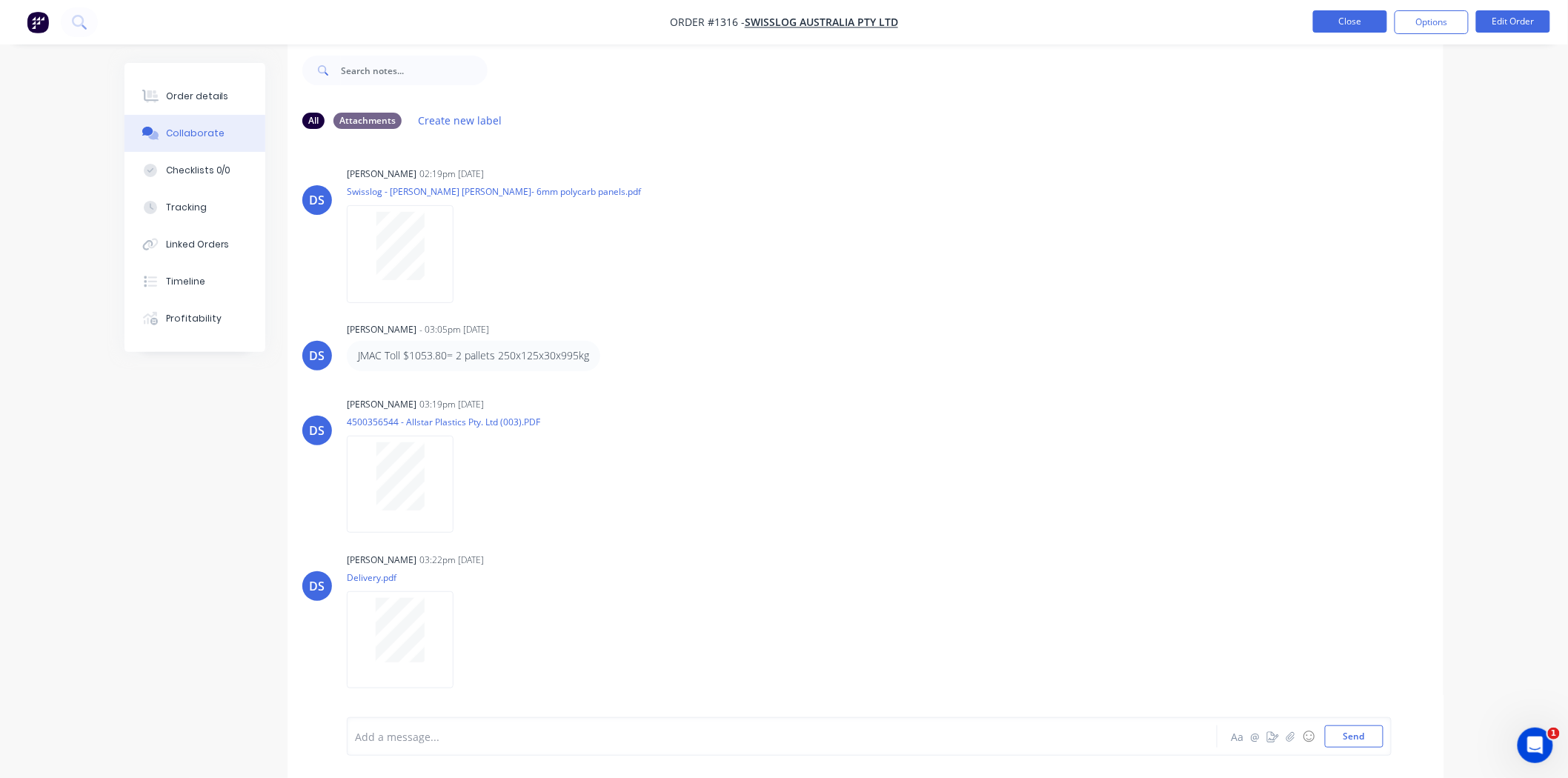
click at [1350, 25] on button "Close" at bounding box center [1350, 22] width 74 height 22
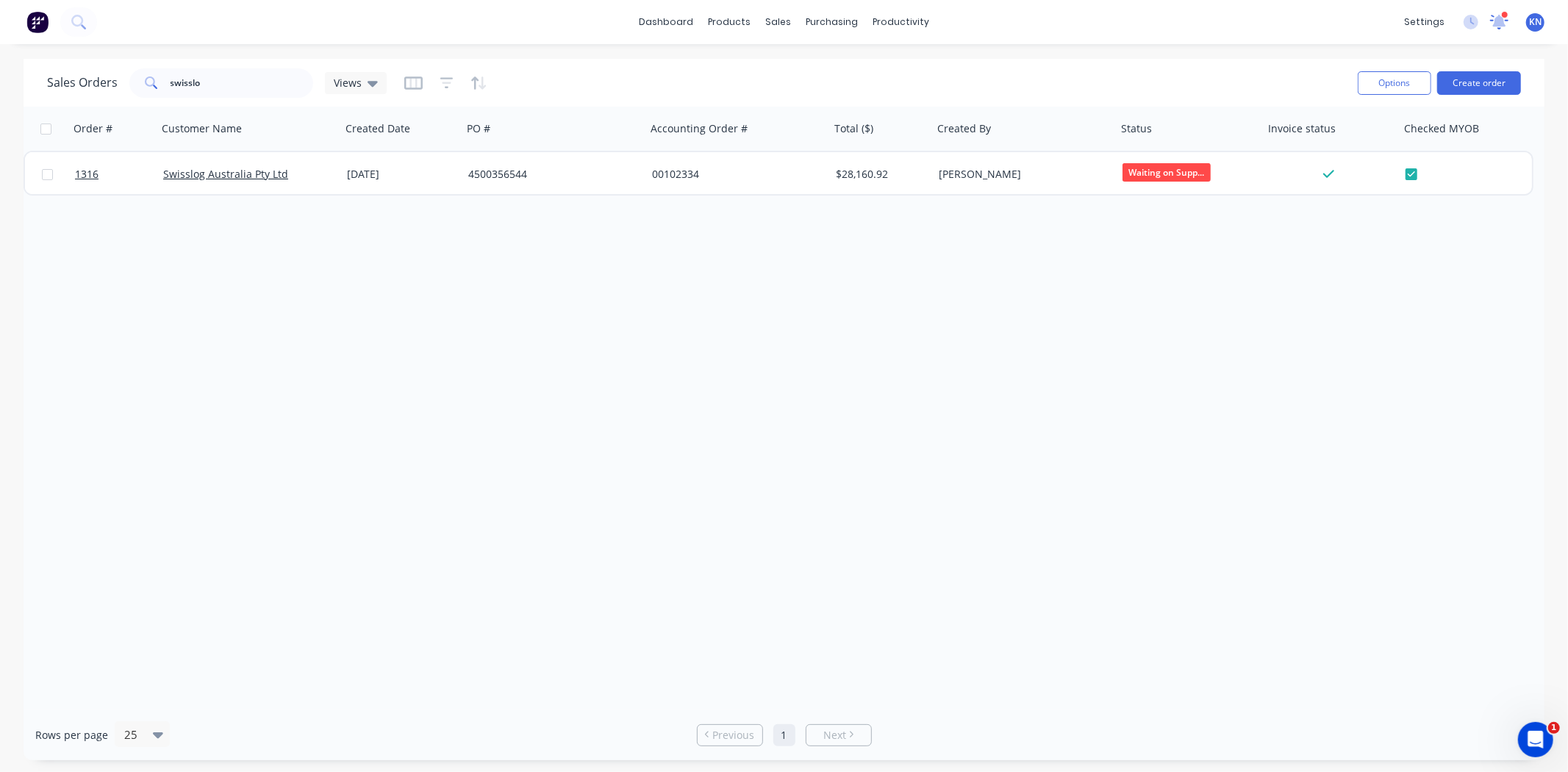
click at [1498, 27] on icon at bounding box center [1499, 22] width 18 height 15
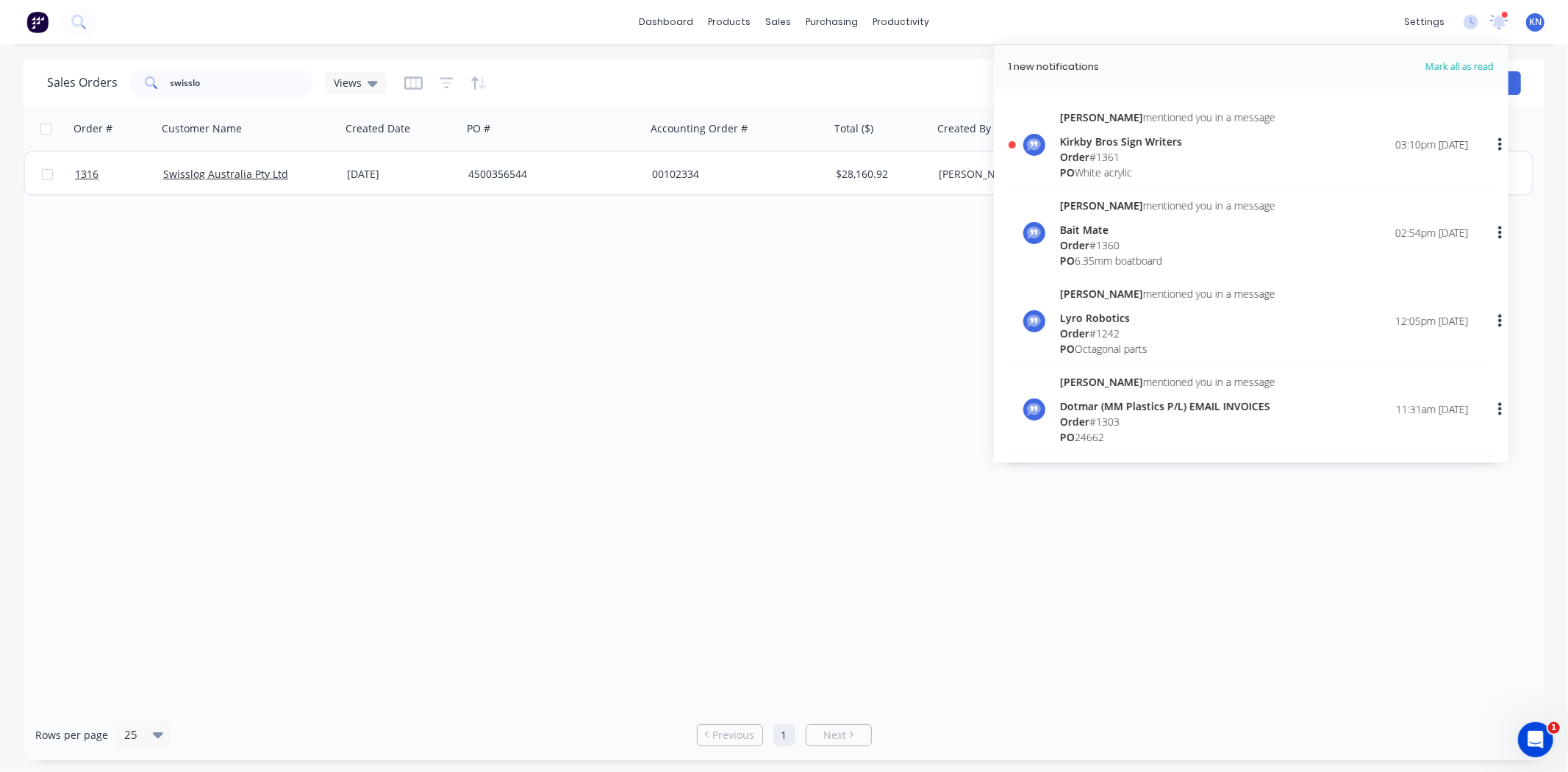
click at [1106, 149] on div "Order # 1361" at bounding box center [1167, 157] width 216 height 16
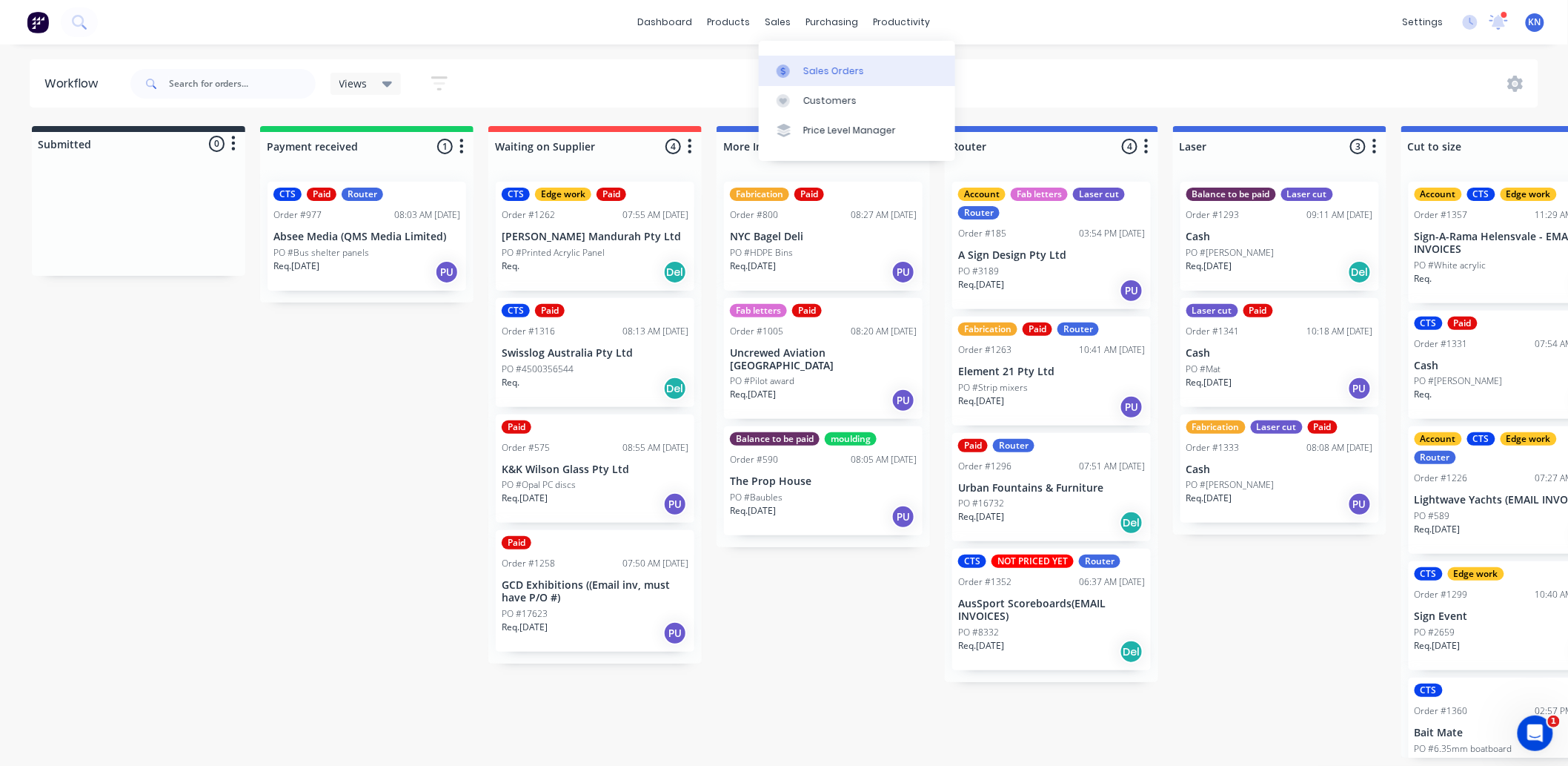
click at [853, 70] on div "Sales Orders" at bounding box center [833, 71] width 61 height 14
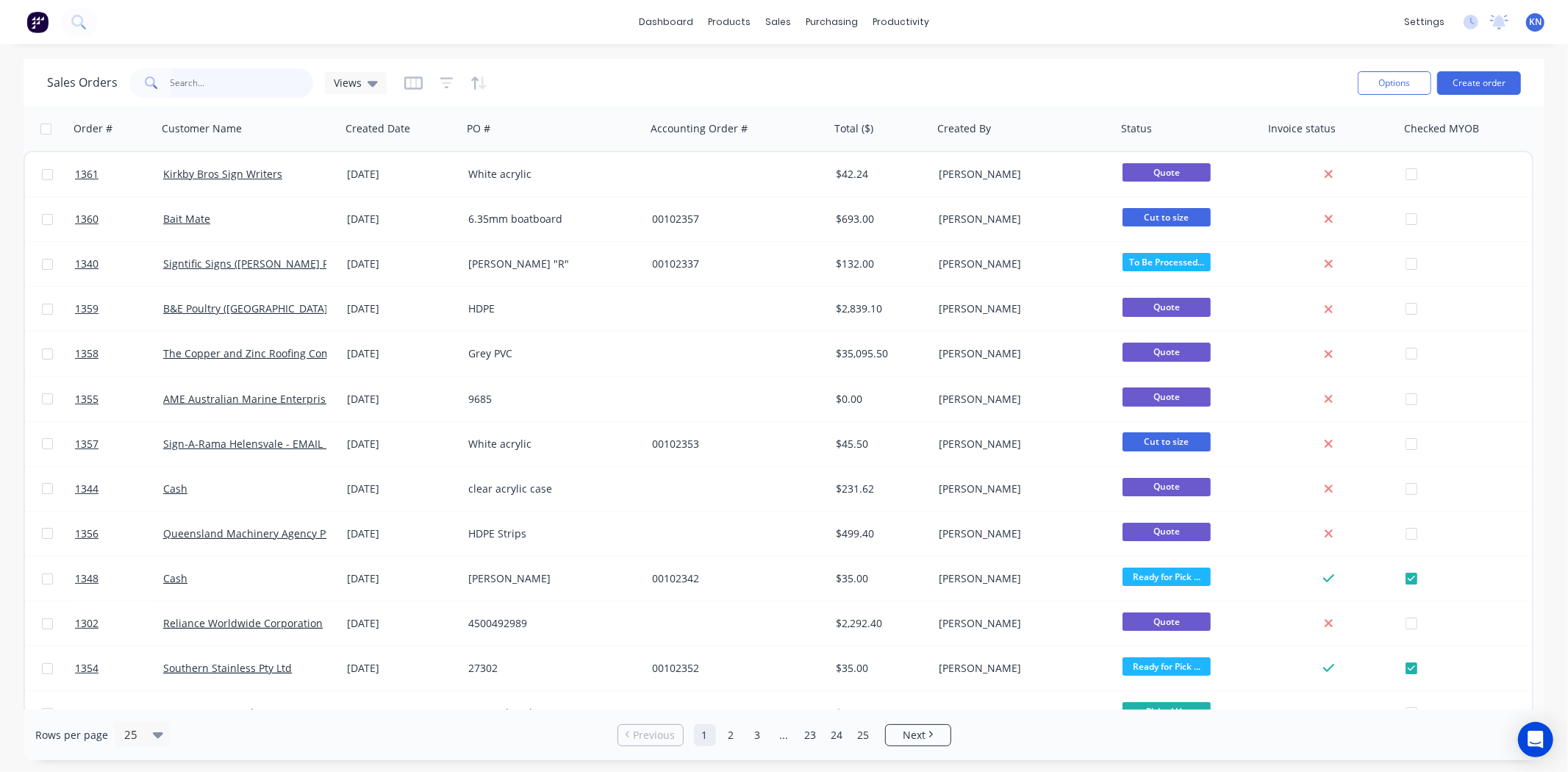
click at [236, 76] on input "text" at bounding box center [242, 83] width 143 height 29
type input "1361"
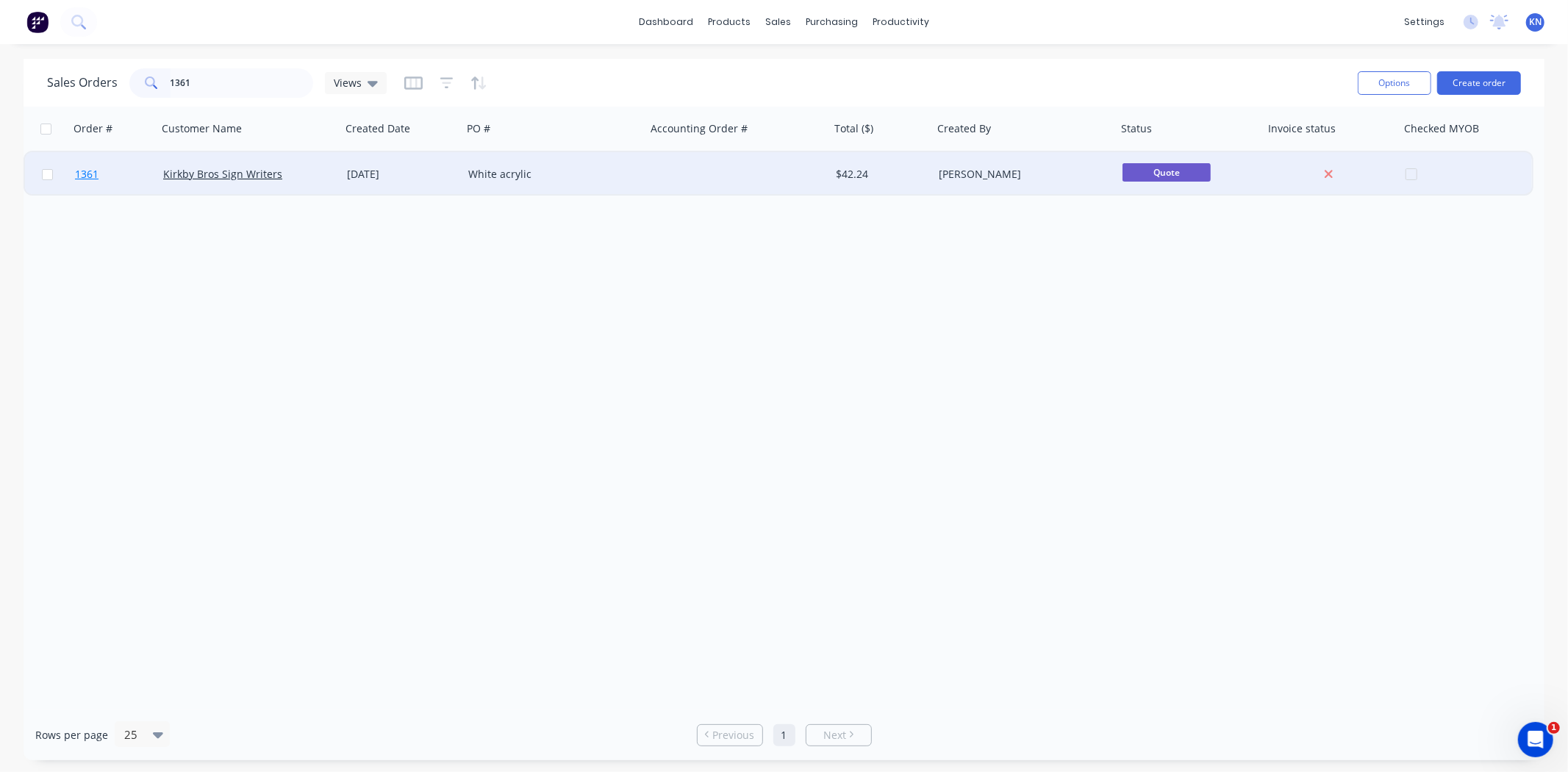
click at [89, 173] on span "1361" at bounding box center [87, 174] width 24 height 15
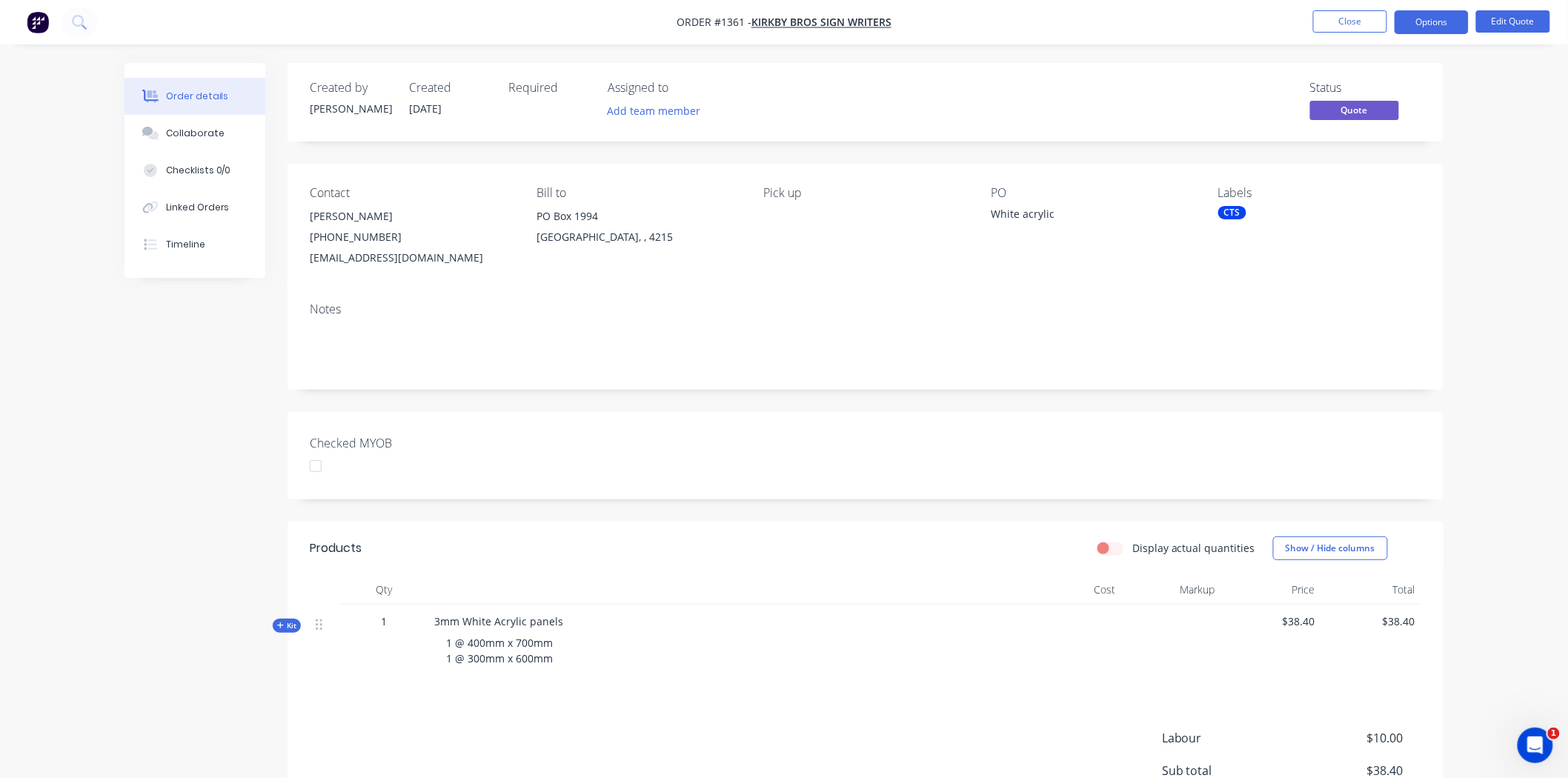
click at [1234, 215] on div "CTS" at bounding box center [1232, 213] width 28 height 14
click at [1243, 401] on div at bounding box center [1245, 401] width 29 height 29
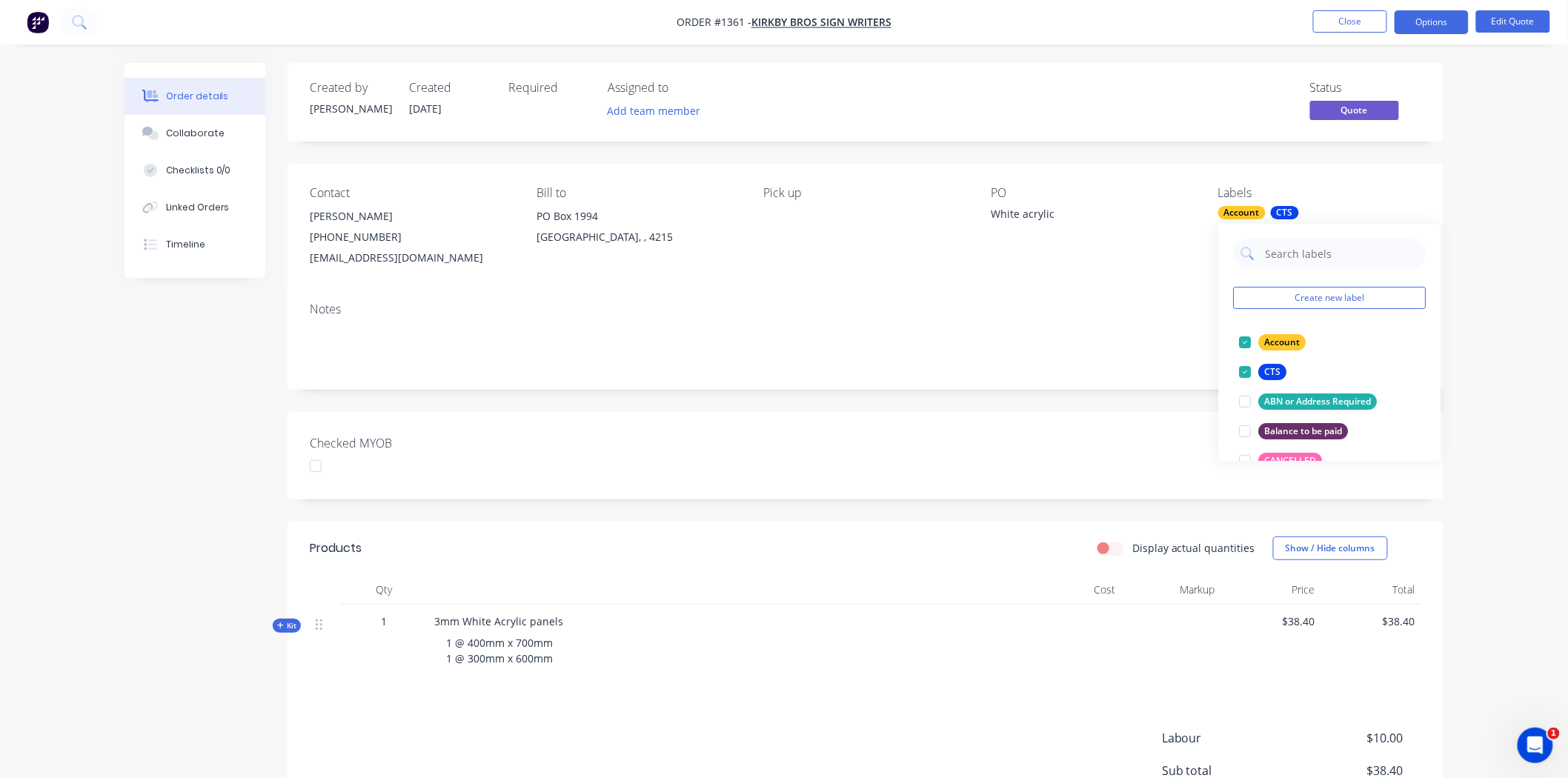
click at [717, 313] on div "Notes" at bounding box center [865, 310] width 1111 height 14
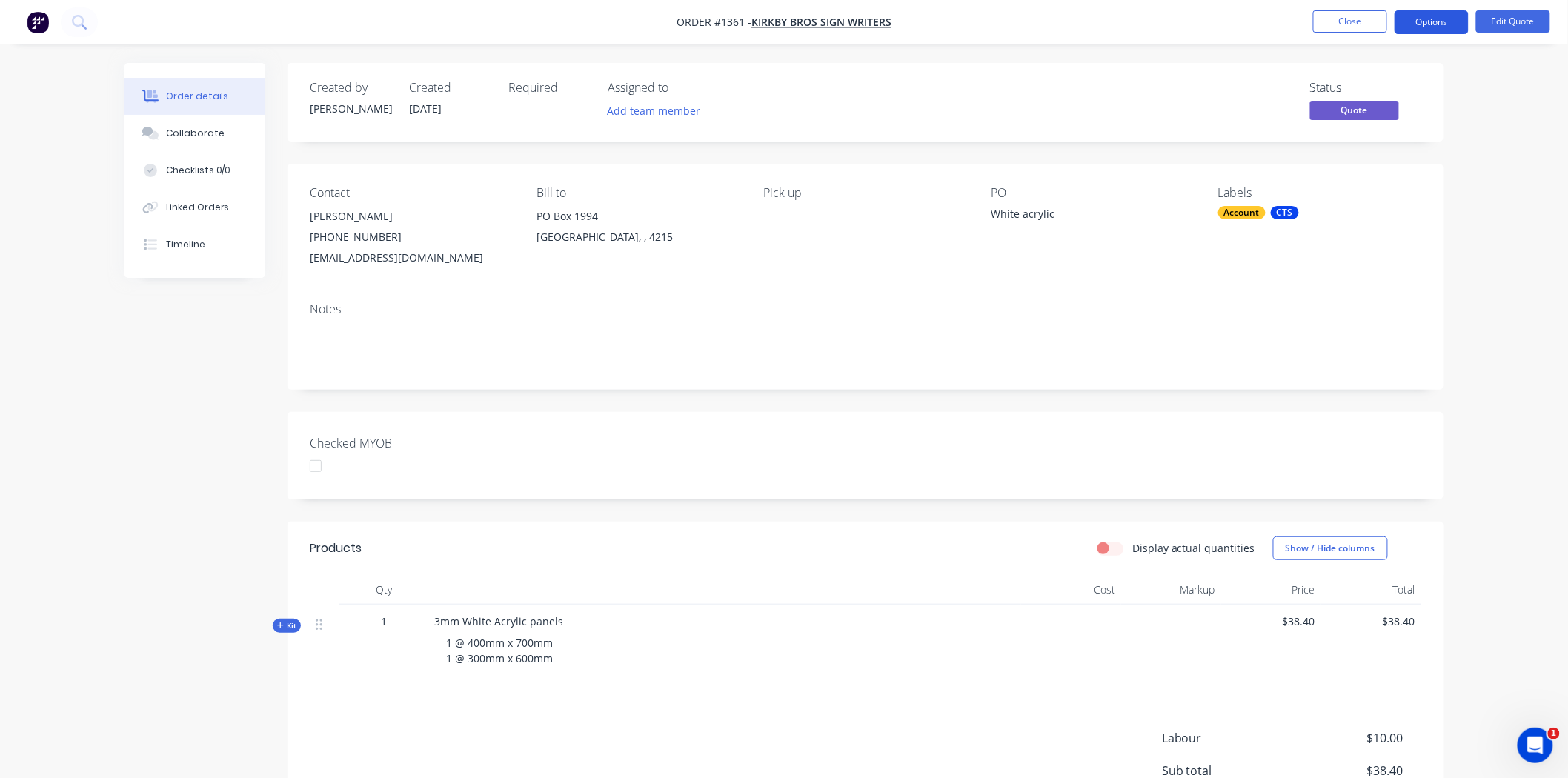
click at [1439, 17] on button "Options" at bounding box center [1432, 22] width 74 height 24
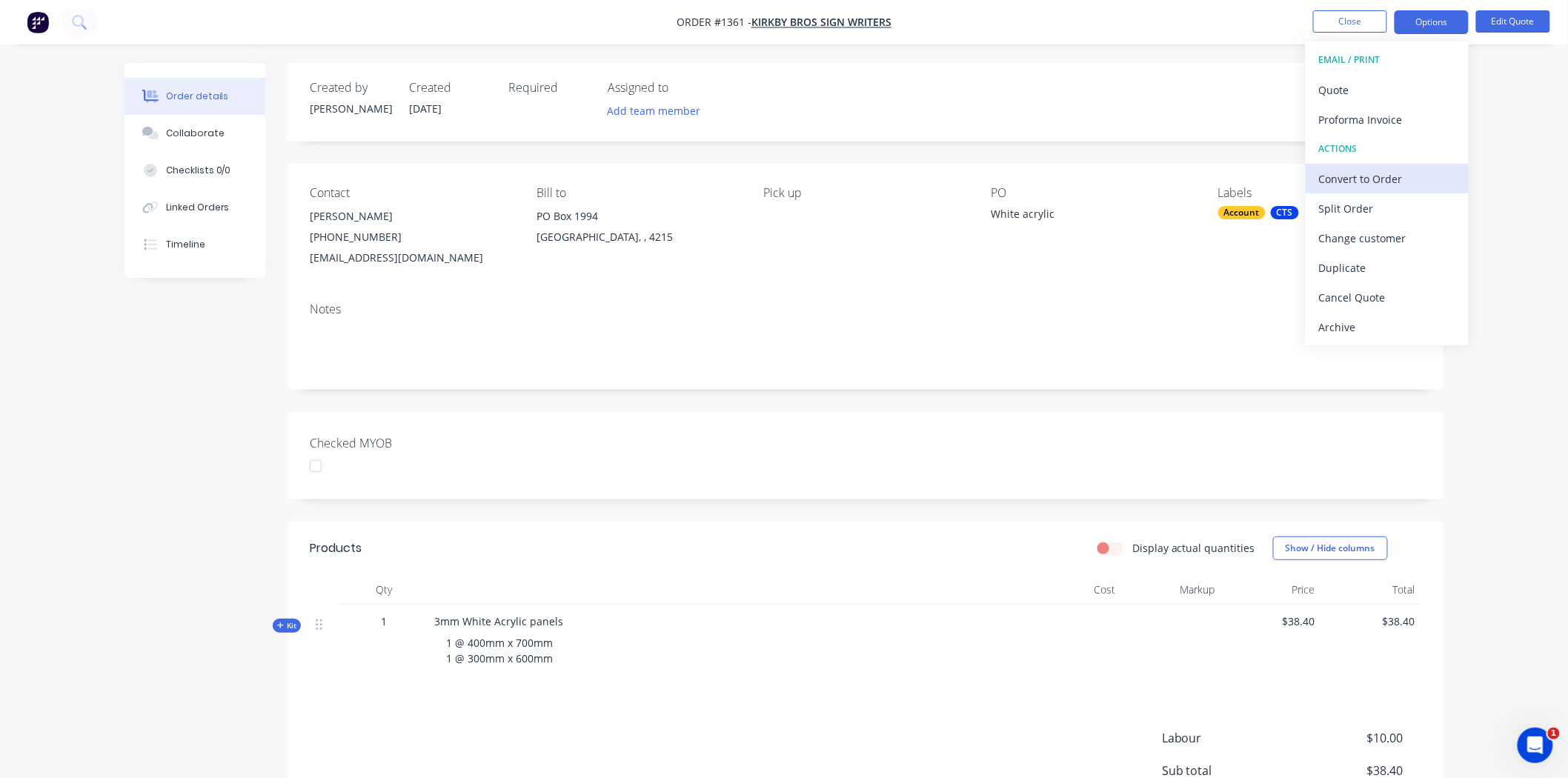
click at [1354, 176] on div "Convert to Order" at bounding box center [1387, 178] width 136 height 22
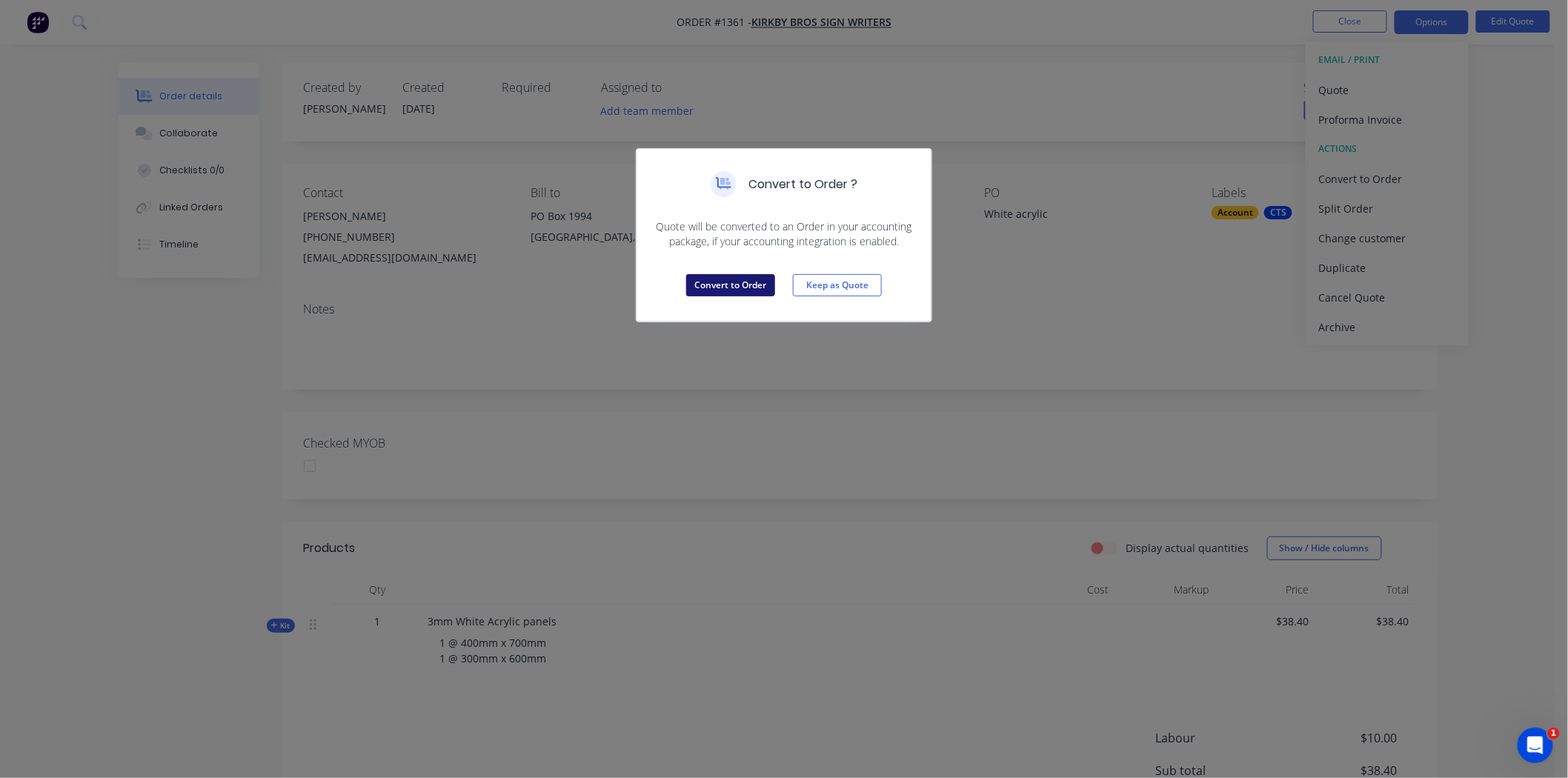
click at [715, 283] on button "Convert to Order" at bounding box center [731, 285] width 89 height 22
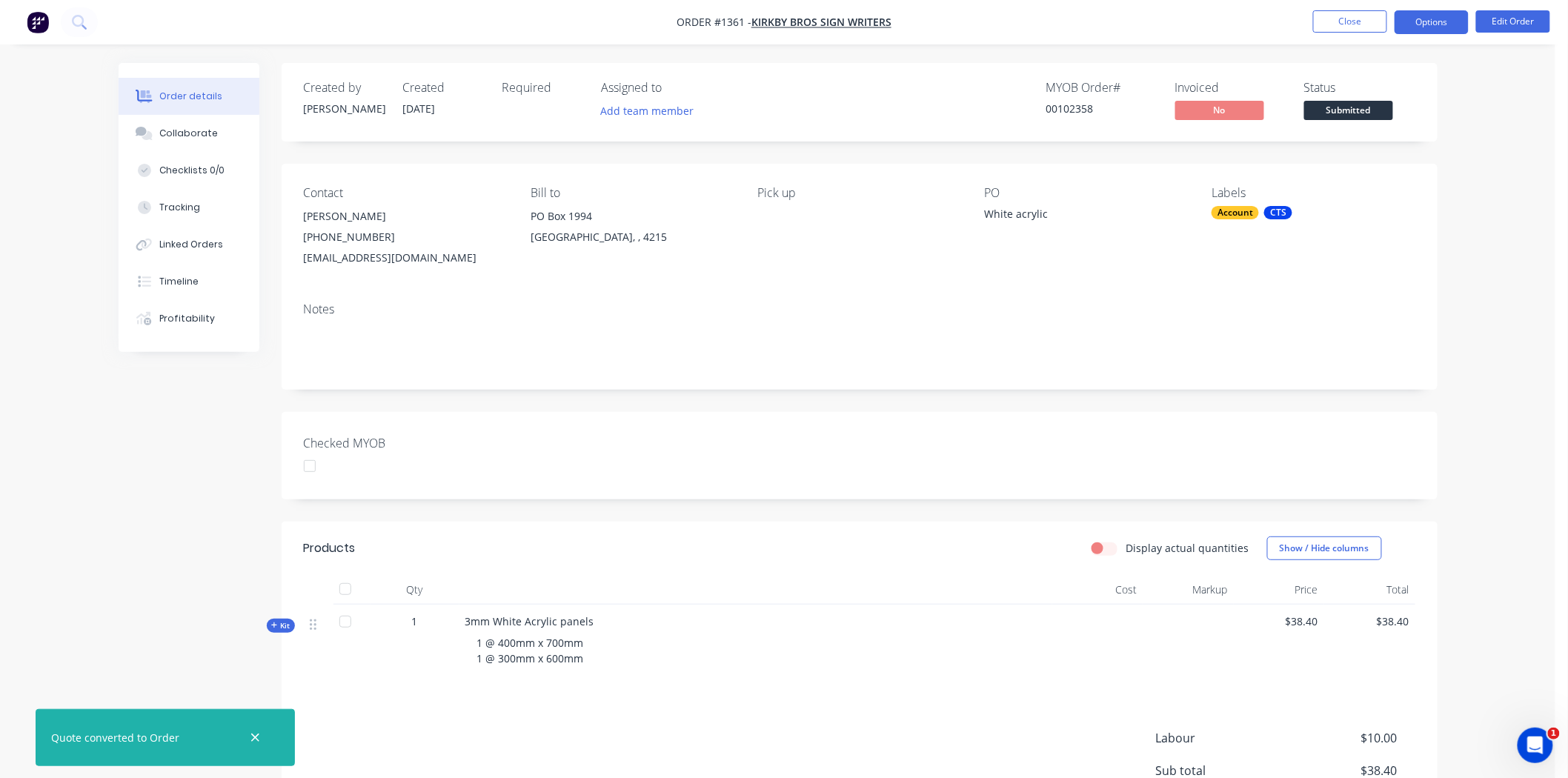
click at [1436, 17] on button "Options" at bounding box center [1432, 22] width 74 height 24
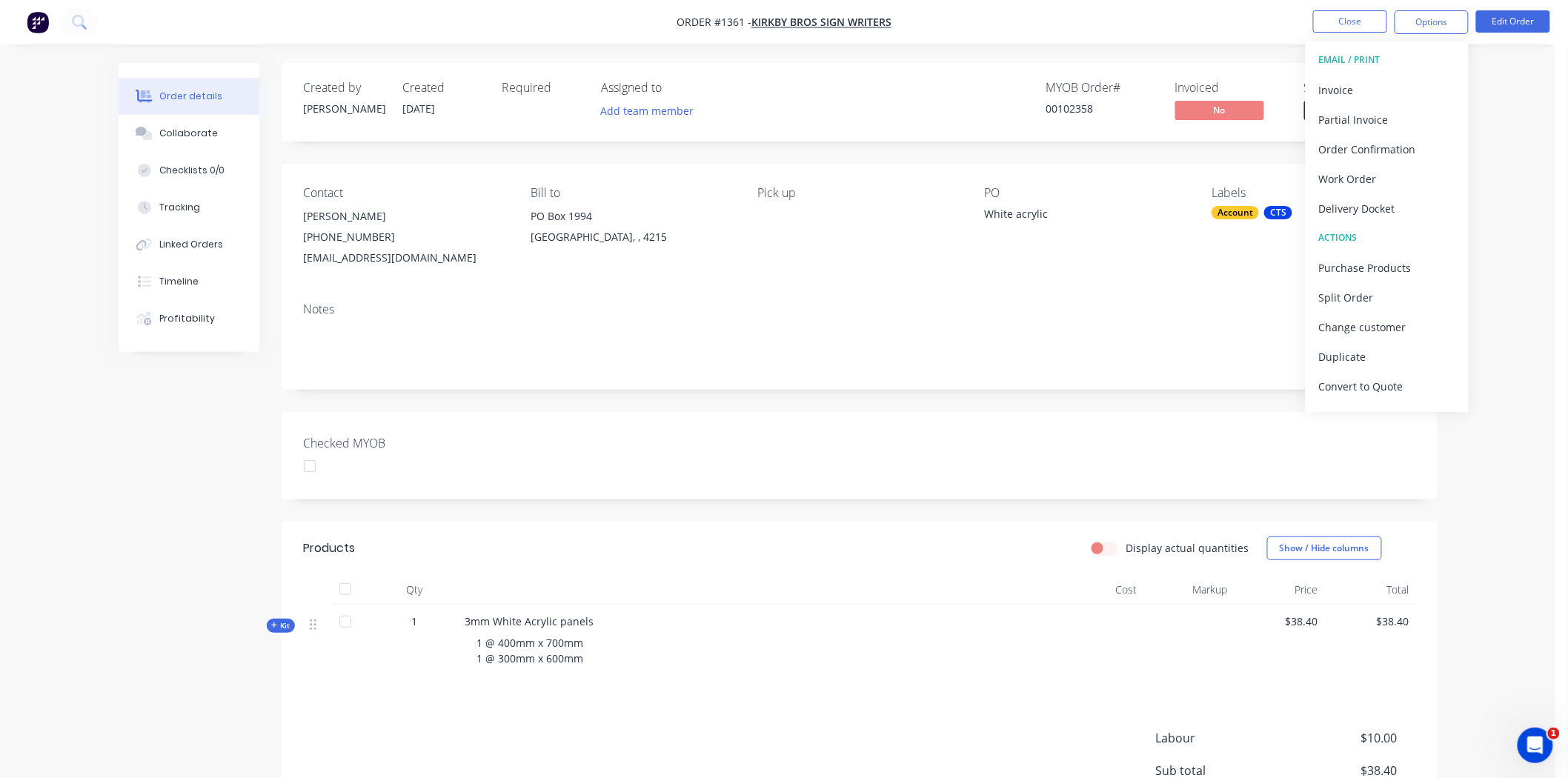
click at [1064, 368] on div "Notes" at bounding box center [859, 340] width 1156 height 100
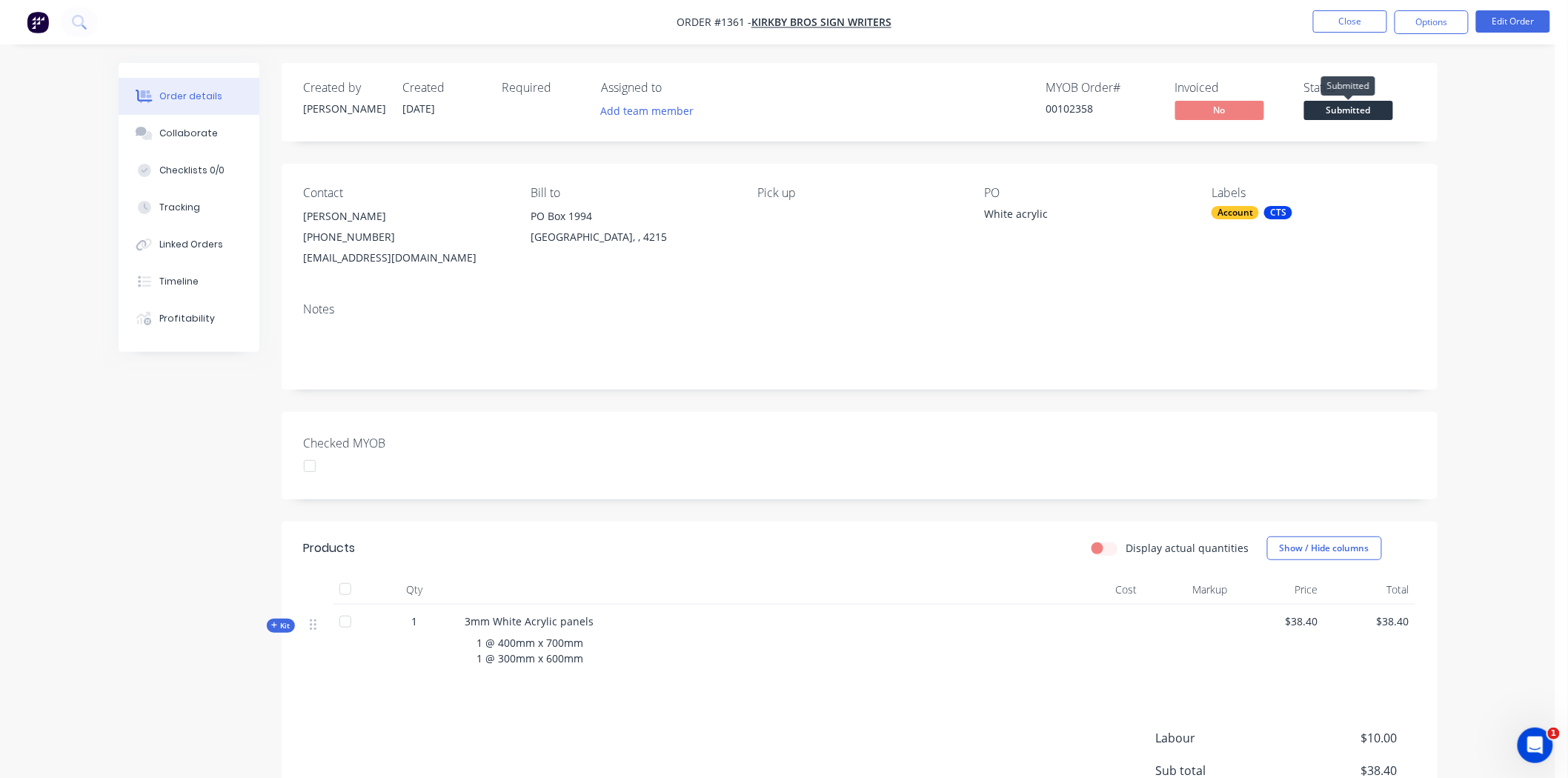
click at [1346, 110] on span "Submitted" at bounding box center [1349, 110] width 89 height 18
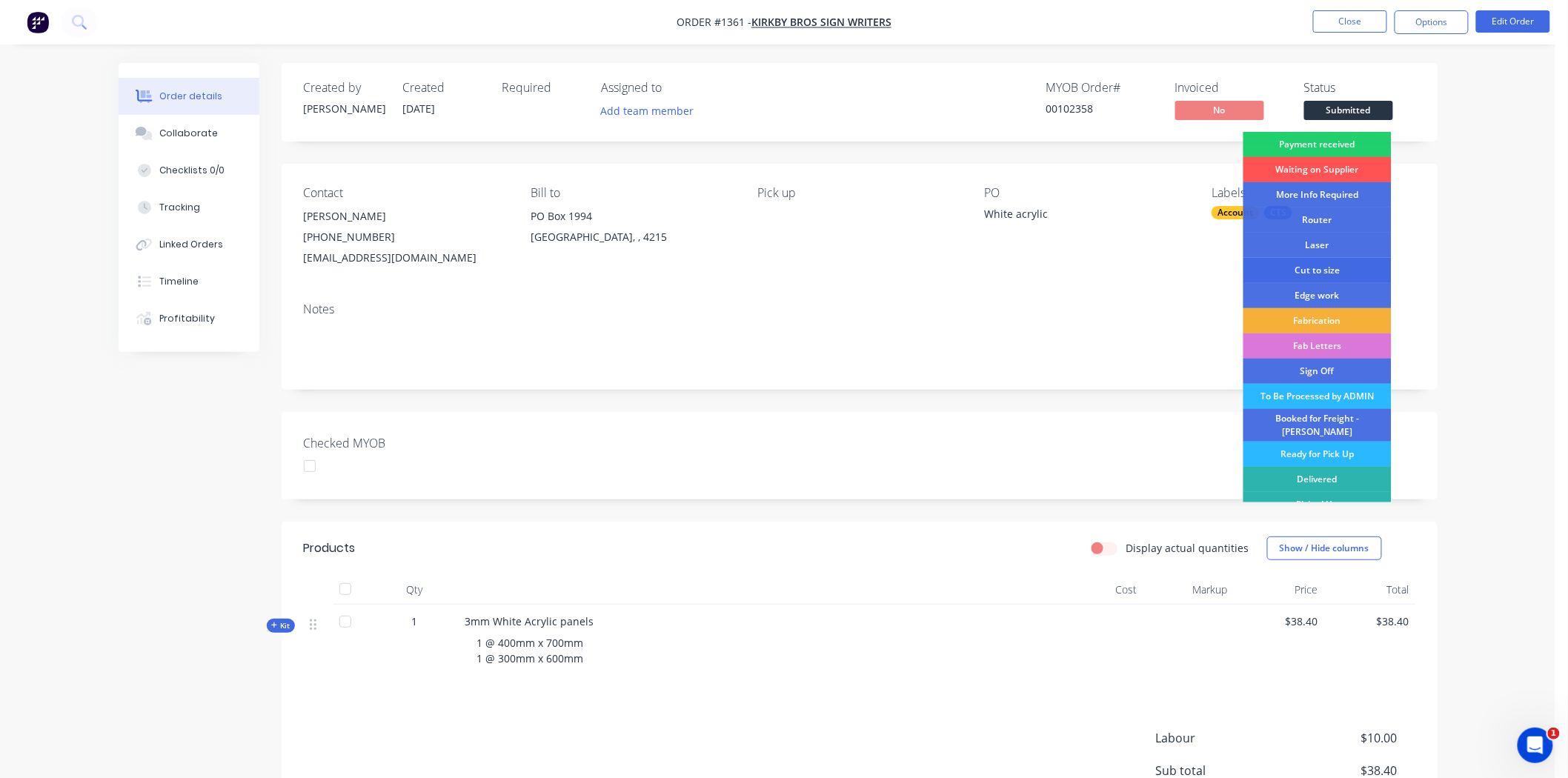
click at [1315, 268] on div "Cut to size" at bounding box center [1318, 271] width 148 height 25
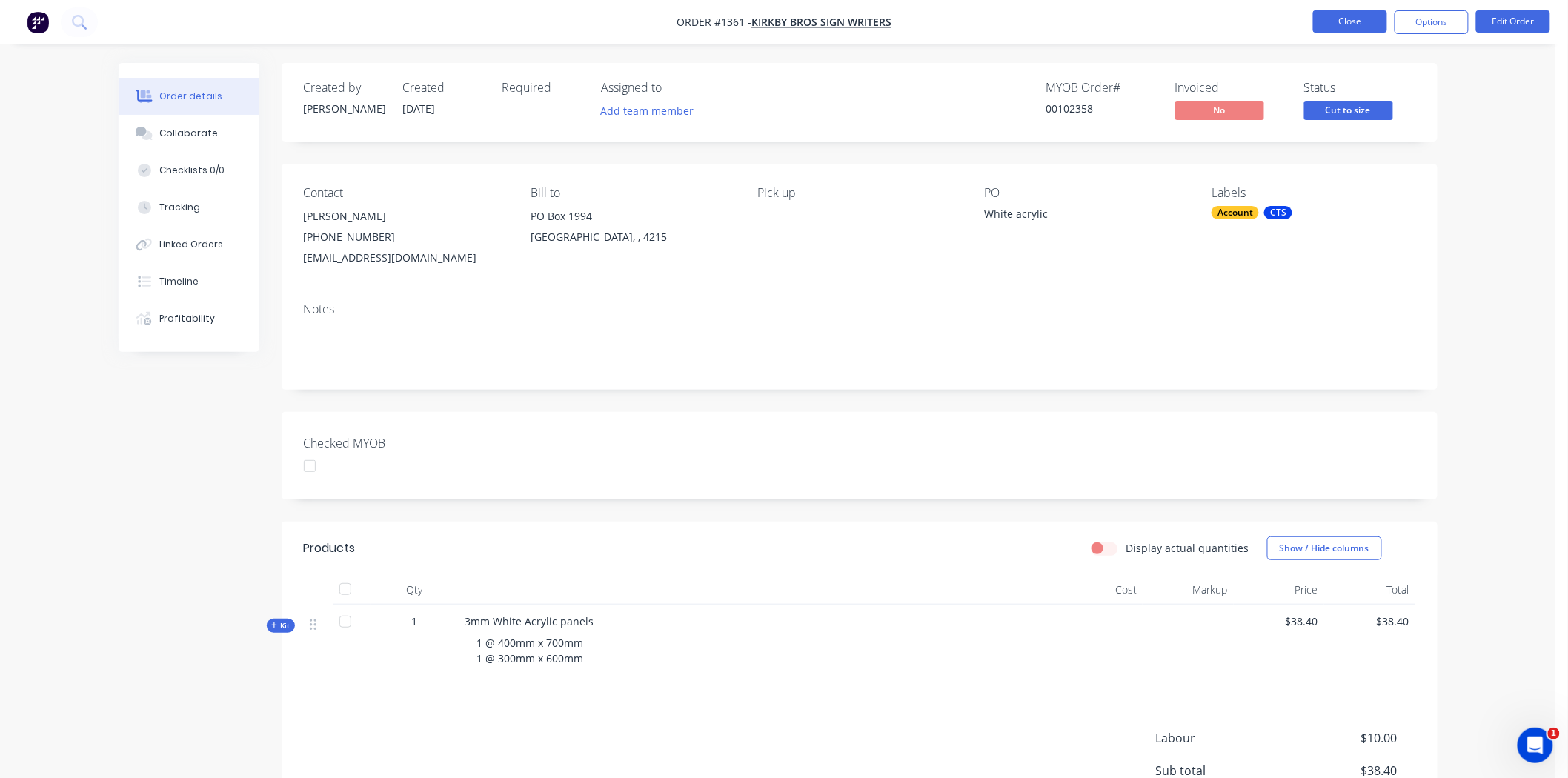
click at [1358, 23] on button "Close" at bounding box center [1350, 22] width 74 height 22
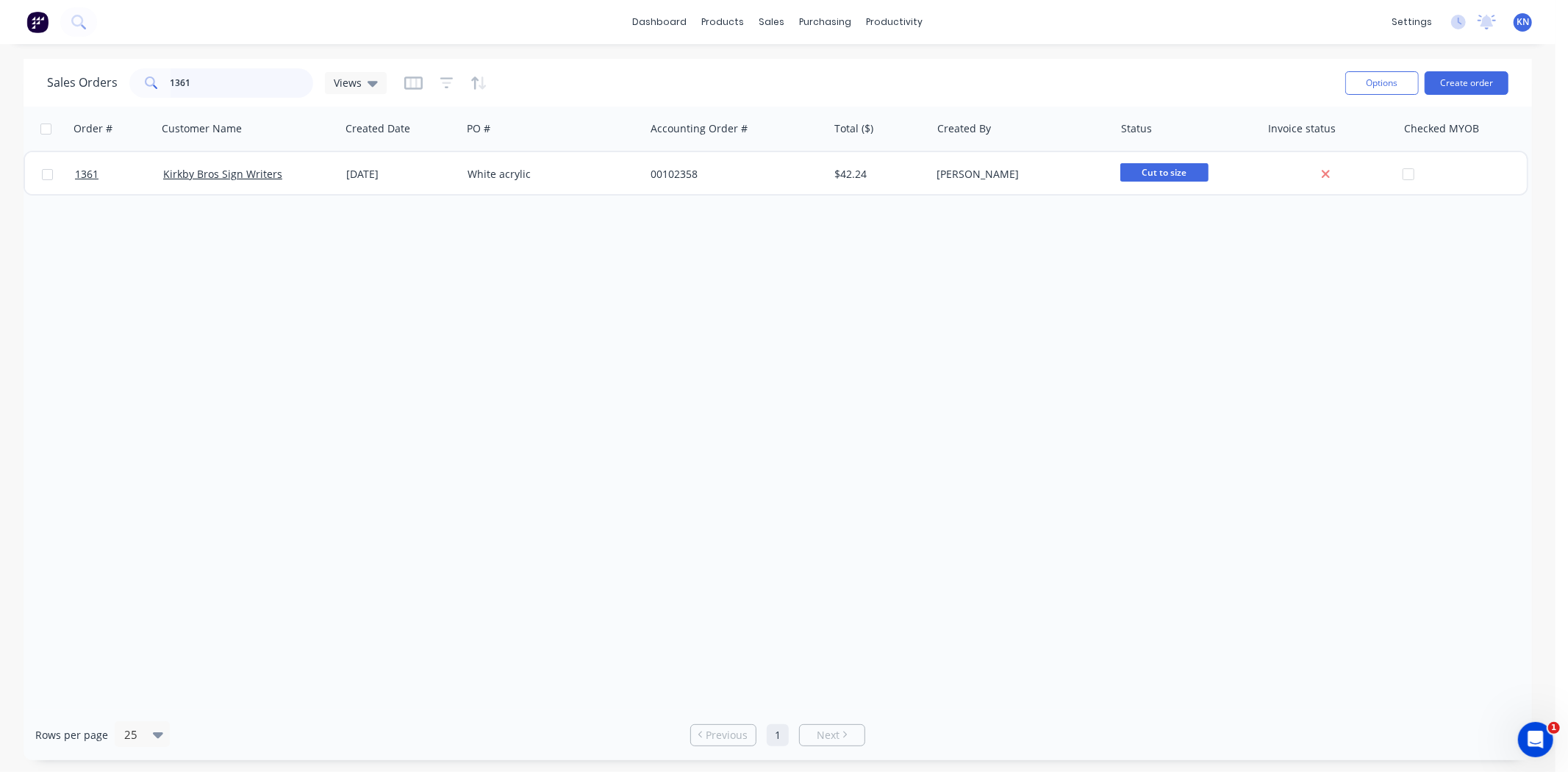
click at [205, 85] on input "1361" at bounding box center [242, 83] width 143 height 29
type input "1"
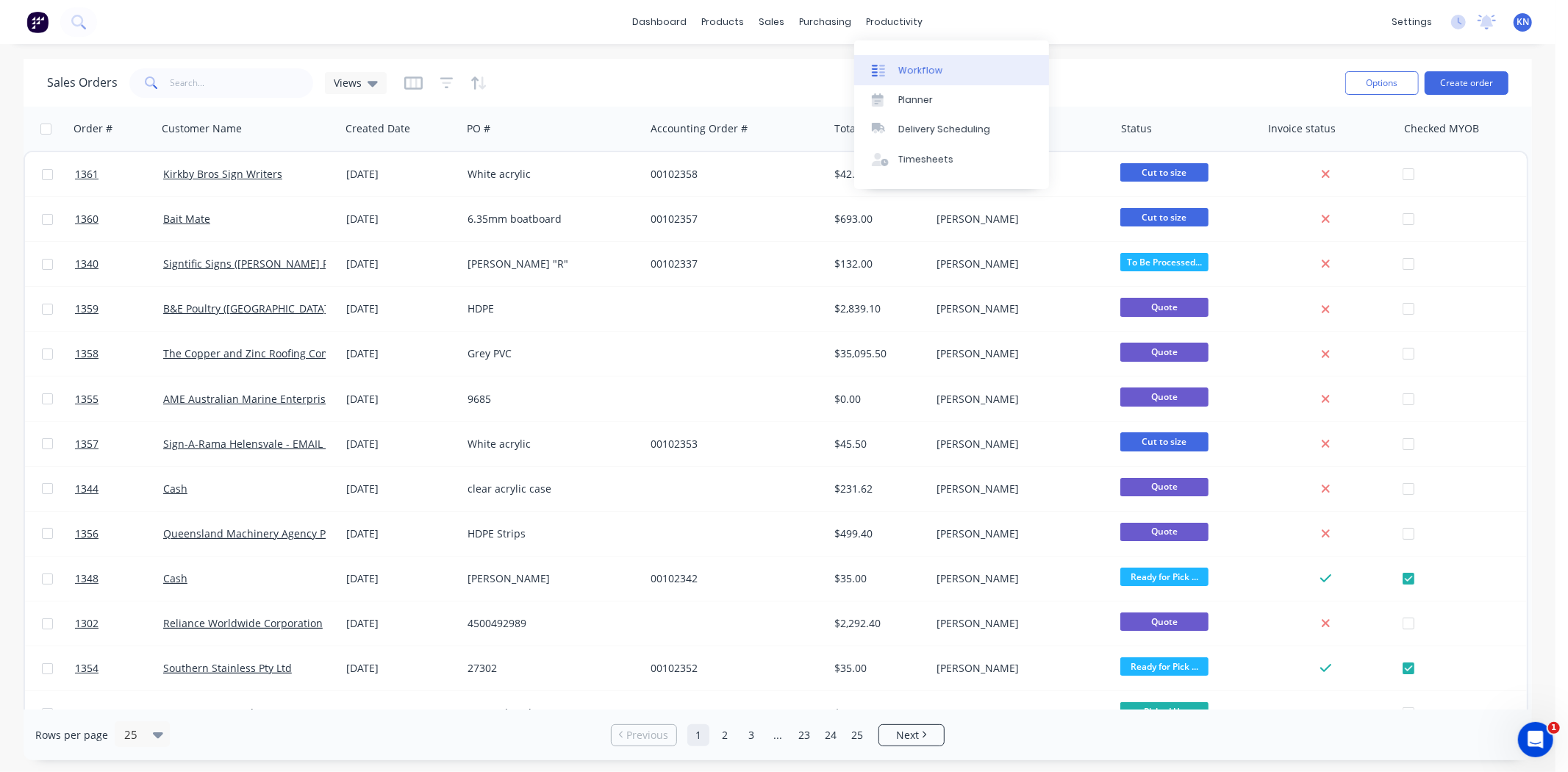
click at [936, 70] on div "Workflow" at bounding box center [921, 70] width 44 height 13
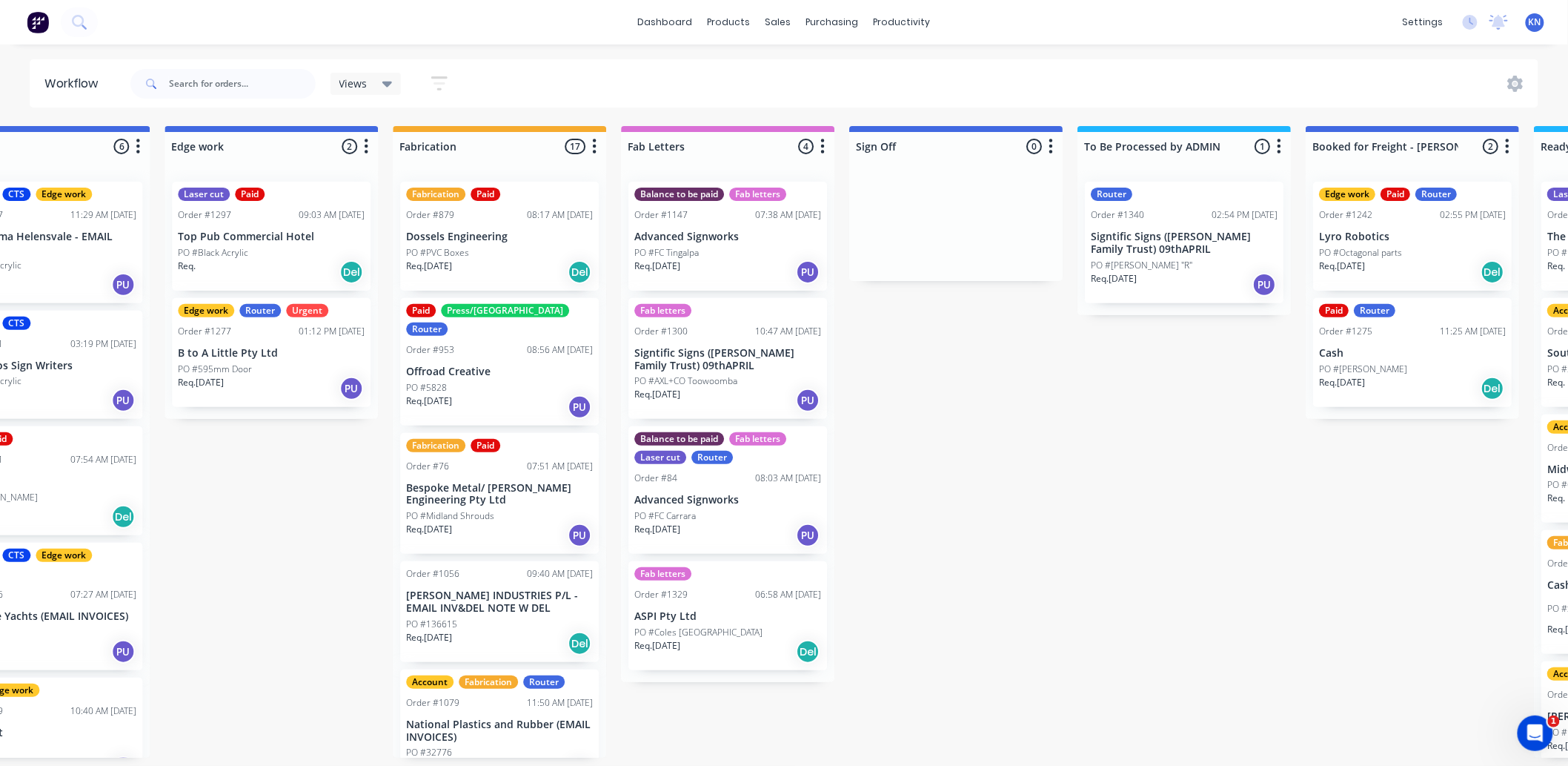
scroll to position [0, 1978]
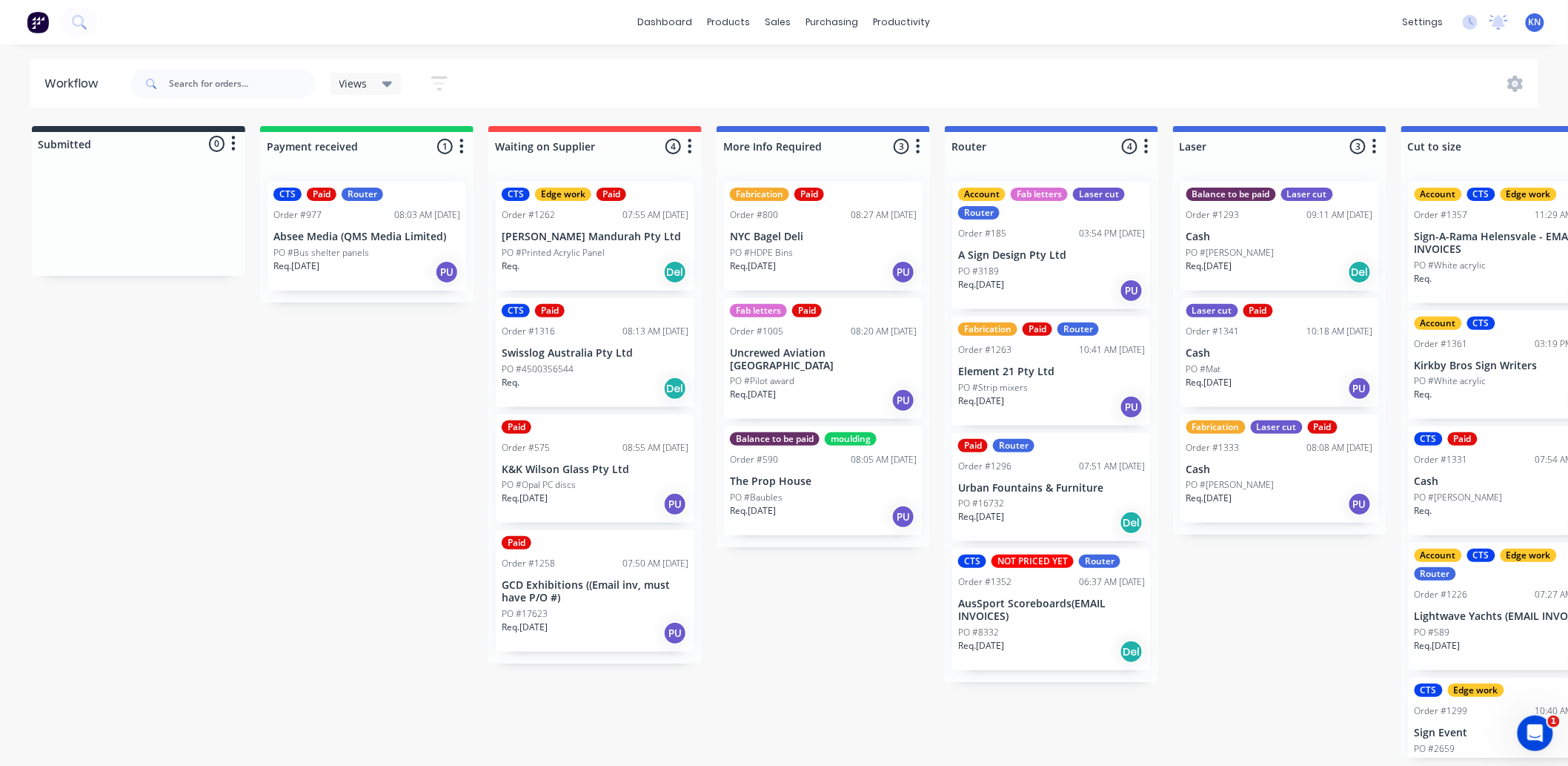
click at [1509, 20] on div "settings No new notifications [PERSON_NAME] all as read You have no notificatio…" at bounding box center [1482, 22] width 173 height 22
click at [1499, 22] on icon at bounding box center [1499, 21] width 14 height 12
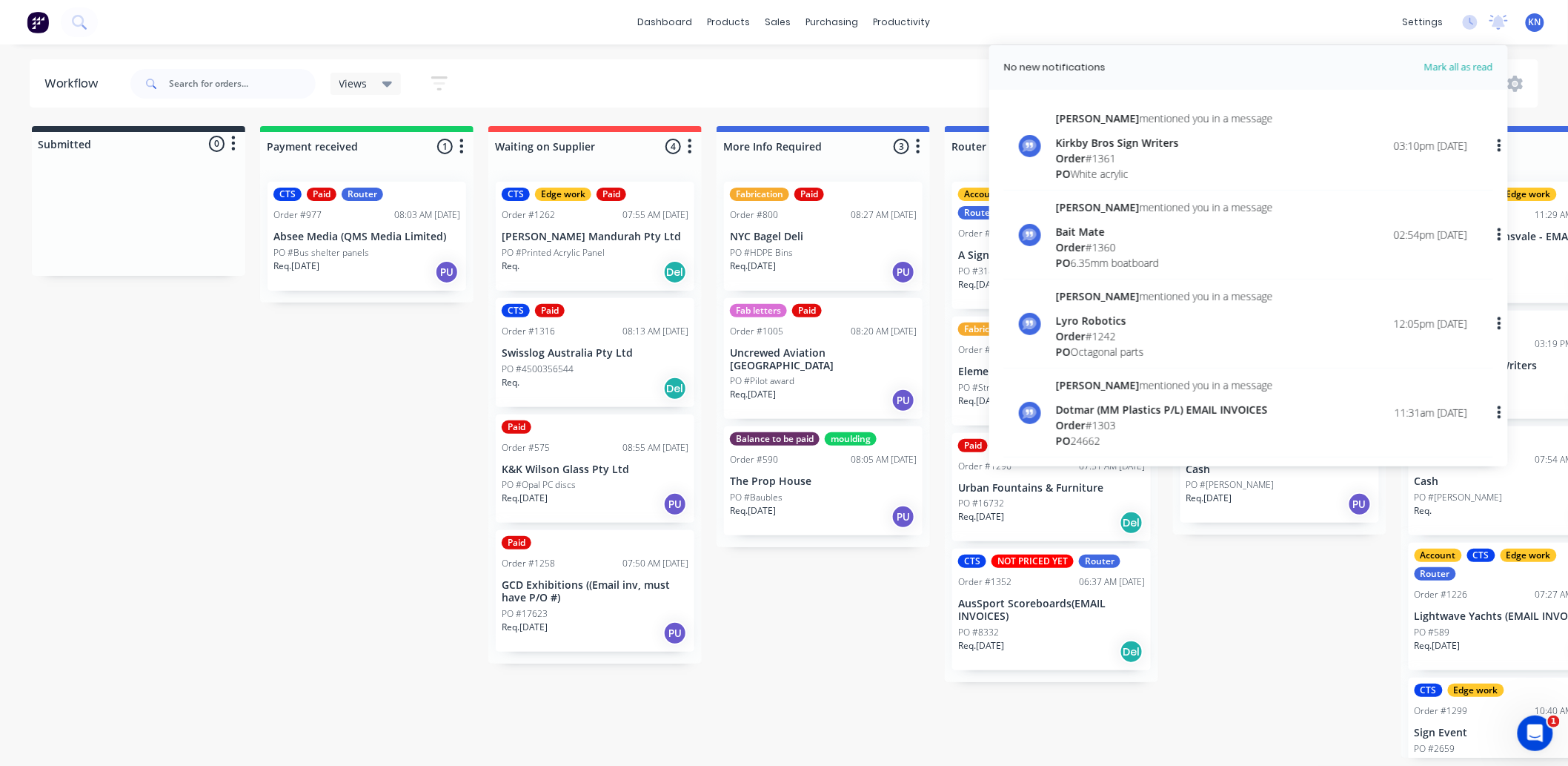
click at [1064, 19] on div "dashboard products sales purchasing productivity dashboard products Product Cat…" at bounding box center [784, 22] width 1568 height 45
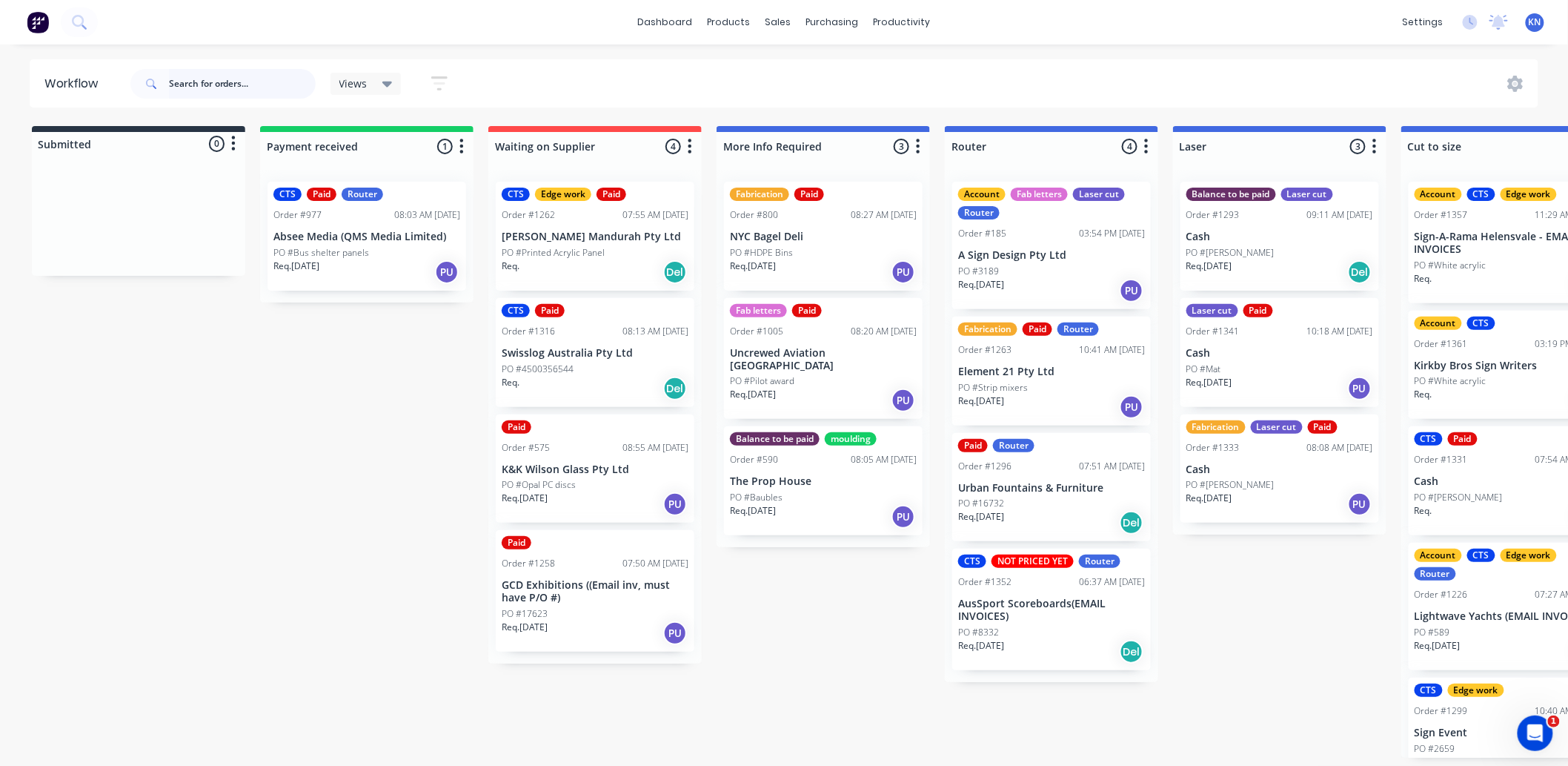
click at [197, 81] on input "text" at bounding box center [242, 84] width 147 height 29
type input "[GEOGRAPHIC_DATA]"
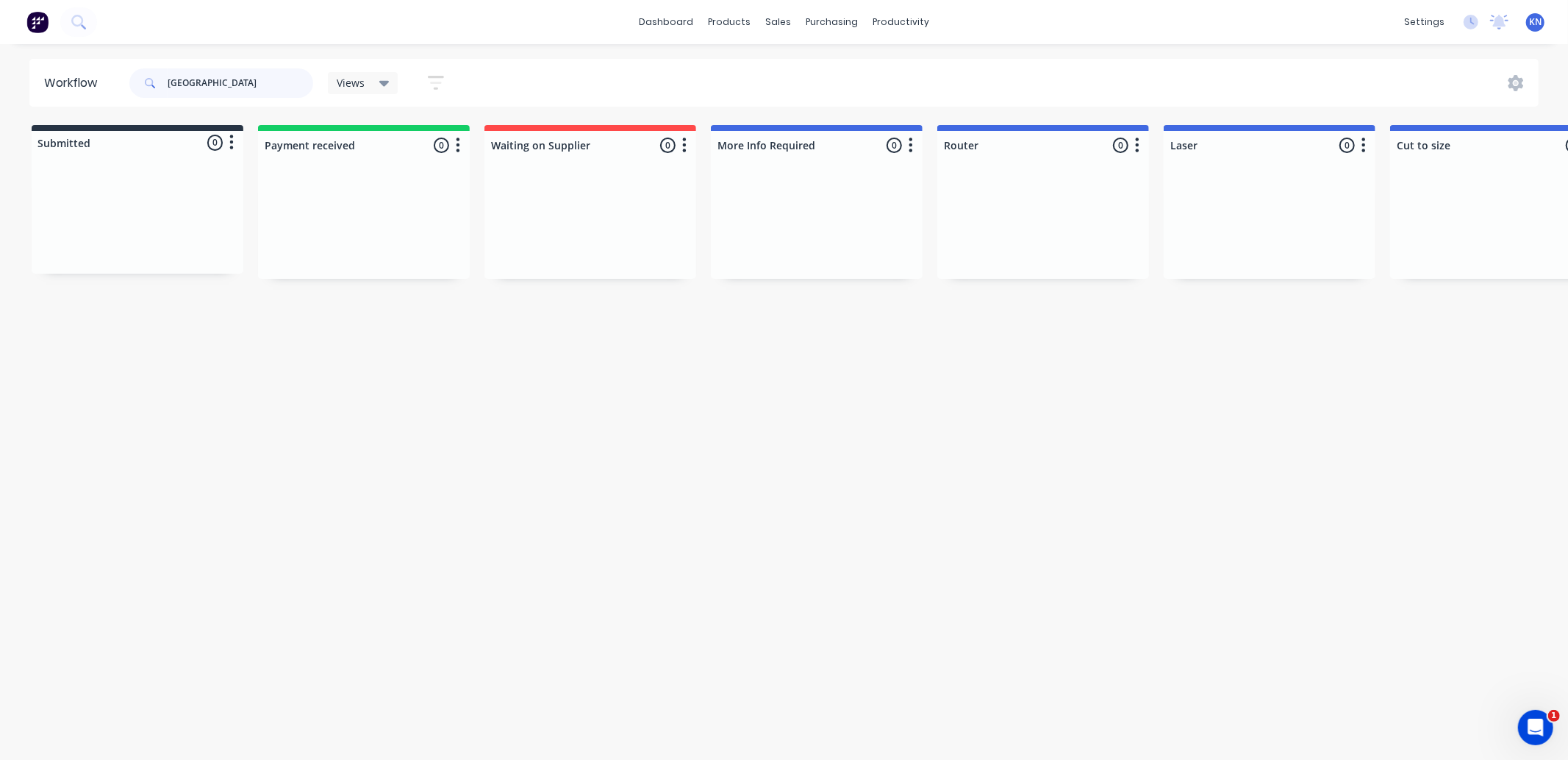
drag, startPoint x: 251, startPoint y: 85, endPoint x: 85, endPoint y: 76, distance: 166.2
click at [85, 76] on header "Workflow canberra Views Save new view None (Default) edit Ready for Pick Up edi…" at bounding box center [784, 82] width 1510 height 47
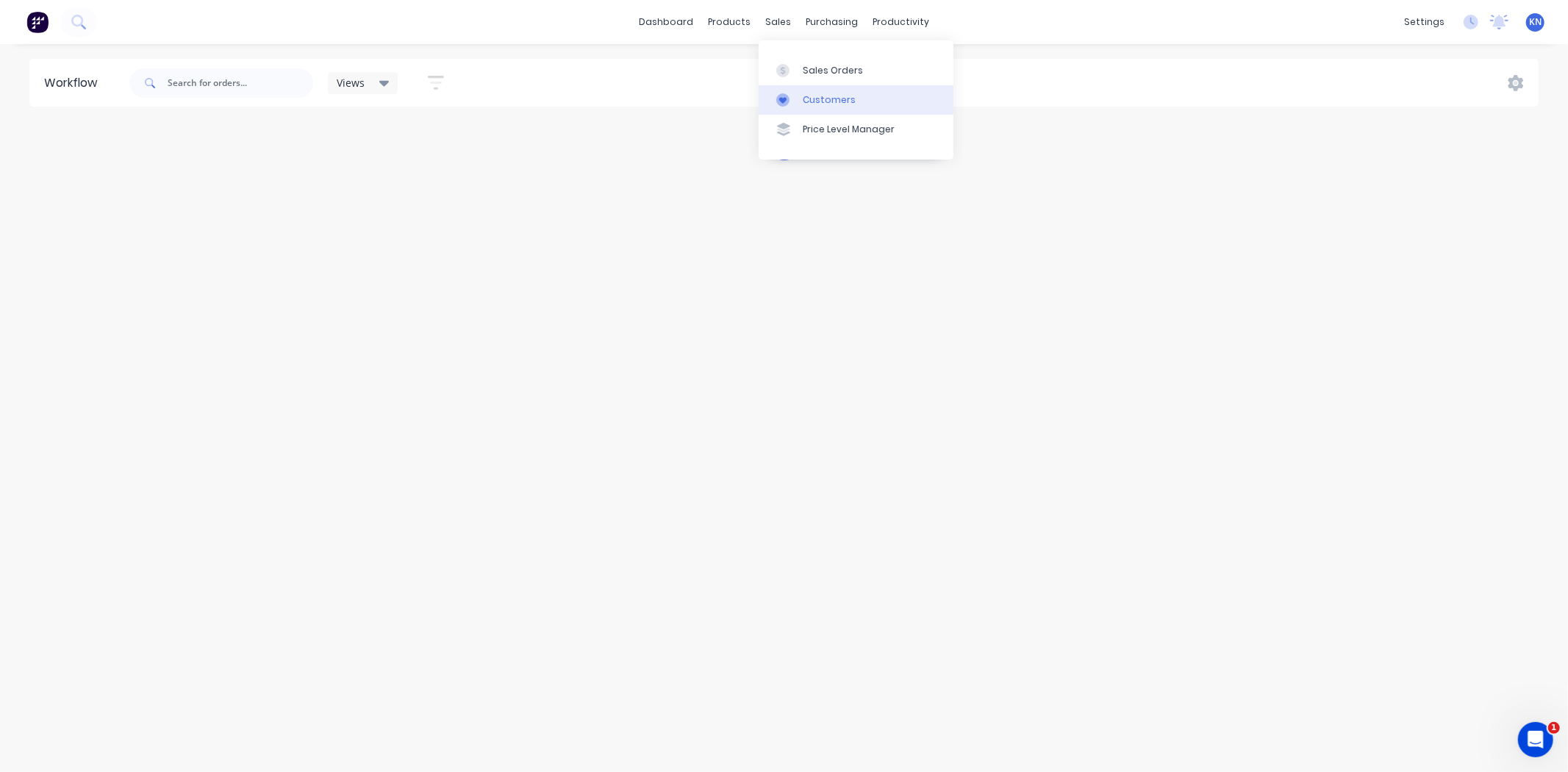
click at [826, 104] on div "Customers" at bounding box center [829, 100] width 53 height 13
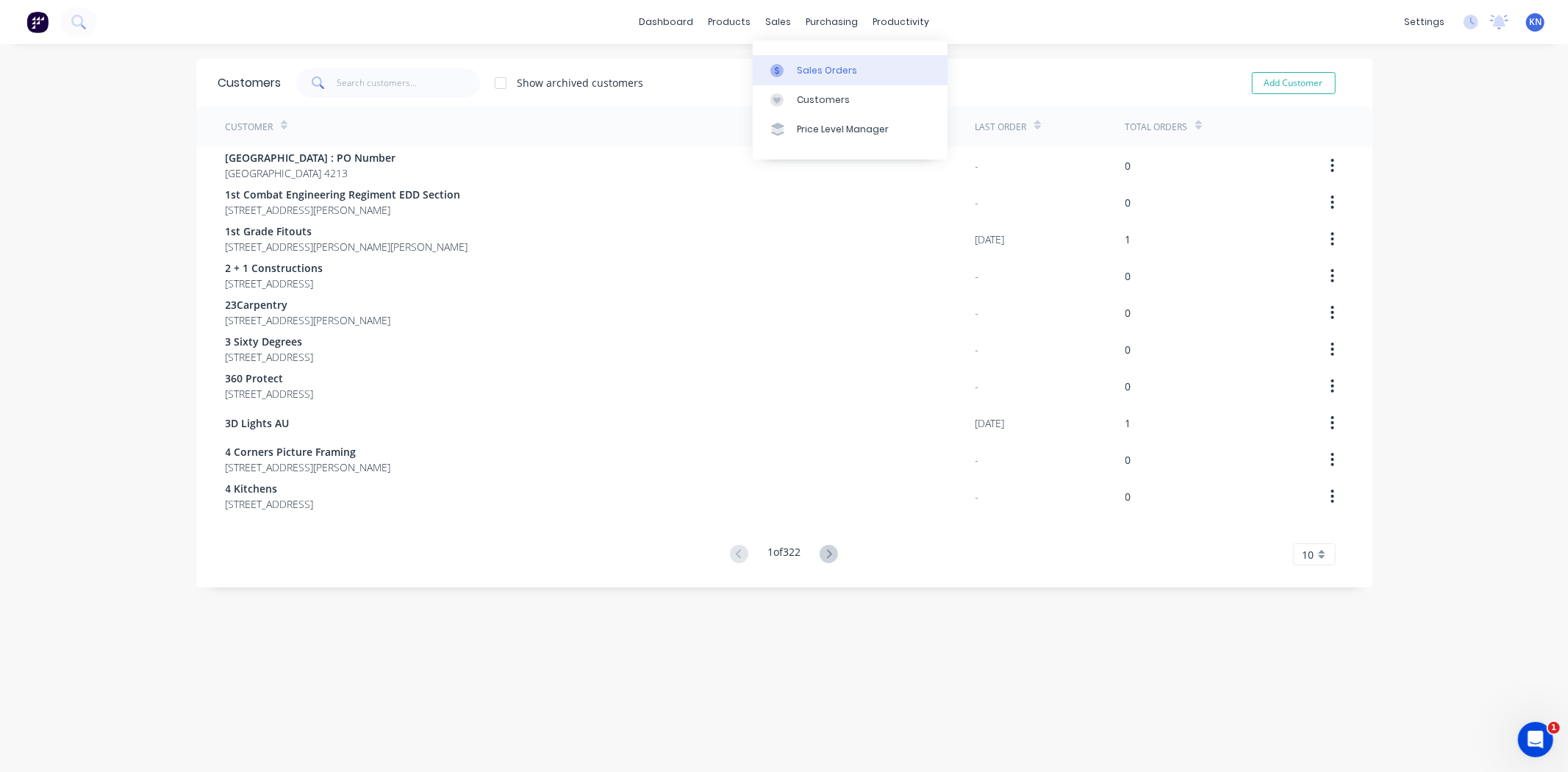
click at [767, 24] on div "sales" at bounding box center [778, 22] width 40 height 22
click at [838, 64] on div "Sales Orders" at bounding box center [827, 70] width 60 height 13
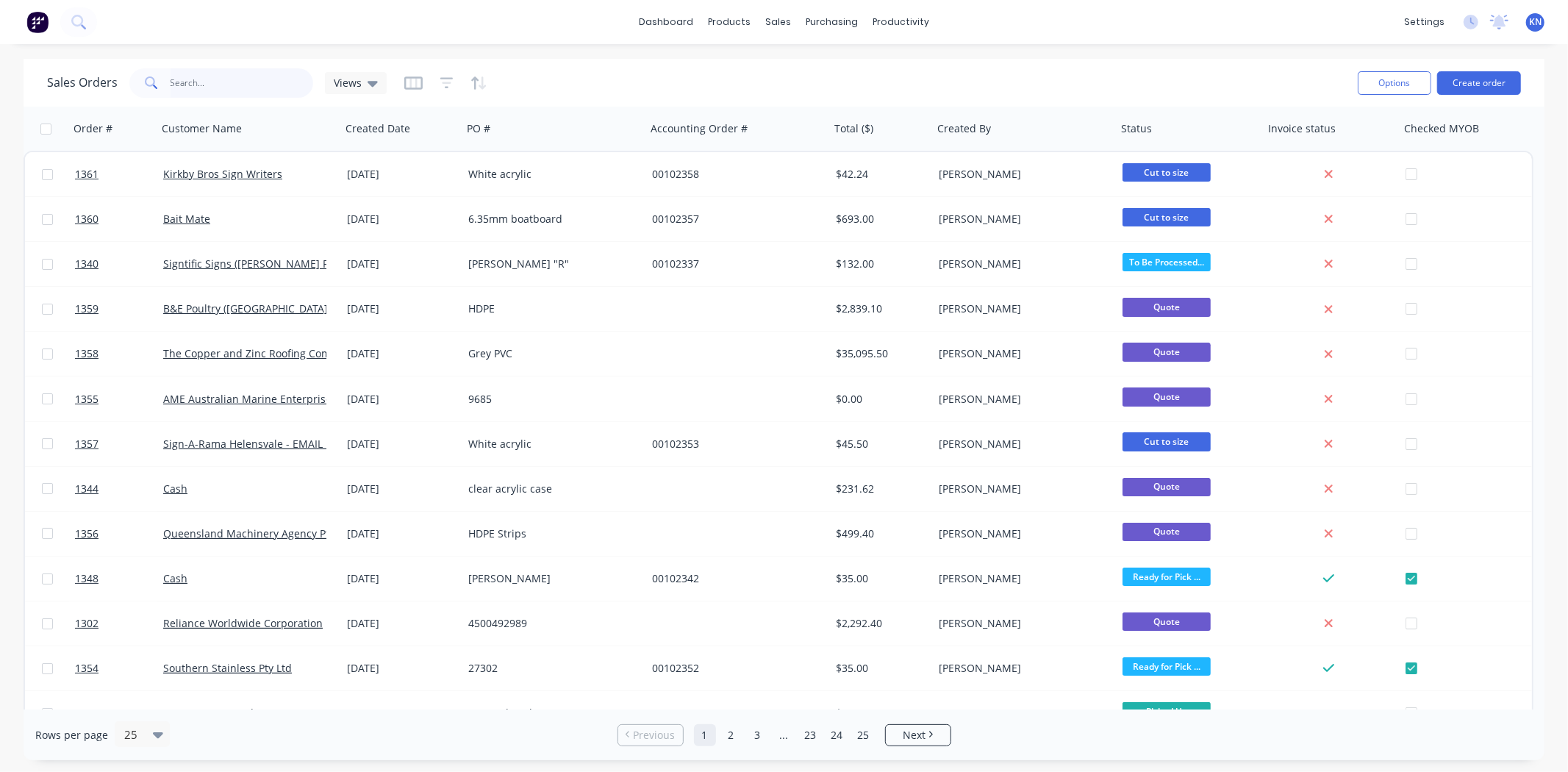
click at [236, 78] on input "text" at bounding box center [242, 83] width 143 height 29
type input "[GEOGRAPHIC_DATA]"
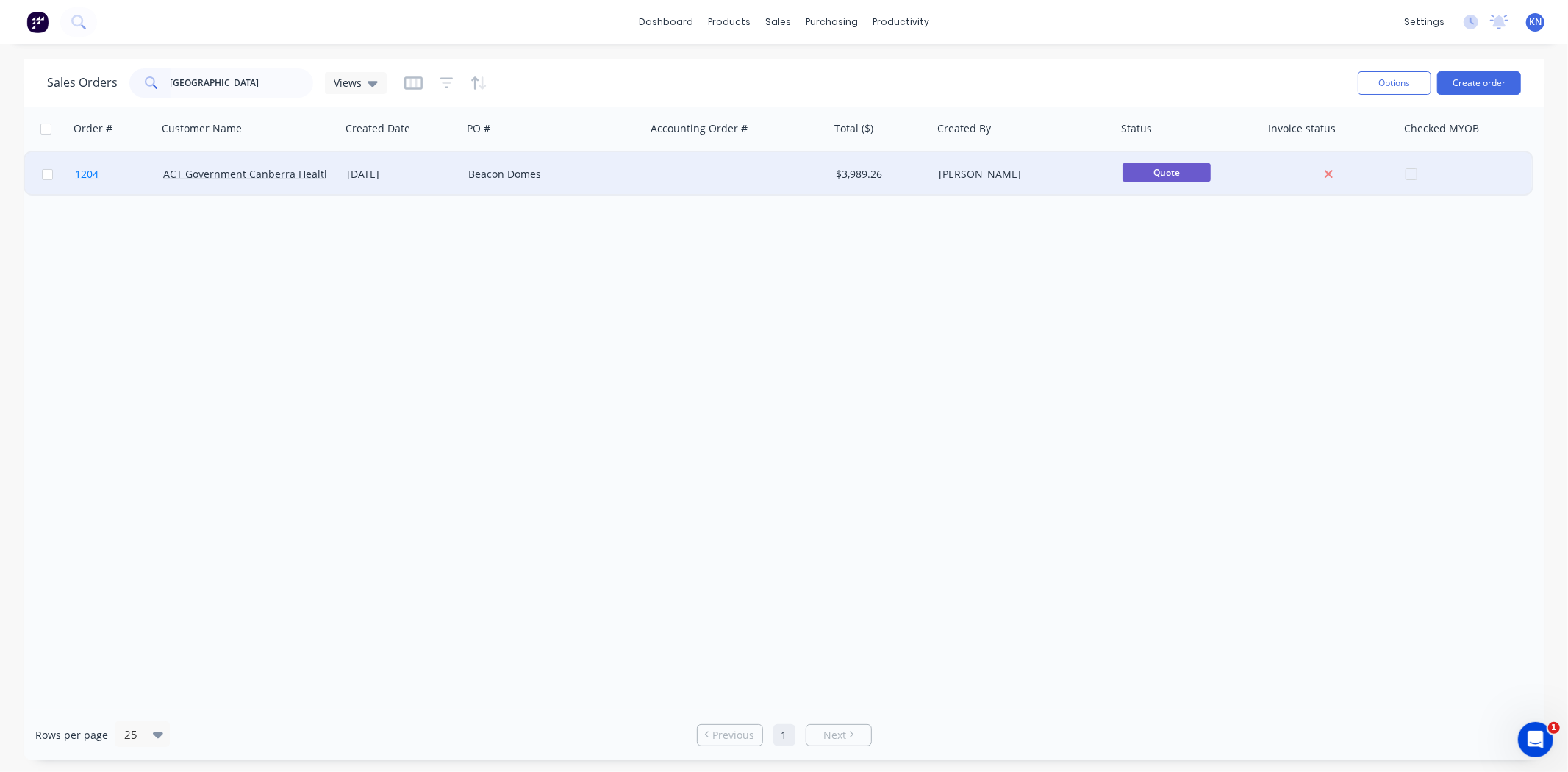
click at [85, 174] on span "1204" at bounding box center [87, 174] width 24 height 15
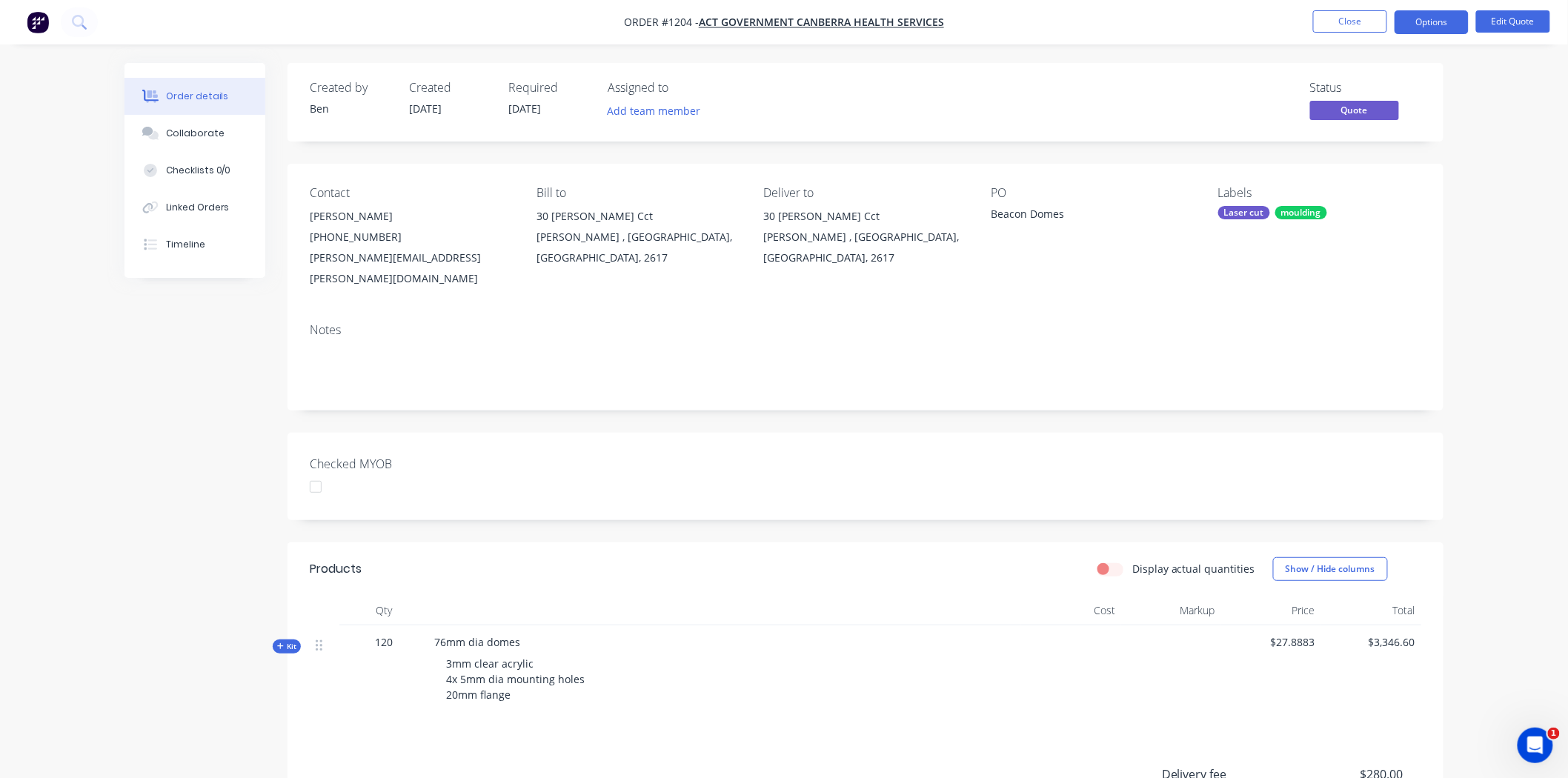
click at [999, 215] on div "Beacon Domes" at bounding box center [1084, 217] width 186 height 21
click at [1518, 22] on button "Edit Quote" at bounding box center [1513, 22] width 74 height 22
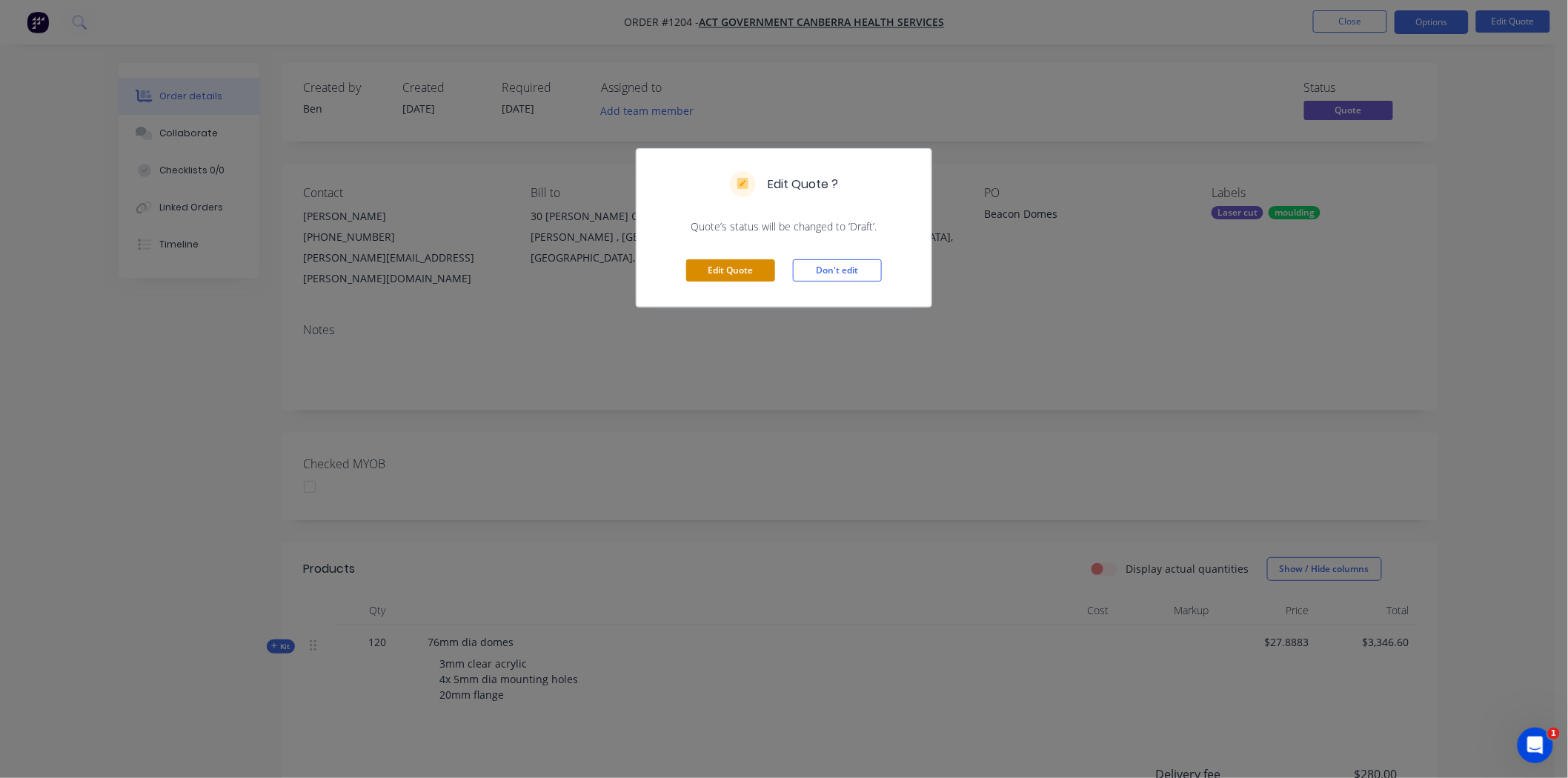
click at [714, 271] on button "Edit Quote" at bounding box center [731, 271] width 89 height 22
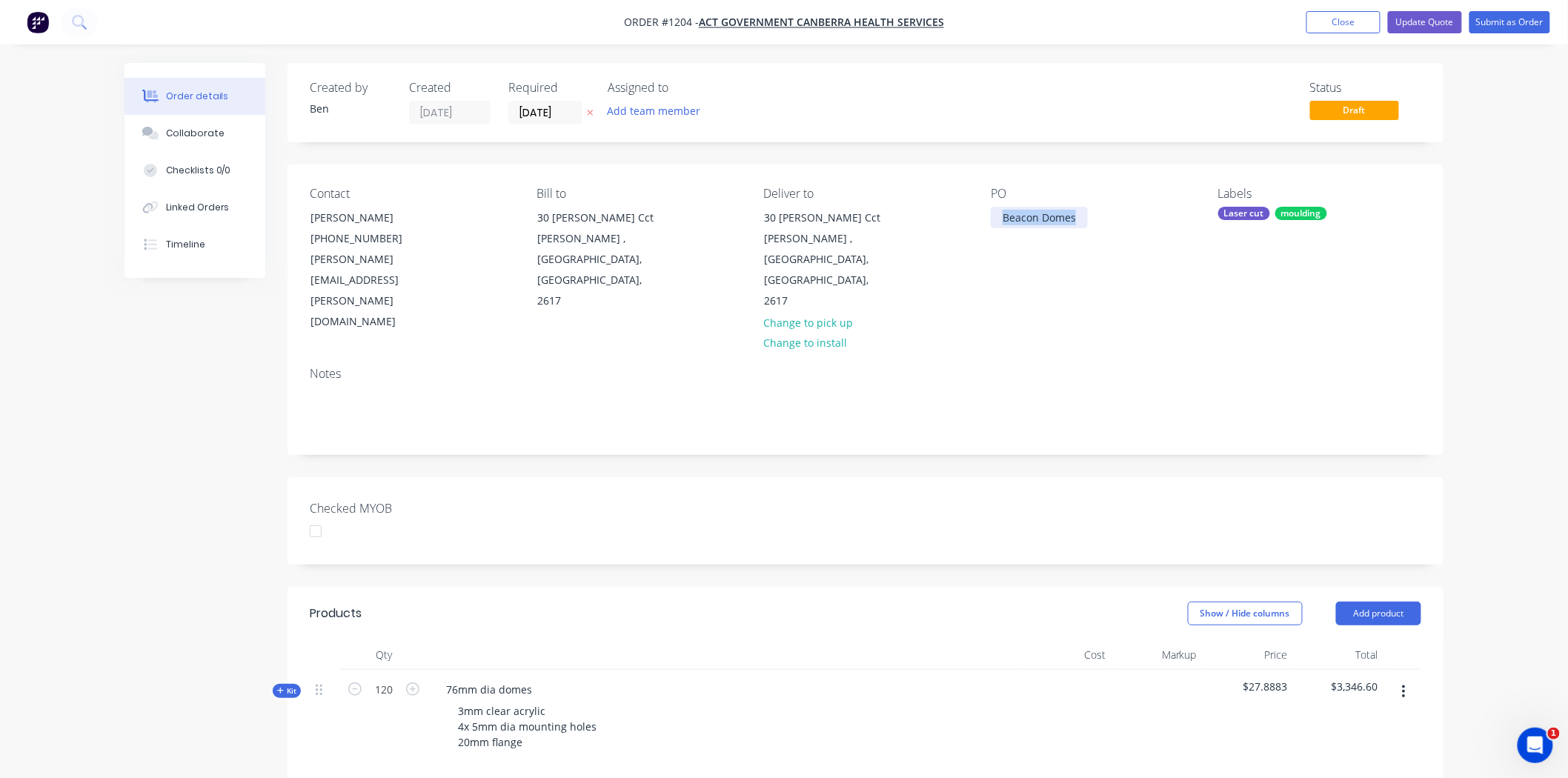
drag, startPoint x: 997, startPoint y: 217, endPoint x: 1107, endPoint y: 209, distance: 110.3
click at [1107, 209] on div "PO Beacon Domes" at bounding box center [1092, 259] width 203 height 146
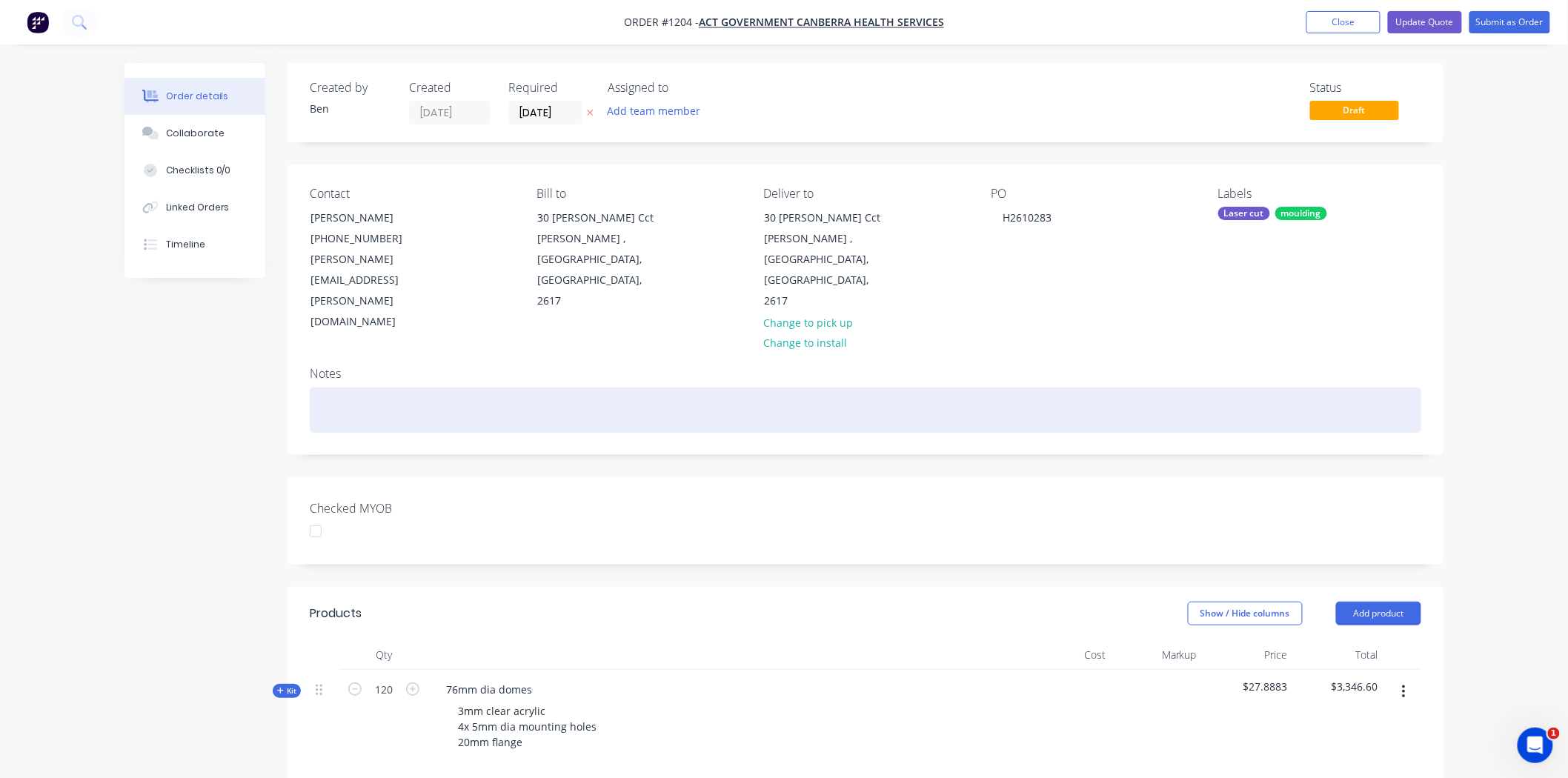
drag, startPoint x: 1082, startPoint y: 389, endPoint x: 1087, endPoint y: 366, distance: 23.5
click at [1083, 389] on div "Notes" at bounding box center [865, 405] width 1156 height 100
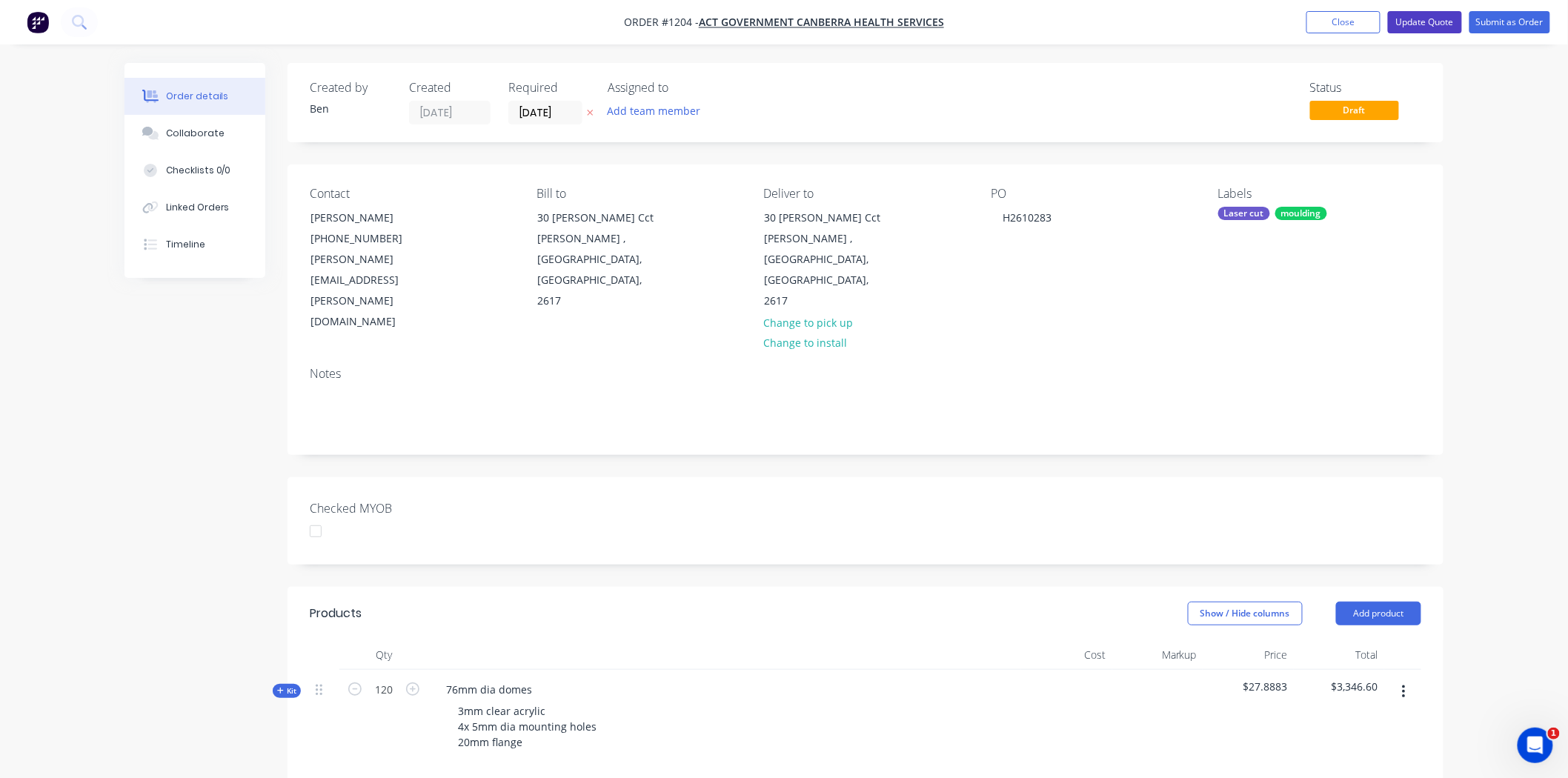
click at [1424, 23] on button "Update Quote" at bounding box center [1425, 22] width 74 height 22
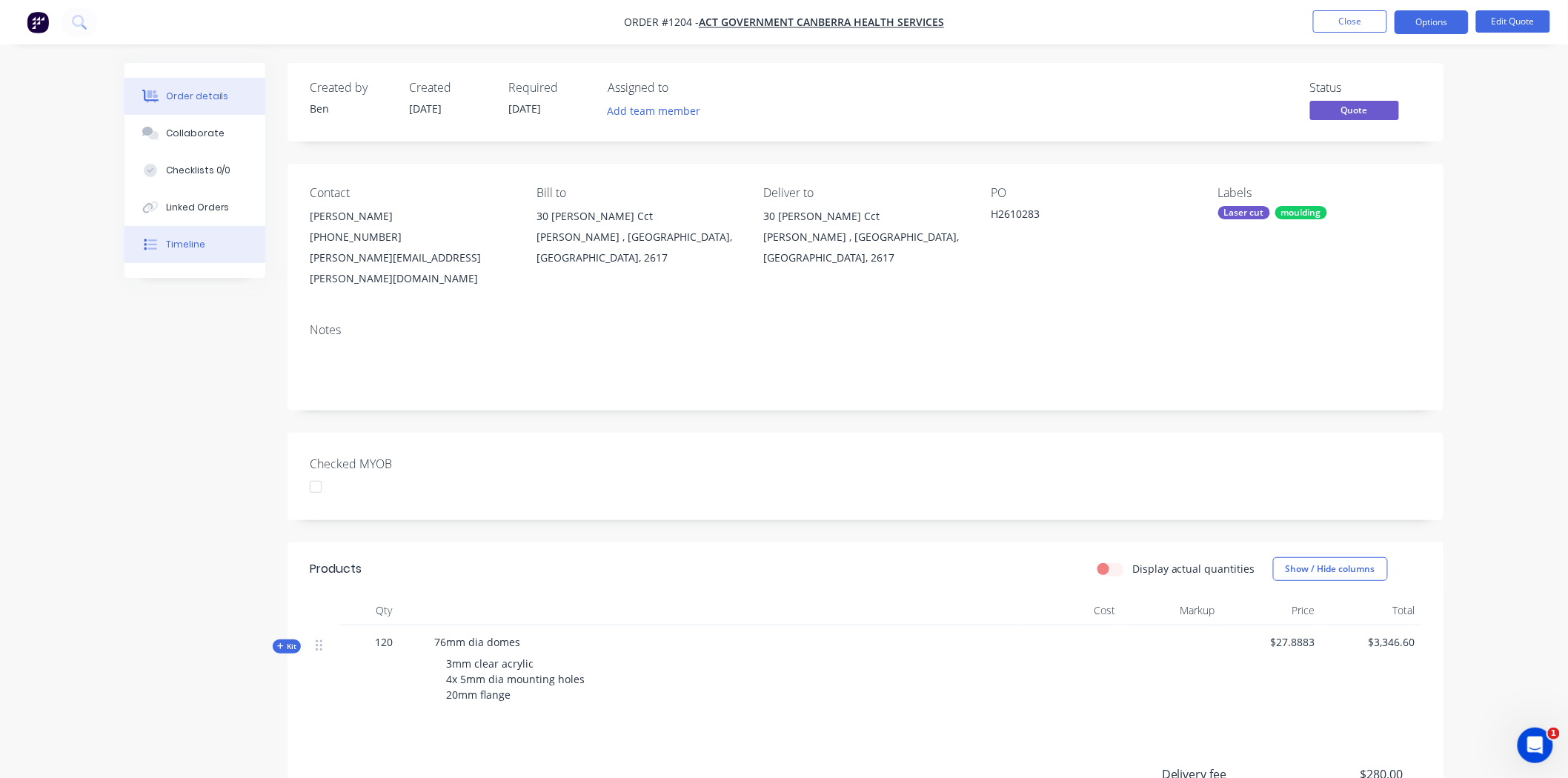
click at [190, 239] on div "Timeline" at bounding box center [185, 244] width 39 height 14
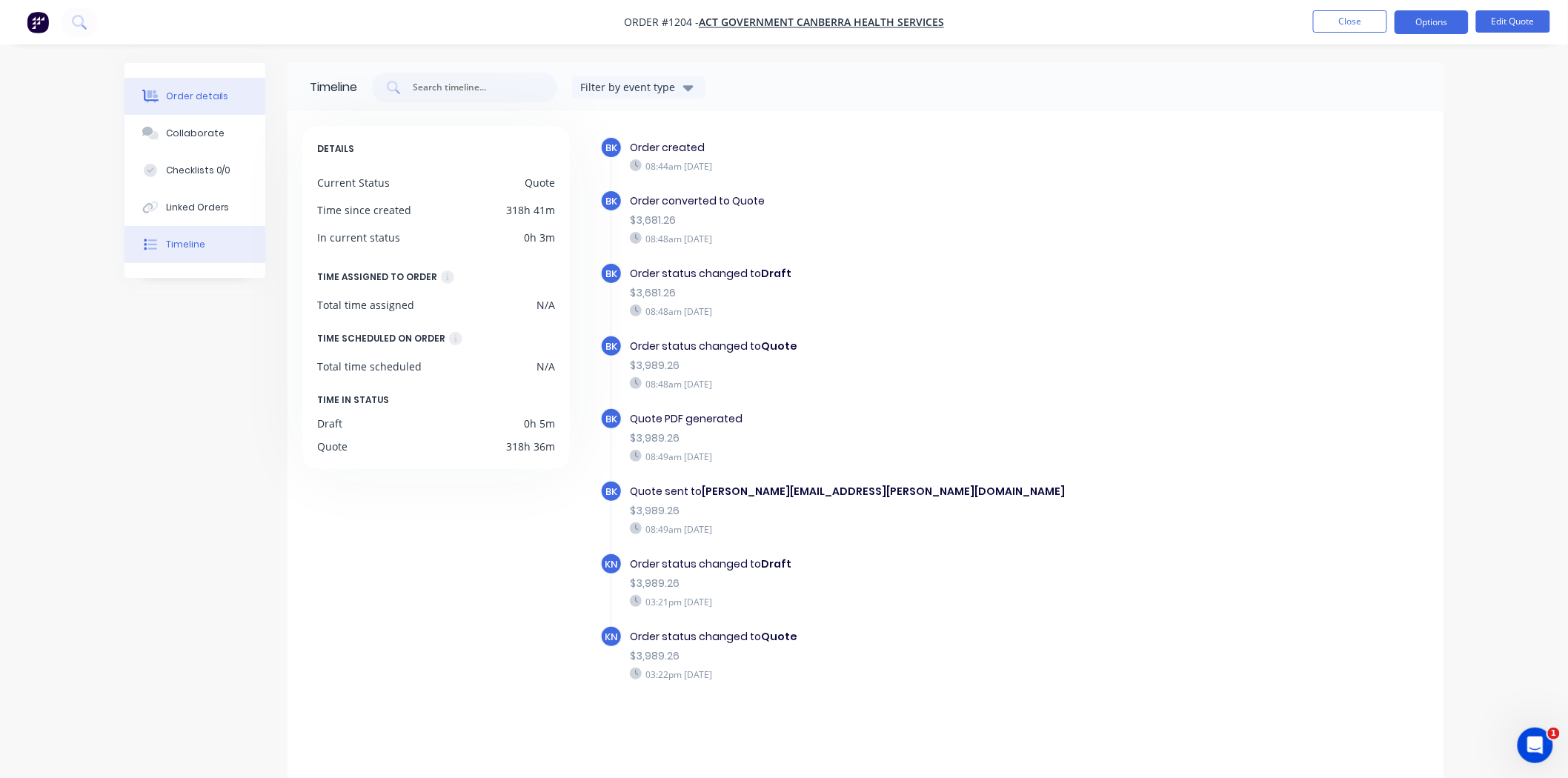
click at [198, 98] on div "Order details" at bounding box center [197, 96] width 63 height 14
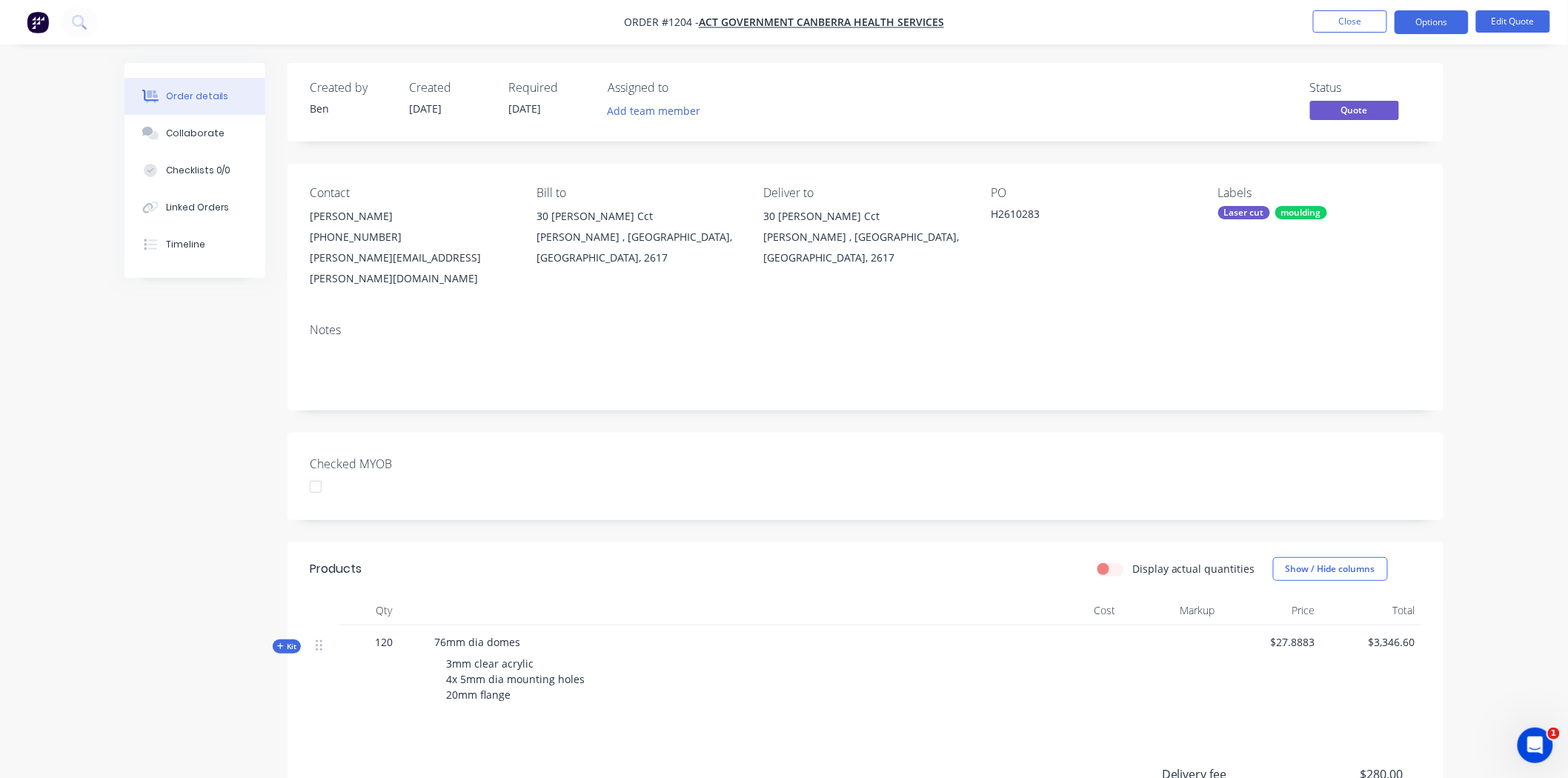
click at [1426, 7] on nav "Order #1204 - ACT Government Canberra Health Services Close Options Edit Quote" at bounding box center [784, 22] width 1568 height 45
click at [1439, 19] on button "Options" at bounding box center [1432, 22] width 74 height 24
click at [1395, 120] on div "Proforma Invoice" at bounding box center [1387, 119] width 136 height 22
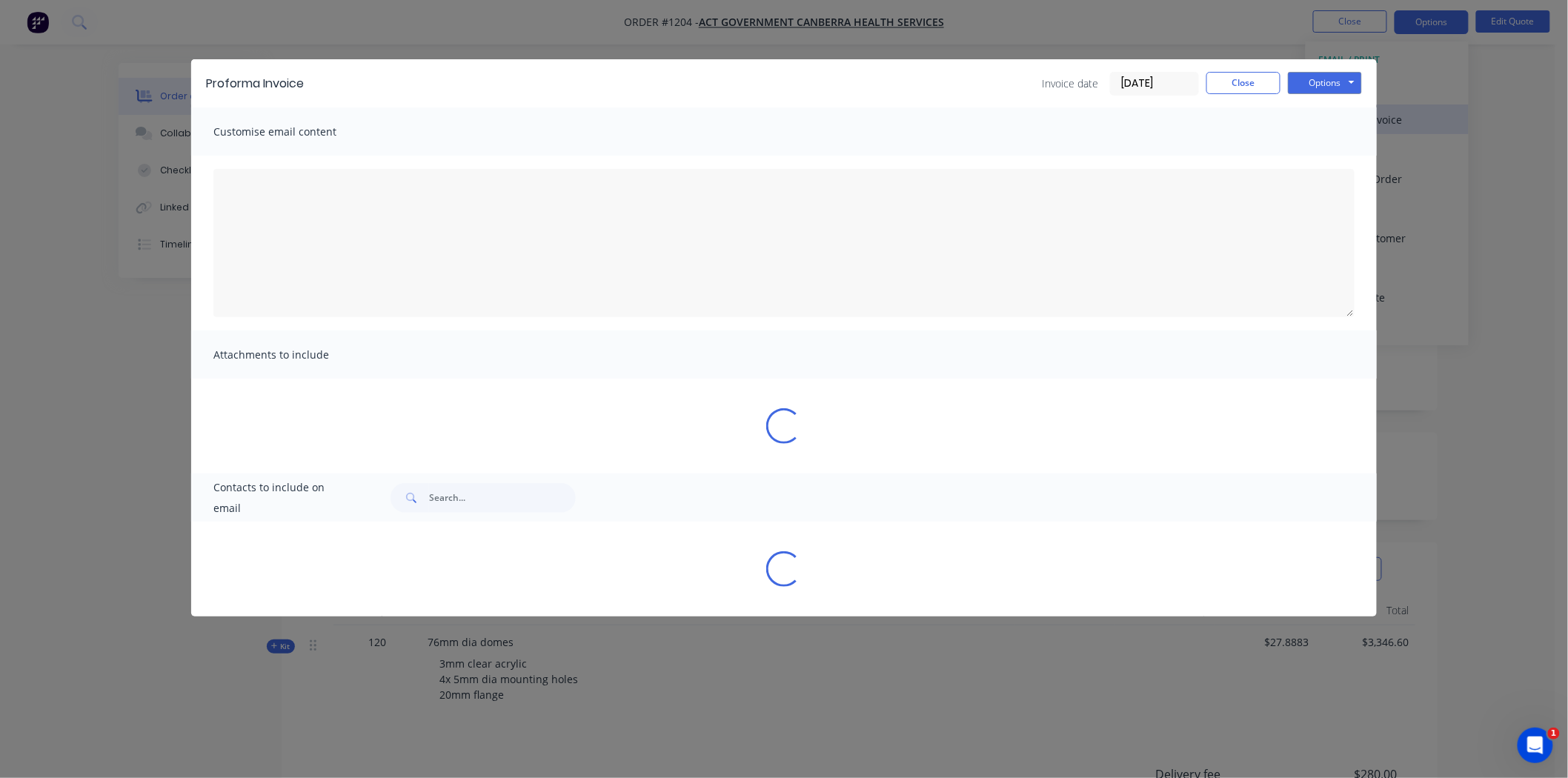
type textarea "A PDF copy of the order has been attached to this email. To view your order onl…"
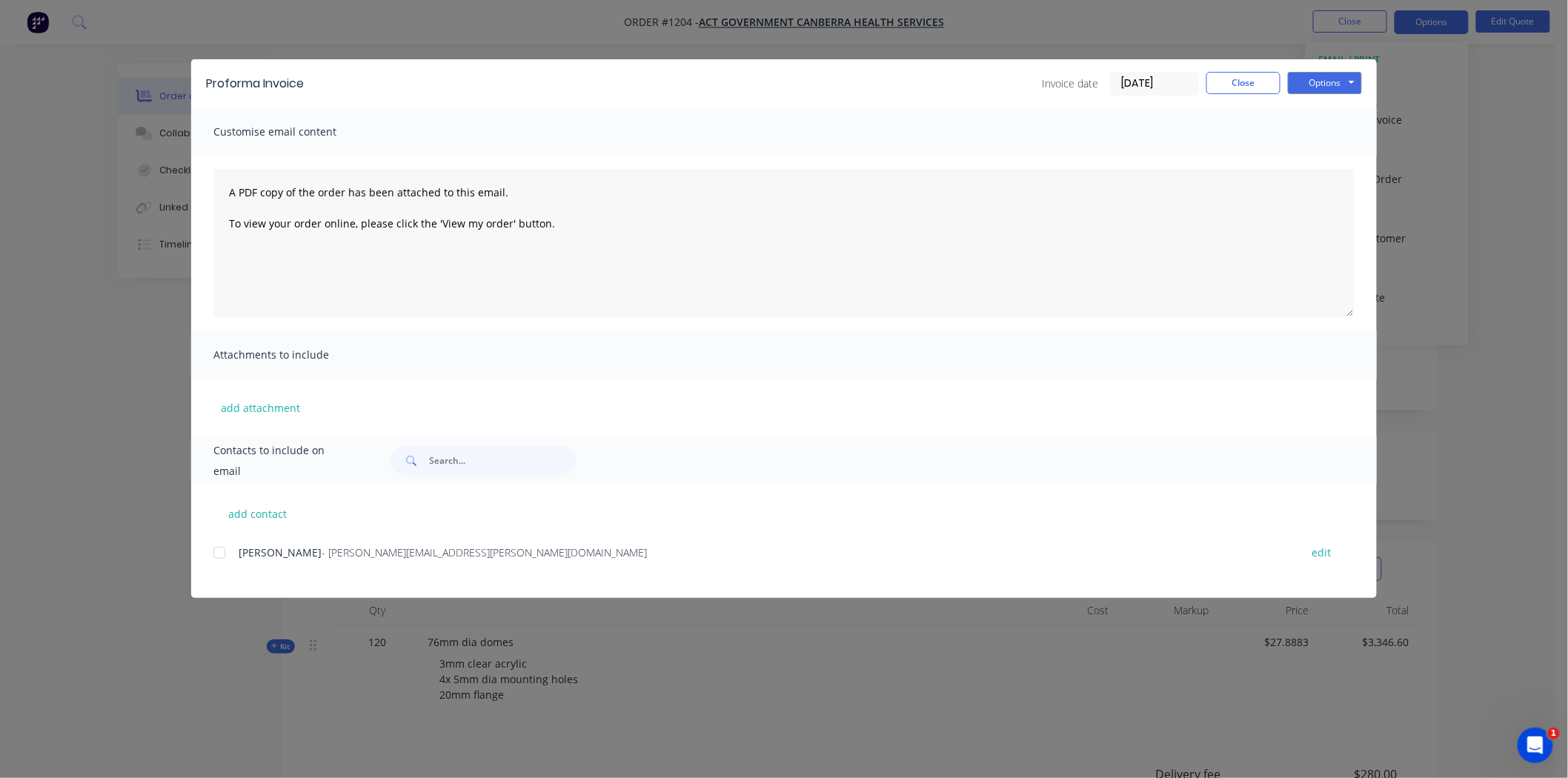
click at [222, 553] on div at bounding box center [219, 552] width 29 height 29
click at [1325, 76] on button "Options" at bounding box center [1325, 83] width 74 height 22
click at [1340, 160] on button "Email" at bounding box center [1335, 158] width 95 height 25
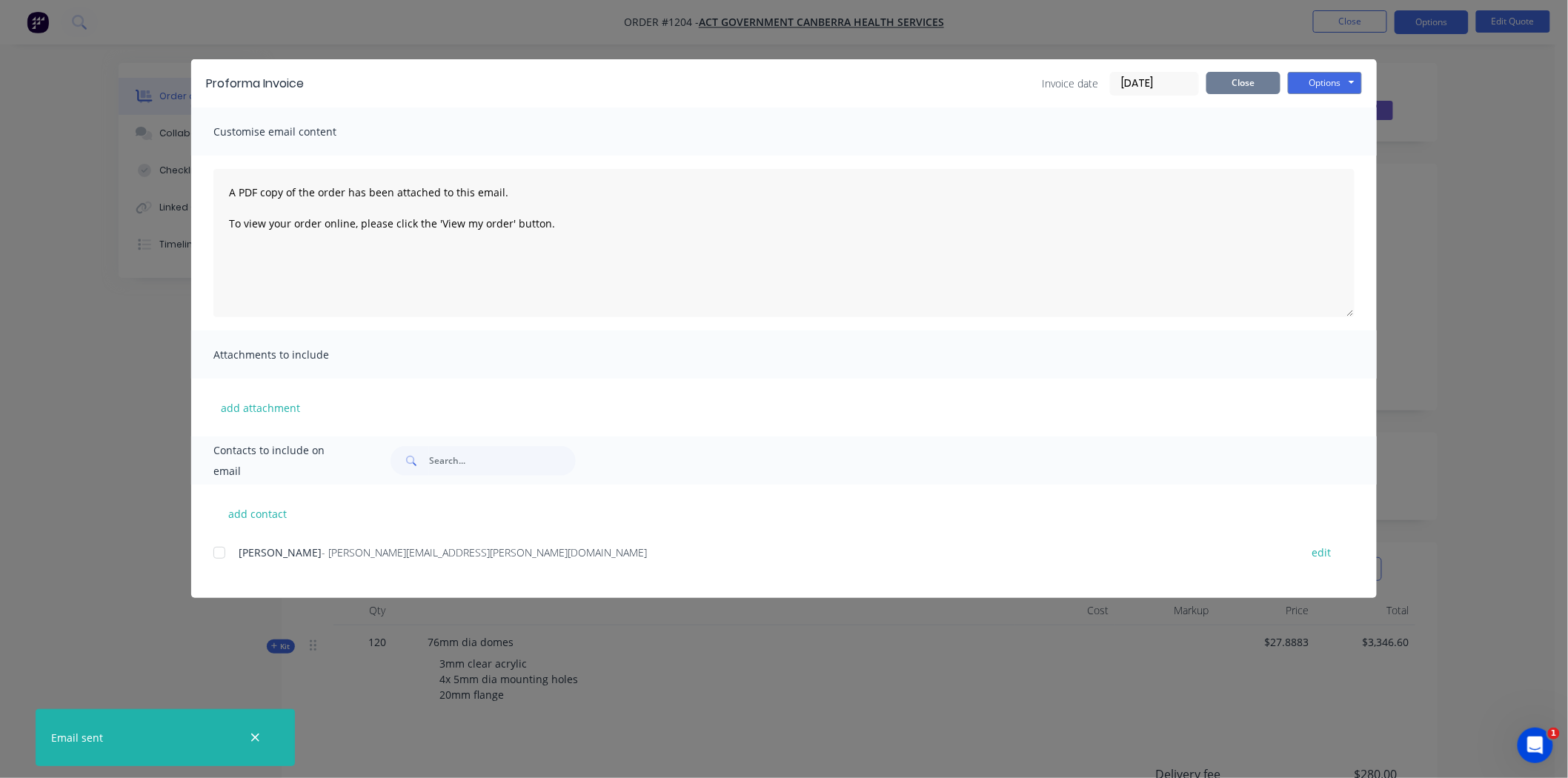
click at [1247, 76] on button "Close" at bounding box center [1243, 83] width 74 height 22
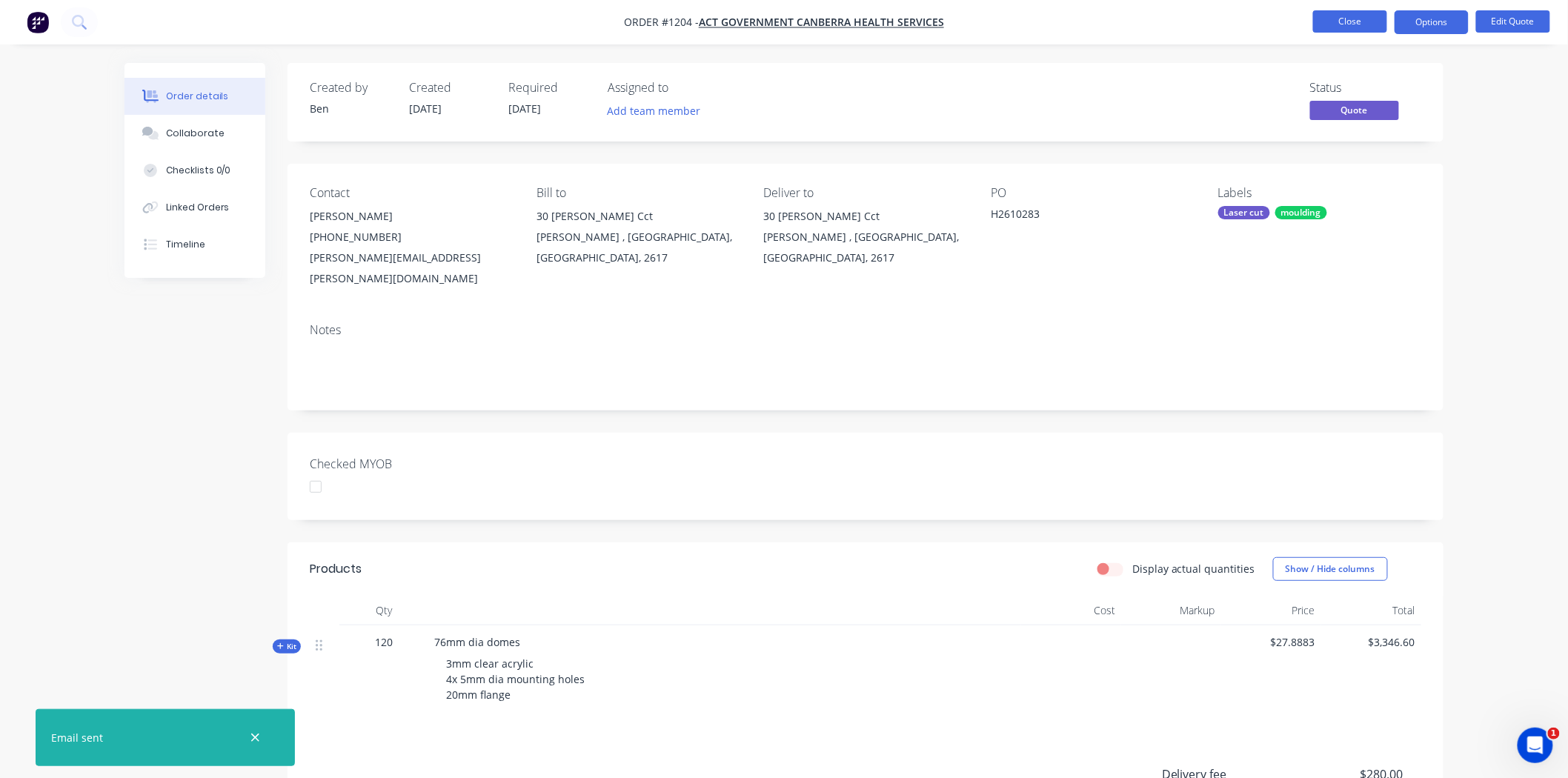
click at [1362, 19] on button "Close" at bounding box center [1350, 22] width 74 height 22
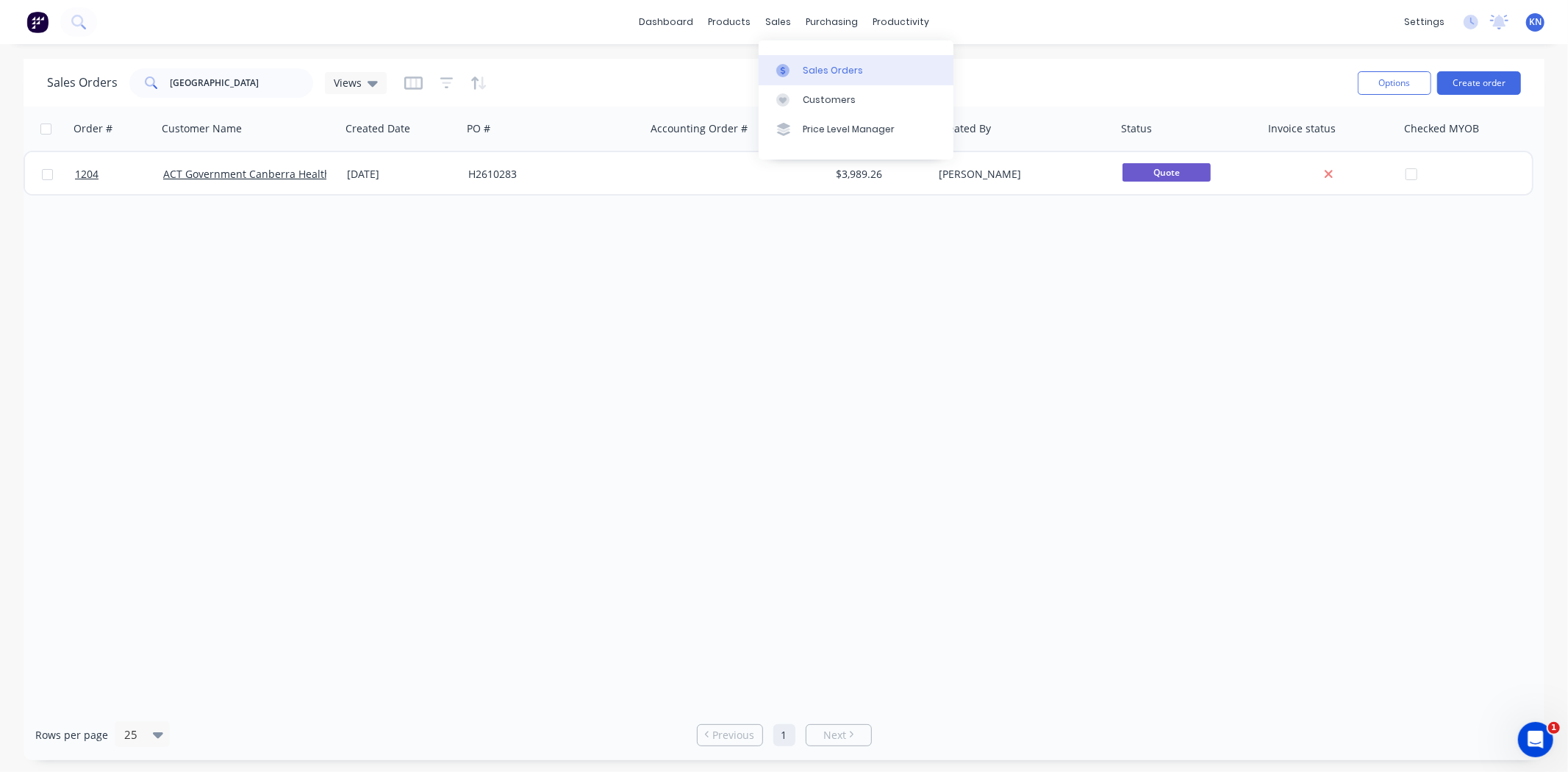
click at [814, 66] on div "Sales Orders" at bounding box center [833, 70] width 60 height 13
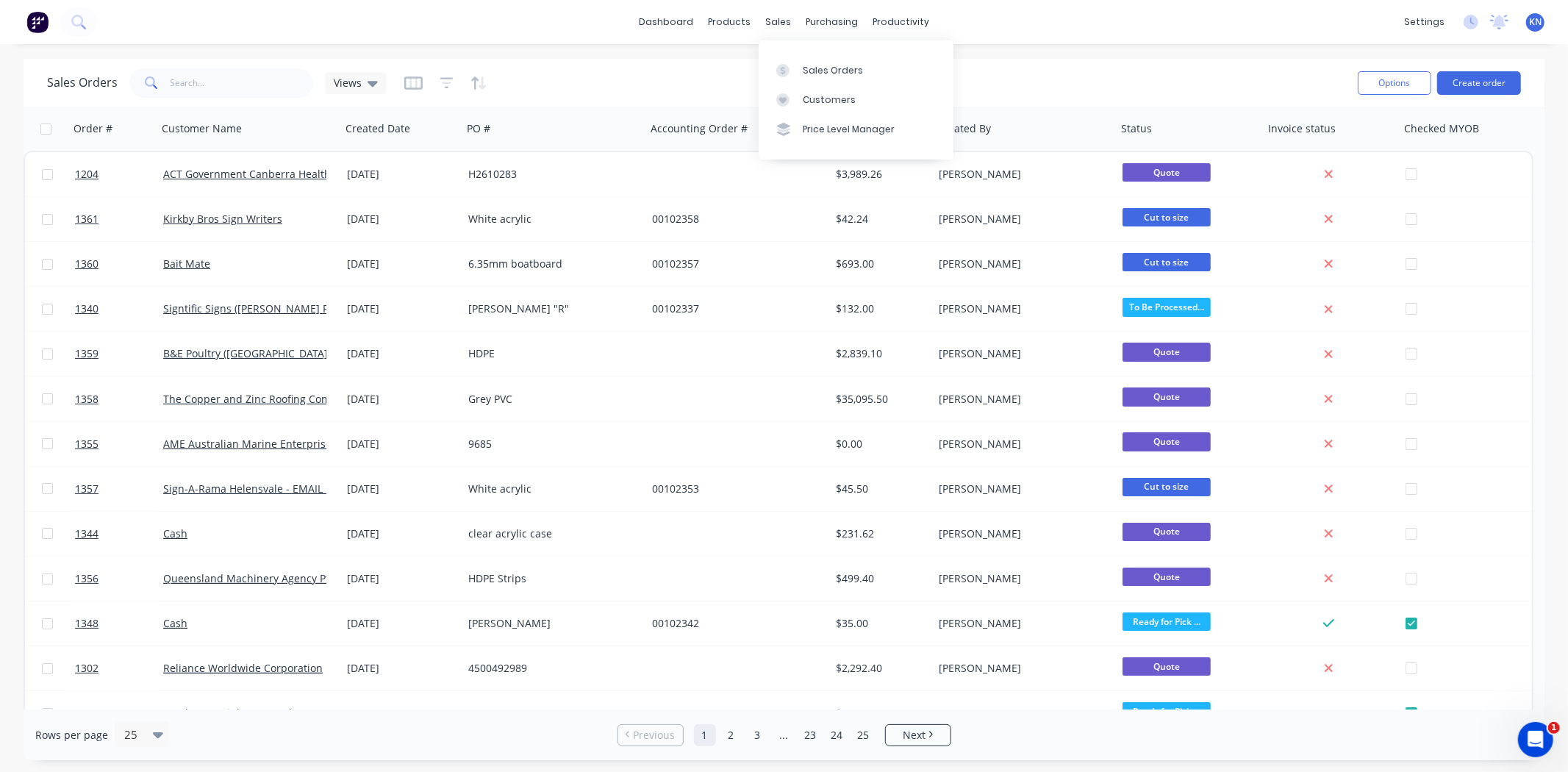
drag, startPoint x: 833, startPoint y: 70, endPoint x: 1013, endPoint y: 53, distance: 180.8
click at [833, 70] on div "Sales Orders" at bounding box center [833, 70] width 60 height 13
click at [236, 88] on input "text" at bounding box center [242, 83] width 143 height 29
type input "lauren"
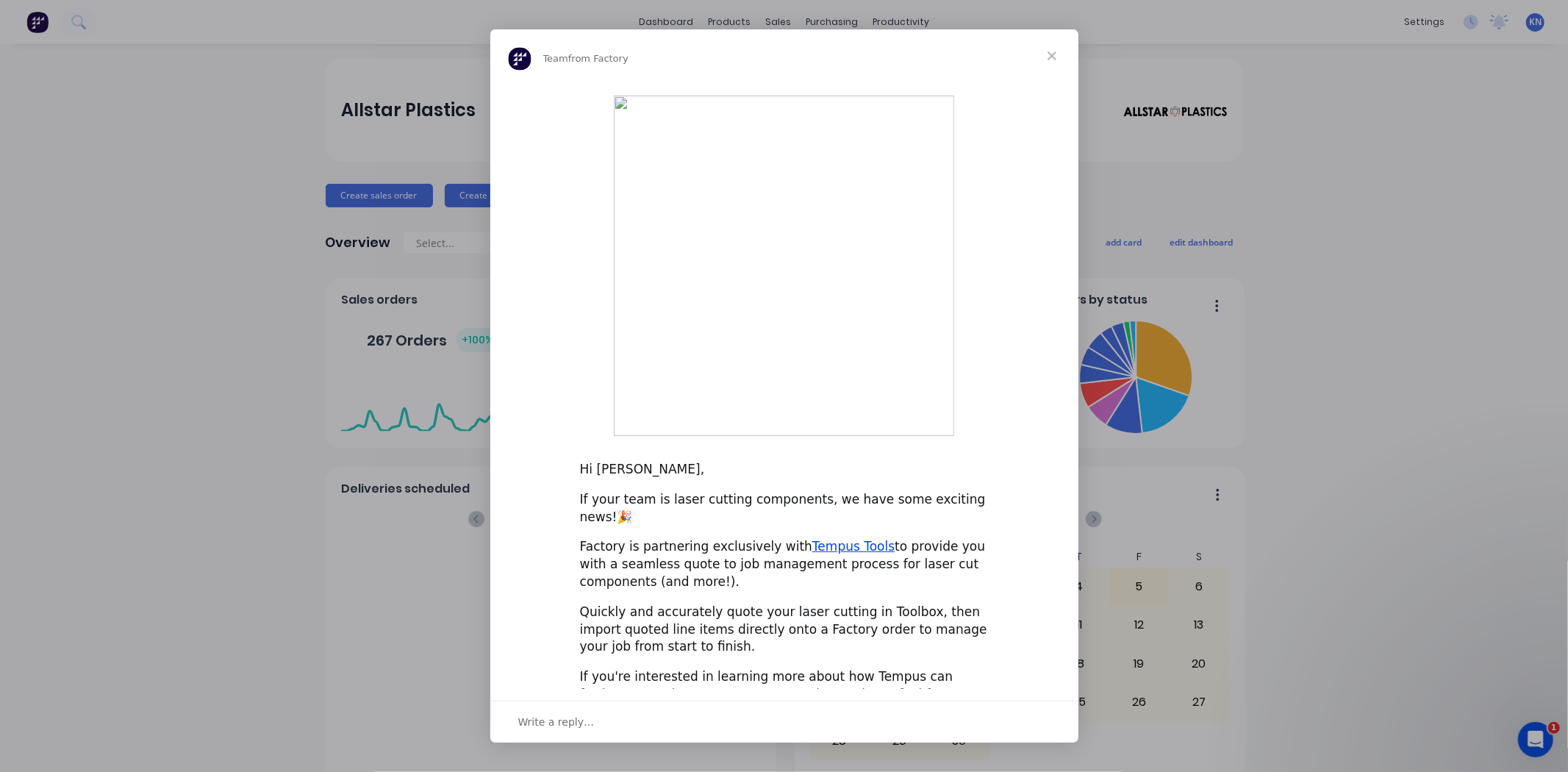
click at [1050, 82] on span "Close" at bounding box center [1052, 55] width 53 height 53
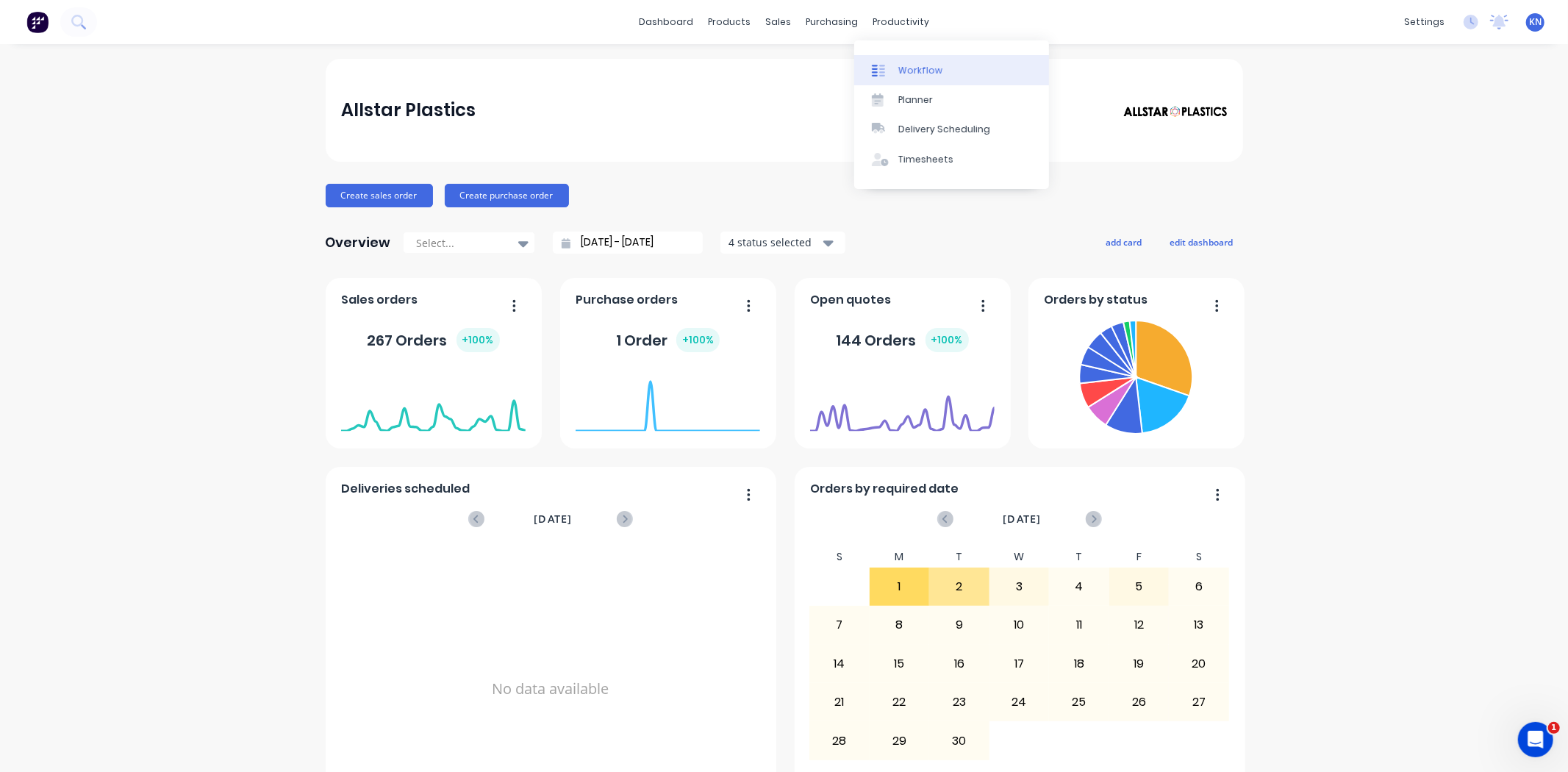
click at [937, 64] on div "Workflow" at bounding box center [921, 70] width 44 height 13
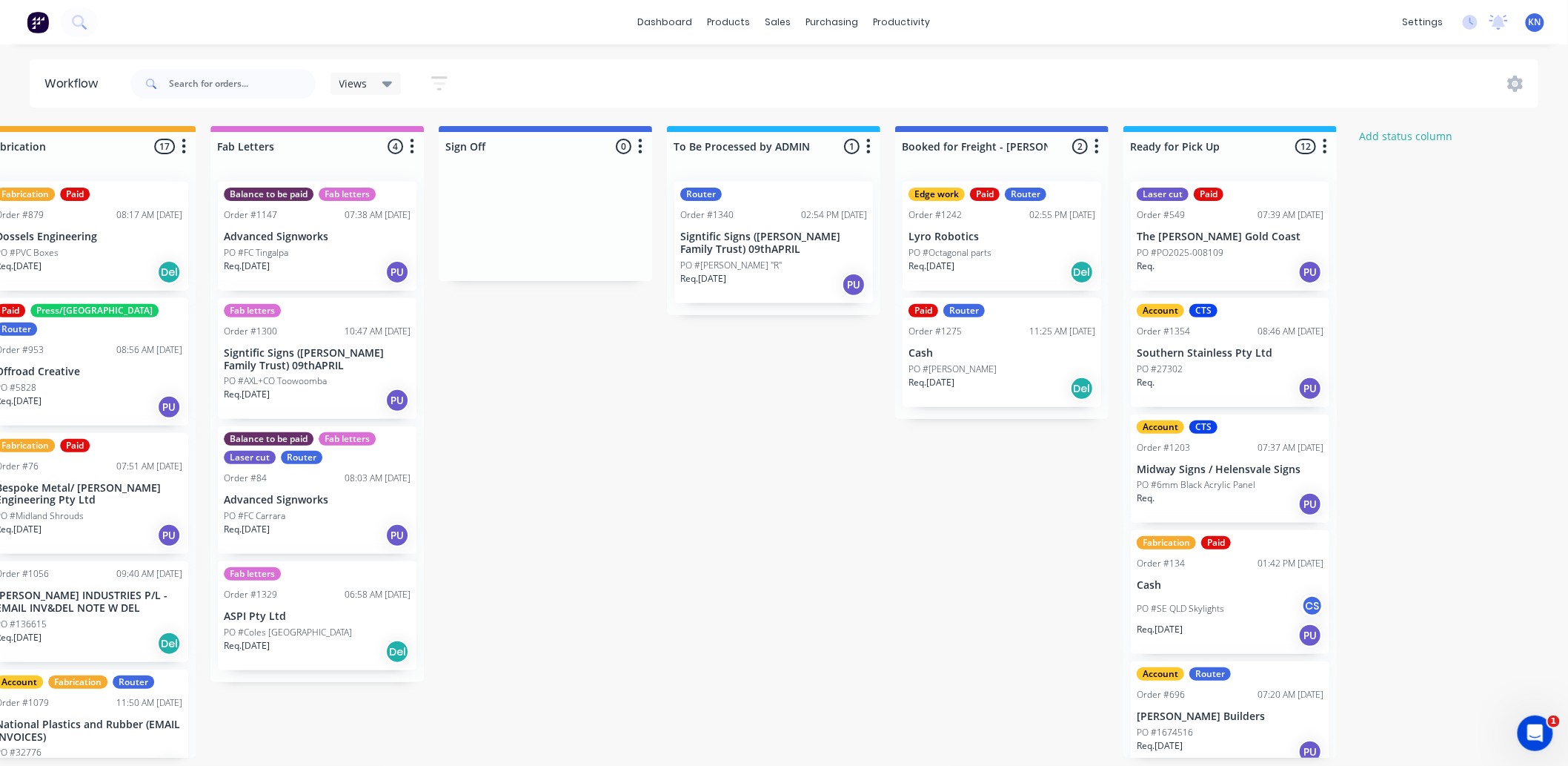
scroll to position [0, 1946]
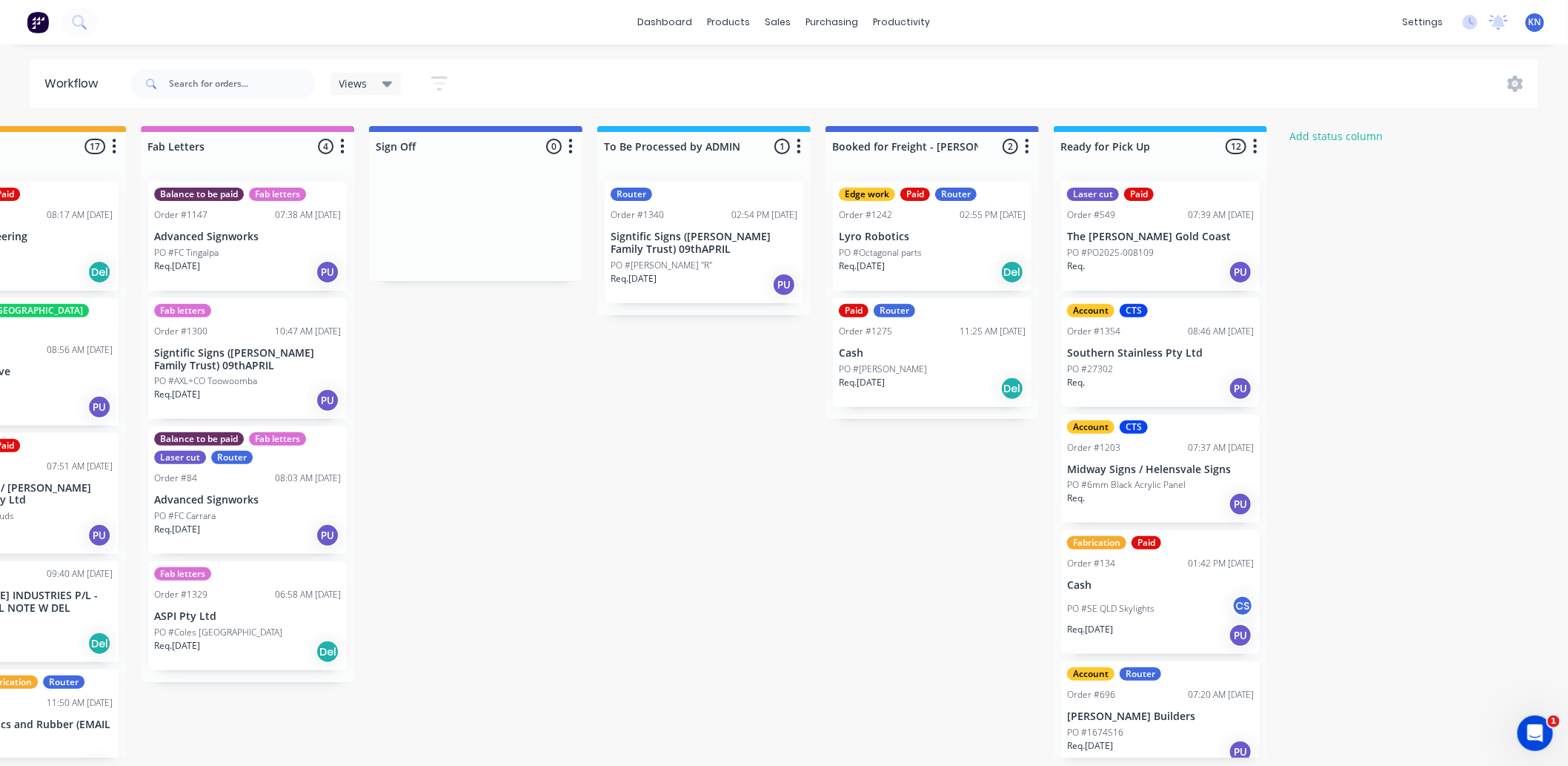
click at [697, 240] on p "Signtific Signs ([PERSON_NAME] Family Trust) 09thAPRIL" at bounding box center [704, 243] width 186 height 26
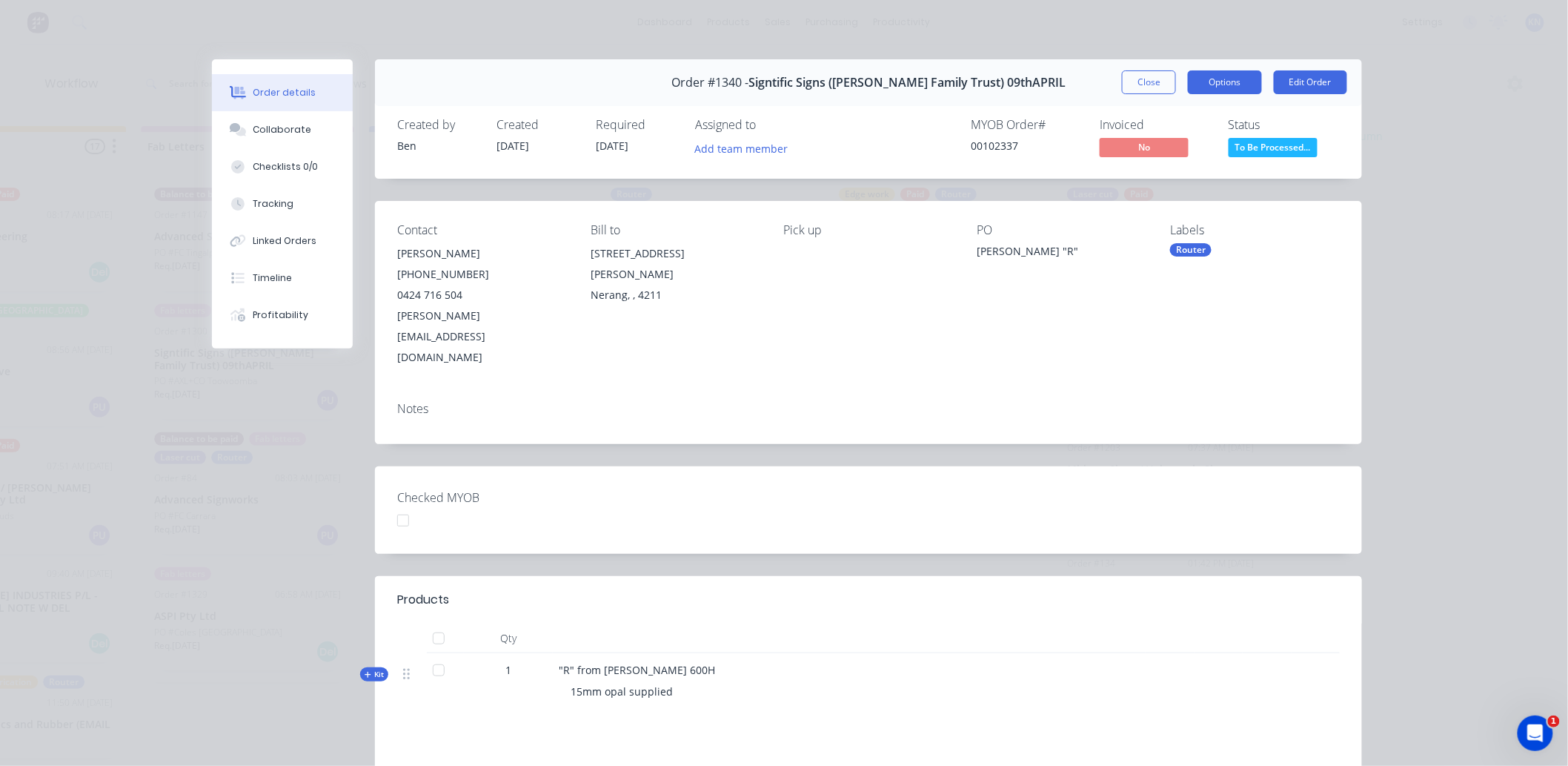
click at [1201, 79] on button "Options" at bounding box center [1225, 82] width 74 height 24
click at [915, 139] on div "MYOB Order # 00102337 Invoiced No Status To Be Processed..." at bounding box center [1092, 139] width 496 height 43
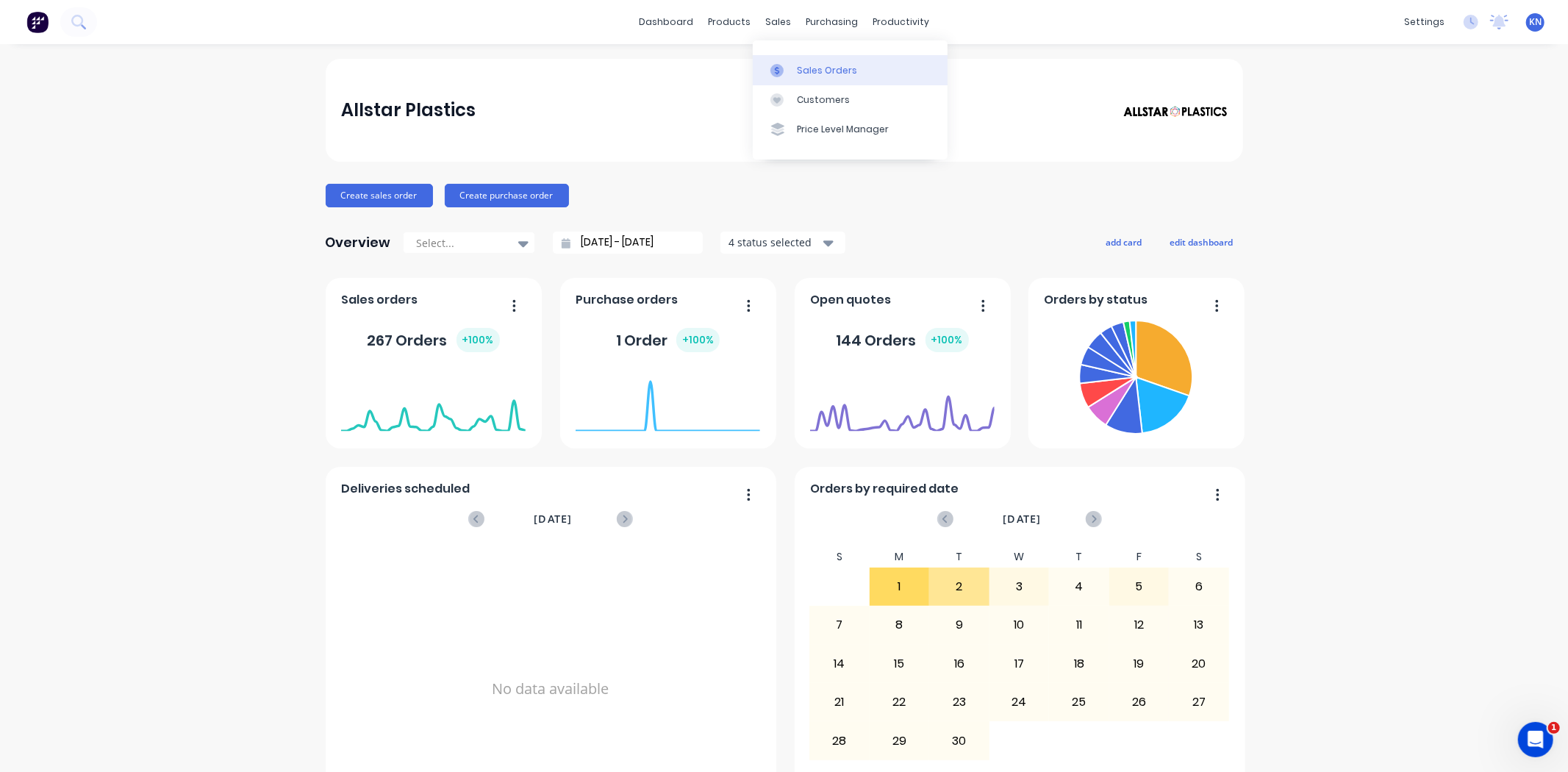
click at [818, 70] on div "Sales Orders" at bounding box center [827, 70] width 60 height 13
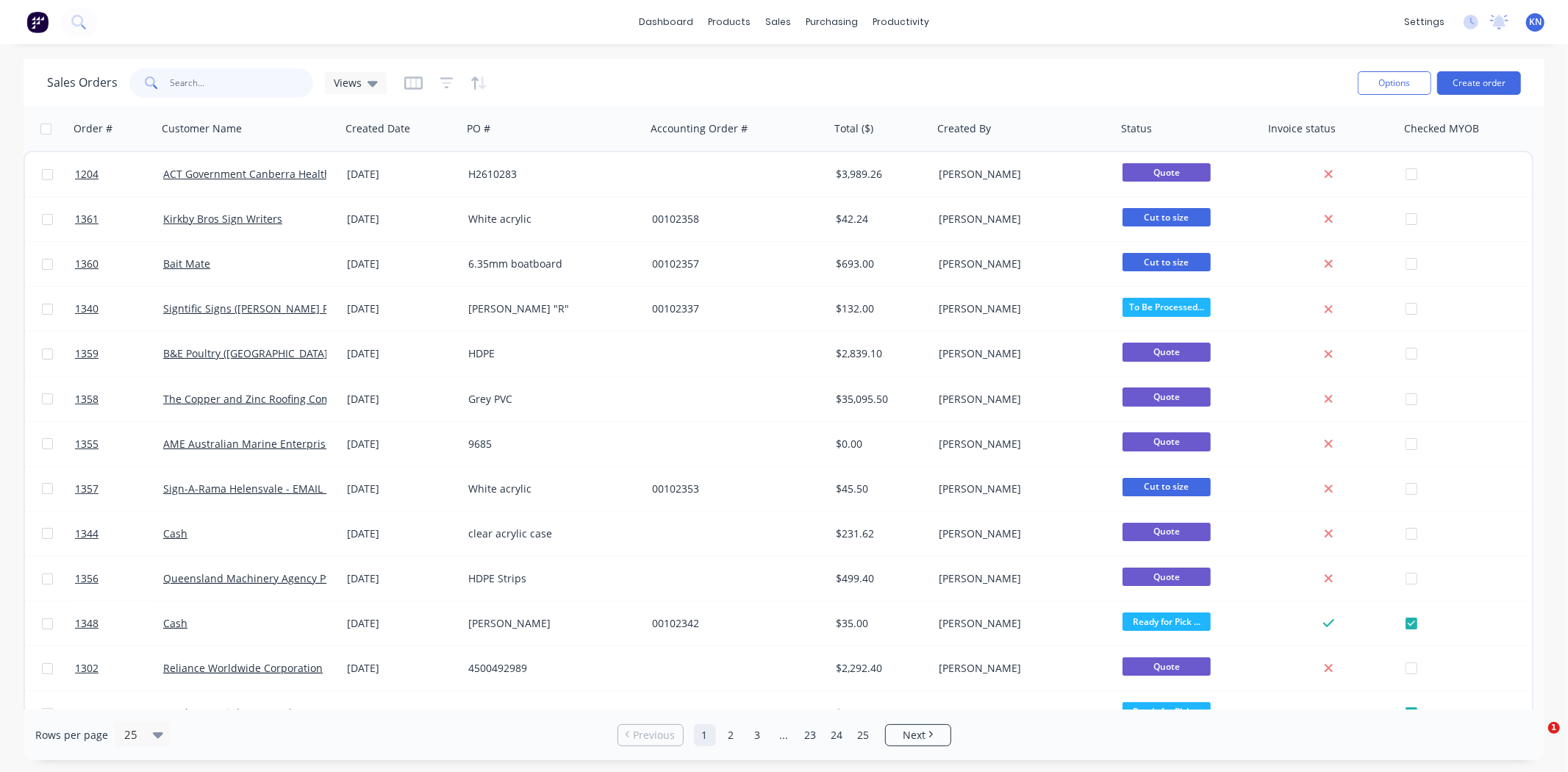
click at [213, 84] on input "text" at bounding box center [242, 83] width 143 height 29
type input "1340"
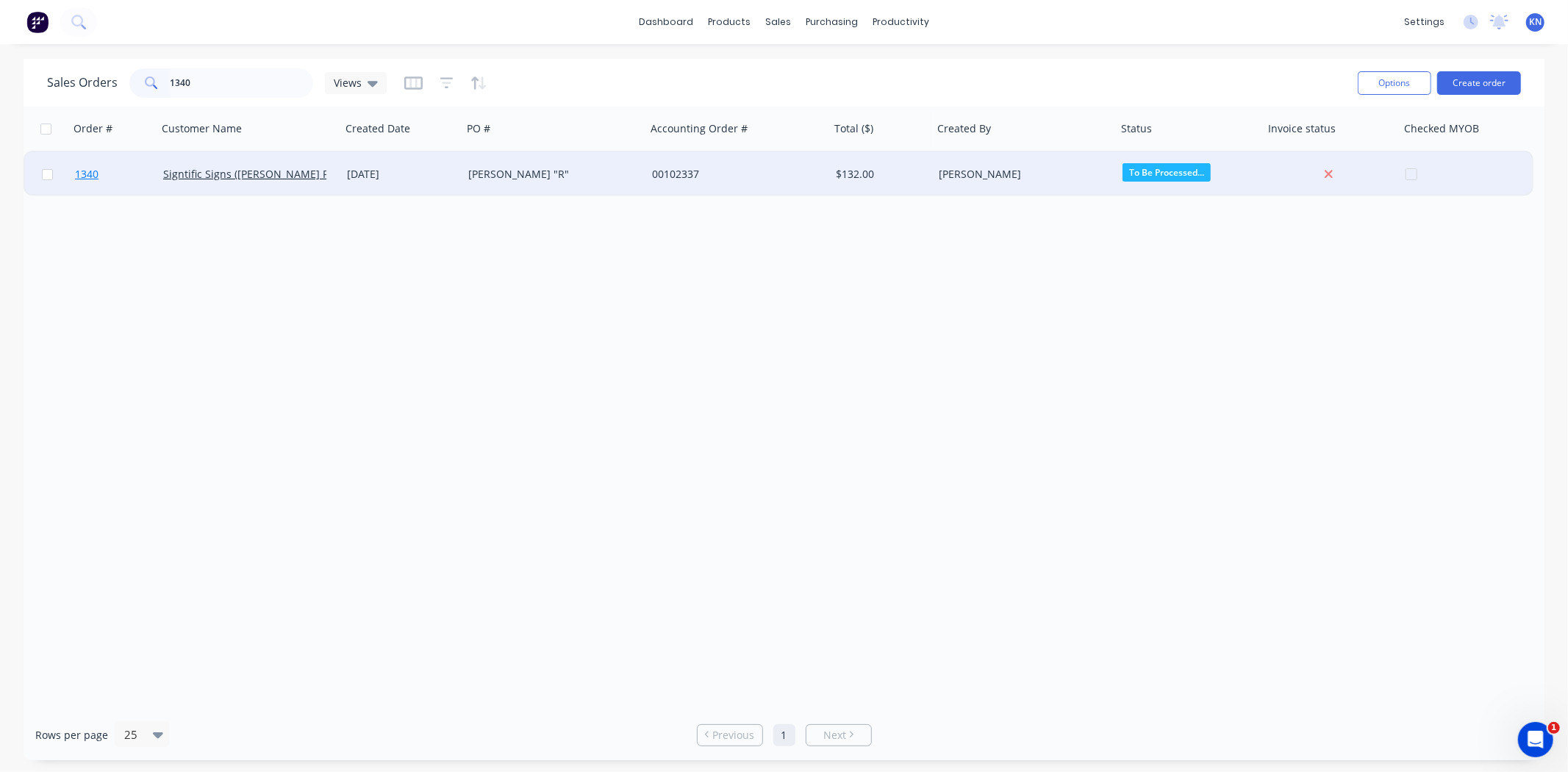
click at [81, 173] on span "1340" at bounding box center [87, 174] width 24 height 15
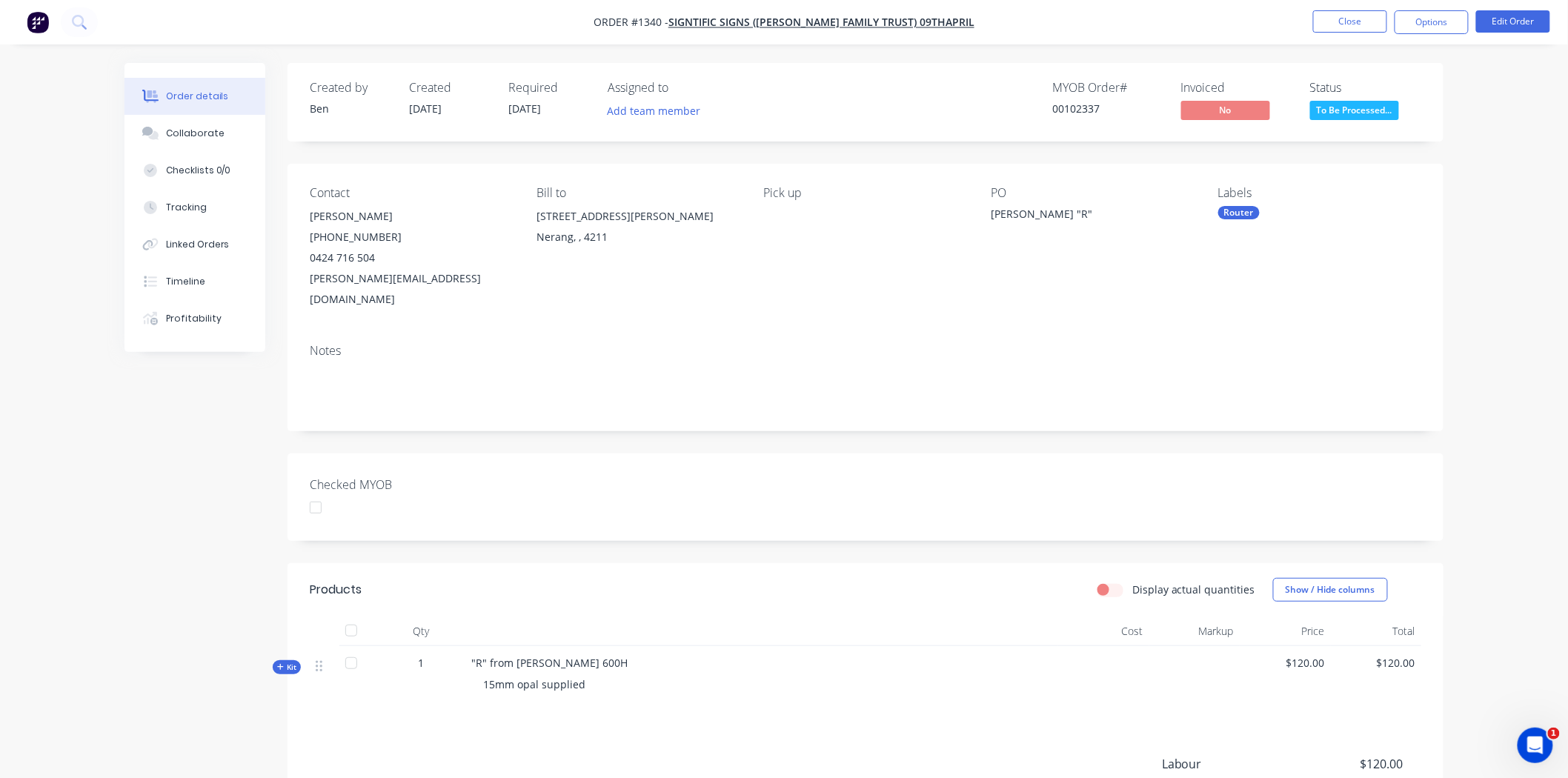
click at [316, 493] on div at bounding box center [316, 507] width 29 height 29
click at [1454, 20] on button "Options" at bounding box center [1432, 22] width 74 height 24
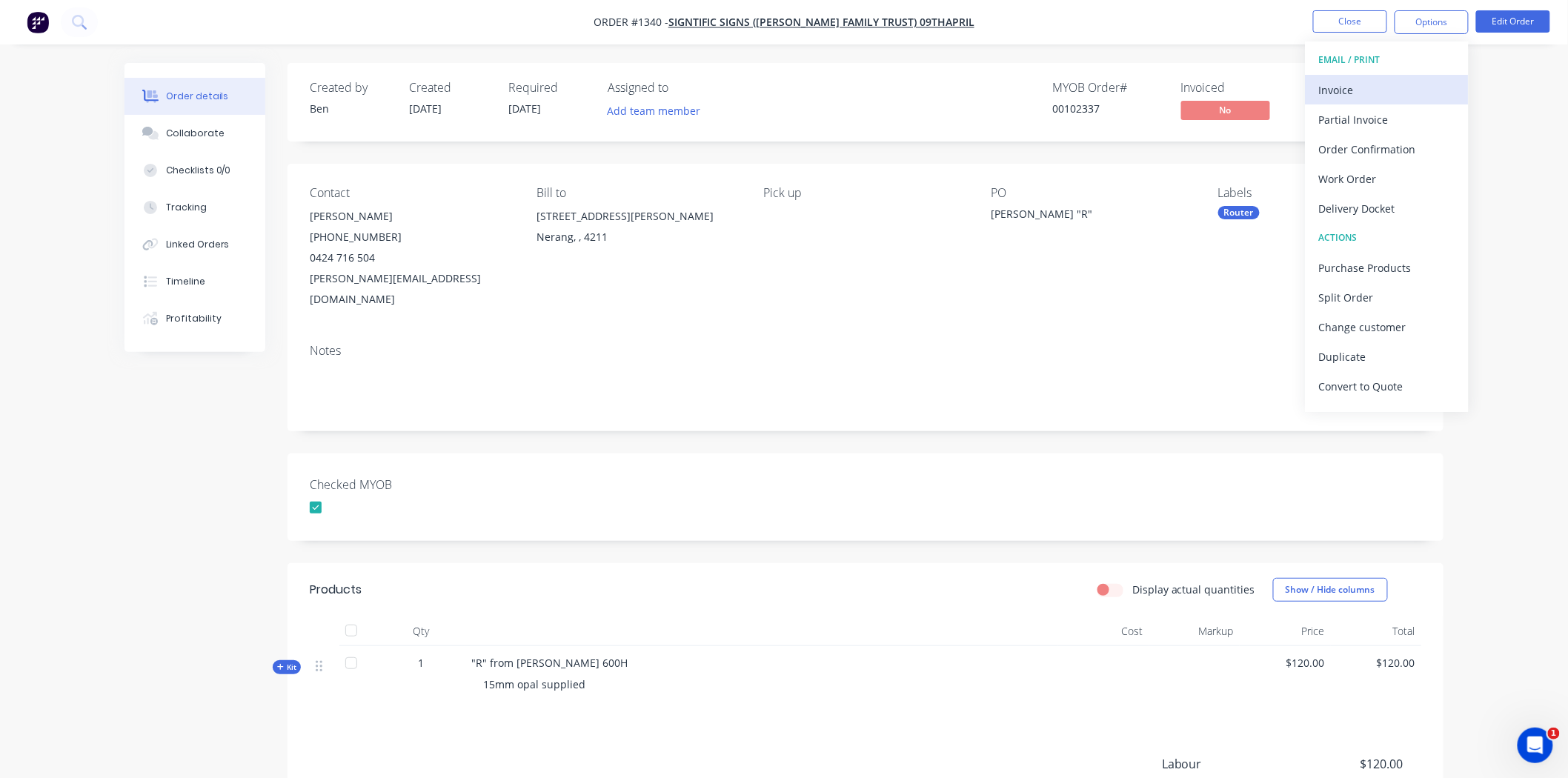
click at [1382, 89] on div "Invoice" at bounding box center [1387, 90] width 136 height 22
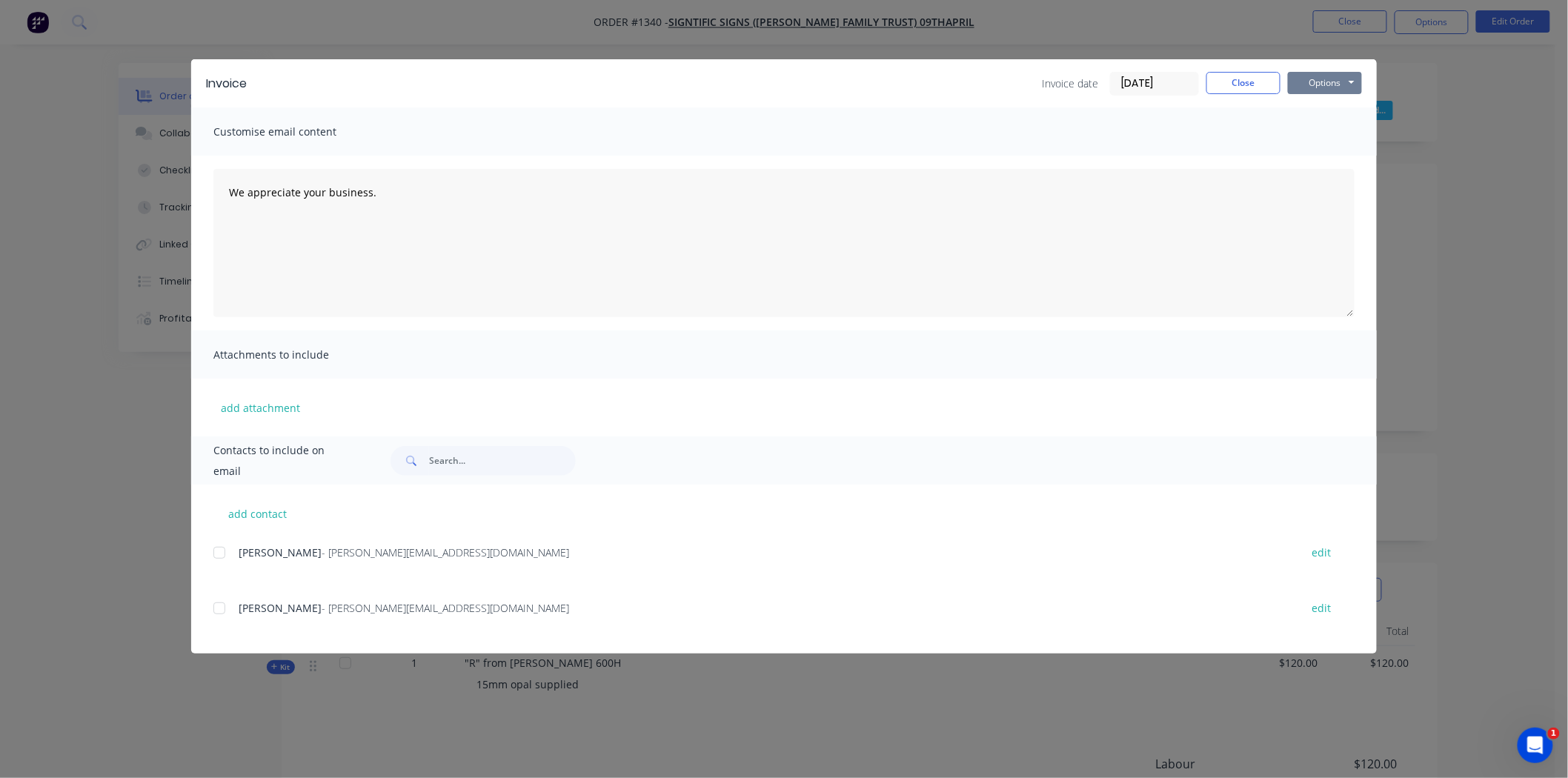
click at [1310, 81] on button "Options" at bounding box center [1325, 83] width 74 height 22
click at [1311, 127] on button "Print" at bounding box center [1335, 134] width 95 height 25
click at [1258, 84] on button "Close" at bounding box center [1243, 83] width 74 height 22
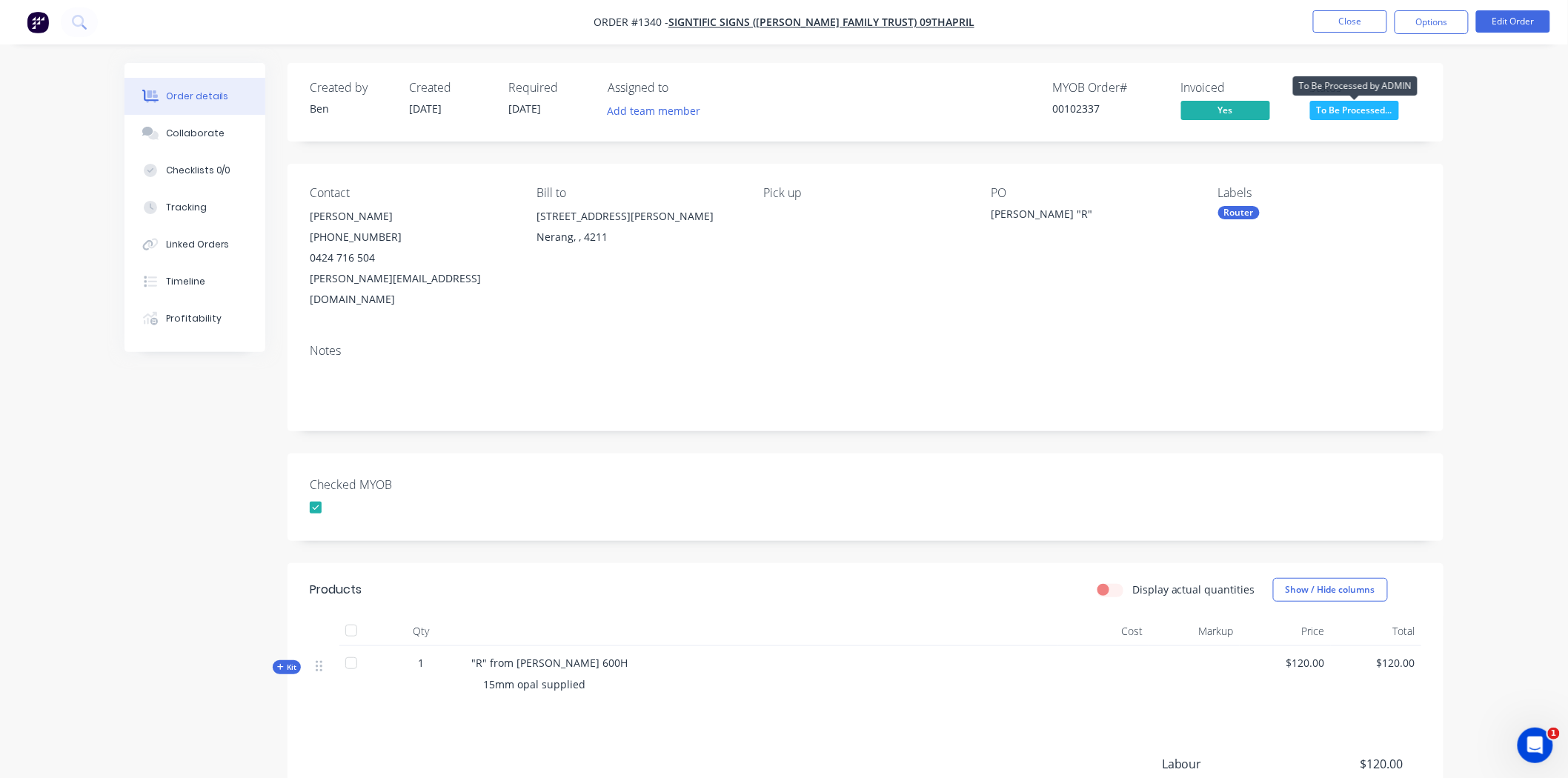
click at [1380, 109] on span "To Be Processed..." at bounding box center [1355, 110] width 89 height 18
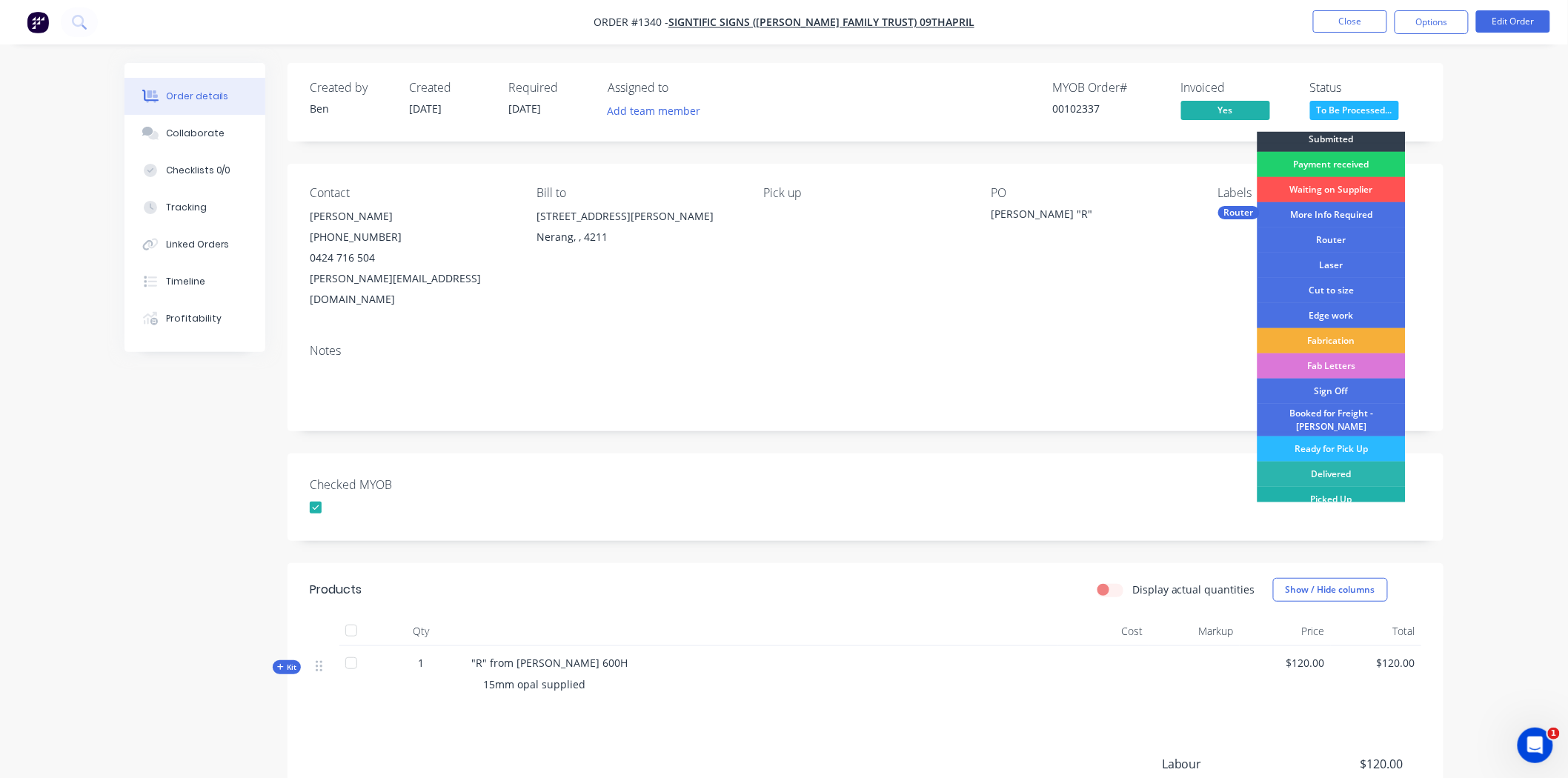
scroll to position [7, 0]
click at [1325, 487] on div "Picked Up" at bounding box center [1332, 497] width 148 height 25
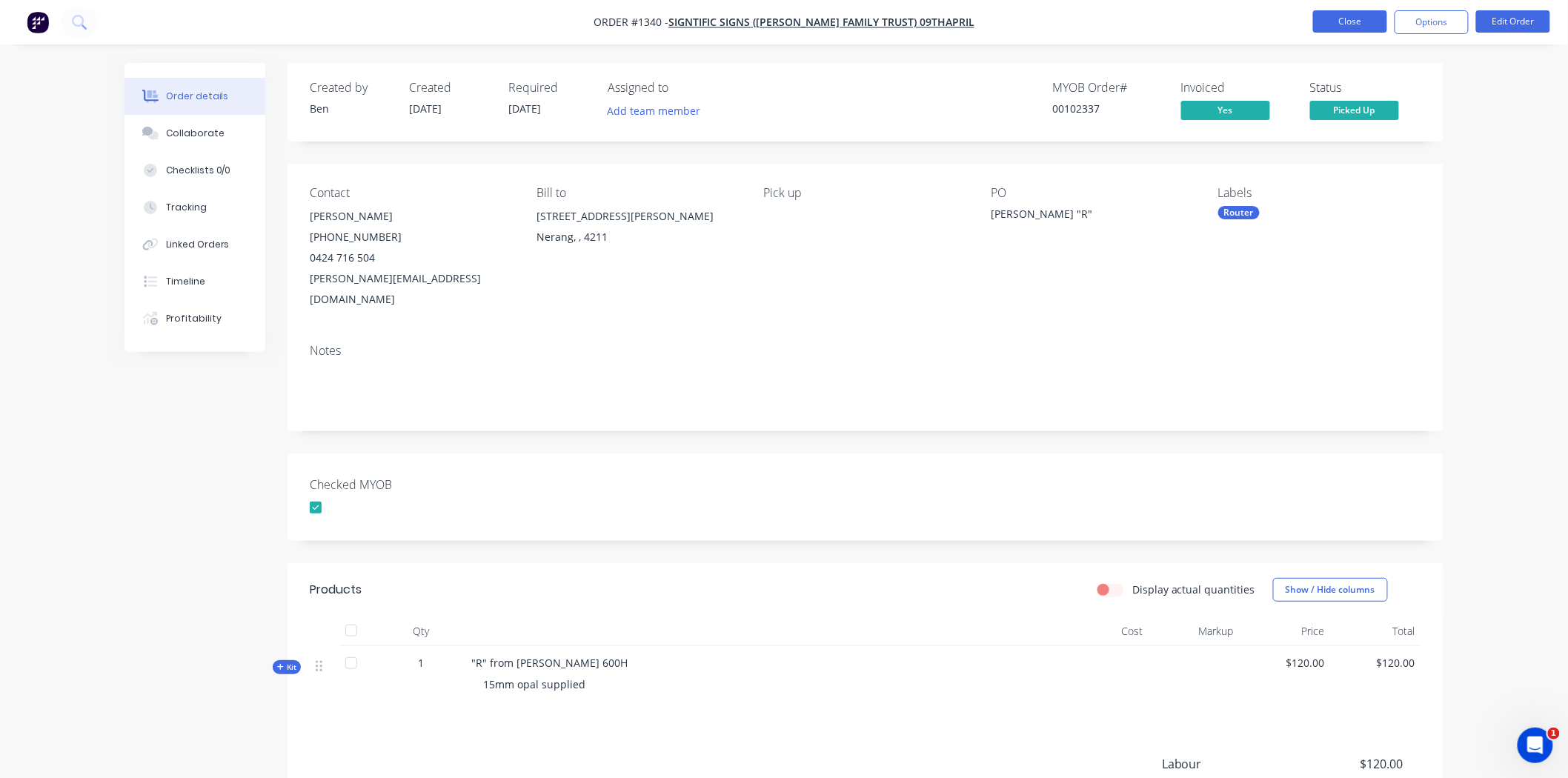
click at [1353, 24] on button "Close" at bounding box center [1350, 22] width 74 height 22
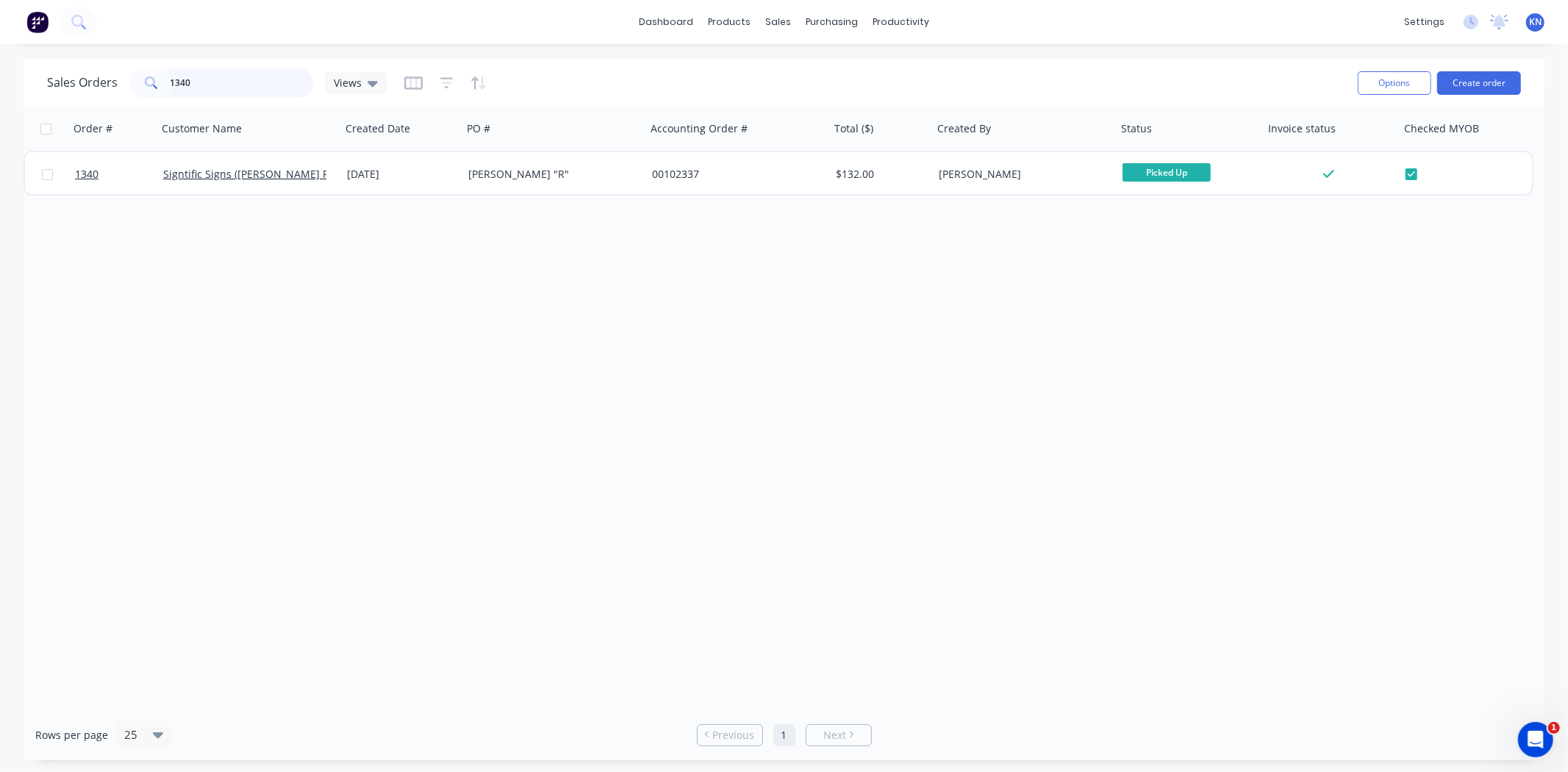
click at [233, 85] on input "1340" at bounding box center [242, 83] width 143 height 29
type input "1"
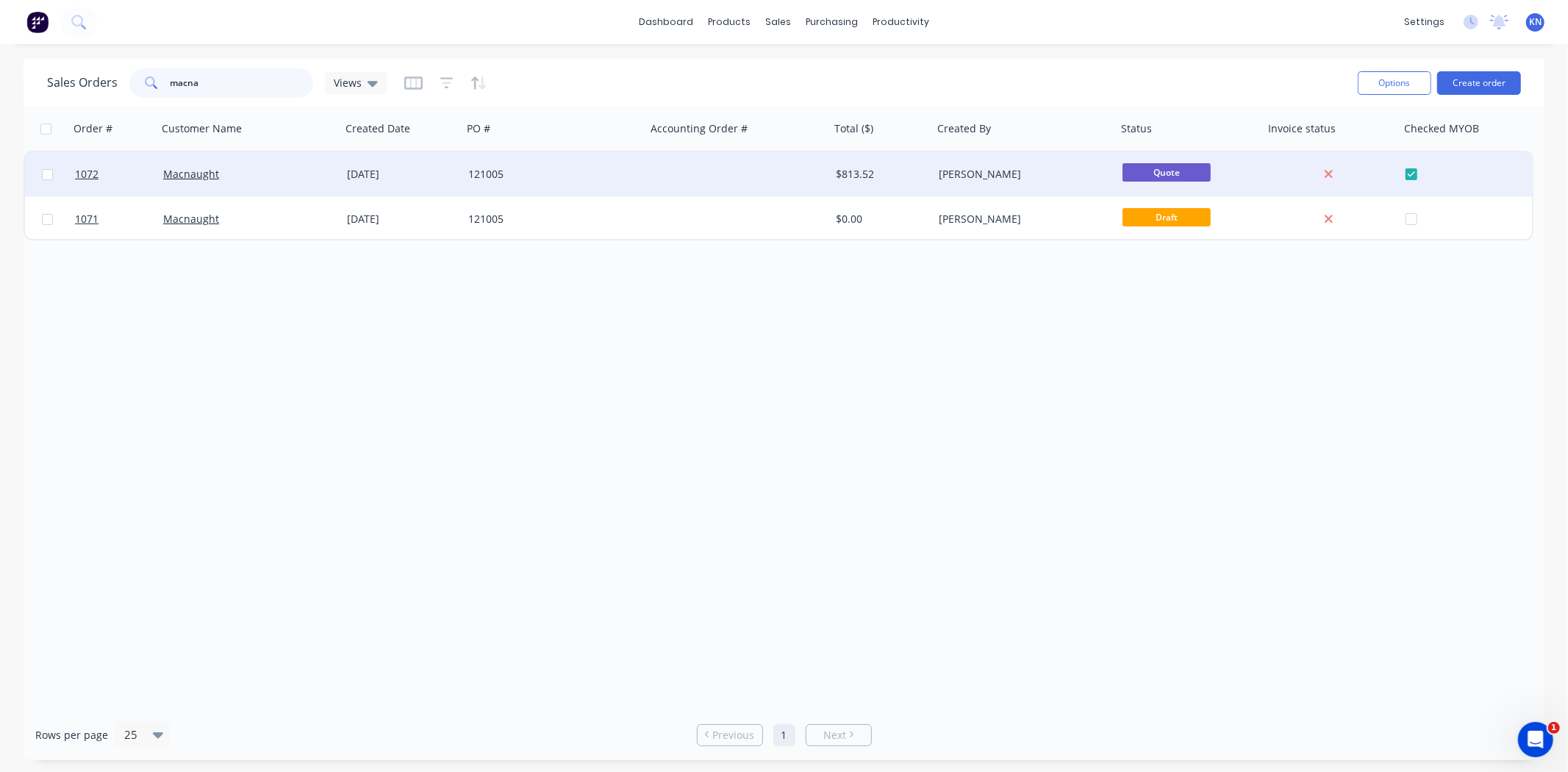
type input "macna"
click at [1412, 174] on div at bounding box center [1471, 175] width 130 height 44
click at [582, 167] on div "121005" at bounding box center [550, 174] width 164 height 15
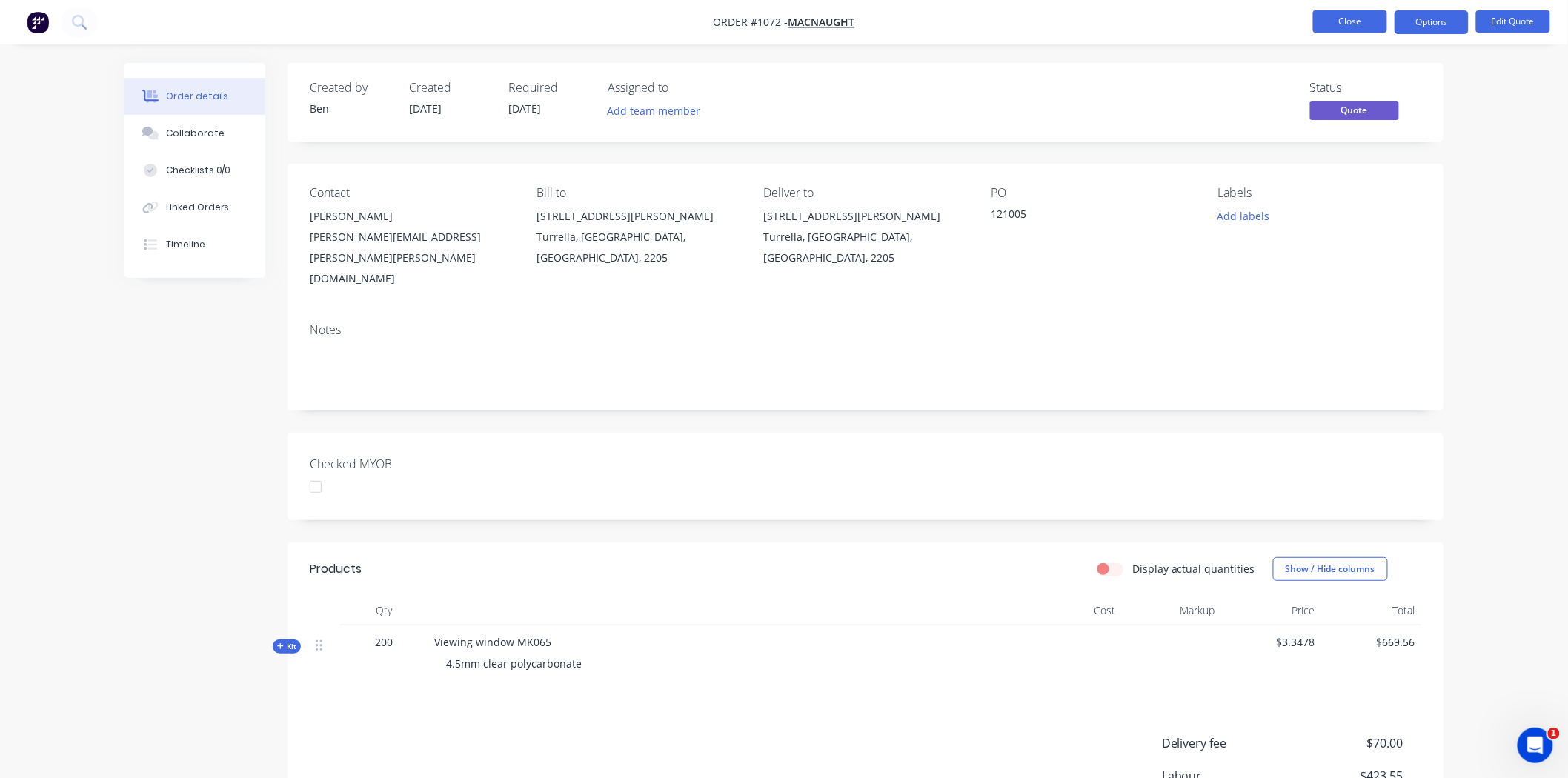
click at [1358, 20] on button "Close" at bounding box center [1350, 22] width 74 height 22
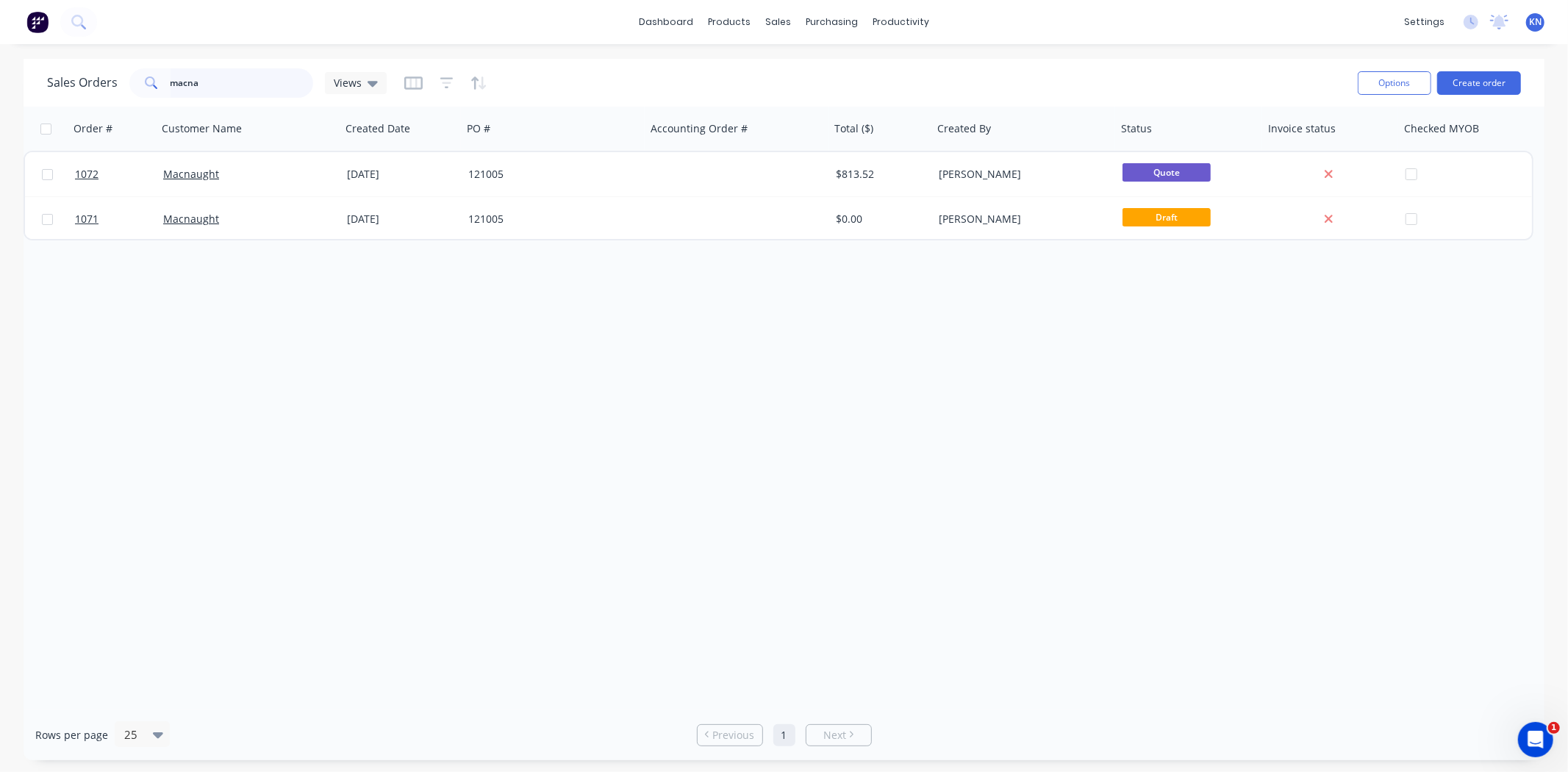
click at [216, 73] on input "macna" at bounding box center [242, 83] width 143 height 29
type input "m"
